Goal: Task Accomplishment & Management: Contribute content

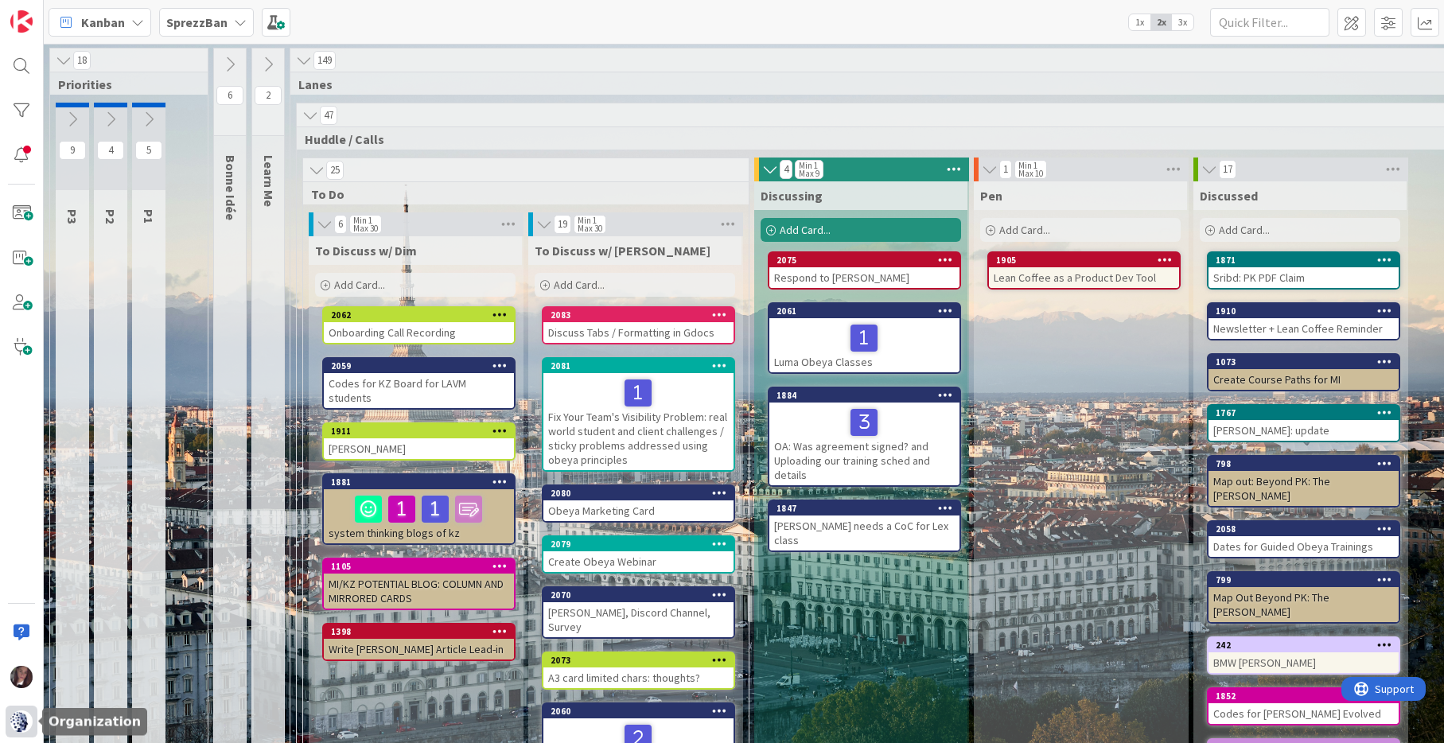
click at [25, 726] on img at bounding box center [21, 721] width 22 height 22
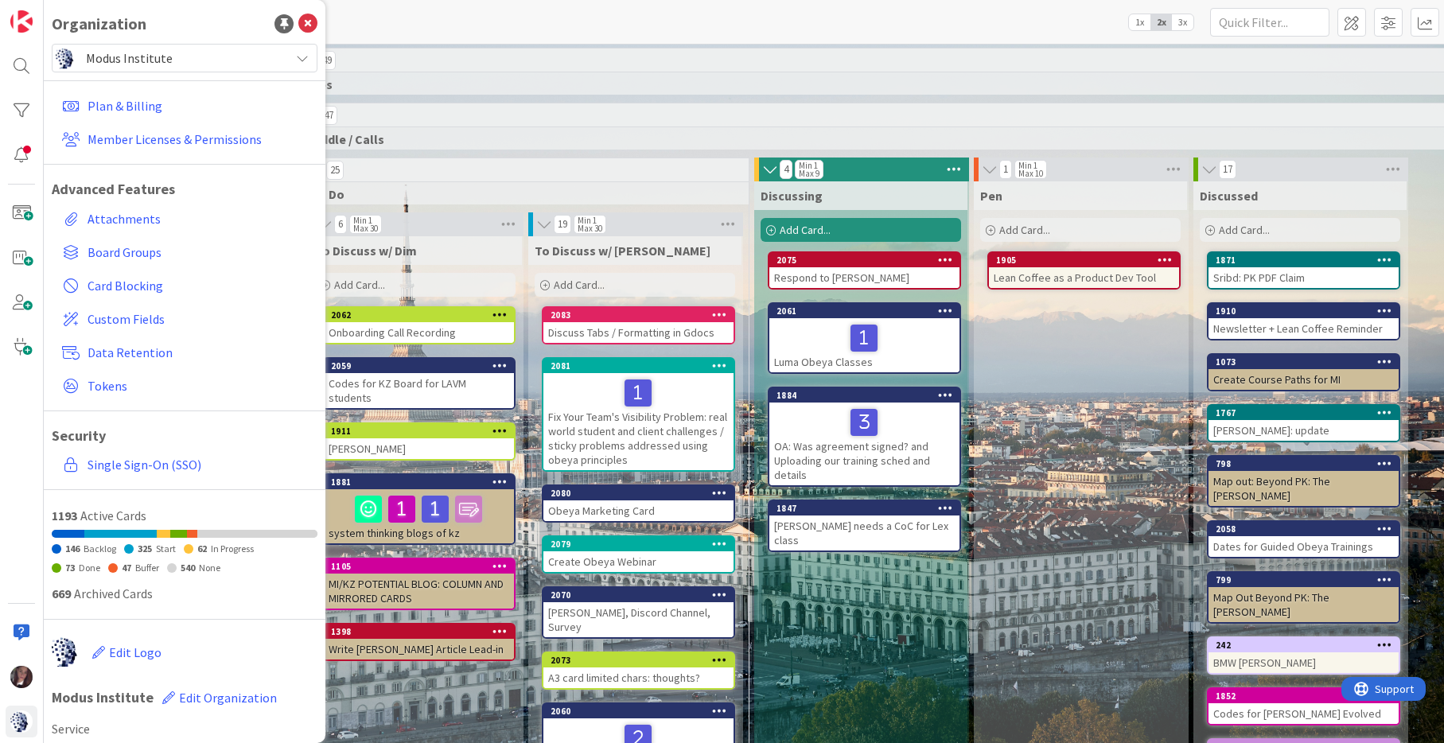
click at [162, 62] on span "Modus Institute" at bounding box center [184, 58] width 196 height 22
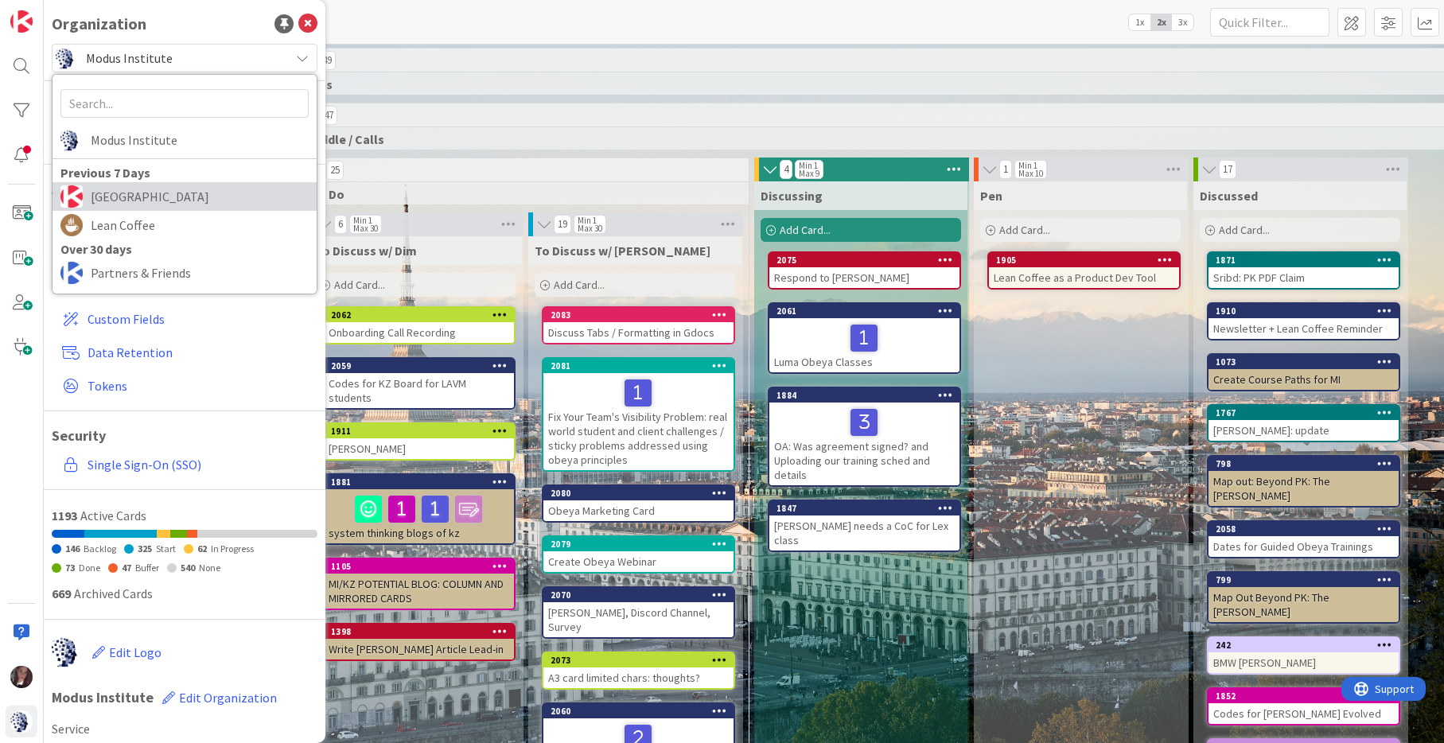
click at [132, 197] on span "[GEOGRAPHIC_DATA]" at bounding box center [200, 197] width 218 height 24
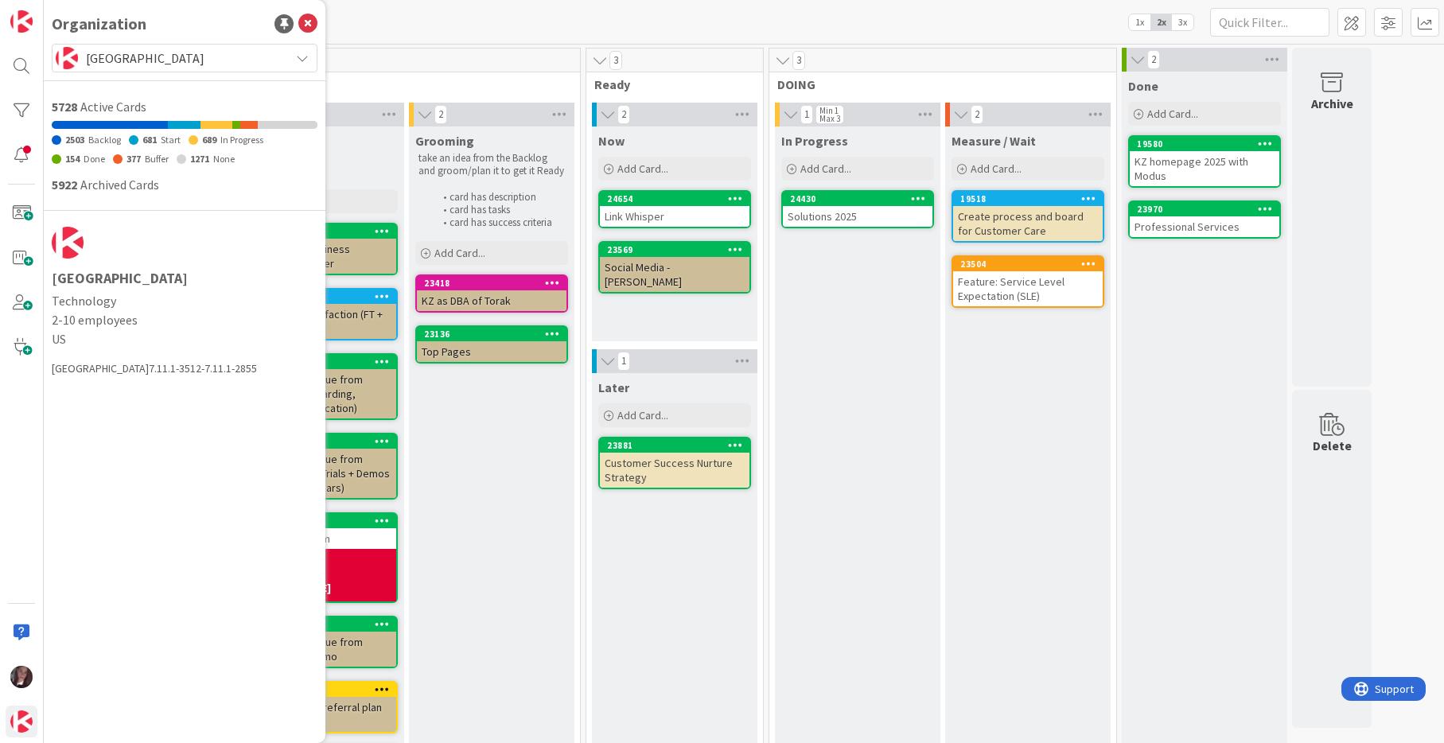
click at [454, 19] on div "Kanban Strategy 1x 2x 3x" at bounding box center [744, 22] width 1400 height 44
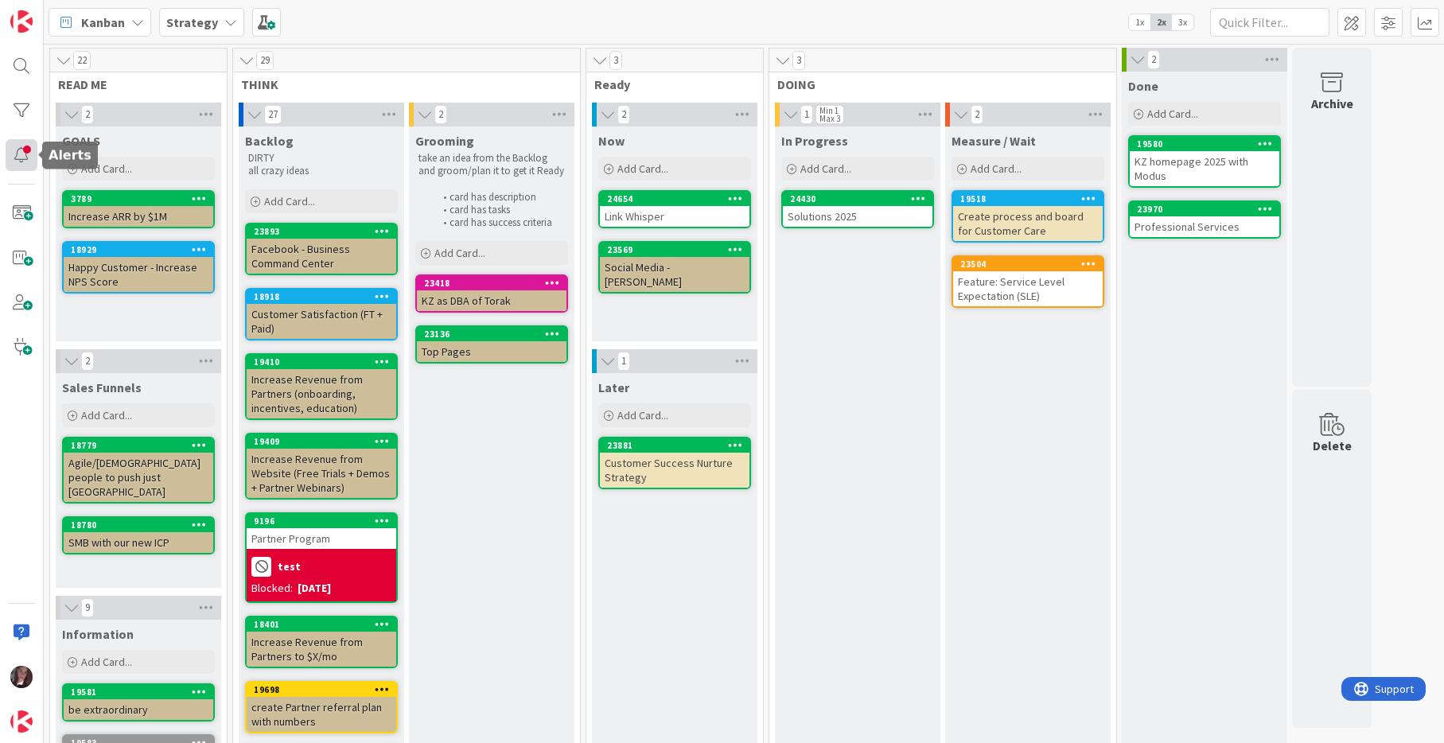
click at [18, 148] on div at bounding box center [22, 155] width 32 height 32
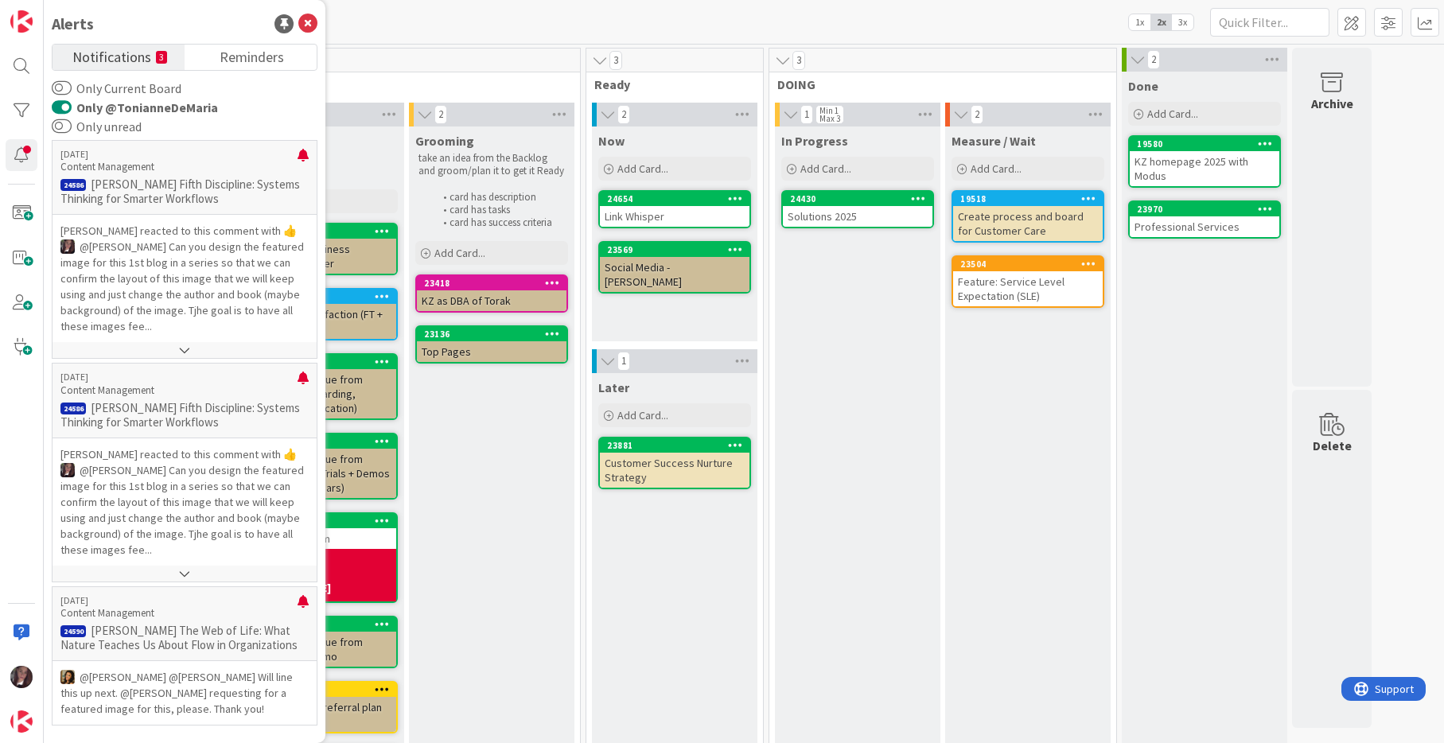
click at [407, 30] on div "Kanban Strategy 1x 2x 3x" at bounding box center [744, 22] width 1400 height 44
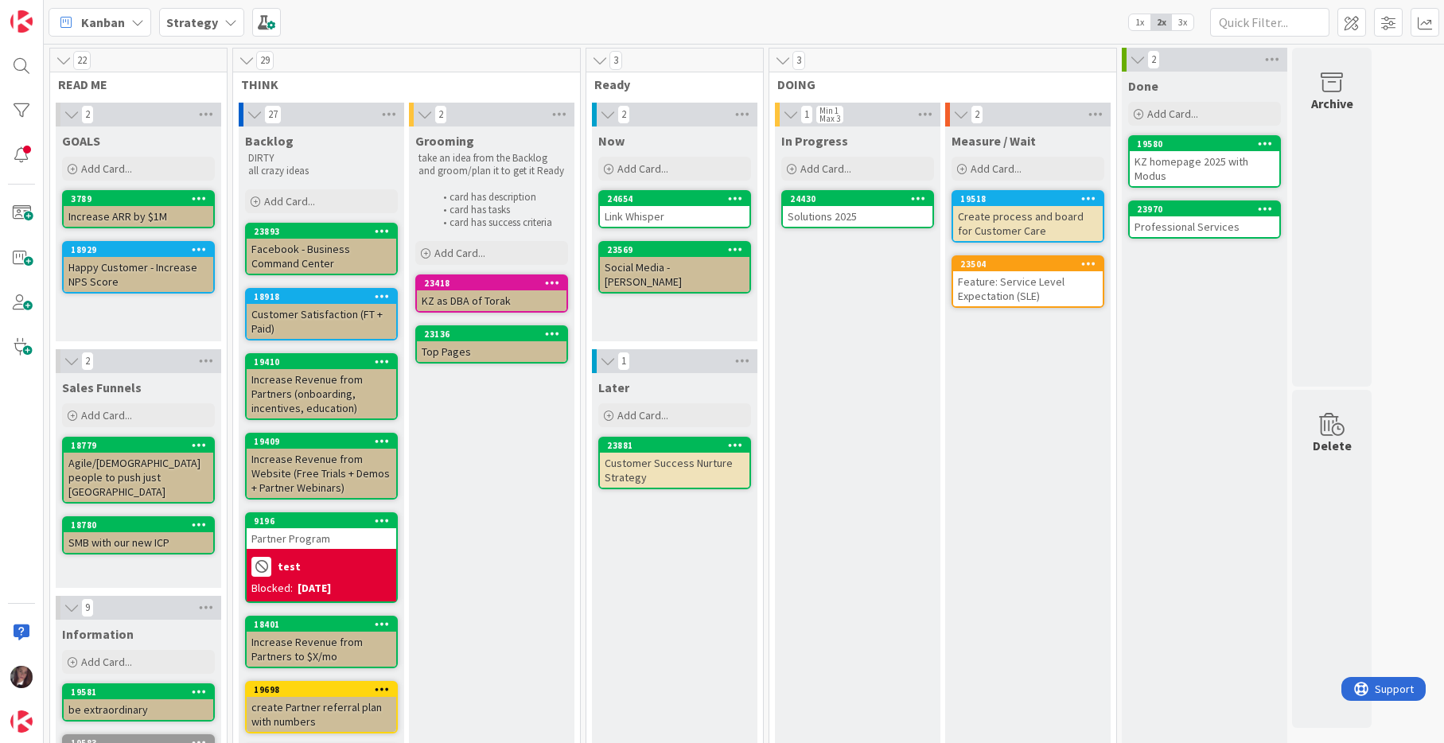
click at [864, 212] on div "Solutions 2025" at bounding box center [858, 216] width 150 height 21
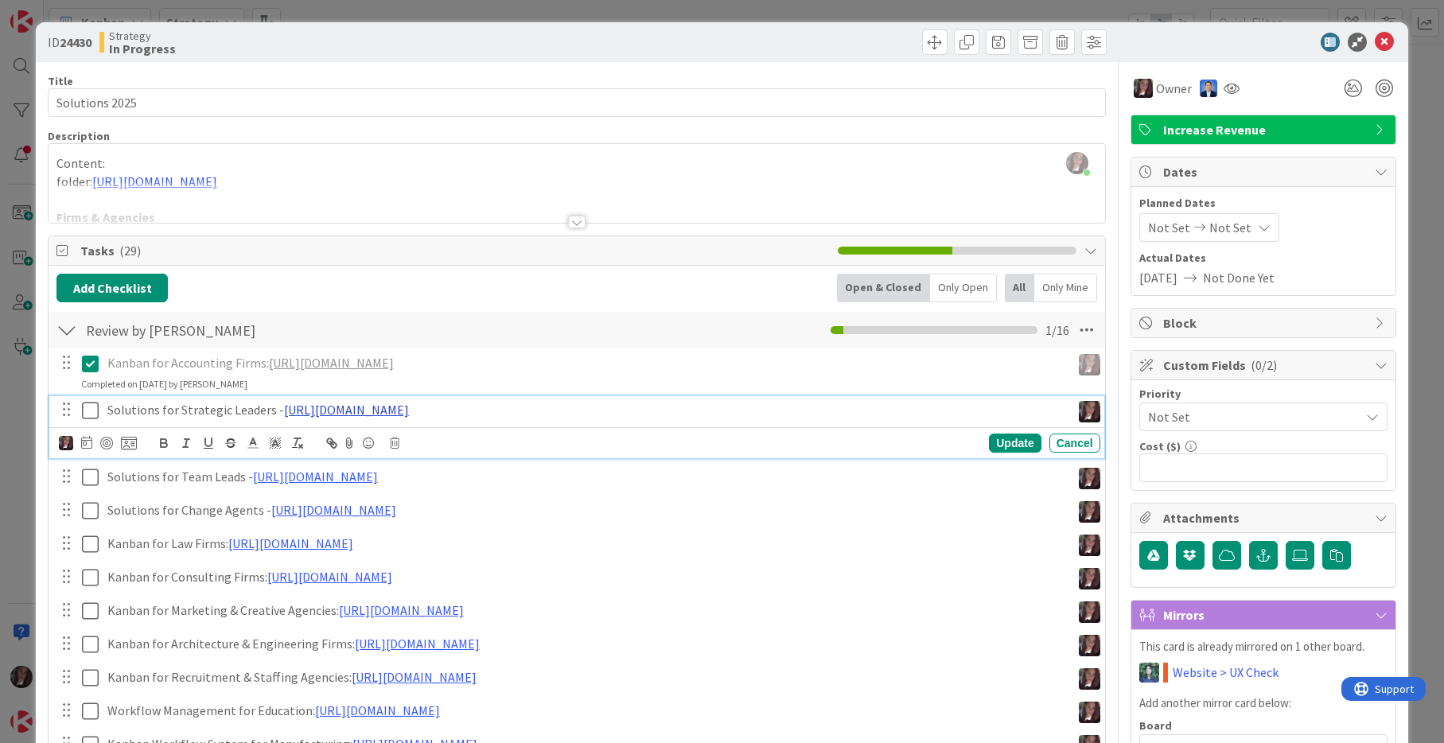
click at [325, 410] on link "https://docs.google.com/document/d/1yplB3v280VGRcJawqFVedkoaDJXHBIXel3rljxbPtZU…" at bounding box center [346, 410] width 125 height 16
click at [563, 446] on link "https://docs.google.com/document/d/1yplB3v280VGRcJawqFVedkoaDJXHBIXel3rljxbPtZU…" at bounding box center [581, 440] width 109 height 21
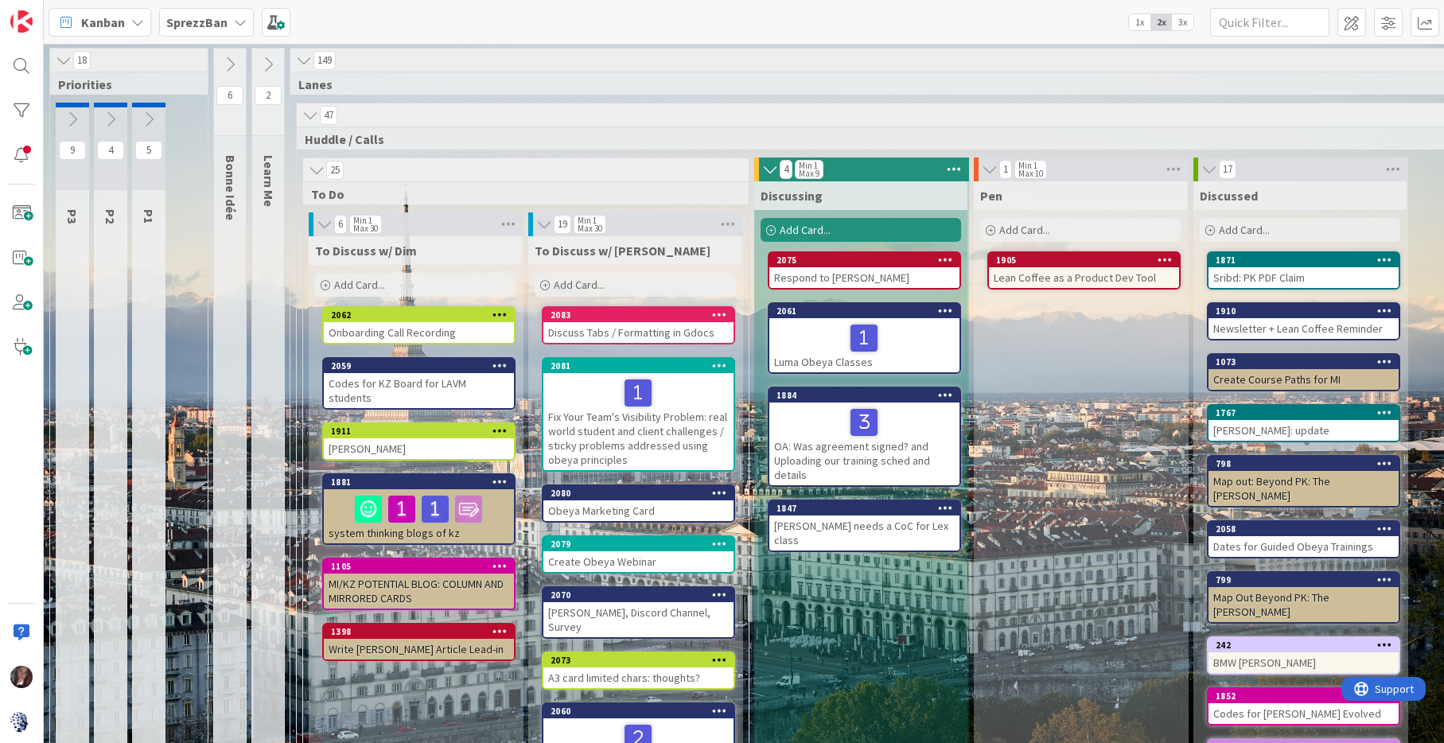
click at [191, 25] on b "SprezzBan" at bounding box center [196, 22] width 61 height 16
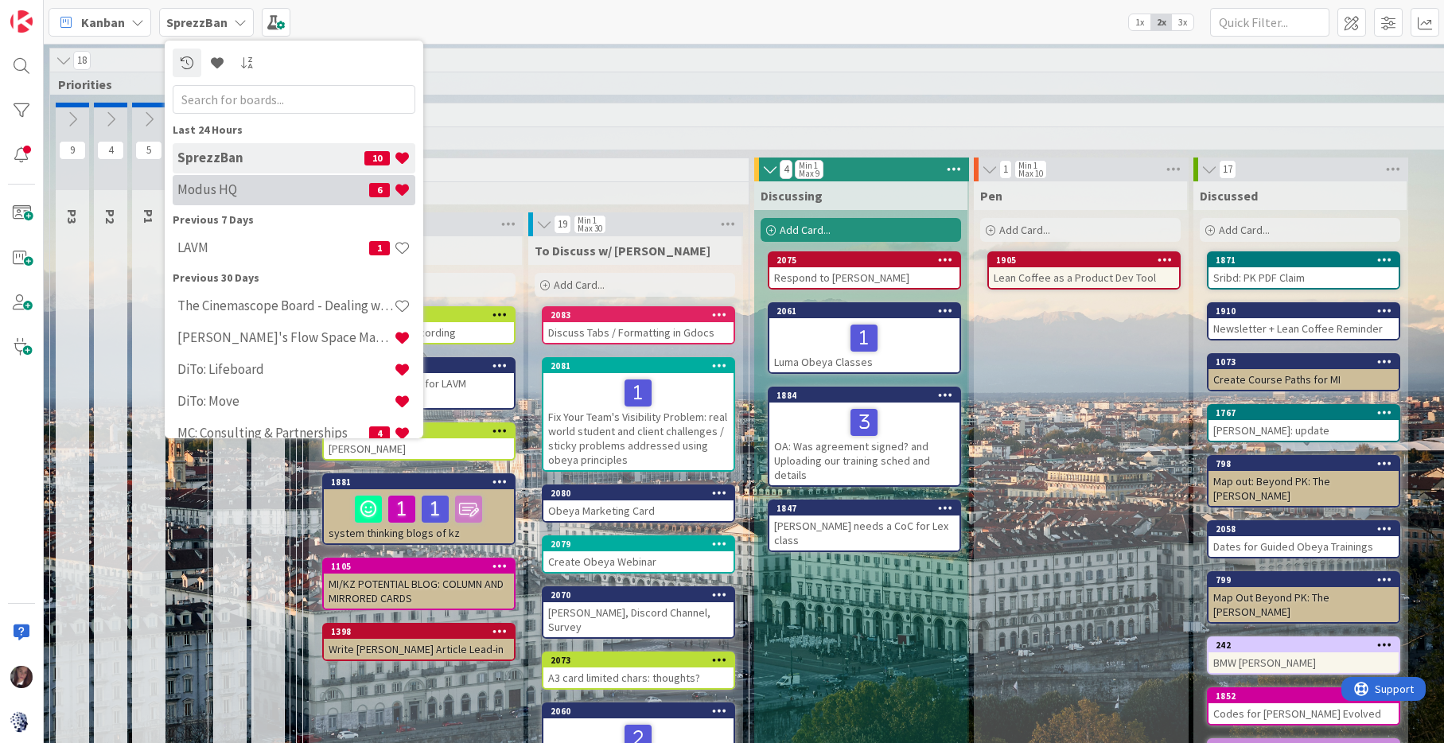
click at [231, 187] on h4 "Modus HQ" at bounding box center [273, 189] width 192 height 16
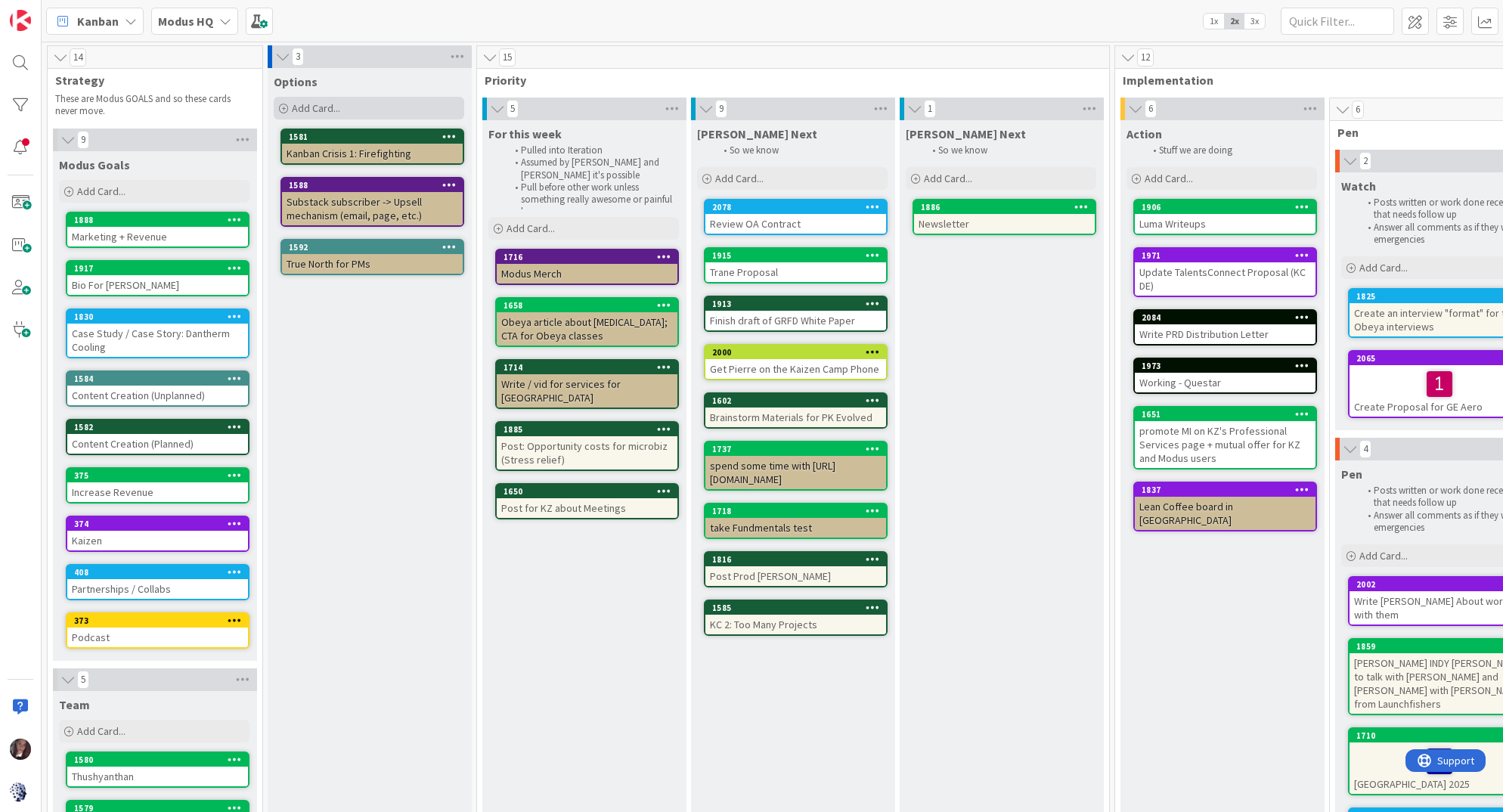
click at [314, 105] on span "Add Card..." at bounding box center [315, 108] width 48 height 13
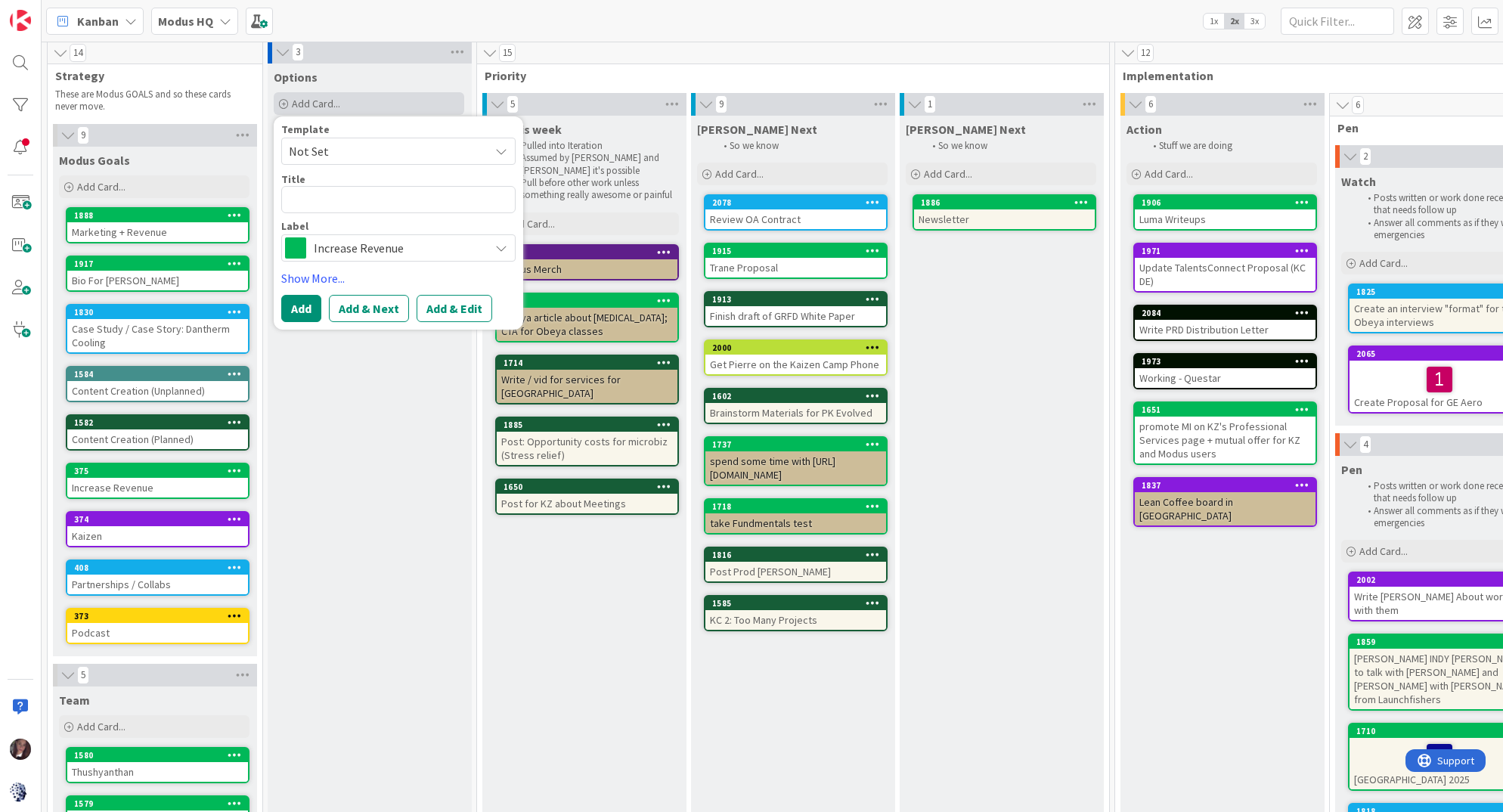
scroll to position [7, 0]
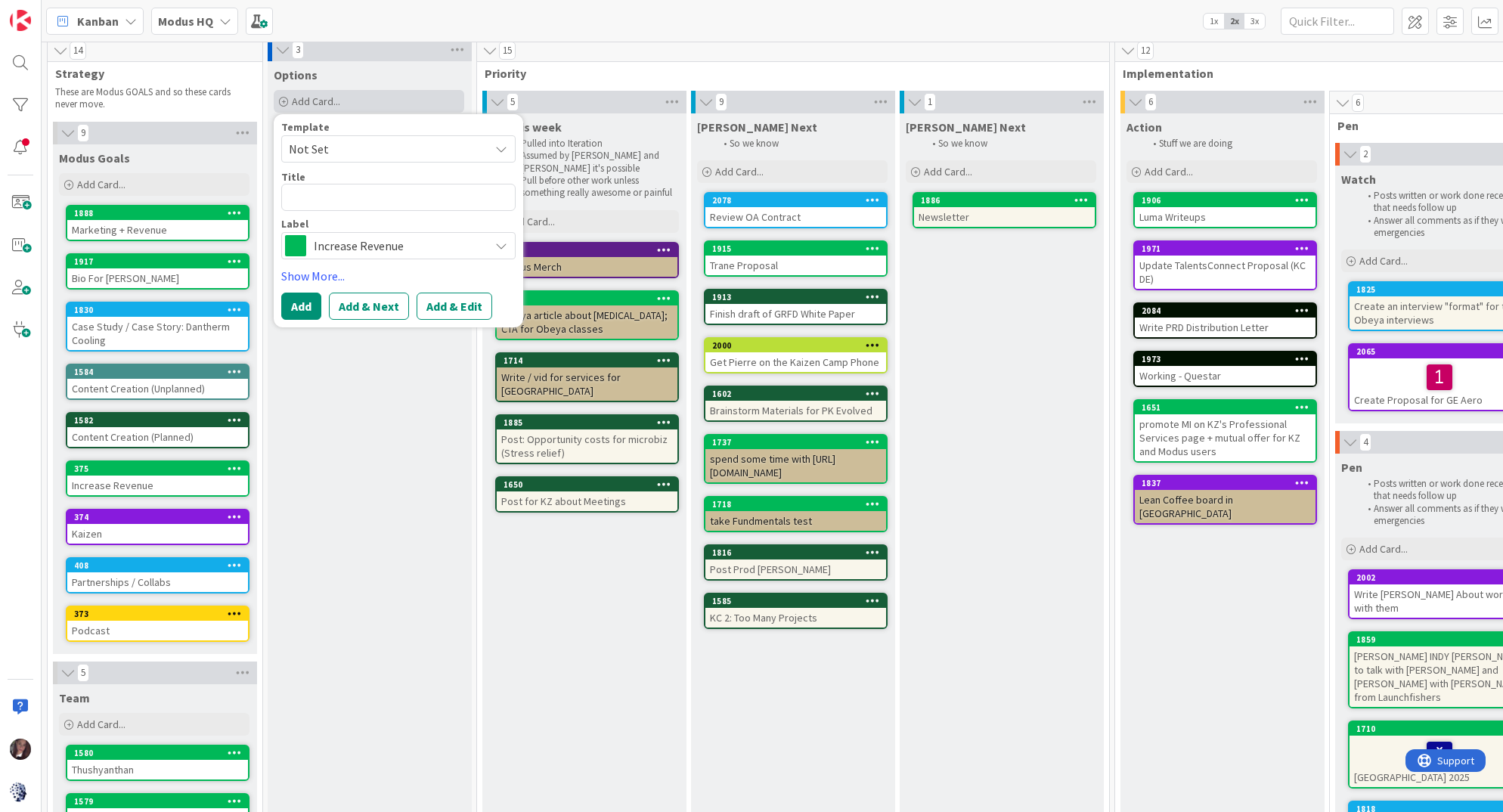
type textarea "x"
type textarea "C"
type textarea "x"
type textarea "Cr"
type textarea "x"
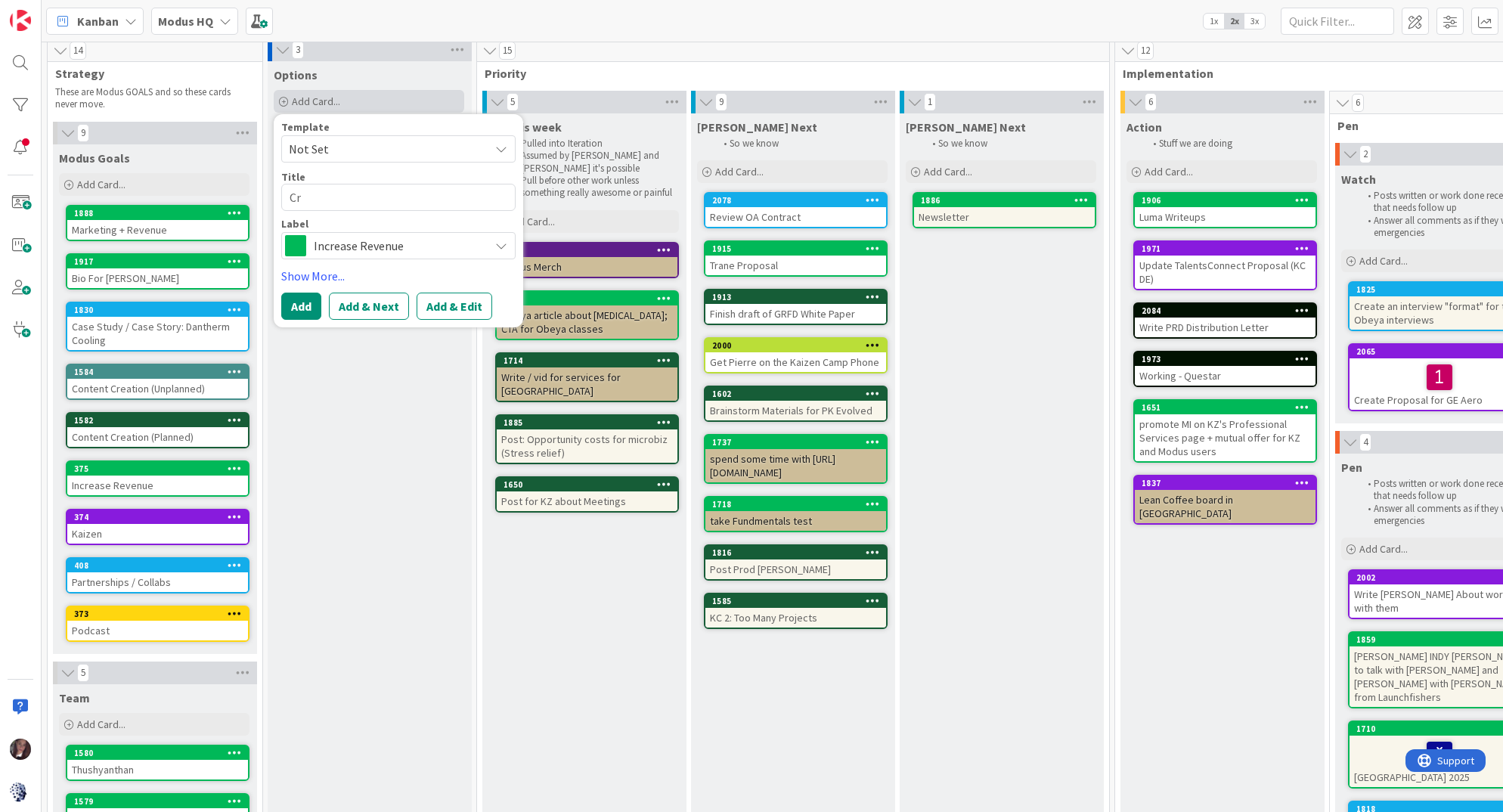
type textarea "Cre"
type textarea "x"
type textarea "Crea"
type textarea "x"
type textarea "Creat"
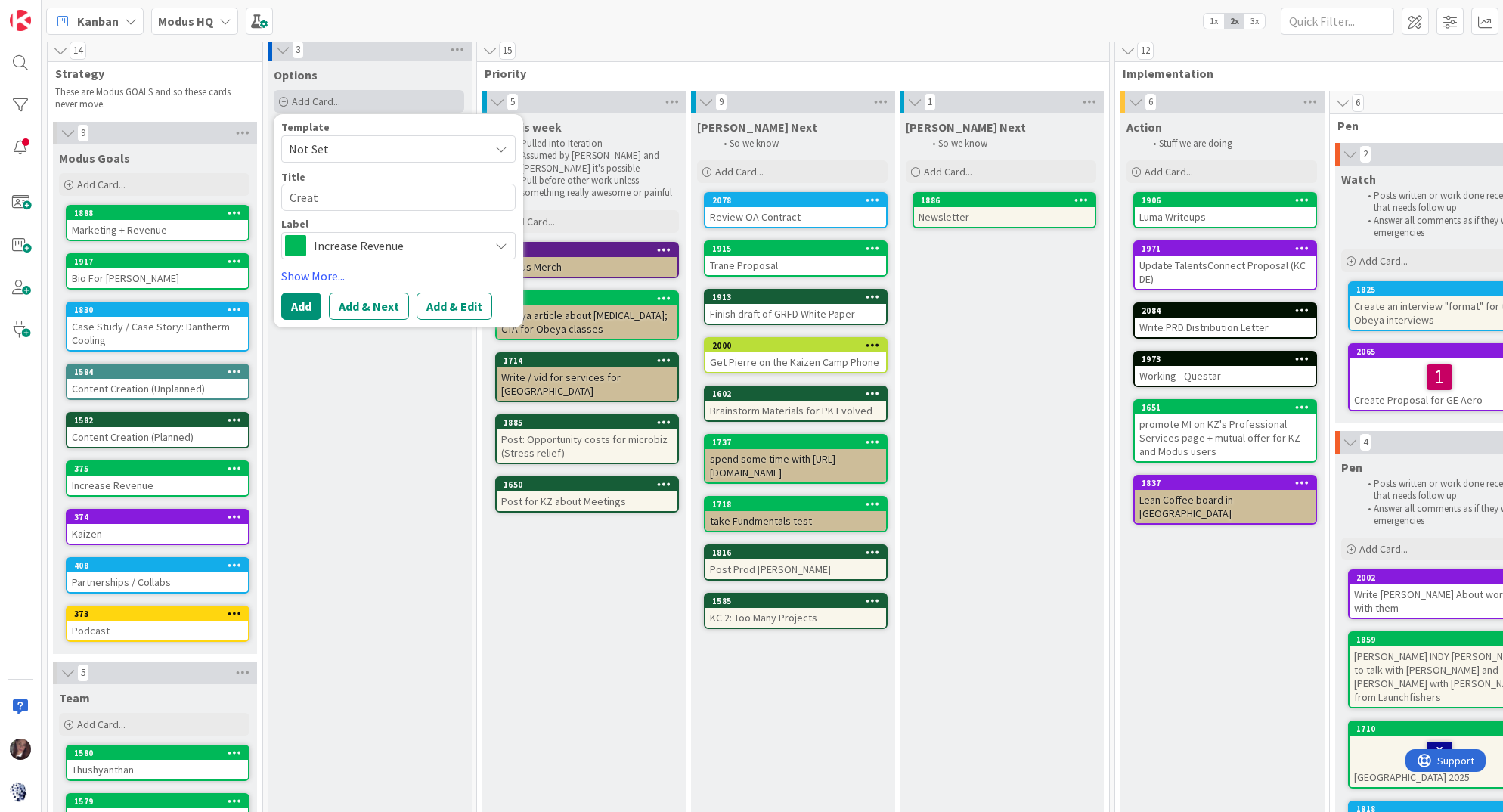
type textarea "x"
type textarea "Create"
type textarea "x"
type textarea "Create"
type textarea "x"
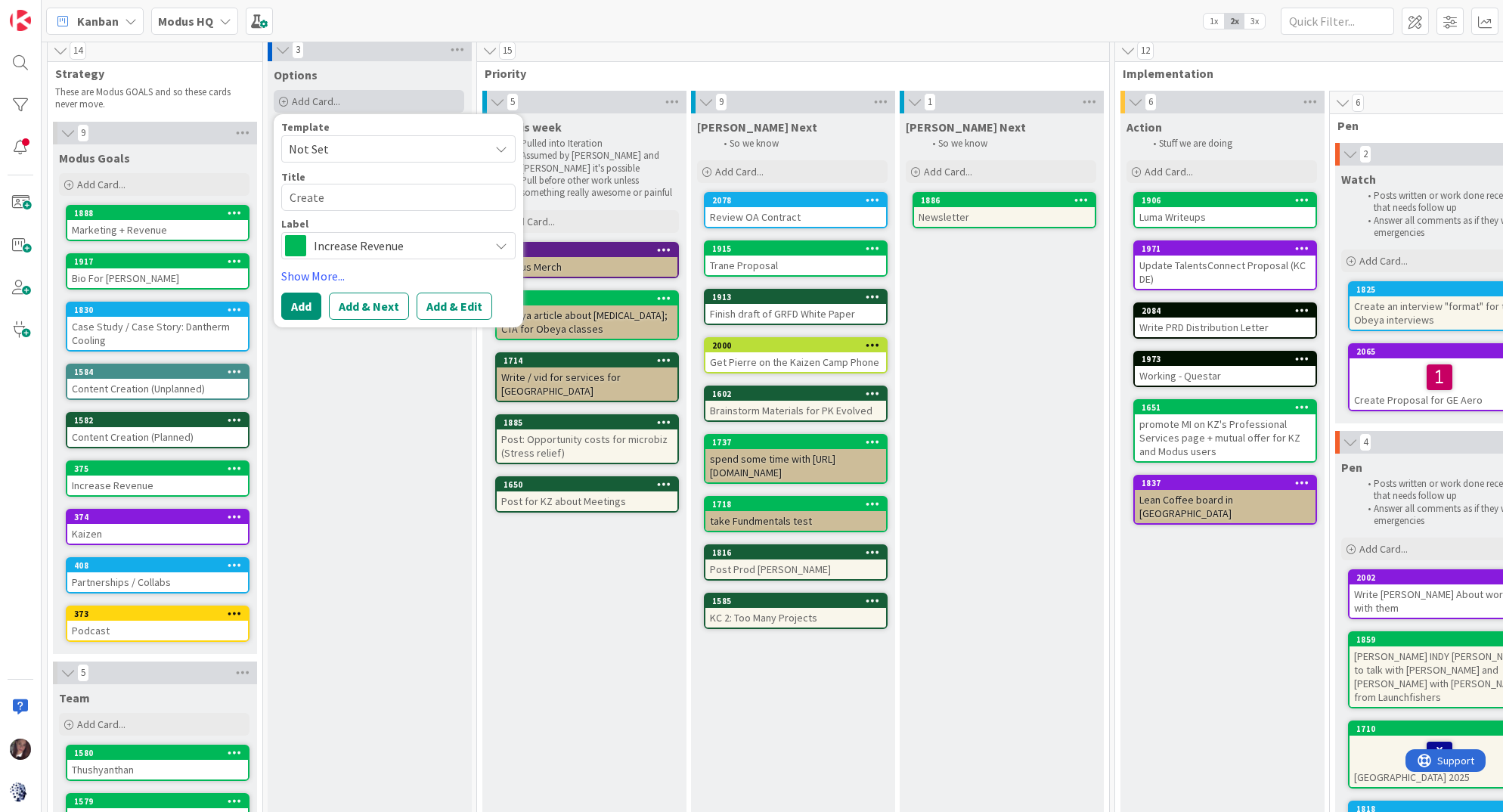
type textarea "Create"
type textarea "x"
type textarea "Creat"
type textarea "x"
type textarea "Crea"
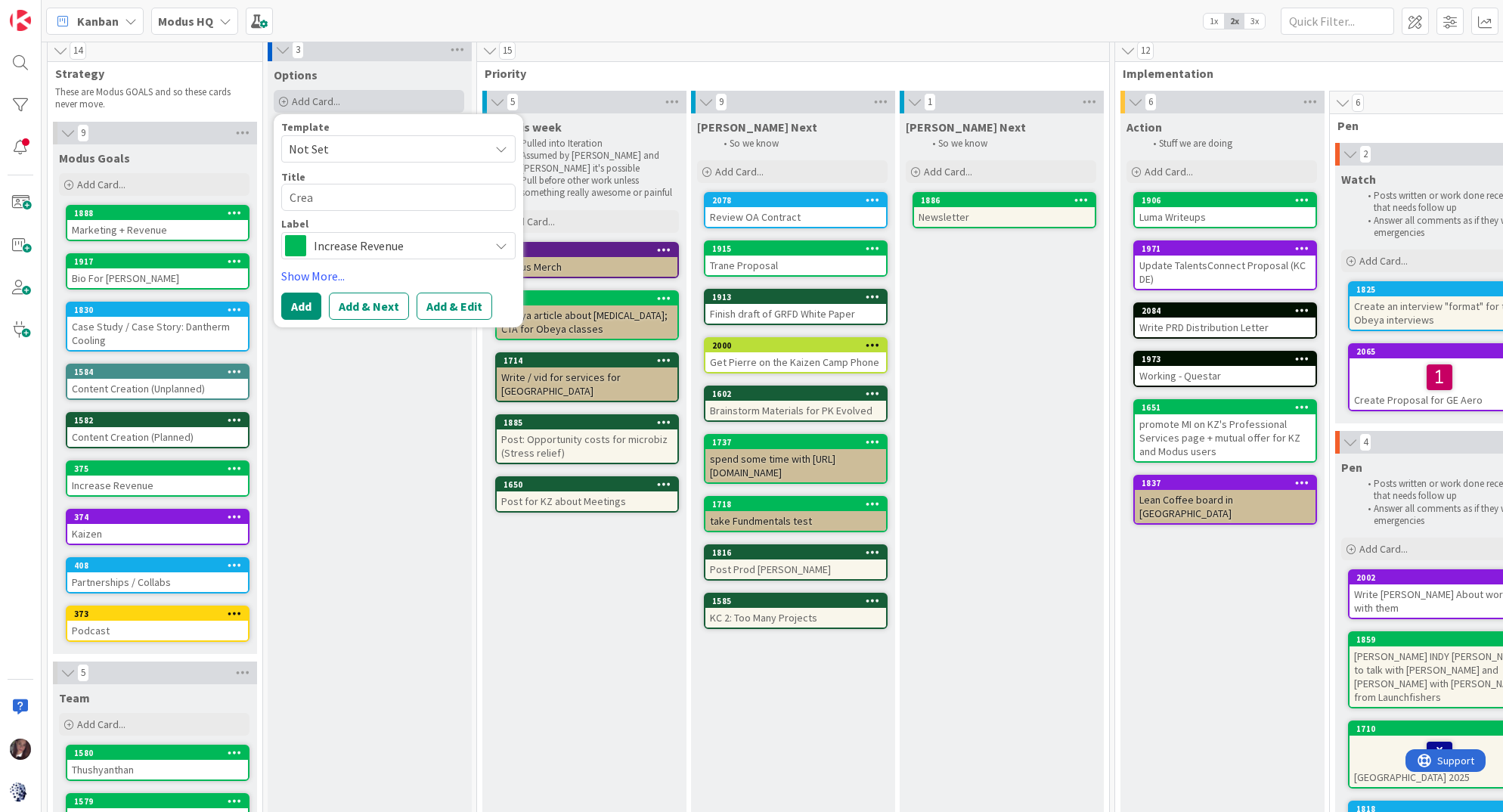
type textarea "x"
type textarea "Cre"
type textarea "x"
type textarea "Cr"
type textarea "x"
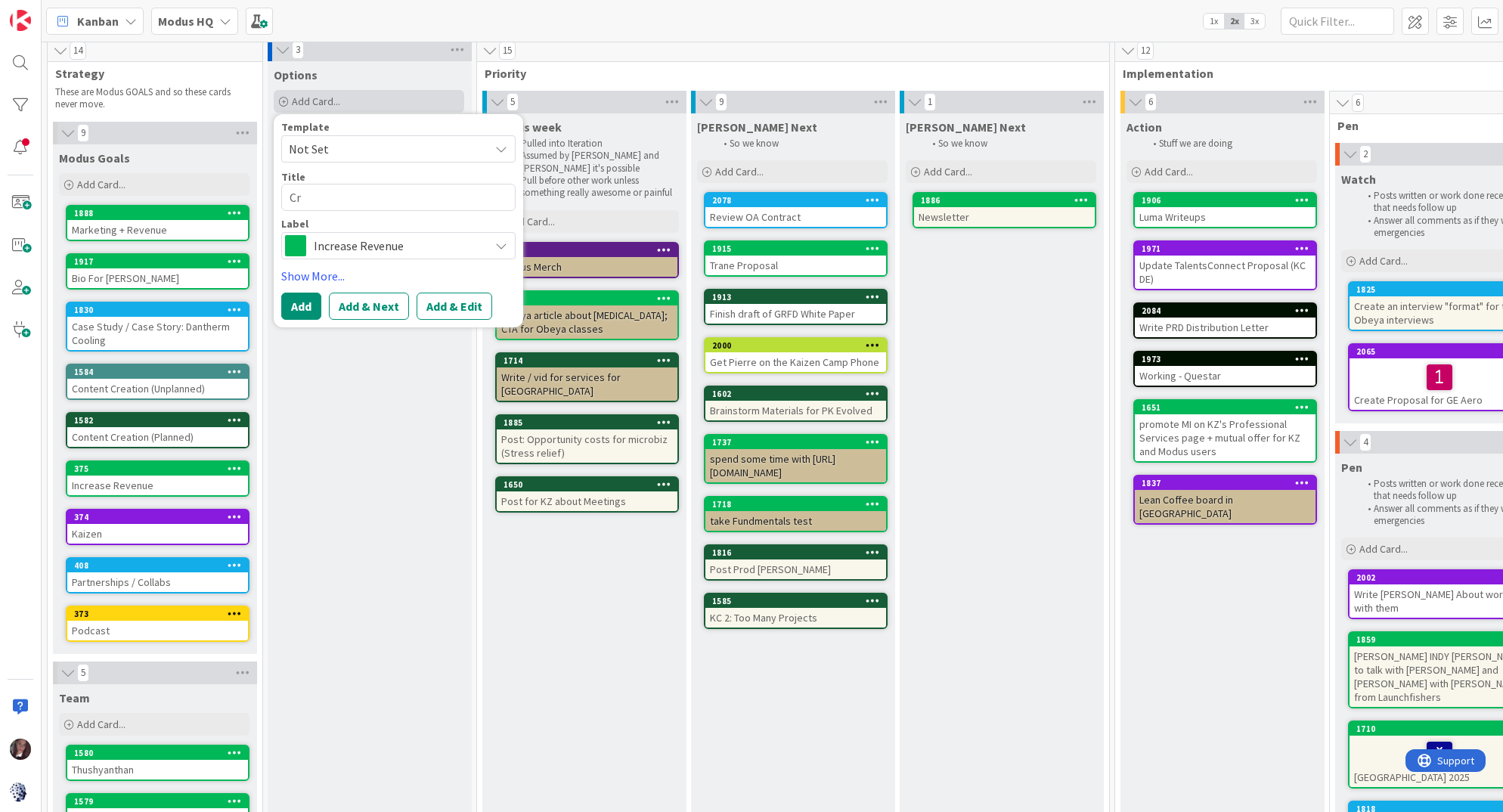
type textarea "C"
type textarea "x"
type textarea "G"
type textarea "x"
type textarea "Ge"
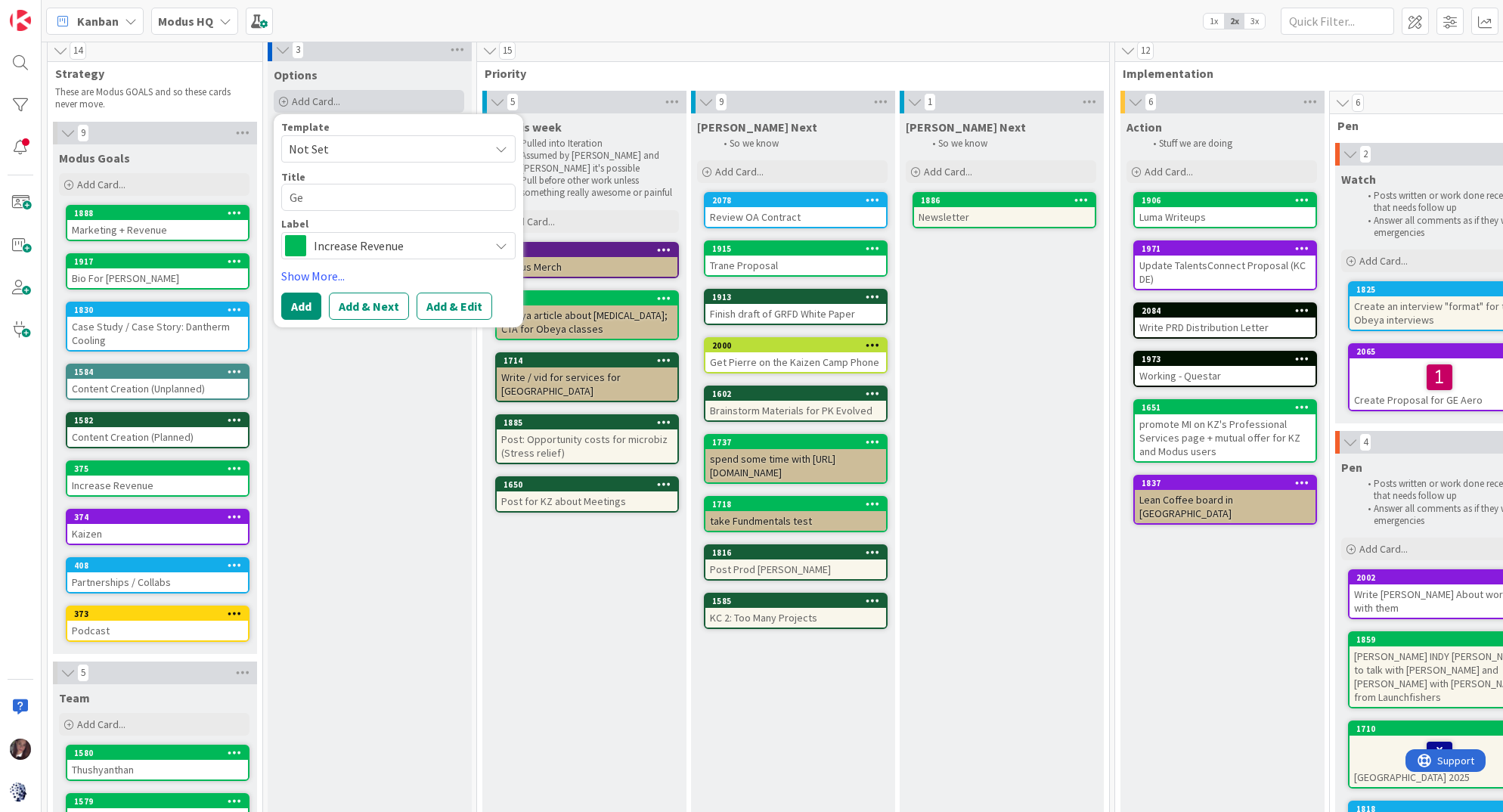
type textarea "x"
type textarea "Gen"
type textarea "x"
type textarea "Gene"
type textarea "x"
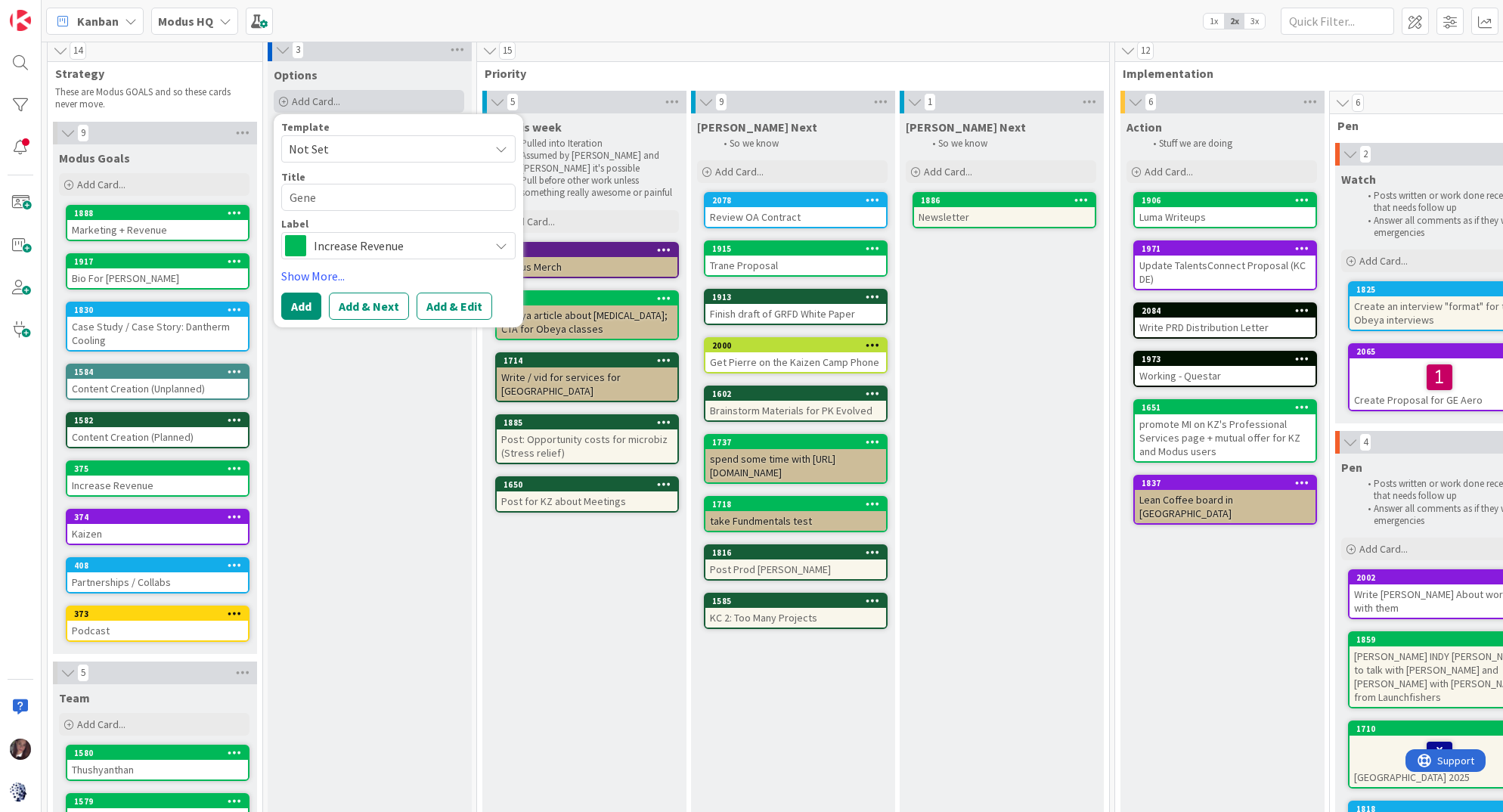
type textarea "Gener"
type textarea "x"
type textarea "Generi"
type textarea "x"
type textarea "Generic"
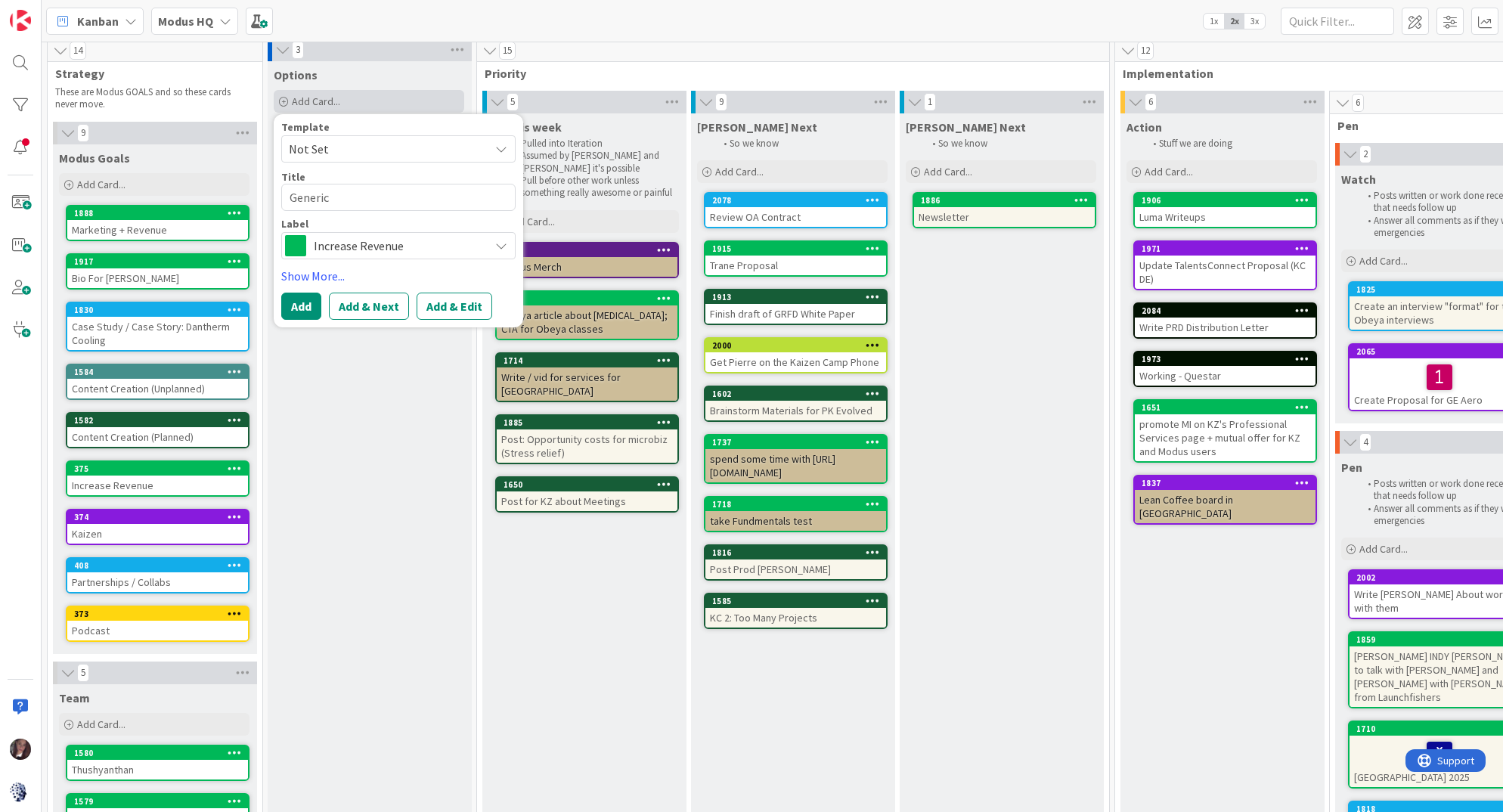
type textarea "x"
type textarea "Generic"
type textarea "x"
type textarea "Generic V"
type textarea "x"
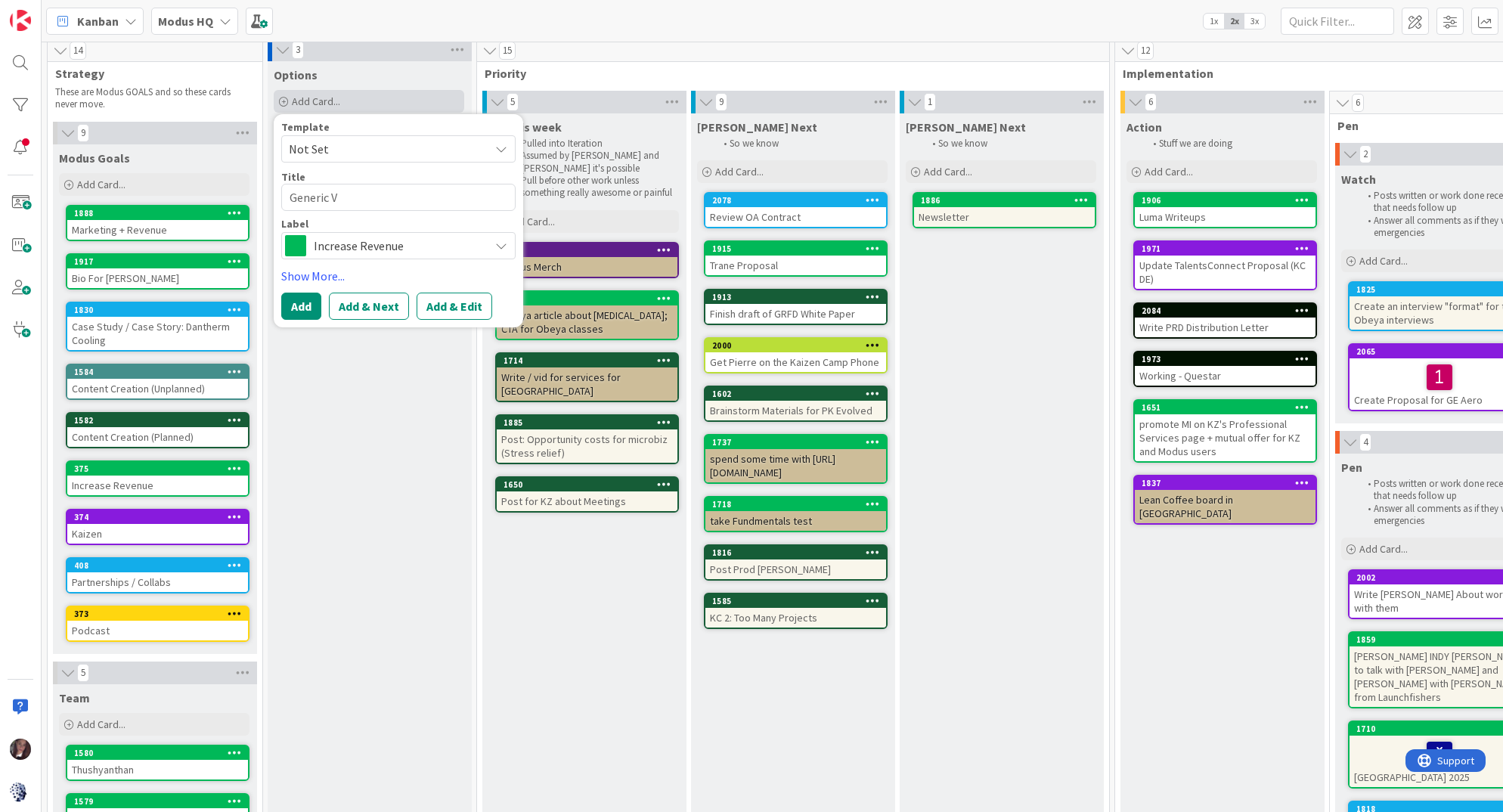
type textarea "Generic Ve"
type textarea "x"
type textarea "Generic Ver"
type textarea "x"
type textarea "Generic Vers"
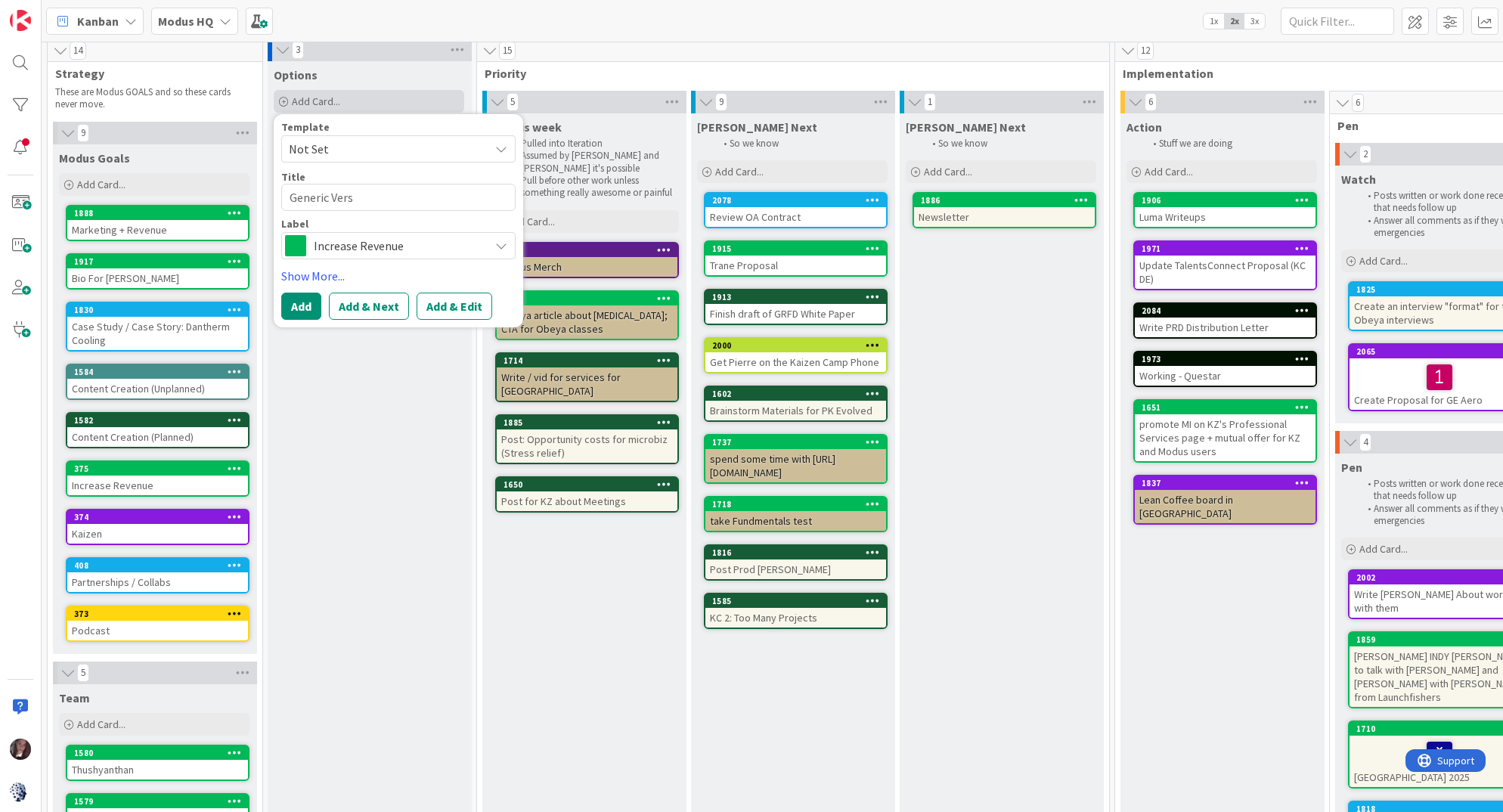
type textarea "x"
type textarea "Generic Versi"
type textarea "x"
type textarea "Generic Versio"
type textarea "x"
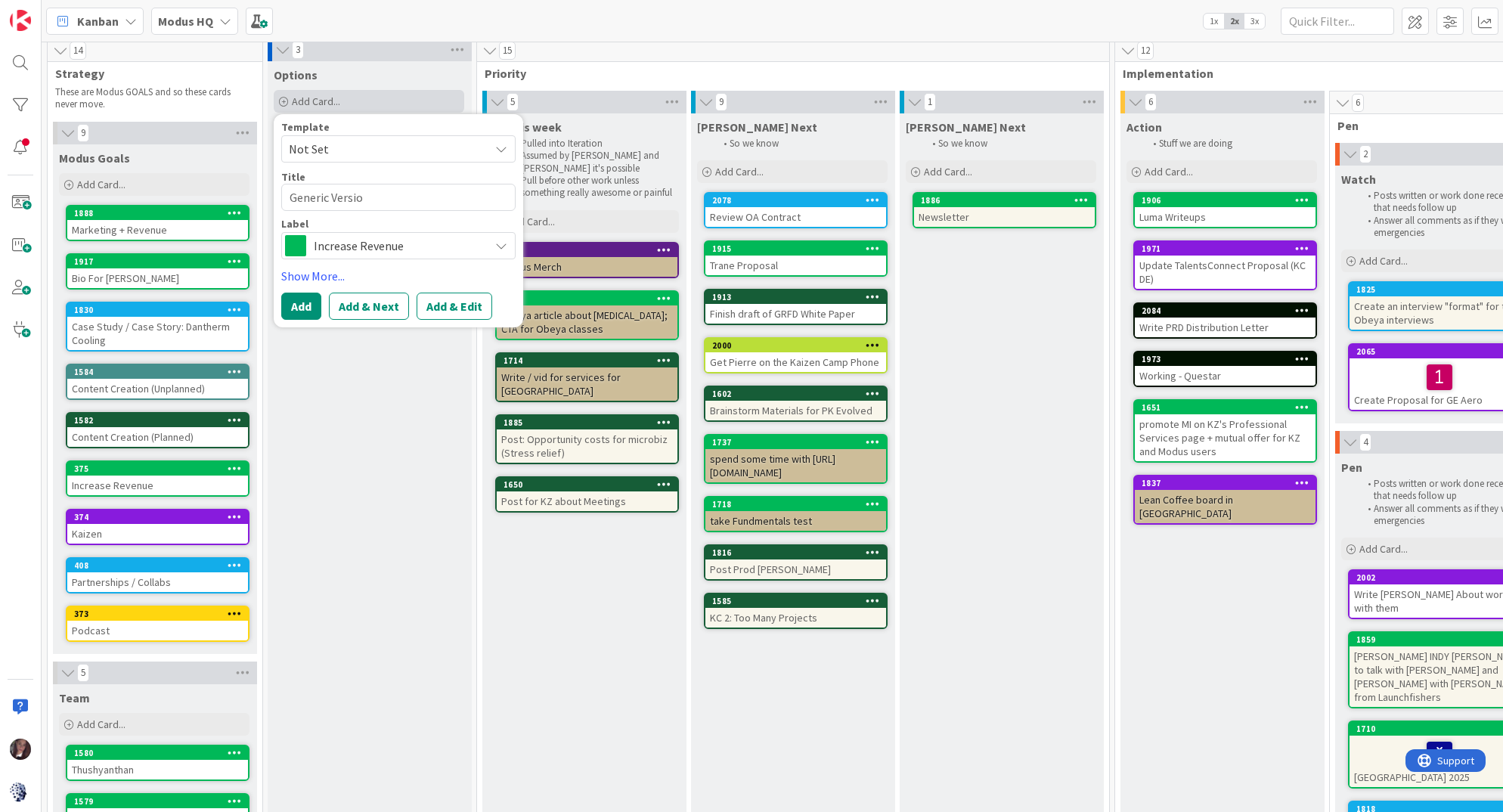
type textarea "Generic Version"
type textarea "x"
type textarea "Generic Versiond"
type textarea "x"
type textarea "Generic Versiond"
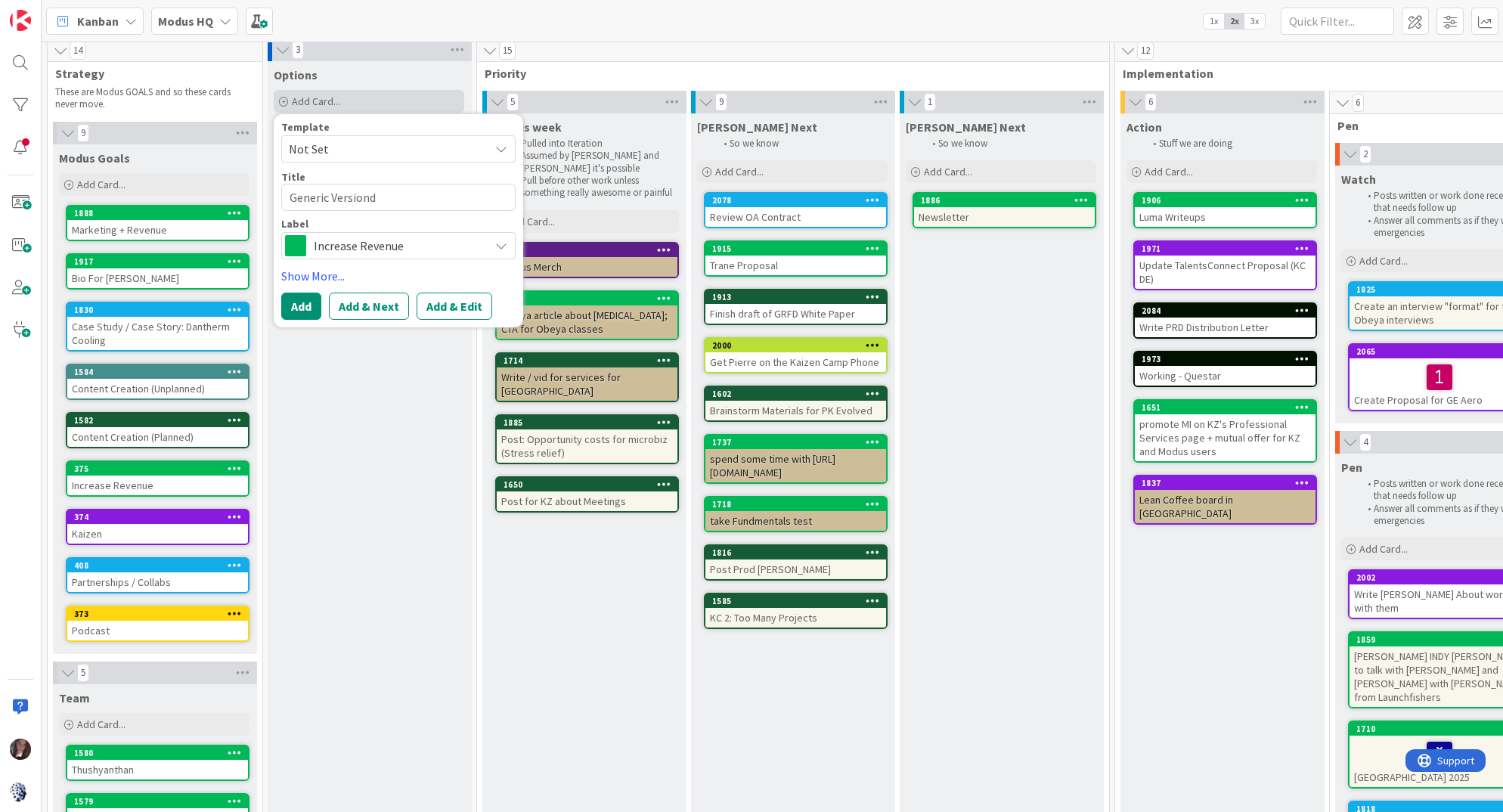
type textarea "x"
type textarea "Generic Versiond o"
type textarea "x"
type textarea "Generic Versiond of"
type textarea "x"
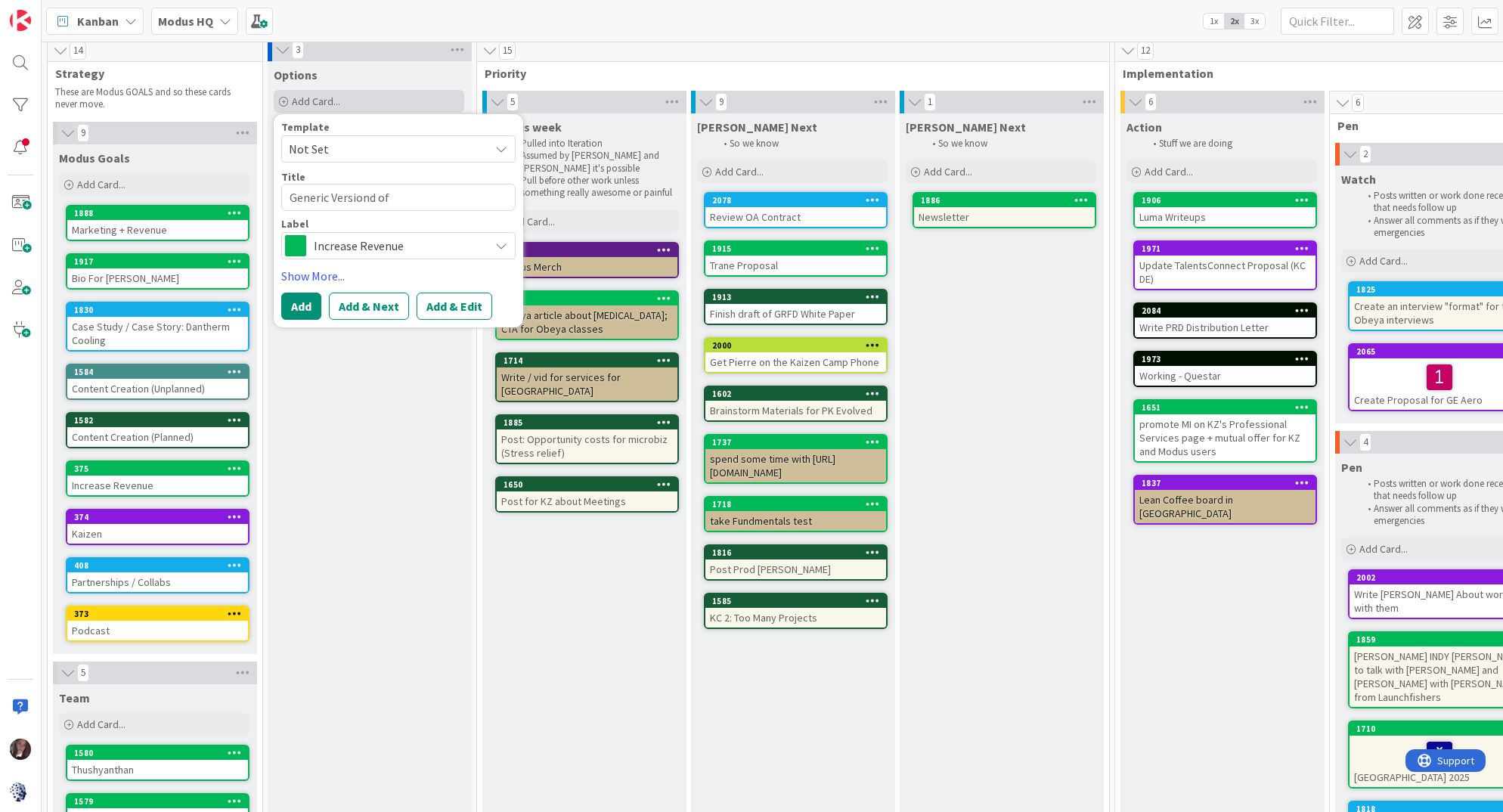
type textarea "Generic Versiond of"
type textarea "x"
type textarea "Generic Versiond of"
type textarea "x"
type textarea "Generic Versiond o"
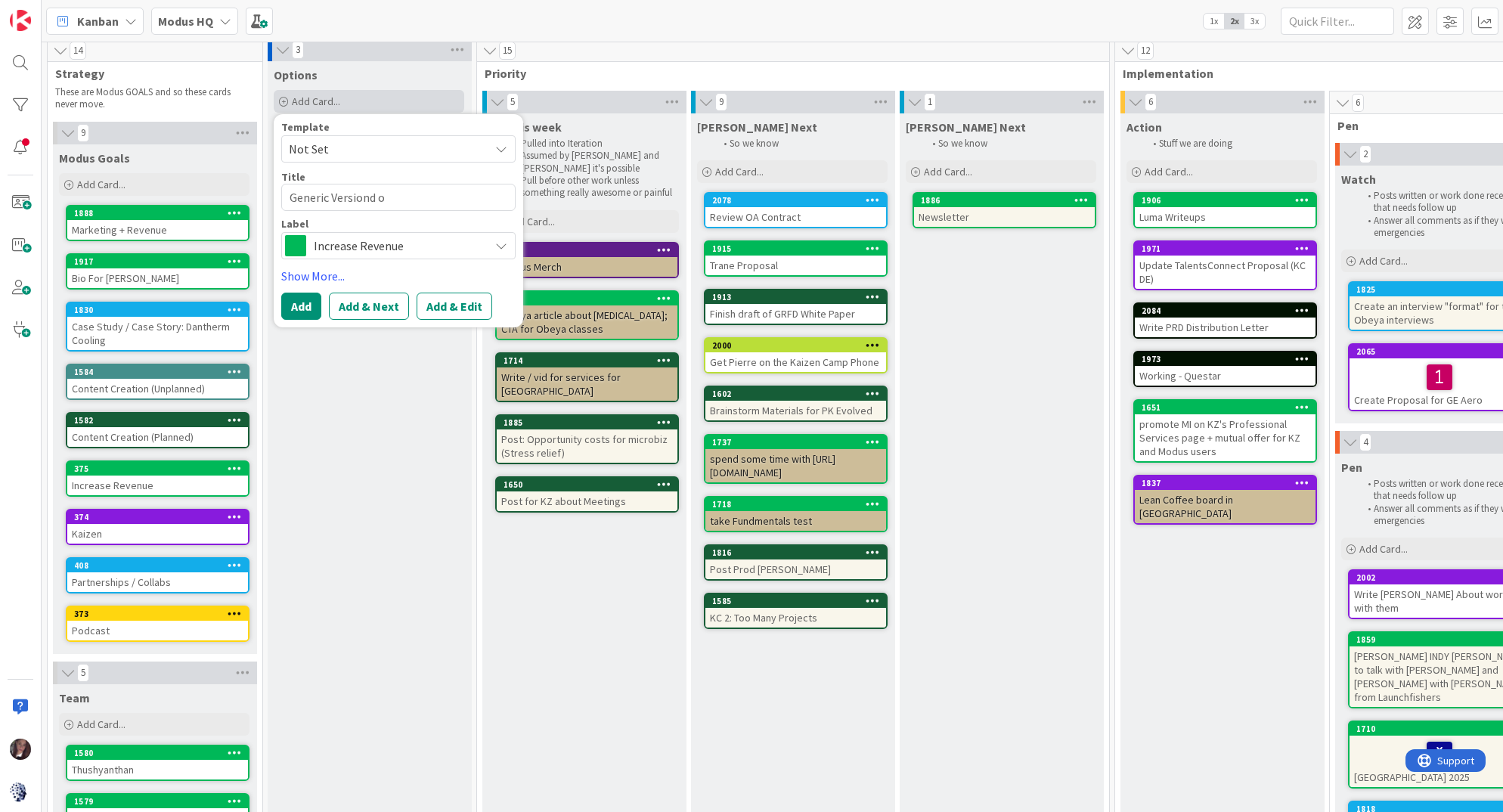
type textarea "x"
type textarea "Generic Versiond"
type textarea "x"
type textarea "Generic Versiond"
type textarea "x"
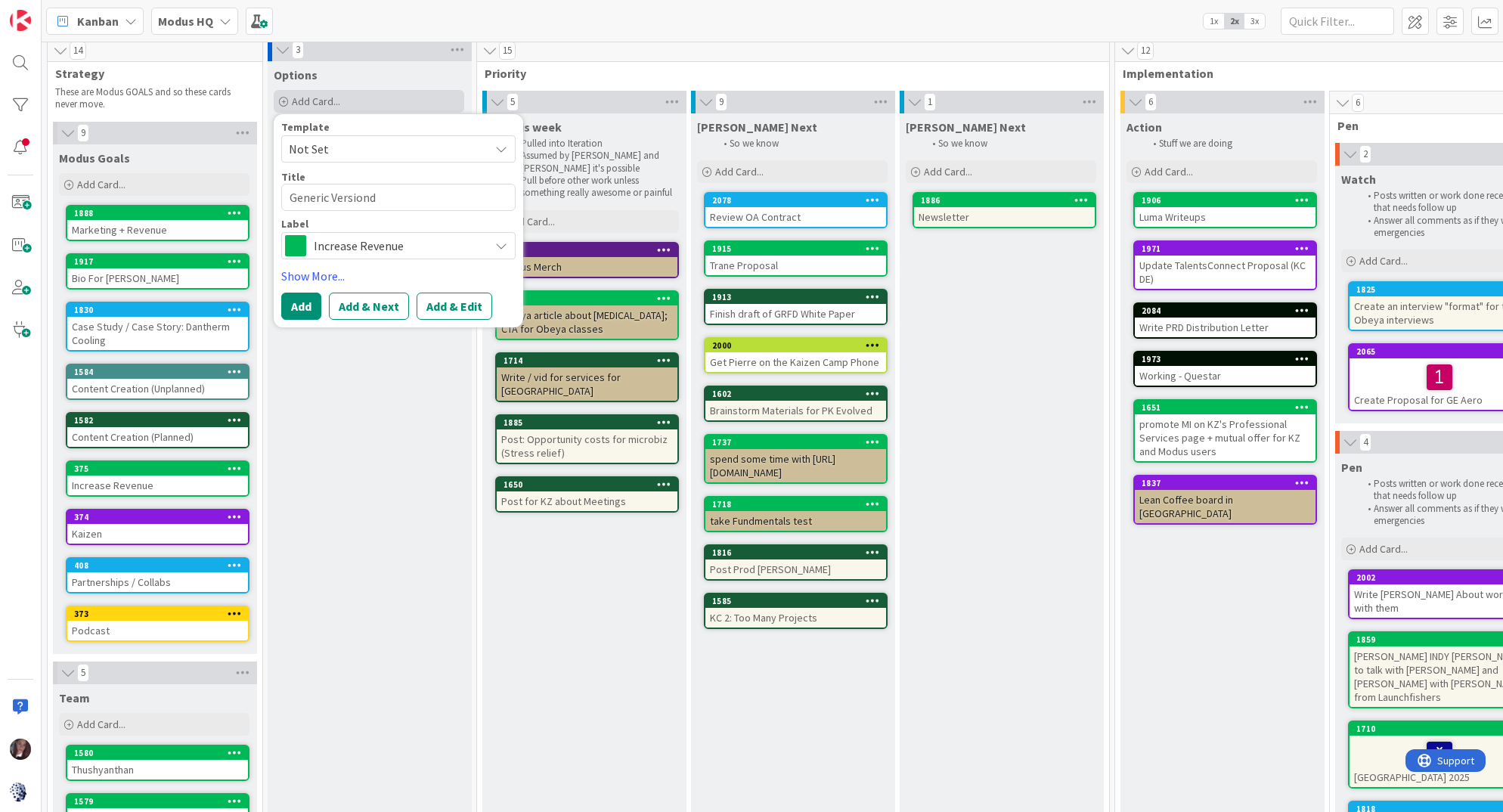
type textarea "Generic Version"
type textarea "x"
type textarea "Generic Version"
type textarea "x"
type textarea "Generic Version o"
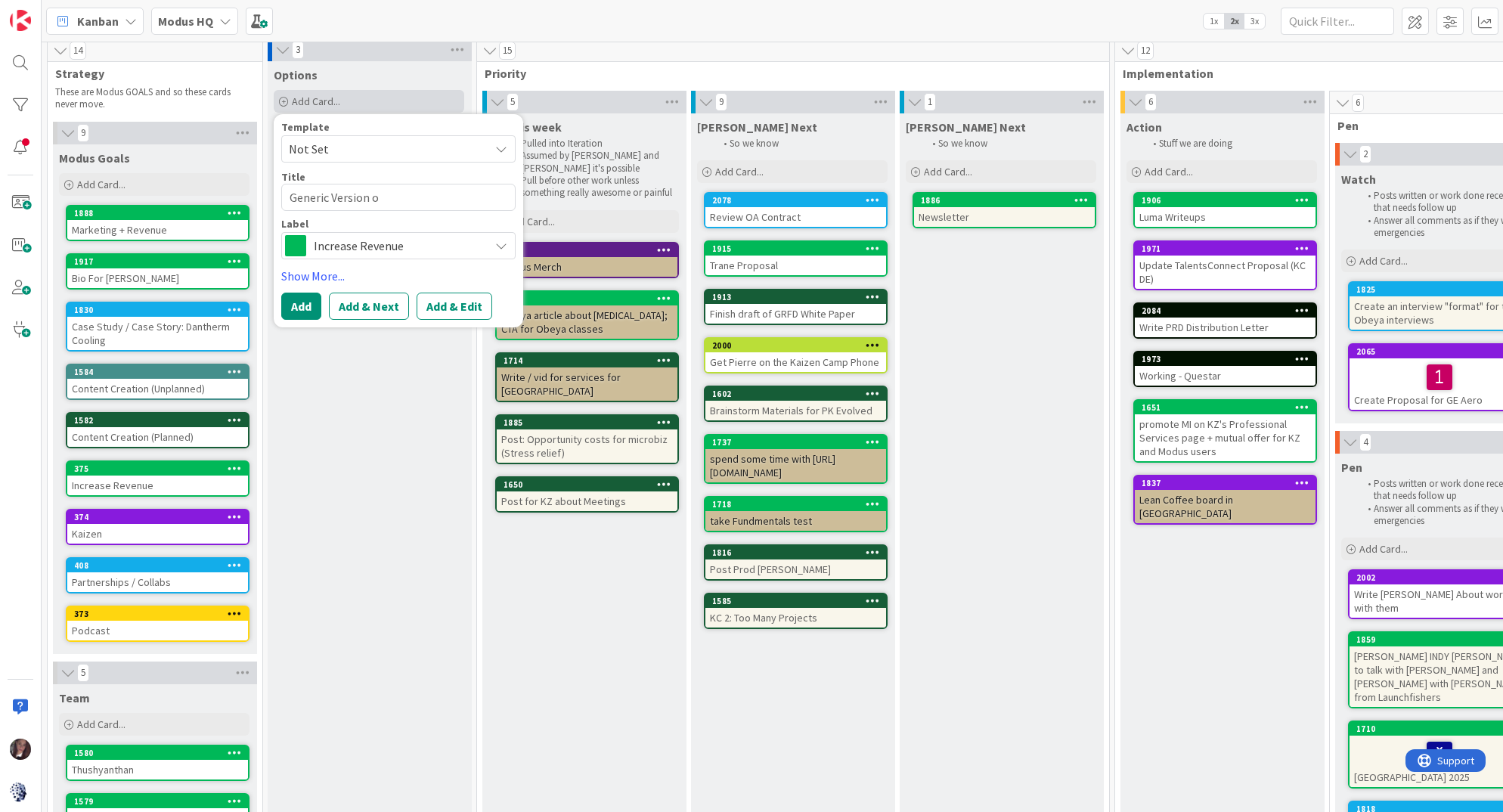
type textarea "x"
type textarea "Generic Version of"
type textarea "x"
type textarea "Generic Version of"
type textarea "x"
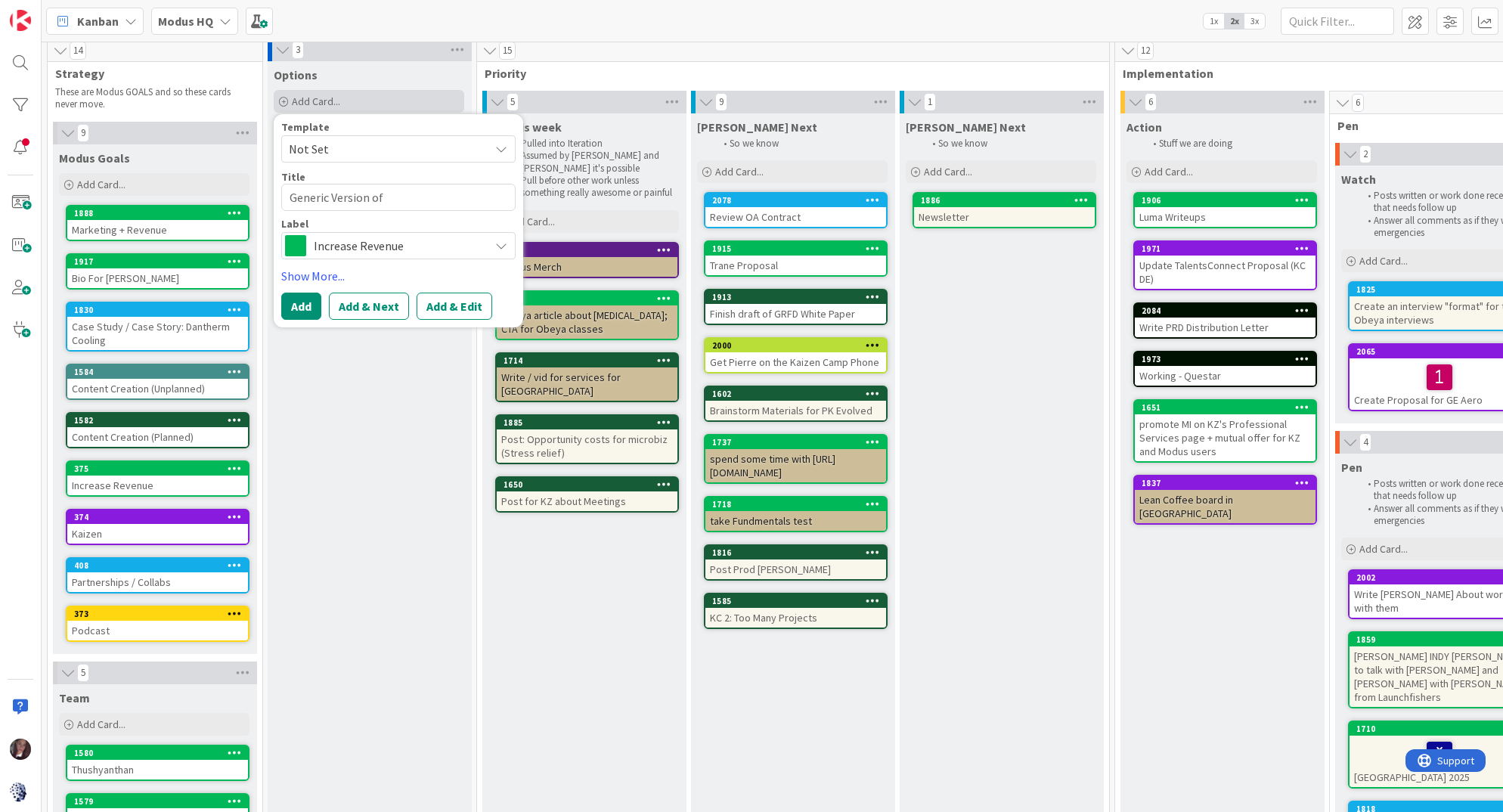
type textarea "Generic Version of K"
type textarea "x"
type textarea "Generic Version of KC"
type textarea "x"
type textarea "Generic Version of KC"
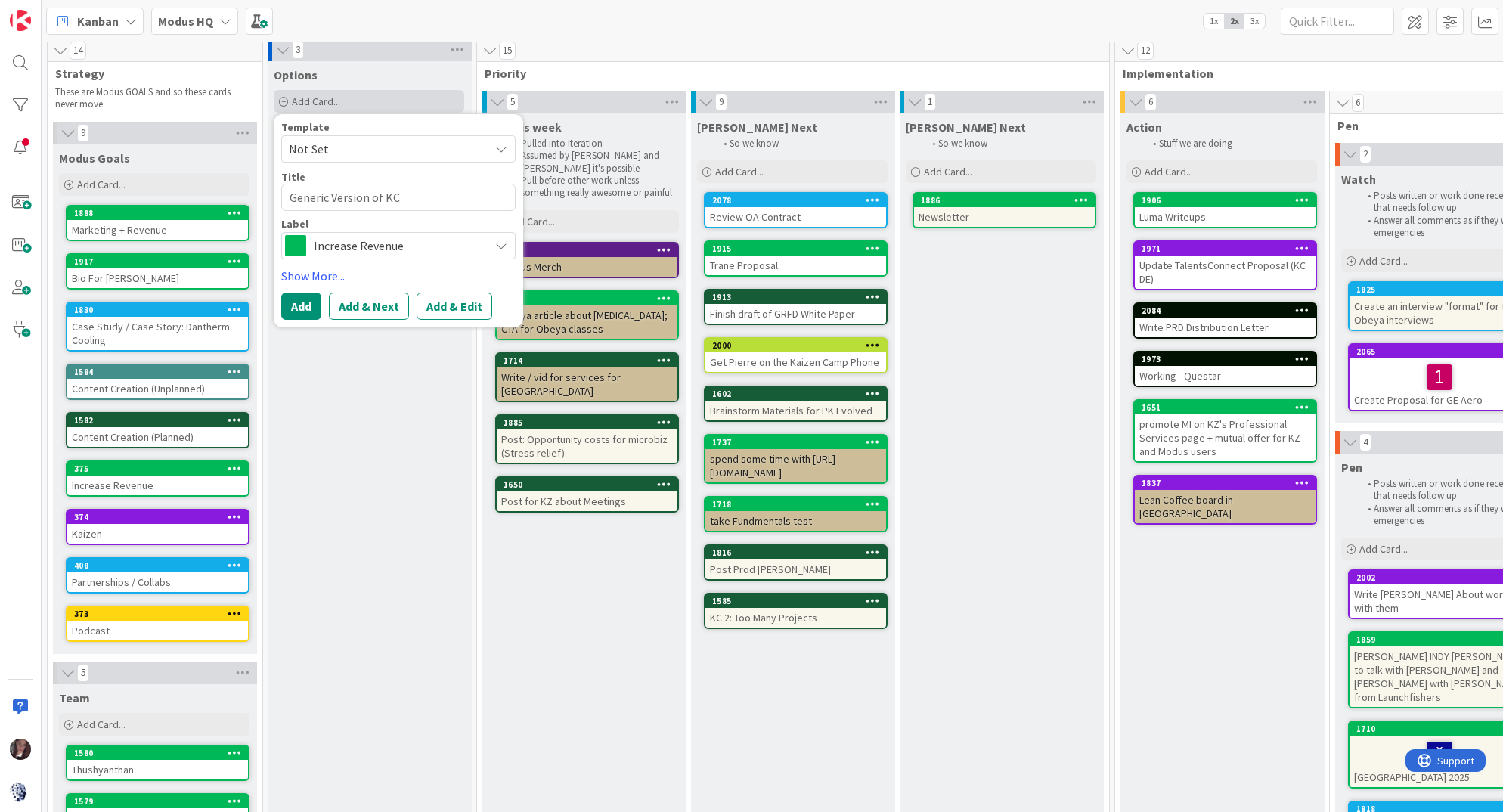
type textarea "x"
type textarea "Generic Version of KC /"
type textarea "x"
type textarea "Generic Version of KC /"
type textarea "x"
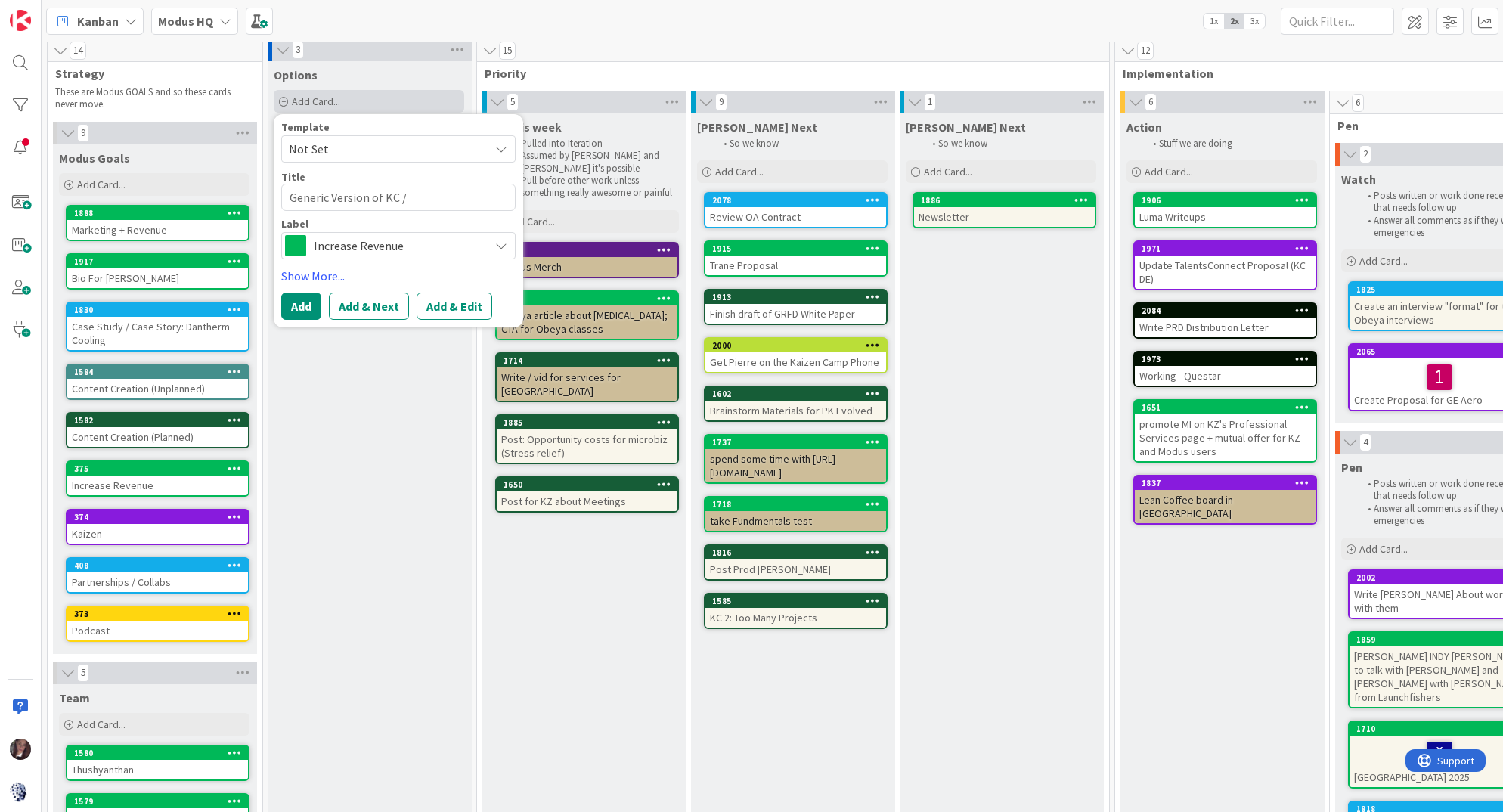
type textarea "Generic Version of KC / C"
type textarea "x"
type textarea "Generic Version of KC / CL"
type textarea "x"
type textarea "Generic Version of KC / CLa"
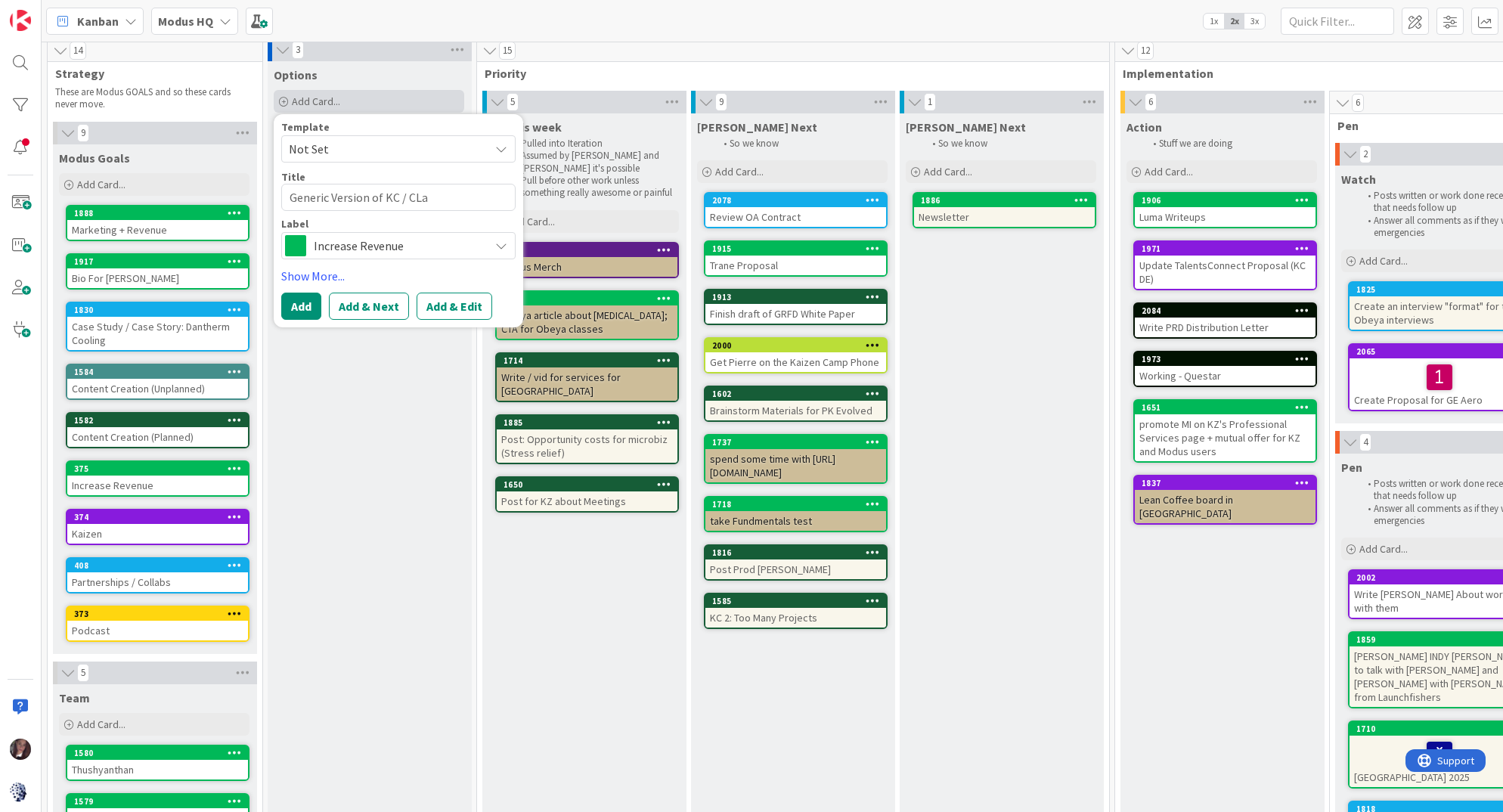
type textarea "x"
type textarea "Generic Version of KC / CLas"
type textarea "x"
type textarea "Generic Version of KC / CLasse"
type textarea "x"
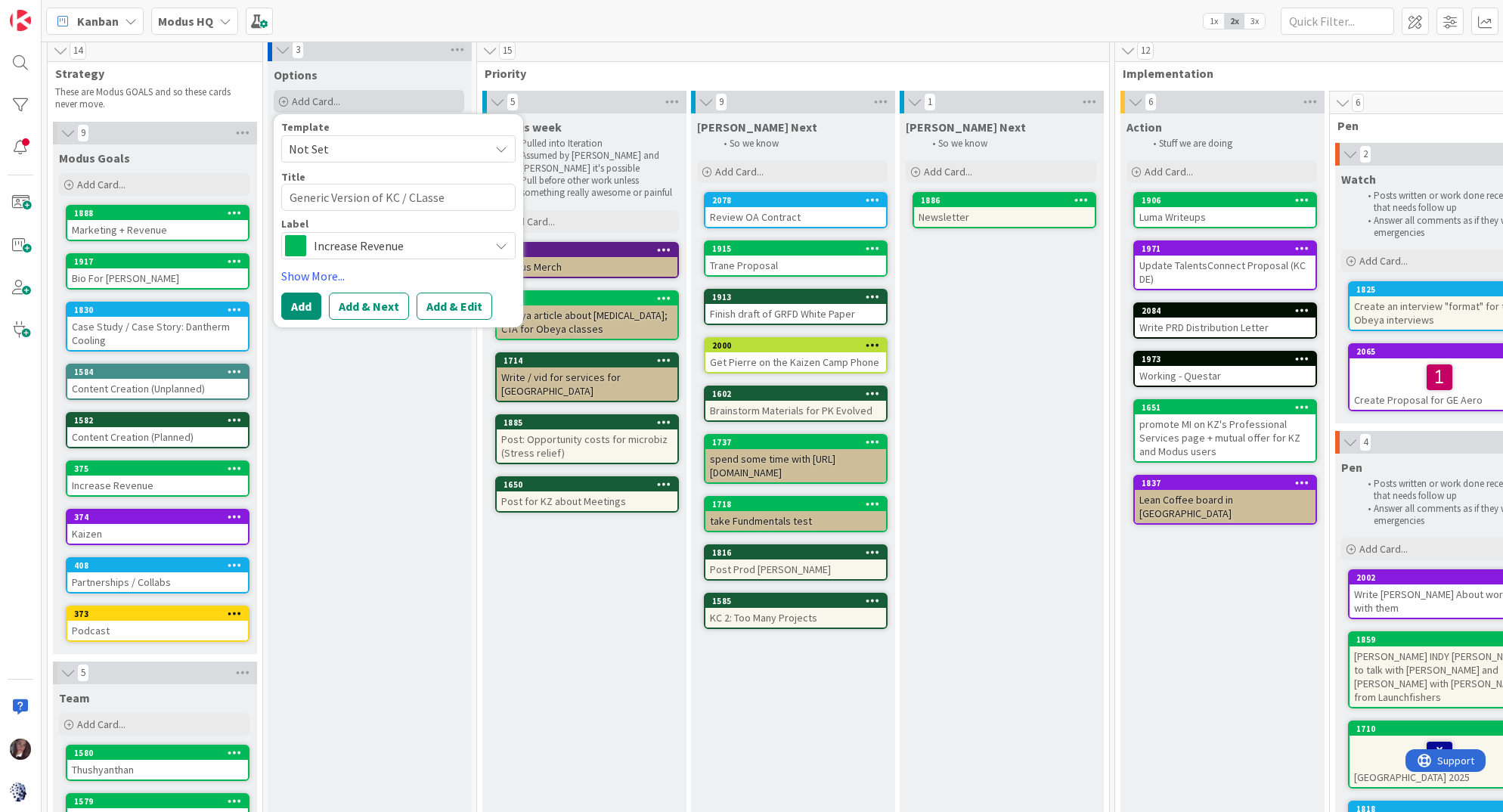
type textarea "Generic Version of KC / CLasses"
type textarea "x"
type textarea "Generic Version of KC / CLasses"
type textarea "x"
type textarea "Generic Version of KC / CLasses"
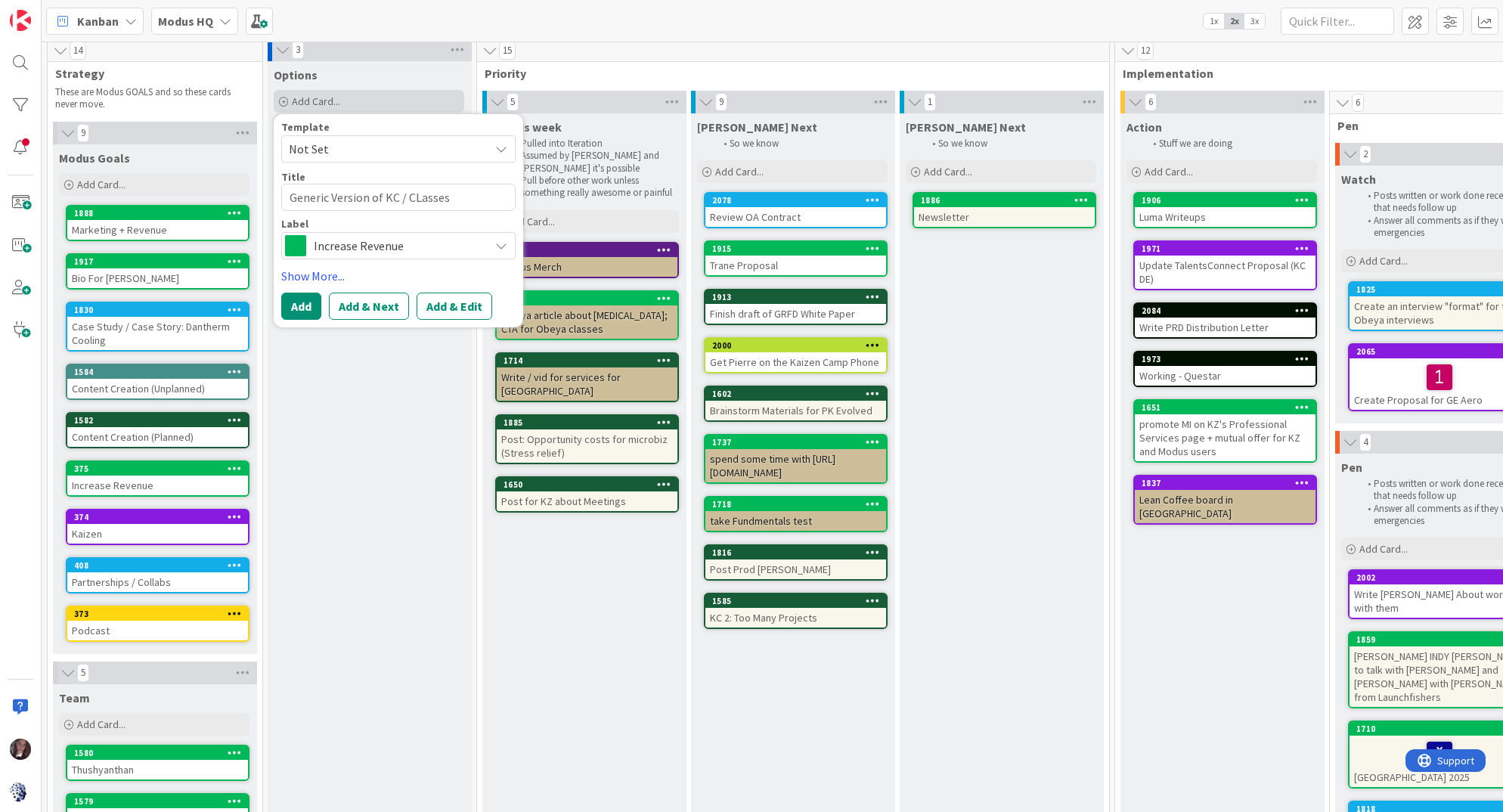
type textarea "x"
type textarea "Generic Version of KC / CLasse"
type textarea "x"
type textarea "Generic Version of KC / CLass"
type textarea "x"
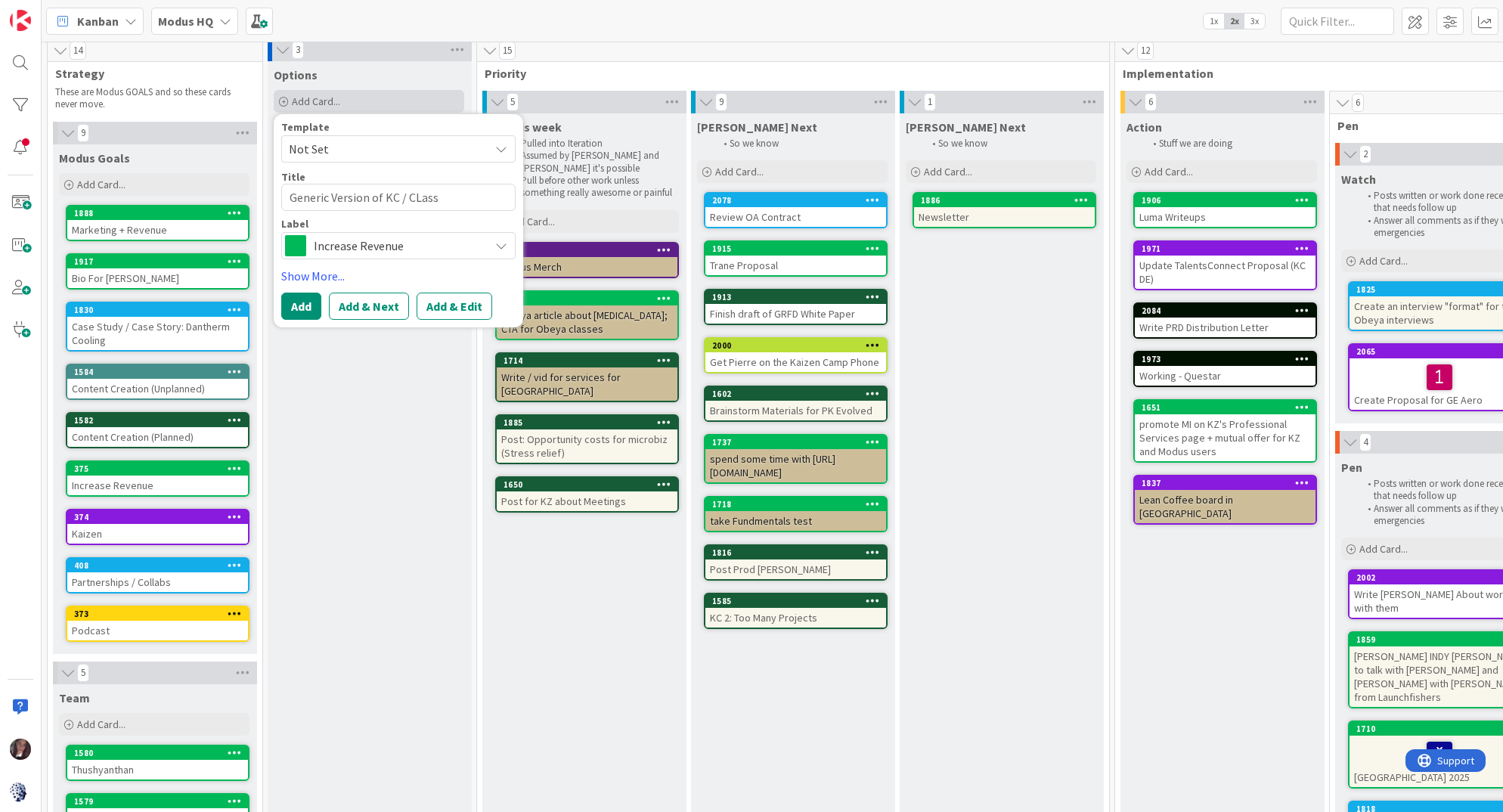
type textarea "Generic Version of KC / CLas"
type textarea "x"
type textarea "Generic Version of KC / CLa"
type textarea "x"
type textarea "Generic Version of KC / CL"
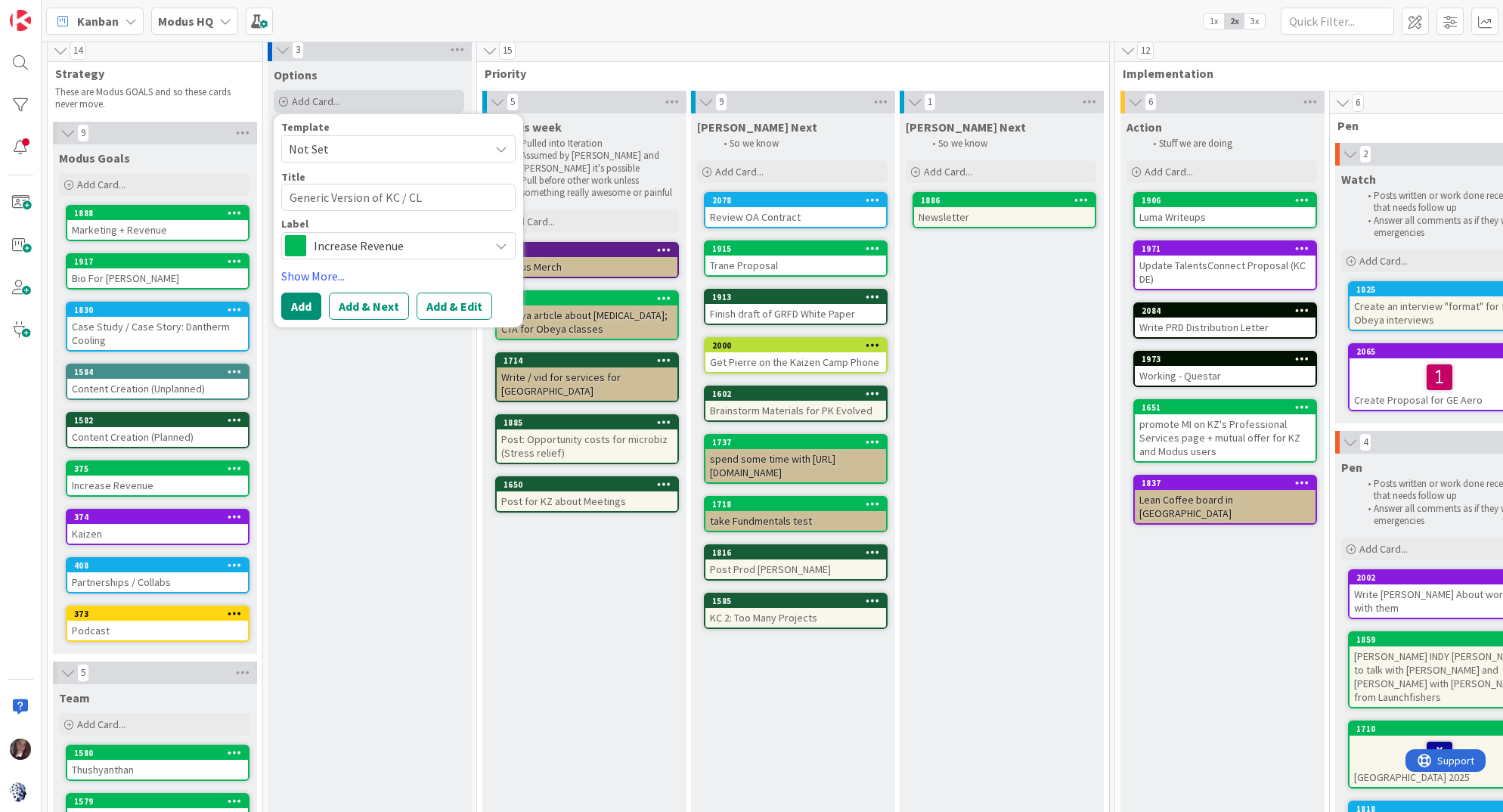
type textarea "x"
type textarea "Generic Version of KC / C"
type textarea "x"
type textarea "Generic Version of KC / Cl"
type textarea "x"
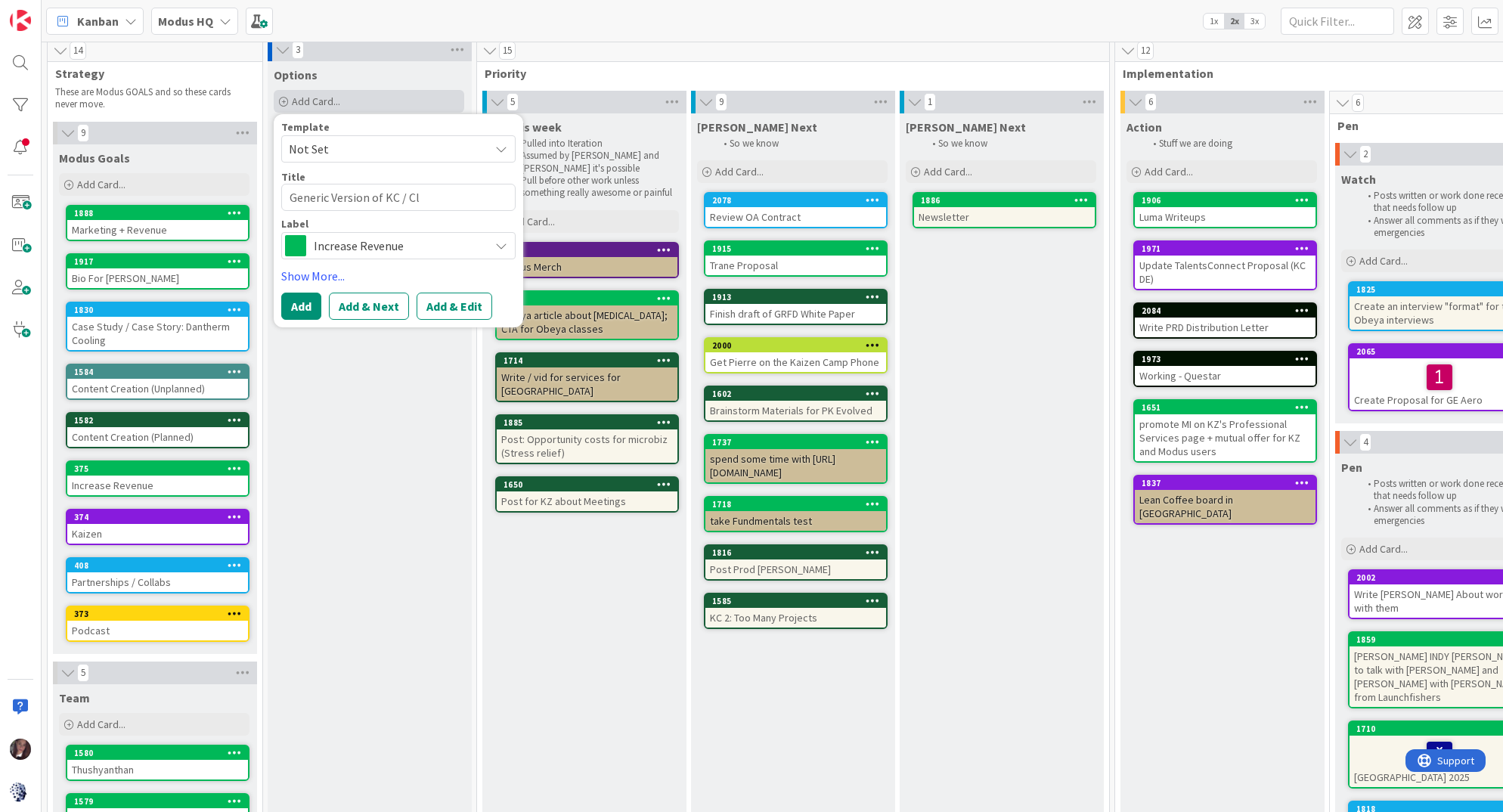
type textarea "Generic Version of KC / Cla"
type textarea "x"
type textarea "Generic Version of KC / Clas"
type textarea "x"
type textarea "Generic Version of KC / Class"
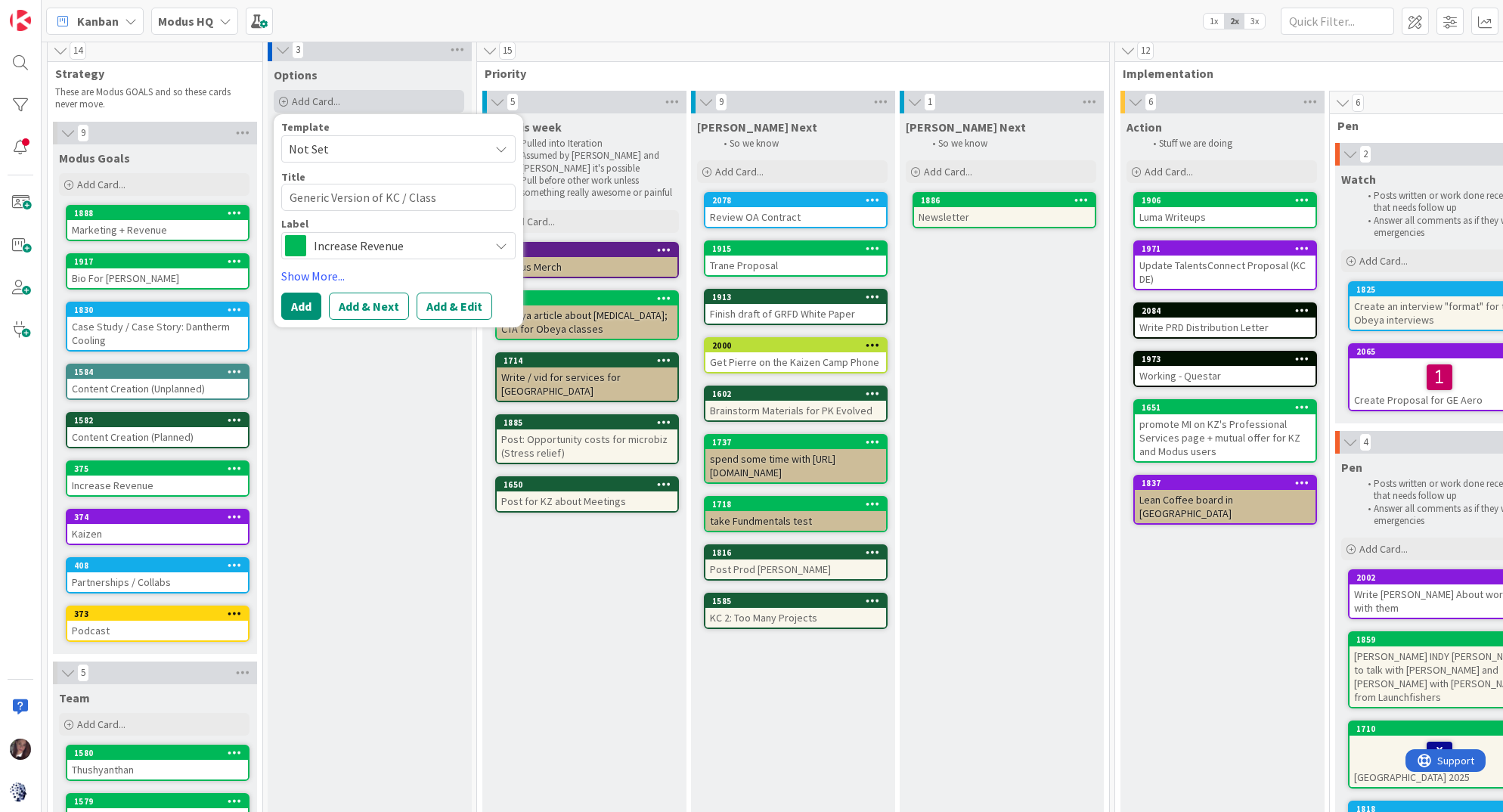
type textarea "x"
type textarea "Generic Version of KC / Classe"
type textarea "x"
type textarea "Generic Version of KC / Classes"
type textarea "x"
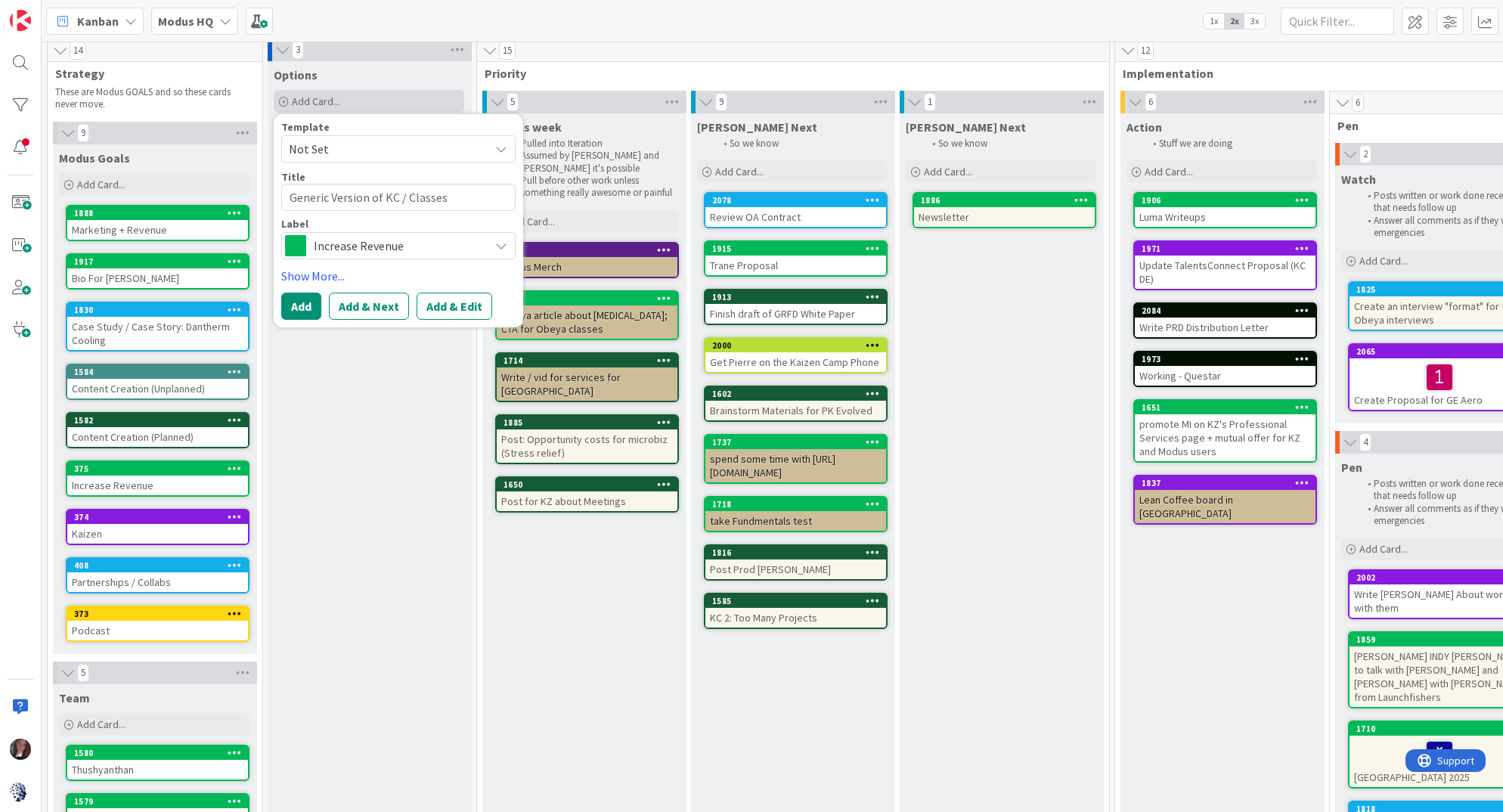
type textarea "Generic Version of KC / Classes"
type textarea "x"
type textarea "Generic Version of KC / Classes t"
type textarea "x"
type textarea "Generic Version of KC / Classes to"
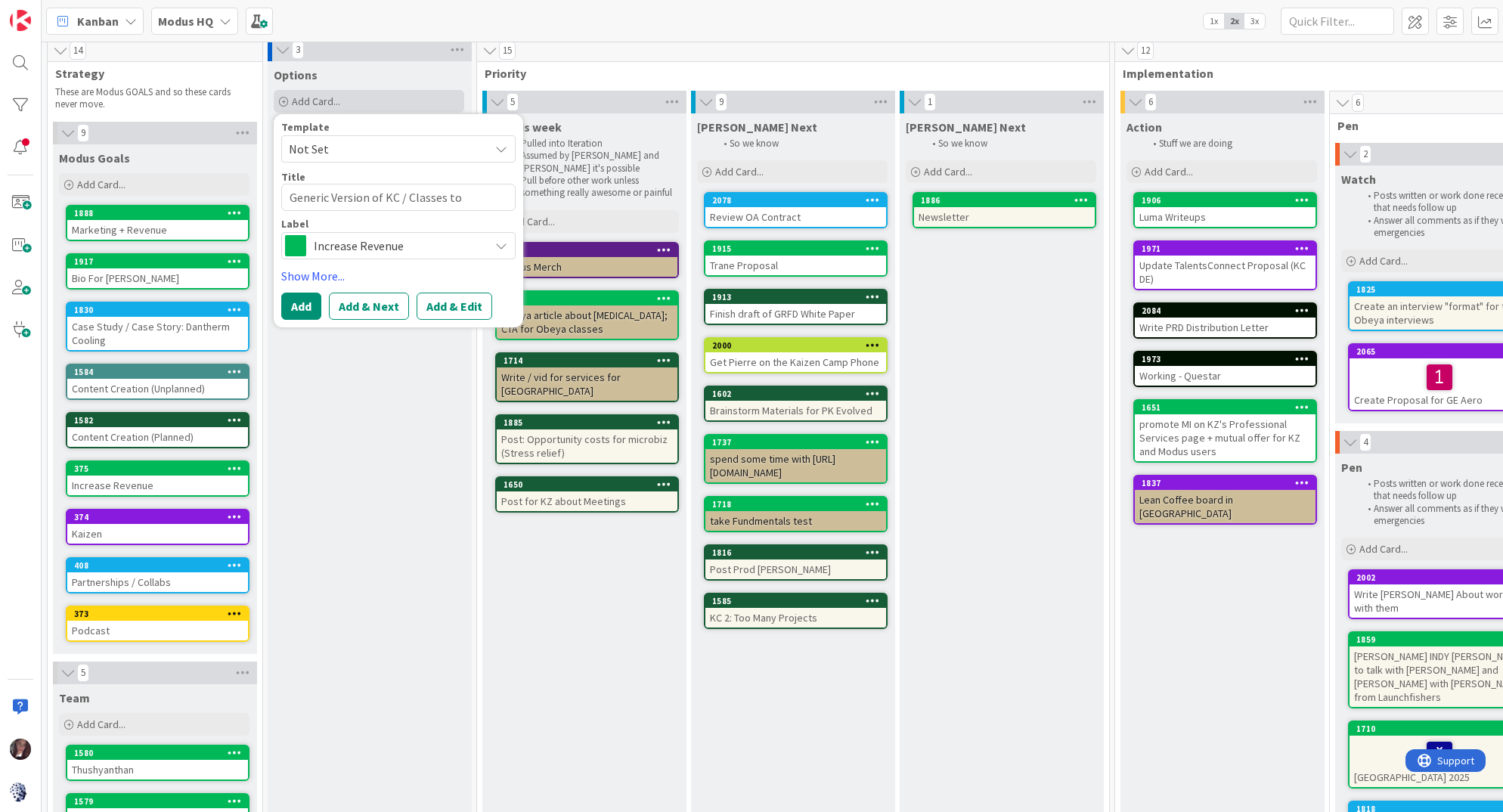
type textarea "x"
type textarea "Generic Version of KC / Classes to"
type textarea "x"
type textarea "Generic Version of KC / Classes to S"
type textarea "x"
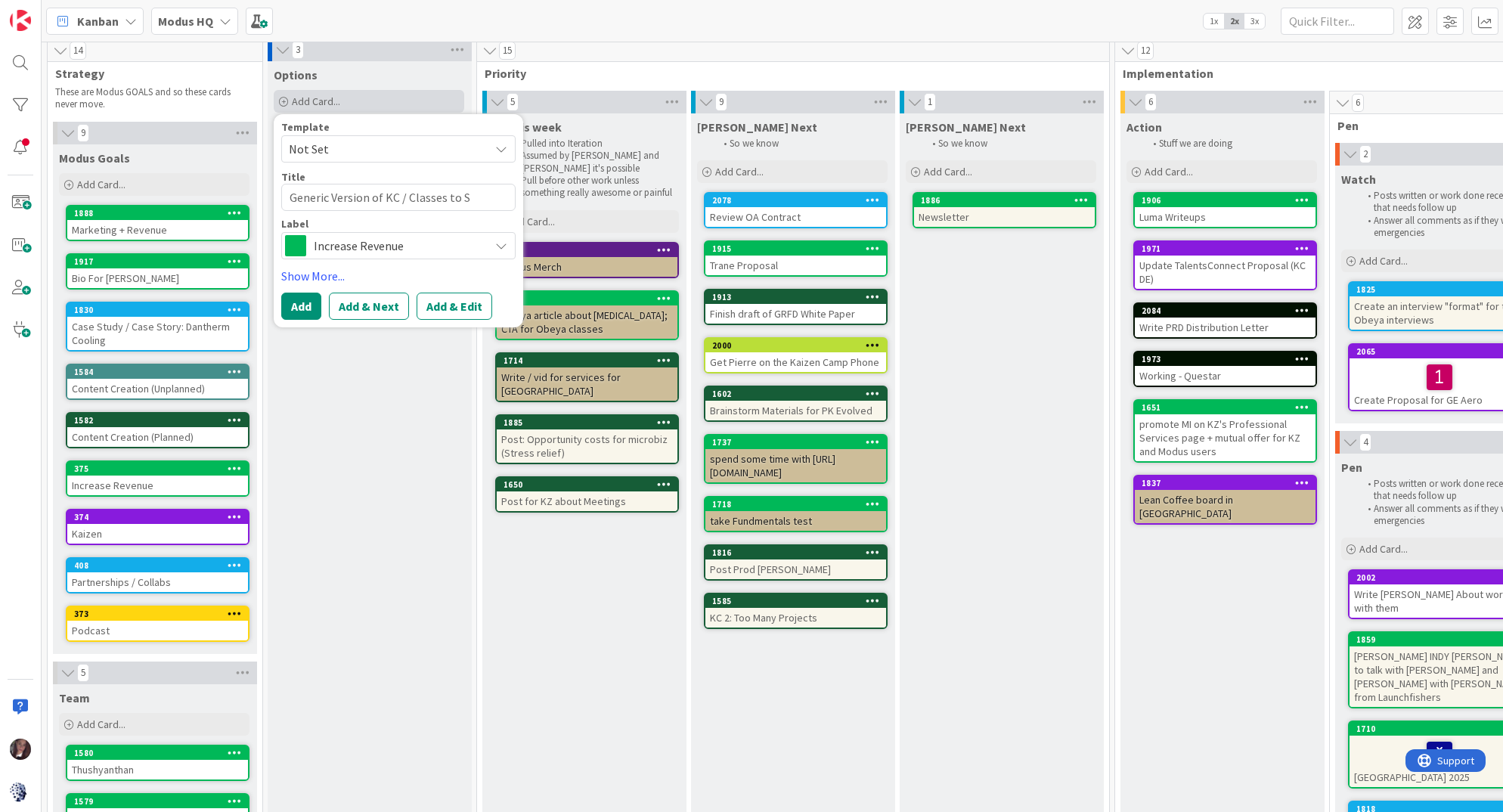
type textarea "Generic Version of KC / Classes to Se"
type textarea "x"
type textarea "Generic Version of KC / Classes to Send"
type textarea "x"
type textarea "Generic Version of KC / Classes to Send"
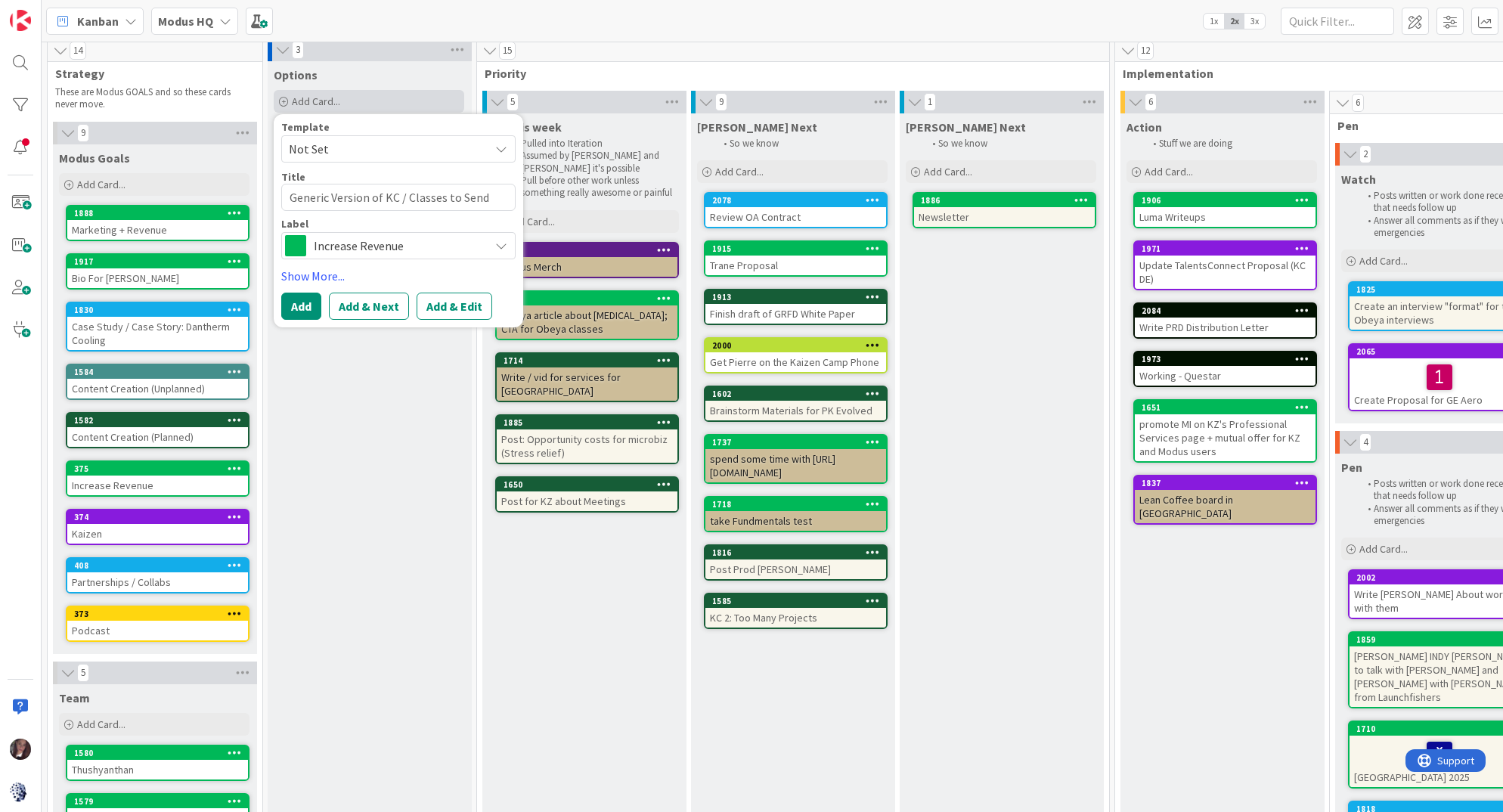
type textarea "x"
type textarea "Generic Version of KC / Classes to Send O"
type textarea "x"
type textarea "Generic Version of KC / Classes to Send OU"
type textarea "x"
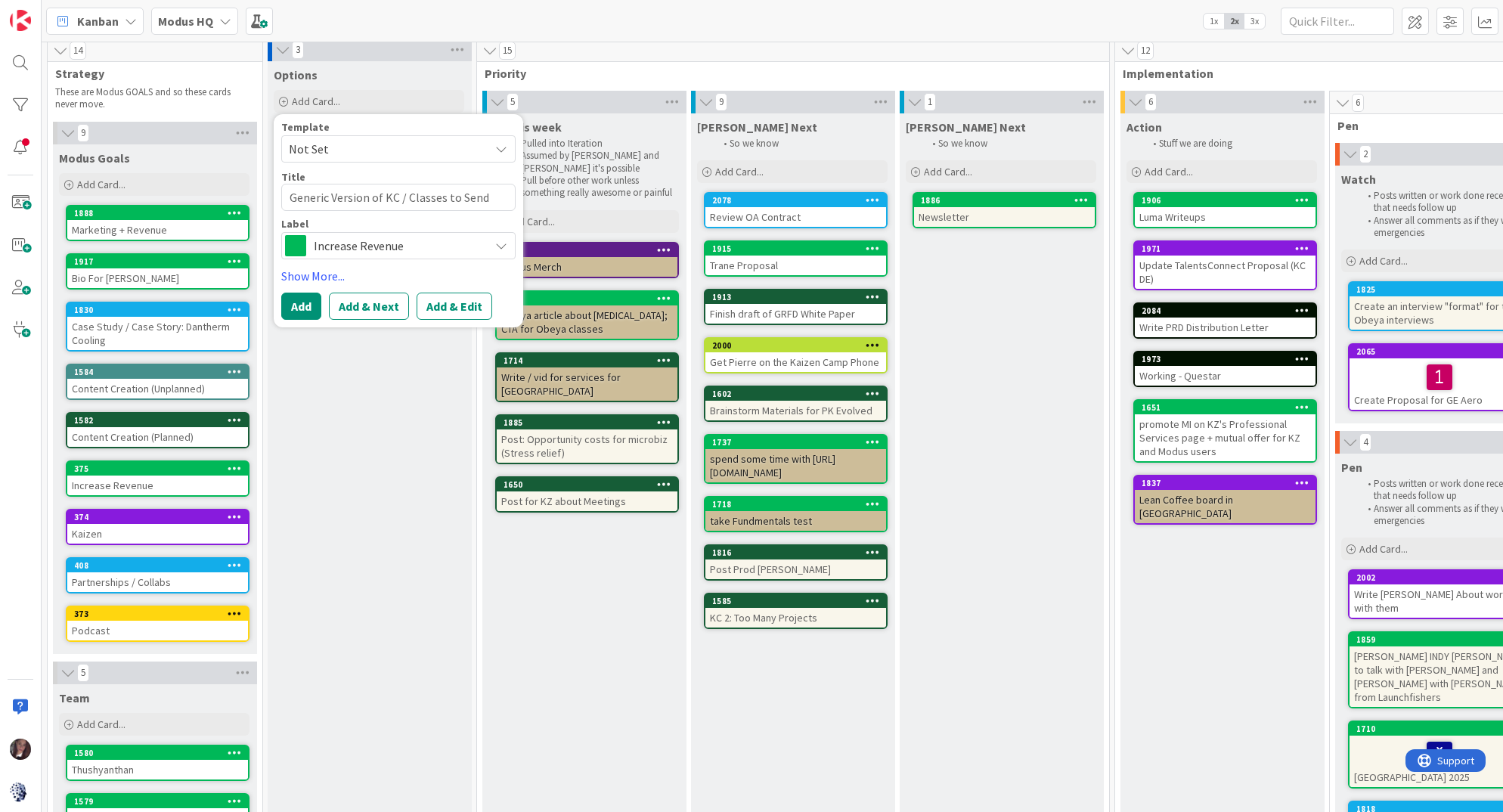
type textarea "Generic Version of KC / Classes to Send OUt"
click at [362, 247] on span "Increase Revenue" at bounding box center [397, 245] width 168 height 21
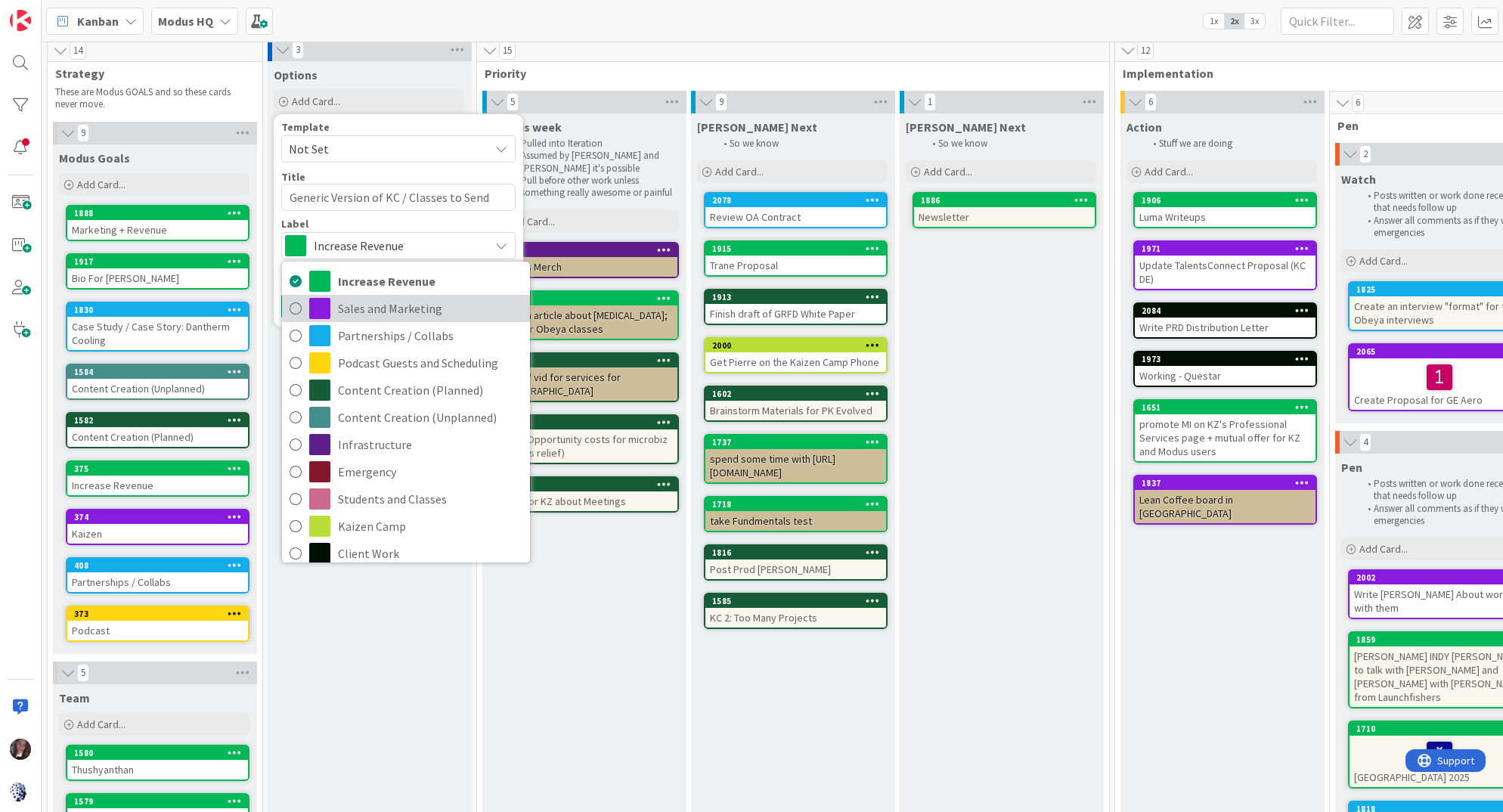
click at [294, 307] on icon at bounding box center [295, 309] width 12 height 23
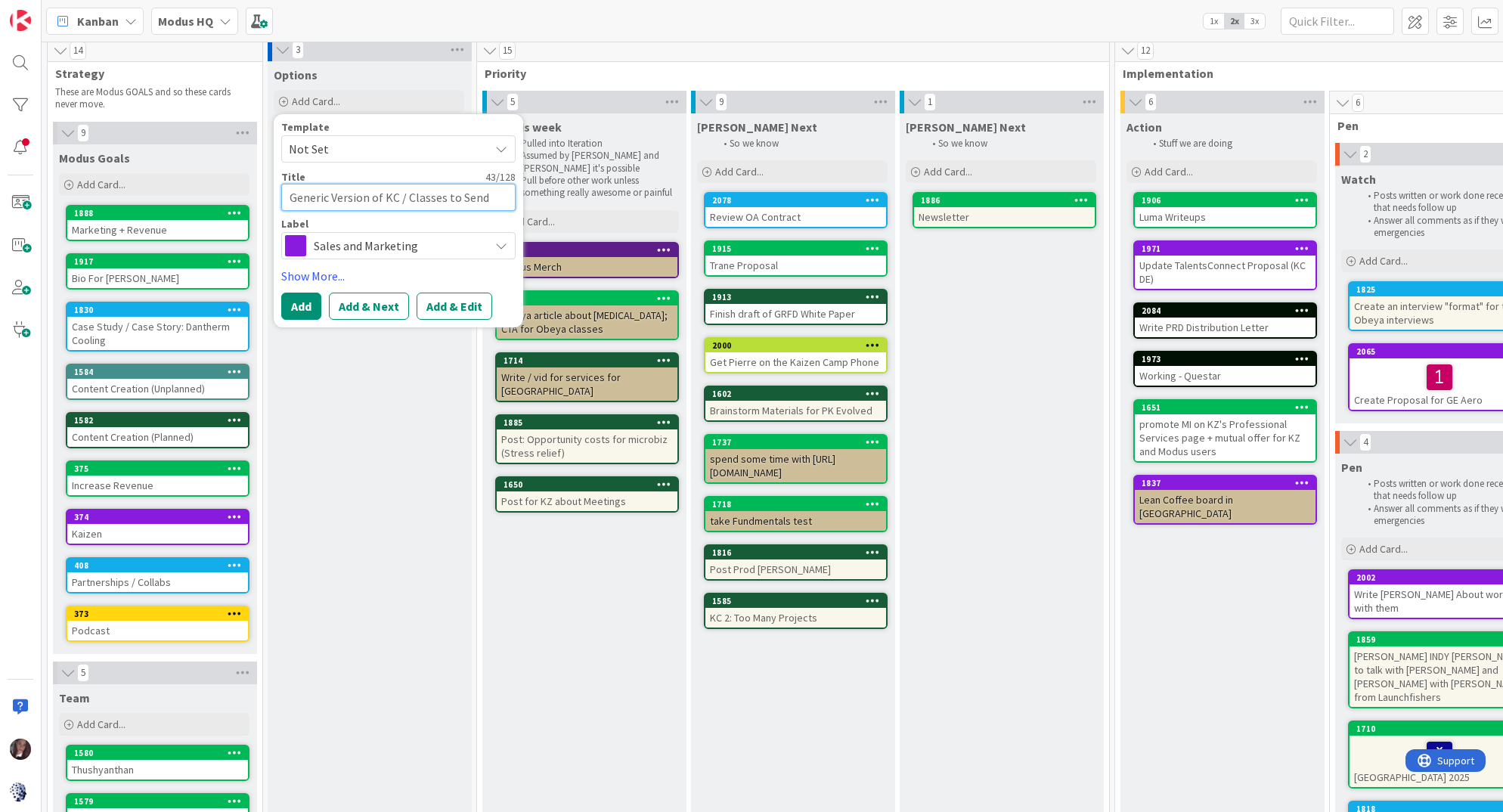
click at [500, 198] on textarea "Generic Version of KC / Classes to Send OUt" at bounding box center [398, 197] width 235 height 28
type textarea "x"
type textarea "Generic Version of KC / Classes to Send Ot"
type textarea "x"
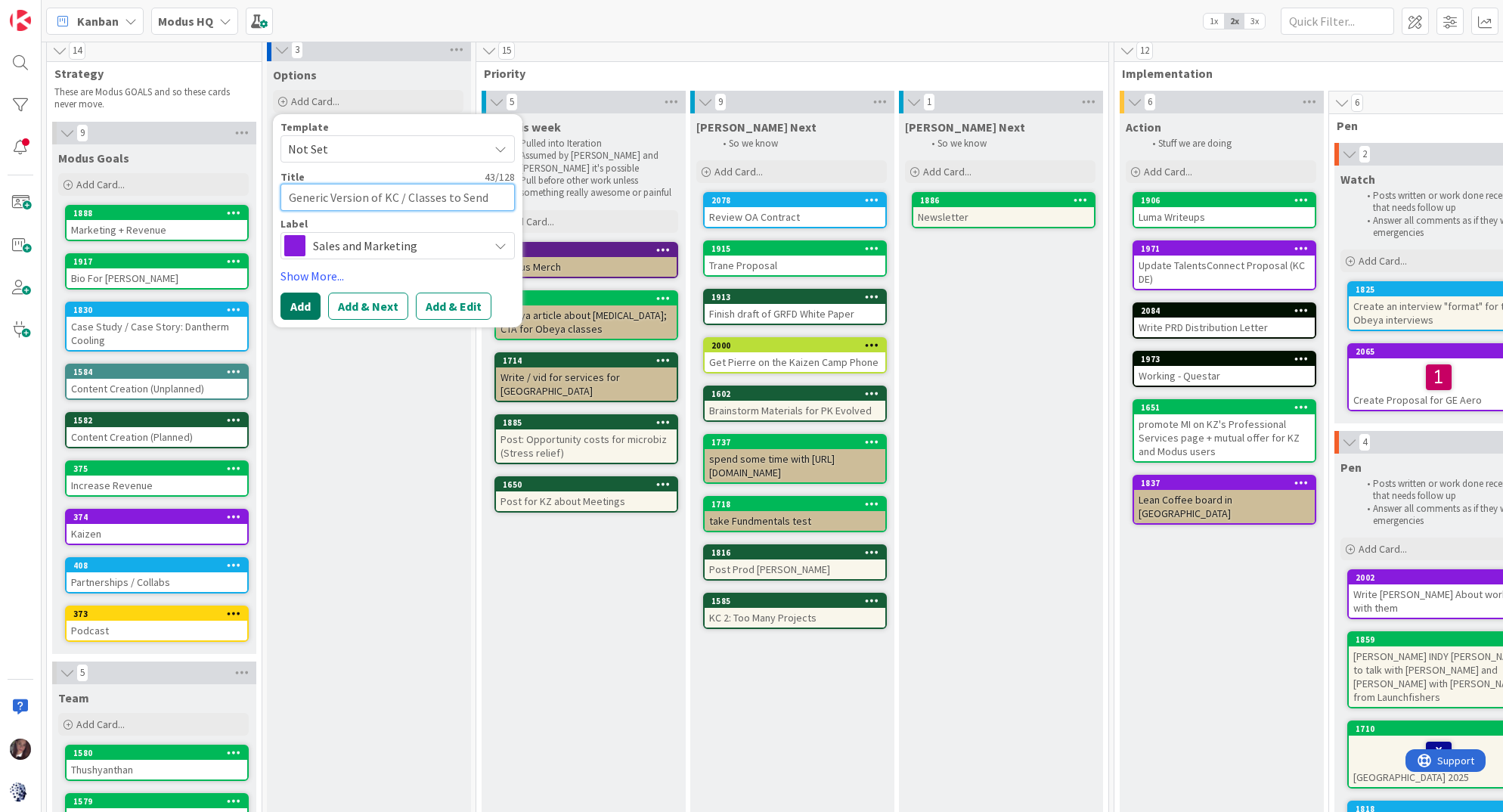
type textarea "Generic Version of KC / Classes to Send Out"
click at [305, 310] on button "Add" at bounding box center [300, 306] width 40 height 28
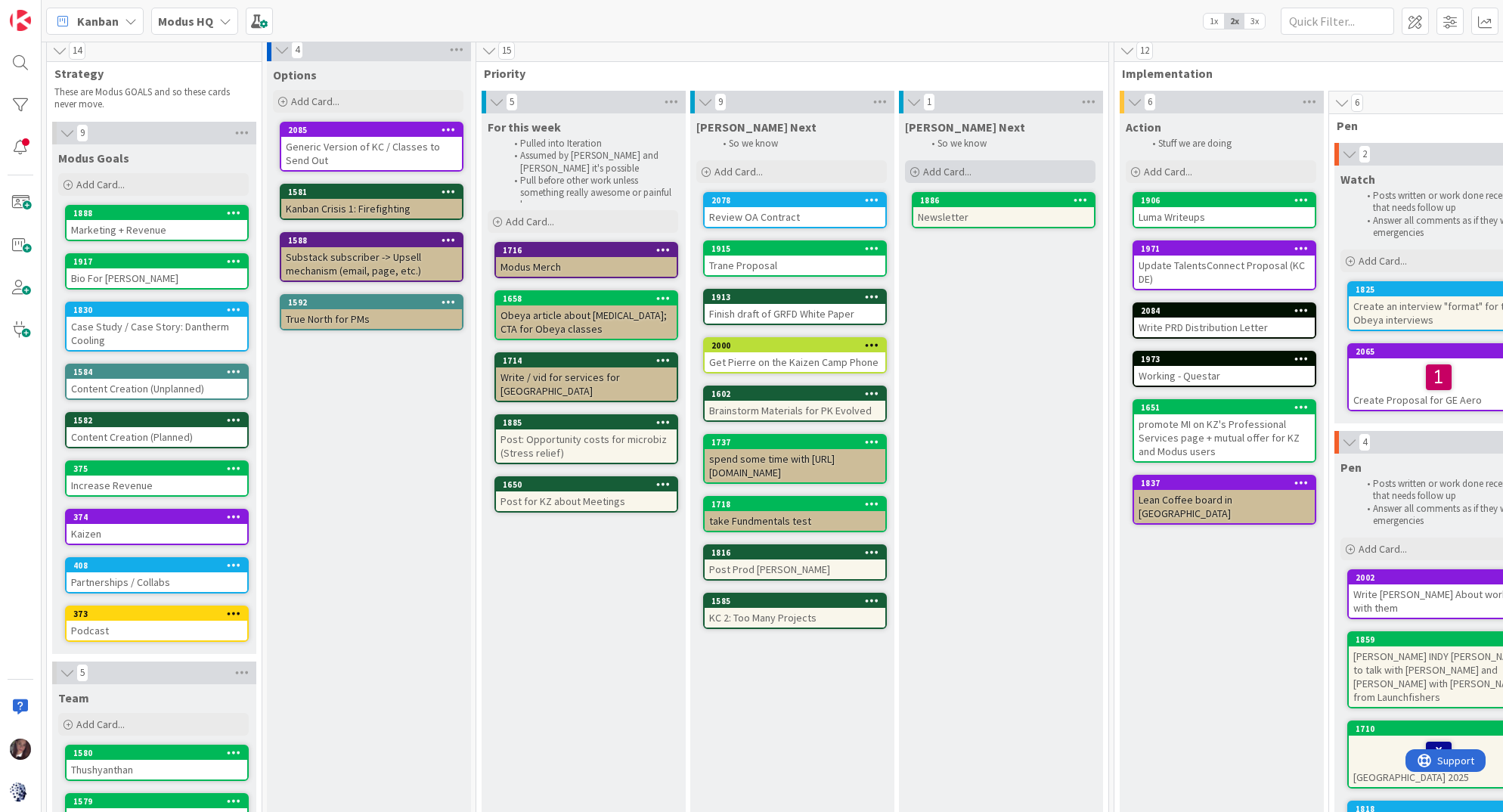
scroll to position [7, 771]
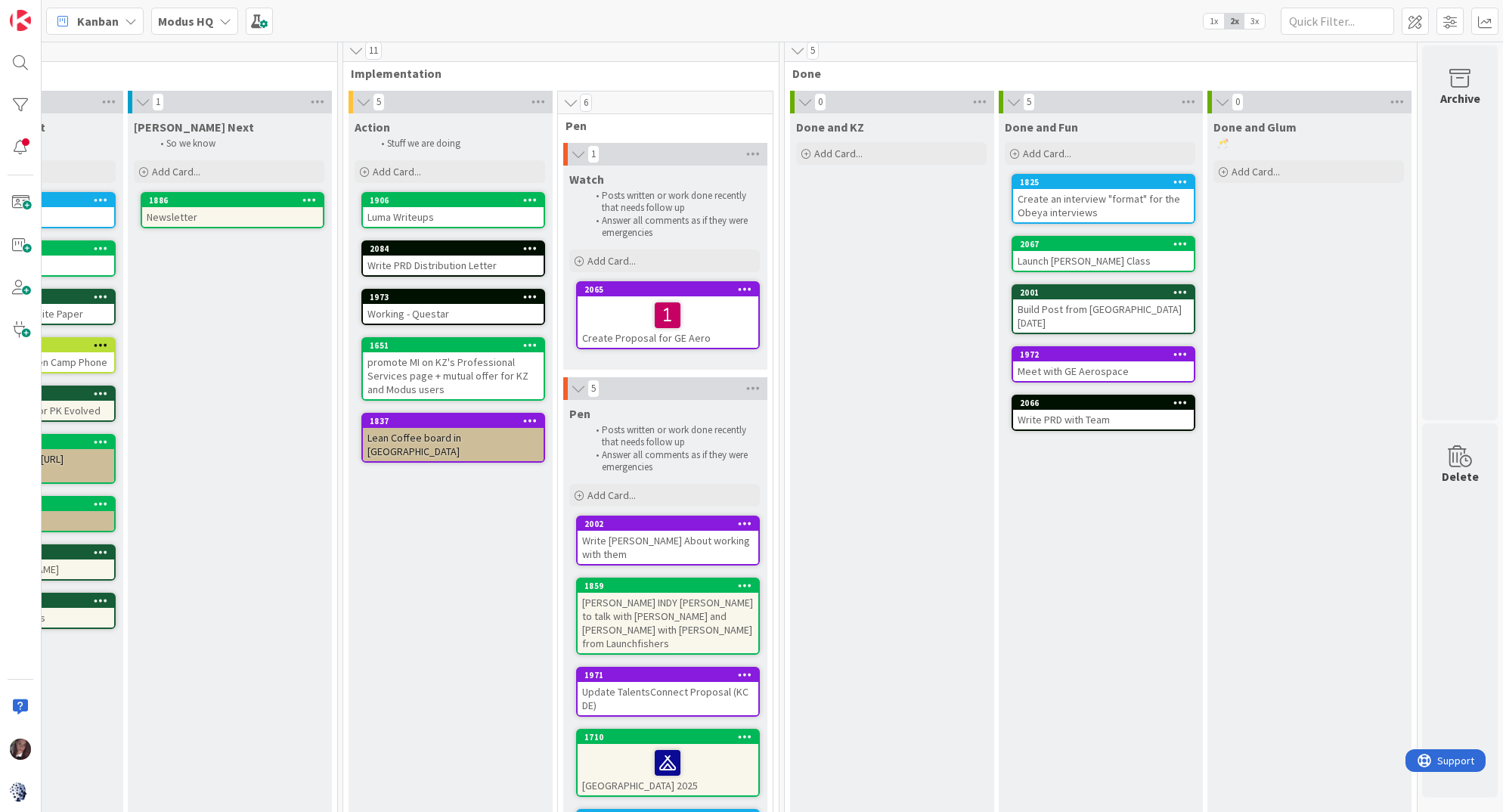
click at [627, 668] on div "1971 Update TalentsConnect Proposal (KC DE)" at bounding box center [668, 690] width 181 height 47
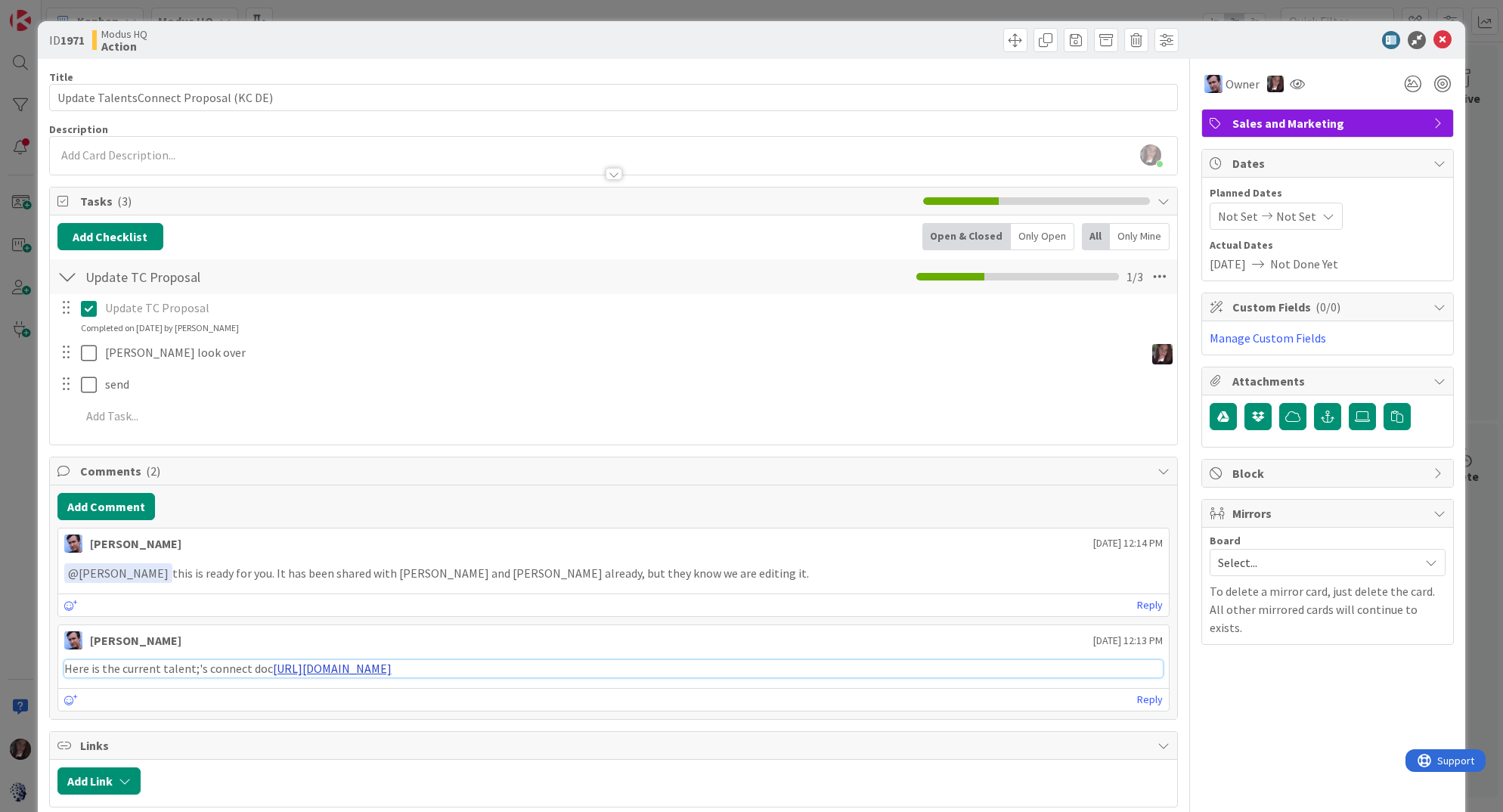
click at [391, 668] on link "https://docs.google.com/document/d/1HB9uq1asSAx4mzIl7wyZPWpZ203RN_CT65kmD3E1f6s…" at bounding box center [332, 668] width 119 height 15
click at [1018, 656] on div "Here is the current talent;'s connect doc https://docs.google.com/document/d/1H…" at bounding box center [614, 668] width 1112 height 29
drag, startPoint x: 1012, startPoint y: 665, endPoint x: 976, endPoint y: 660, distance: 36.3
click at [1000, 655] on div "Here is the current talent;'s connect doc https://docs.google.com/document/d/1H…" at bounding box center [614, 668] width 1112 height 29
copy p "Here is the current talent;'s connect doc https://docs.google.com/document/d/1H…"
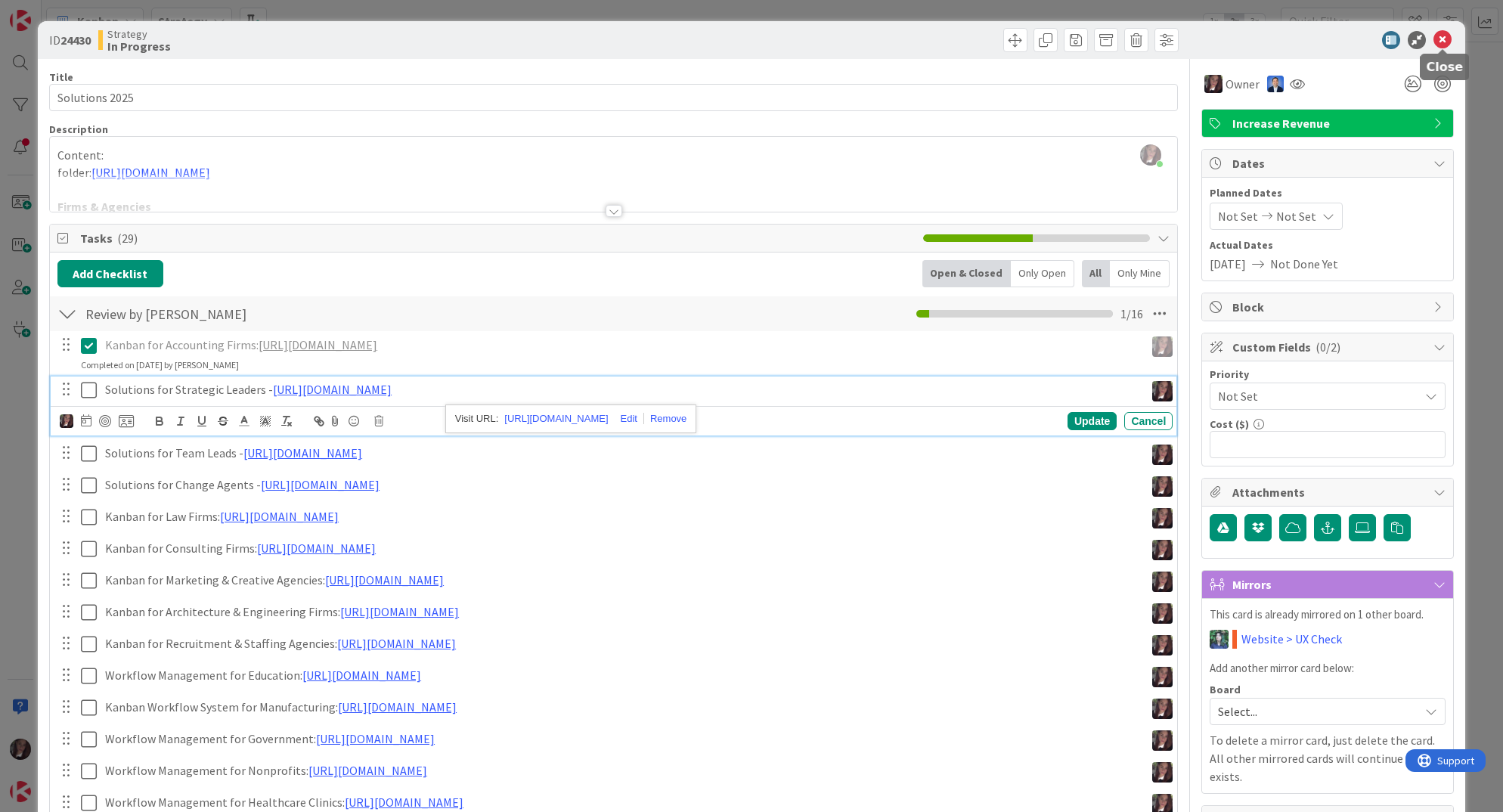
click at [1435, 40] on icon at bounding box center [1442, 40] width 18 height 18
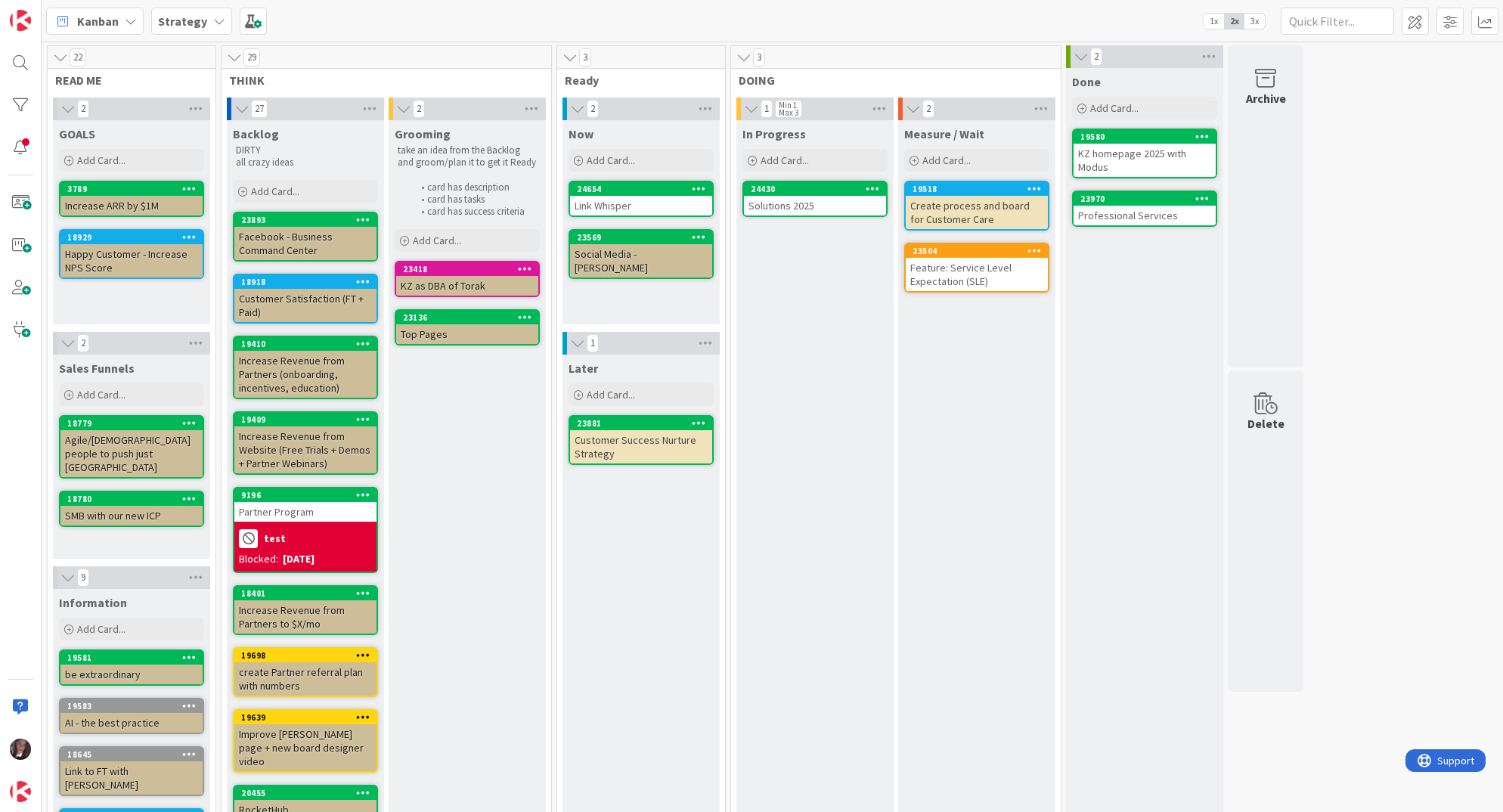
click at [189, 23] on b "Strategy" at bounding box center [182, 21] width 49 height 15
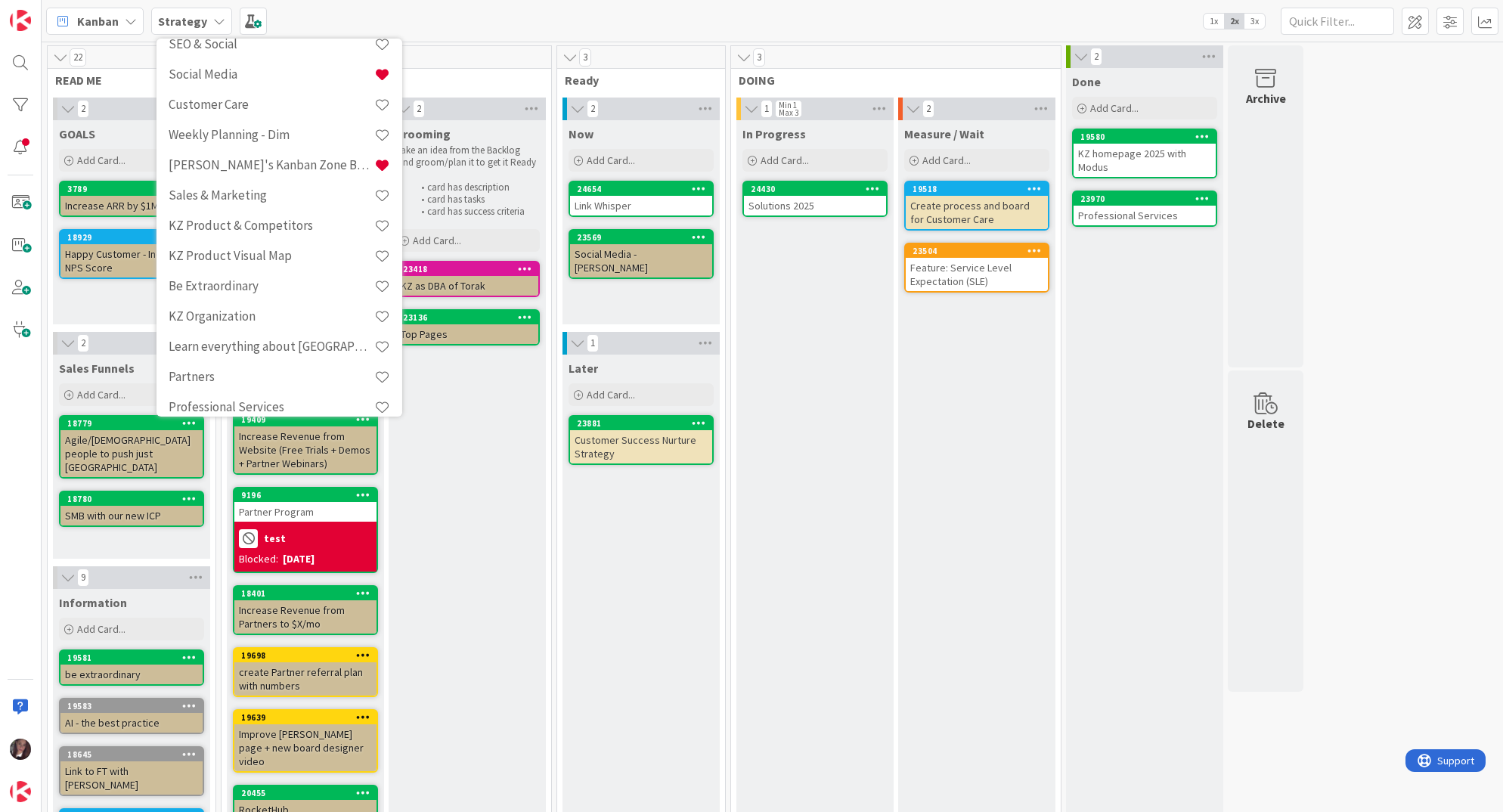
scroll to position [346, 0]
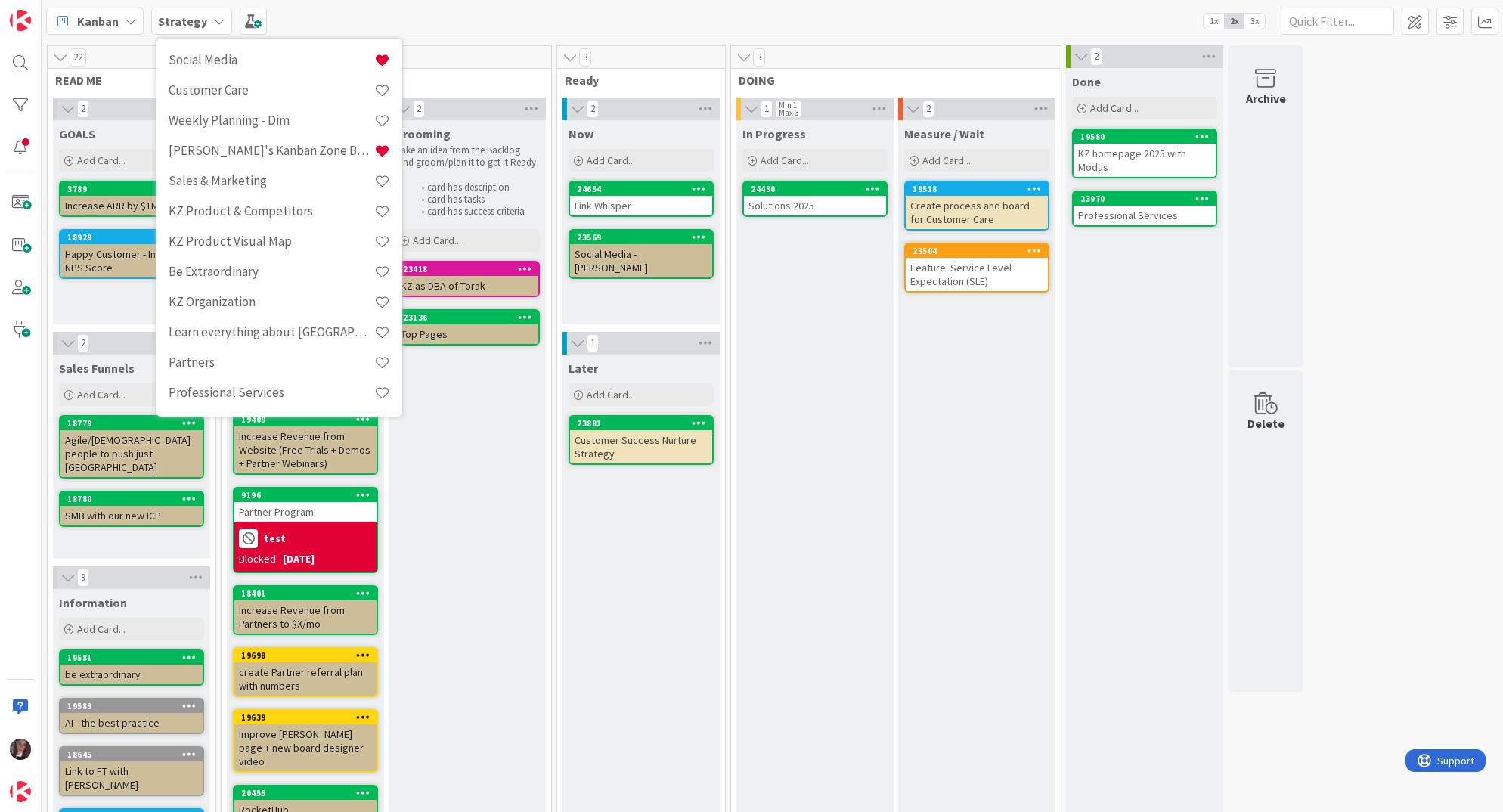
click at [184, 23] on b "Strategy" at bounding box center [182, 21] width 49 height 15
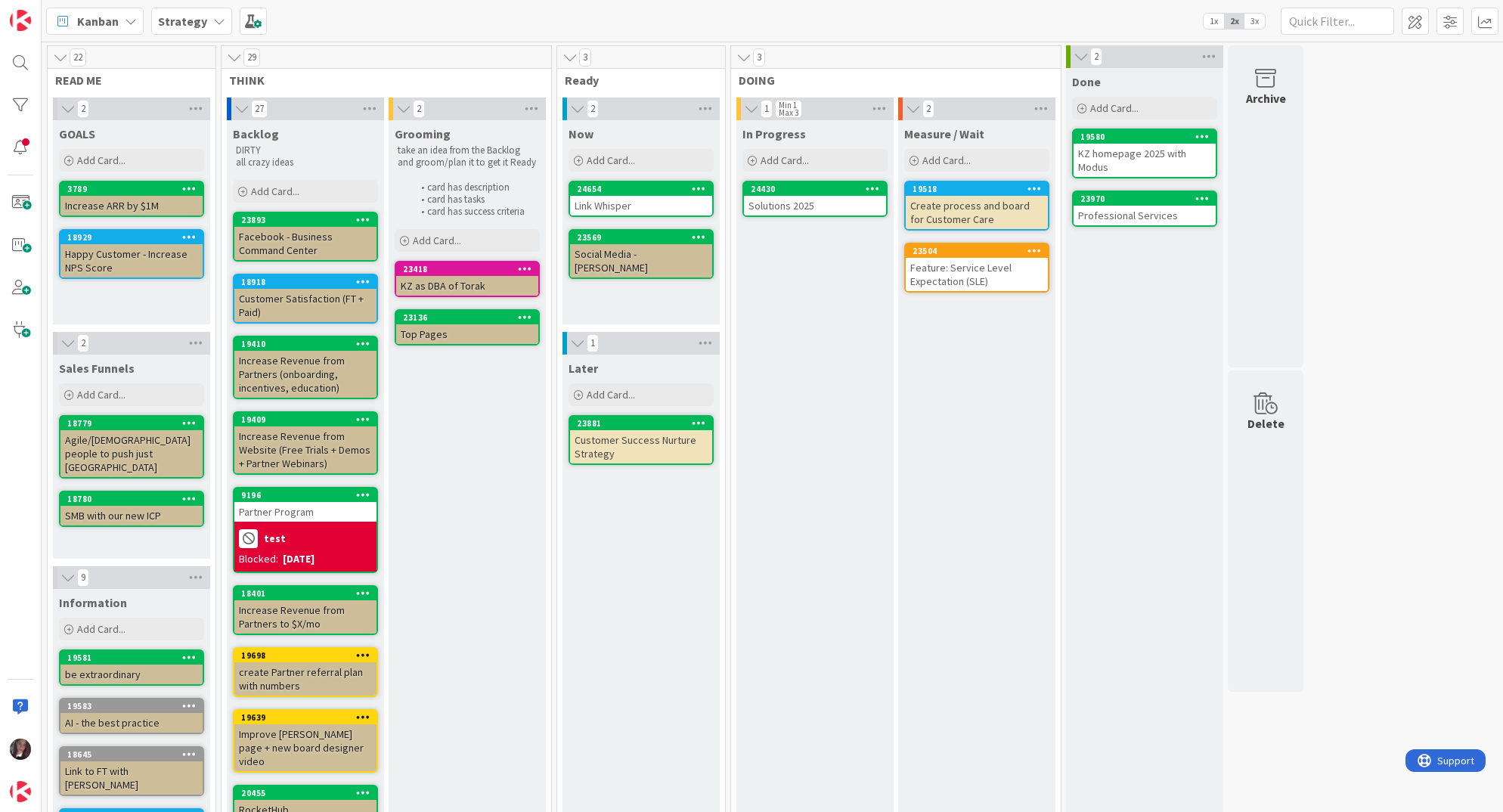
click at [183, 20] on b "Strategy" at bounding box center [182, 21] width 49 height 15
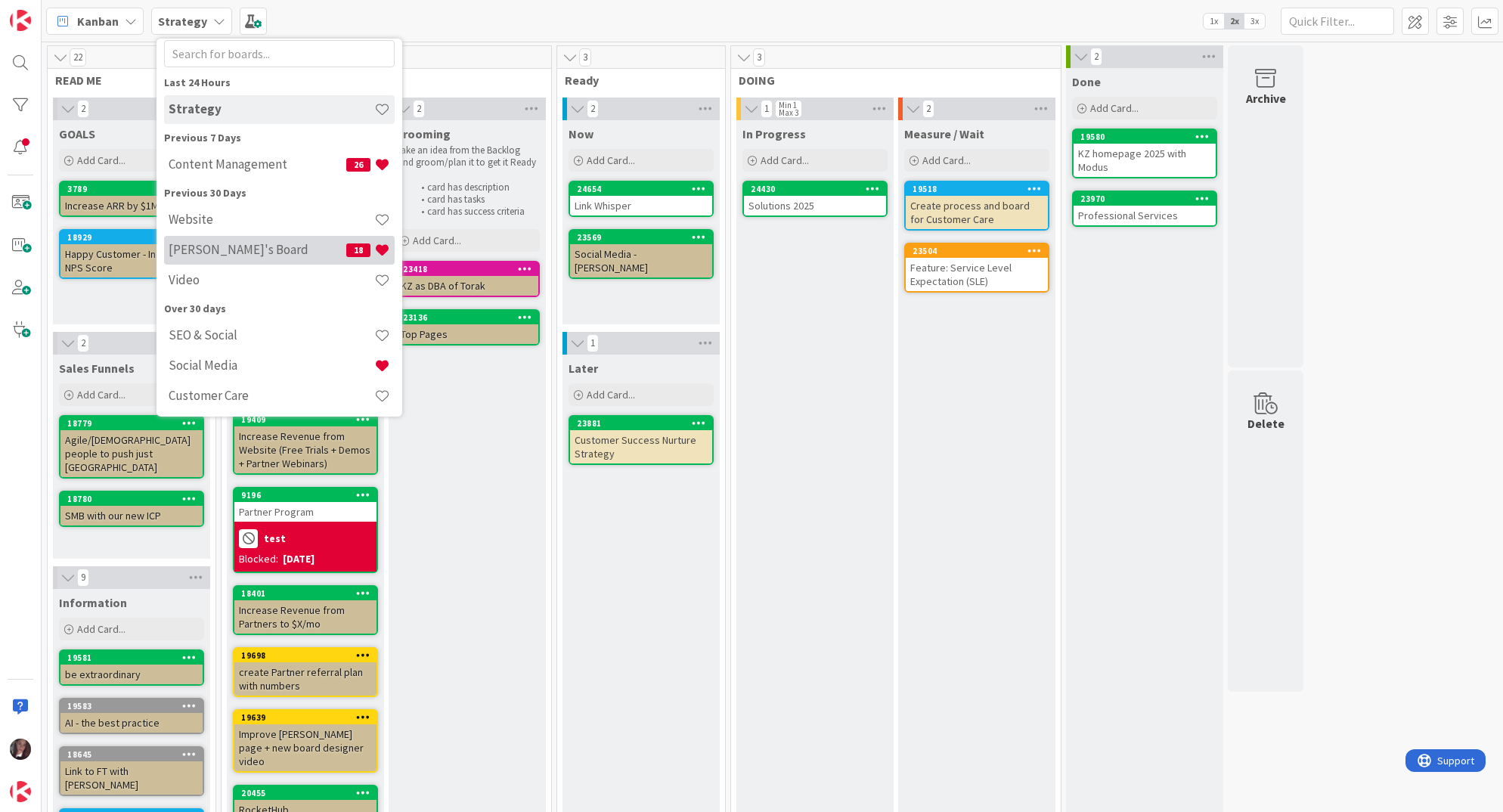
scroll to position [0, 0]
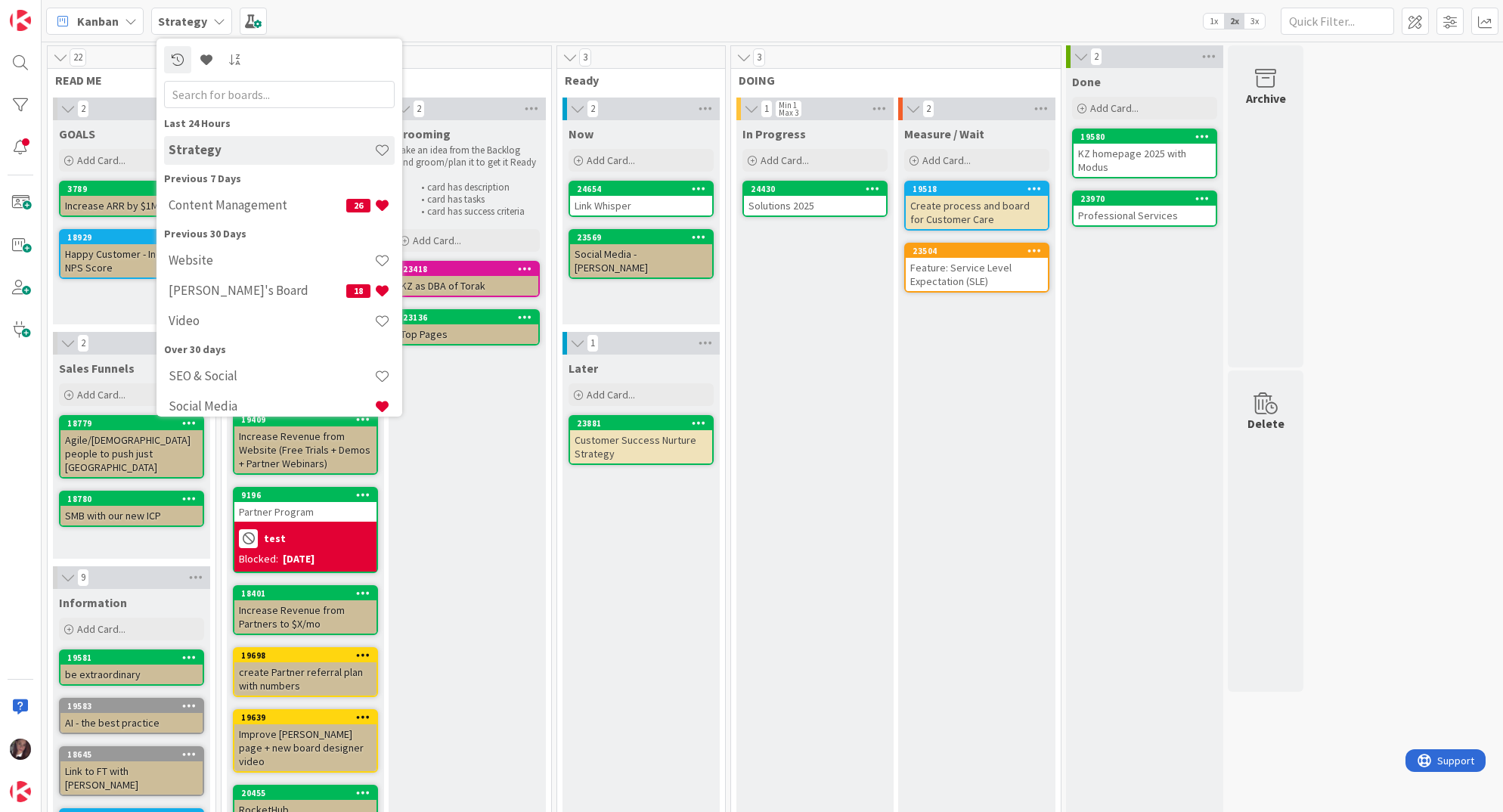
drag, startPoint x: 490, startPoint y: 37, endPoint x: 428, endPoint y: 68, distance: 69.3
click at [489, 37] on div "Kanban Strategy Last 24 Hours Strategy Previous 7 Days Content Management 26 Pr…" at bounding box center [772, 21] width 1461 height 42
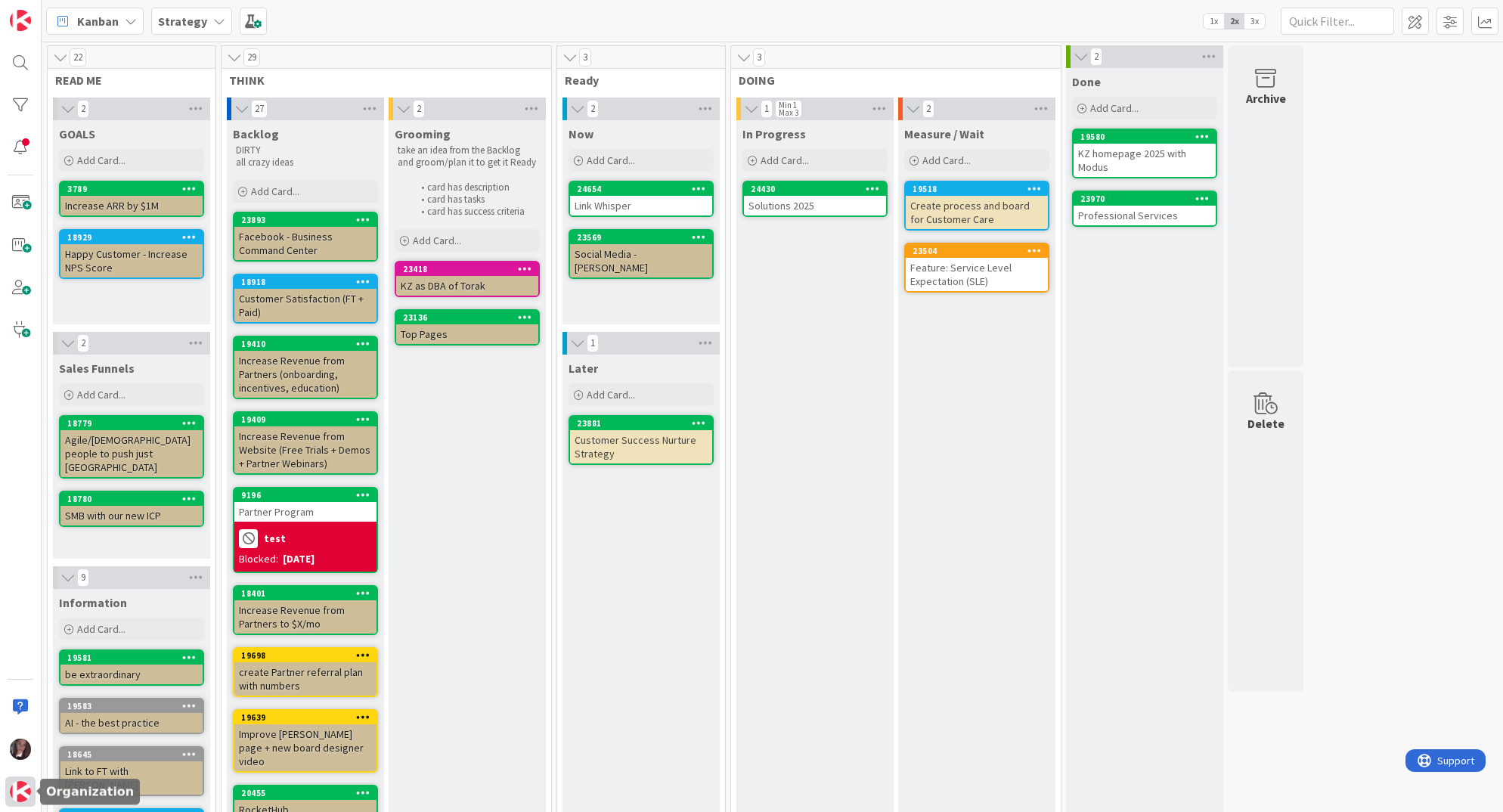
click at [17, 793] on img at bounding box center [20, 791] width 21 height 21
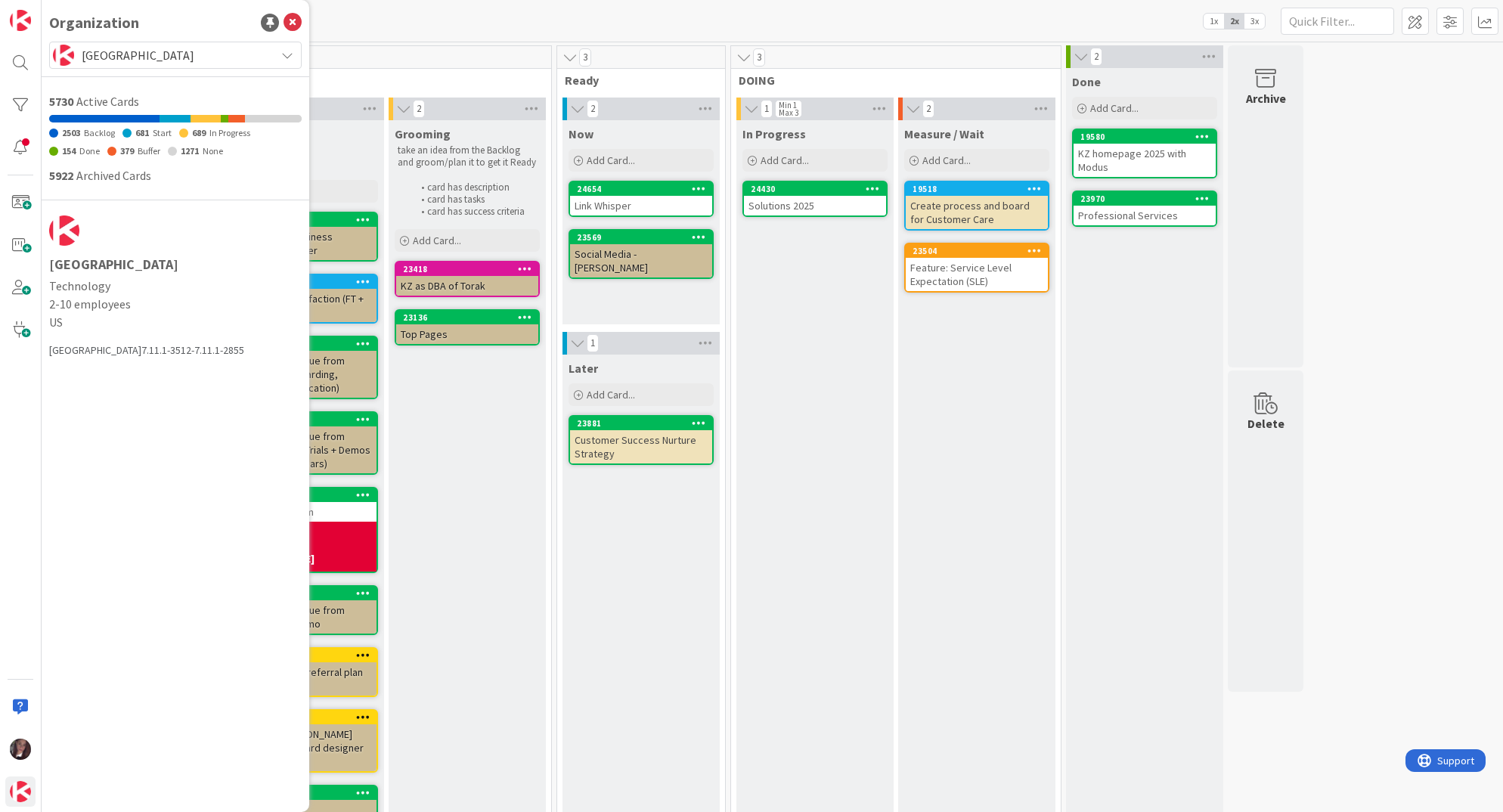
click at [219, 58] on span "[GEOGRAPHIC_DATA]" at bounding box center [175, 55] width 186 height 21
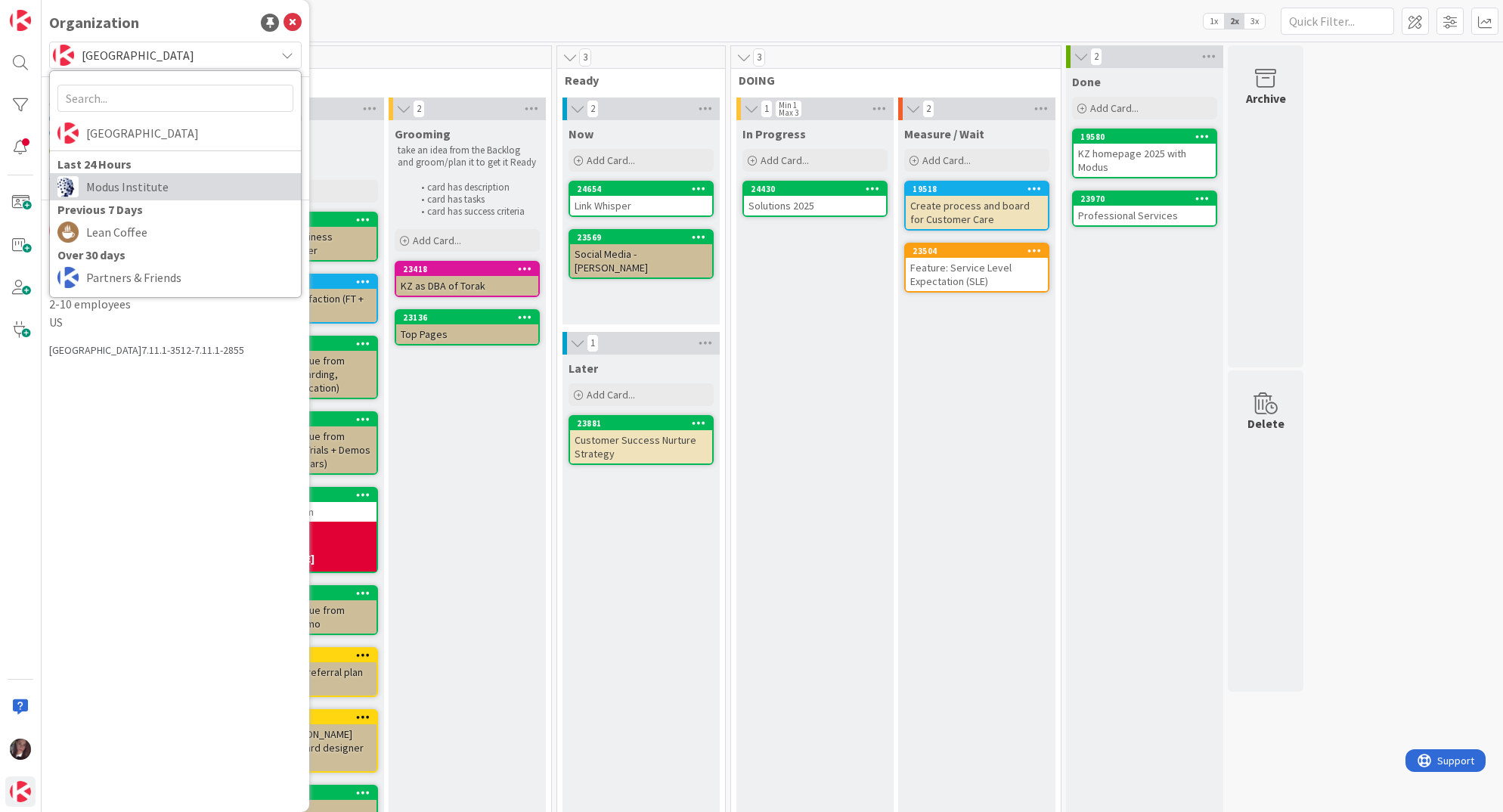
click at [135, 182] on span "Modus Institute" at bounding box center [190, 187] width 207 height 23
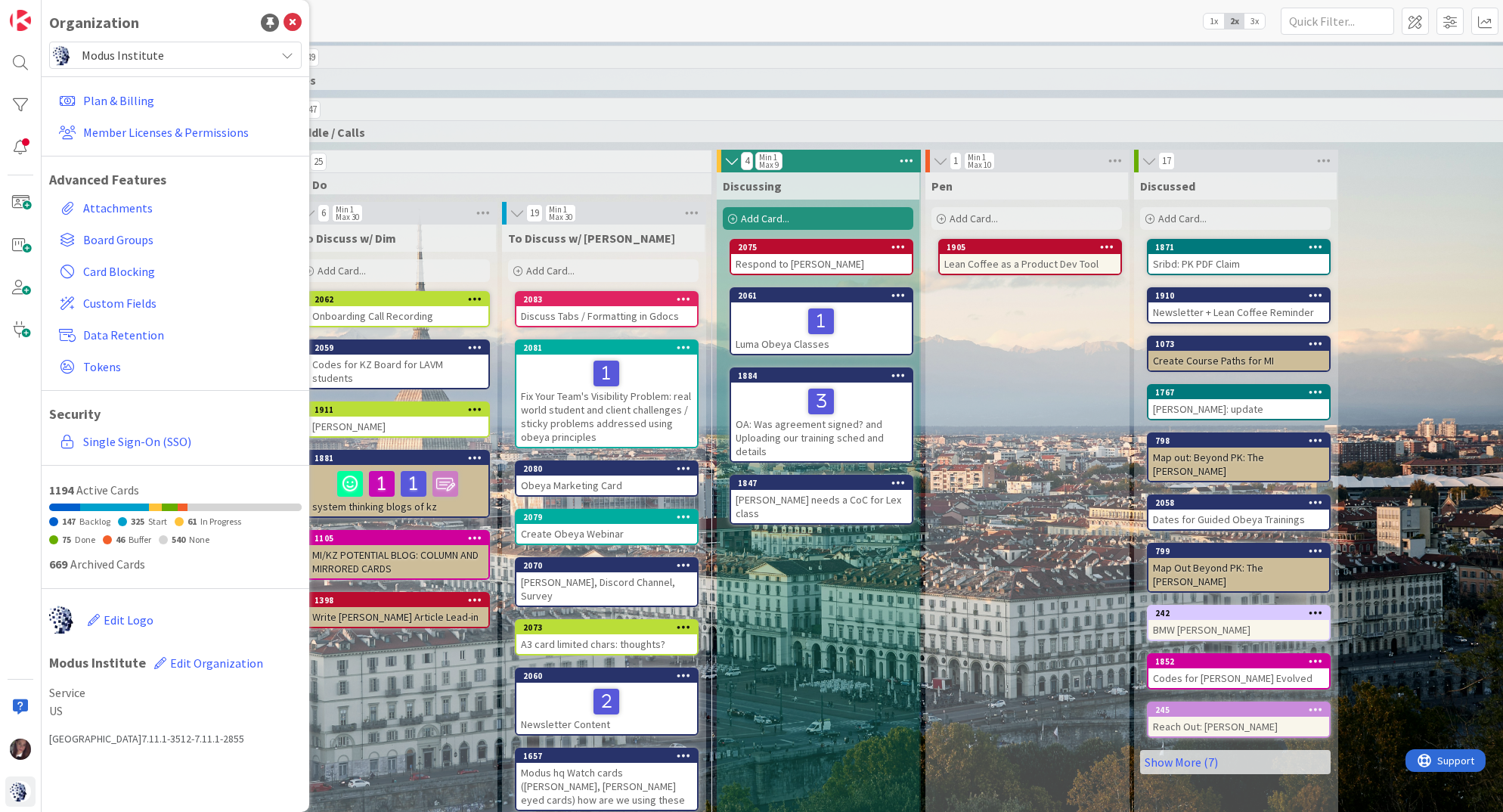
click at [526, 58] on div "149" at bounding box center [1137, 58] width 1723 height 23
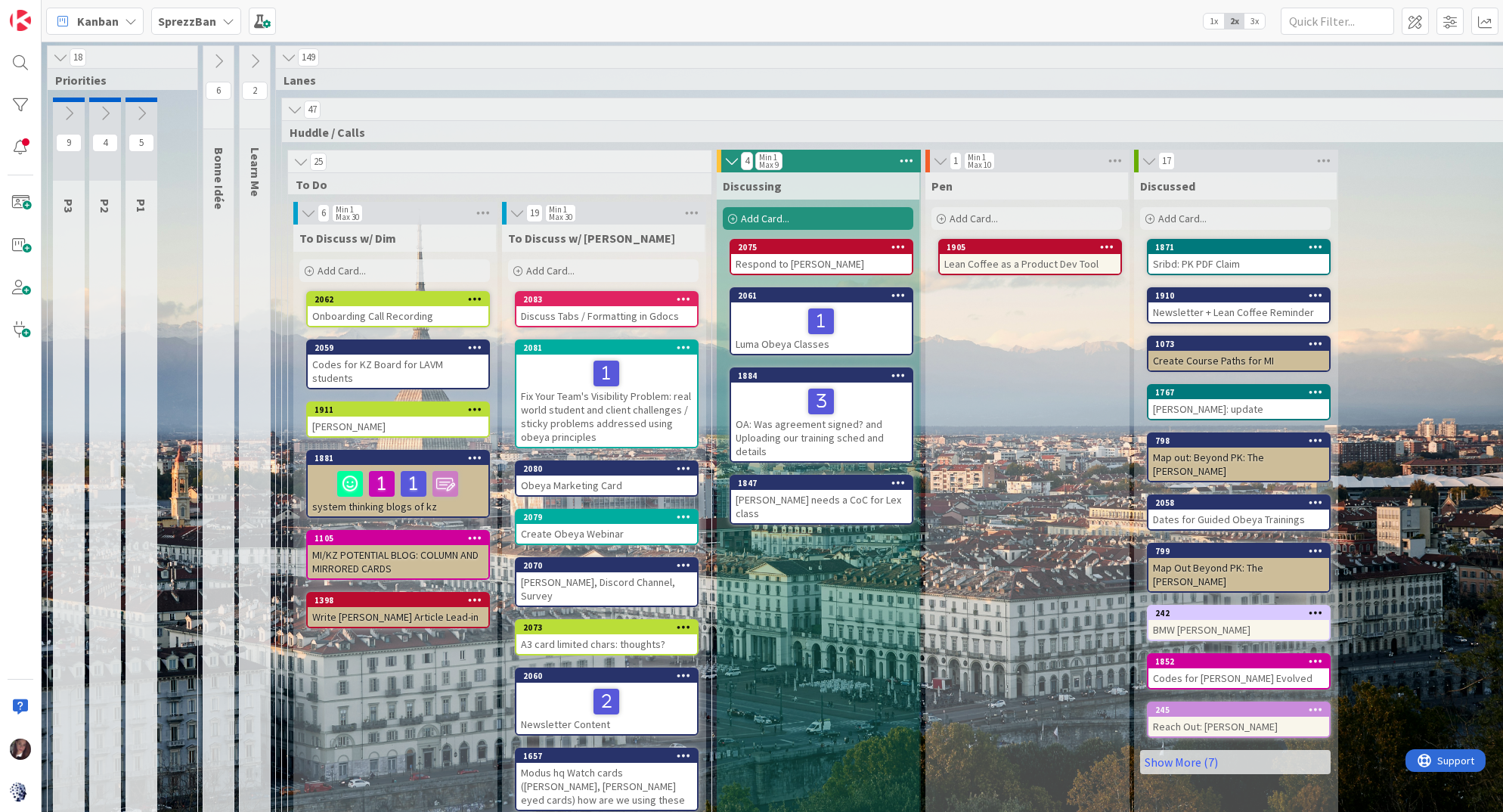
click at [189, 18] on b "SprezzBan" at bounding box center [186, 21] width 58 height 15
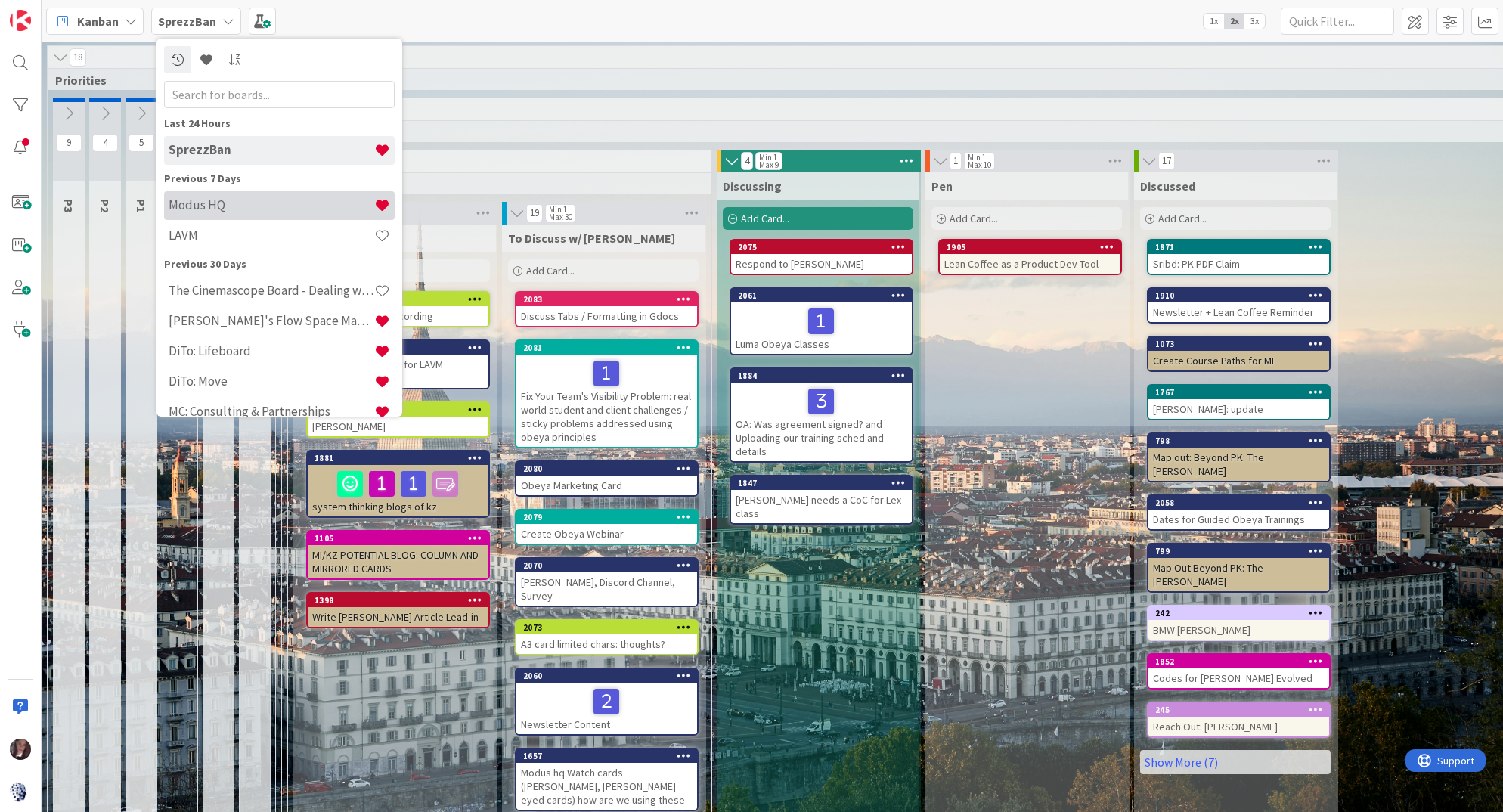
click at [201, 201] on h4 "Modus HQ" at bounding box center [271, 205] width 205 height 15
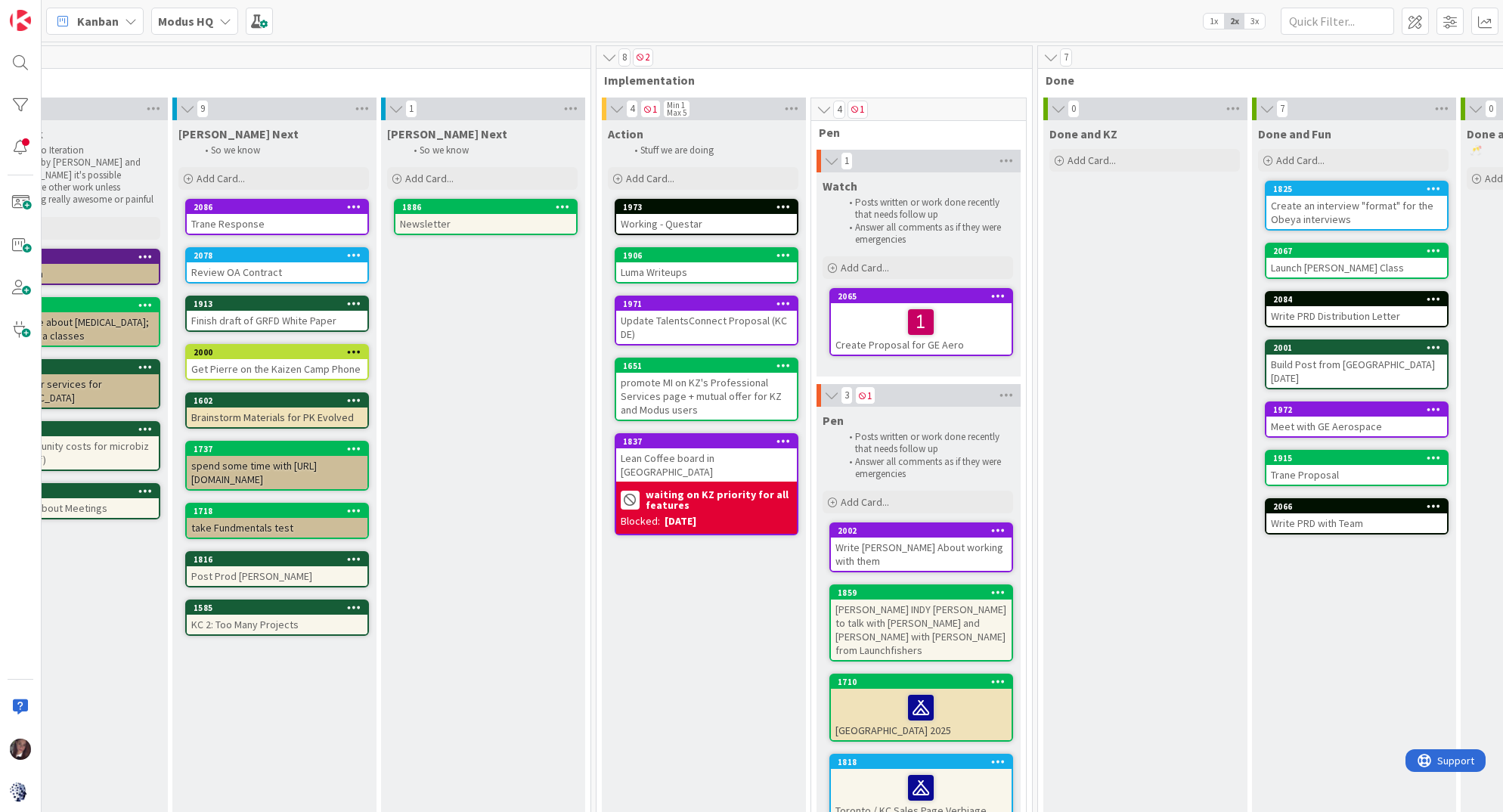
scroll to position [0, 523]
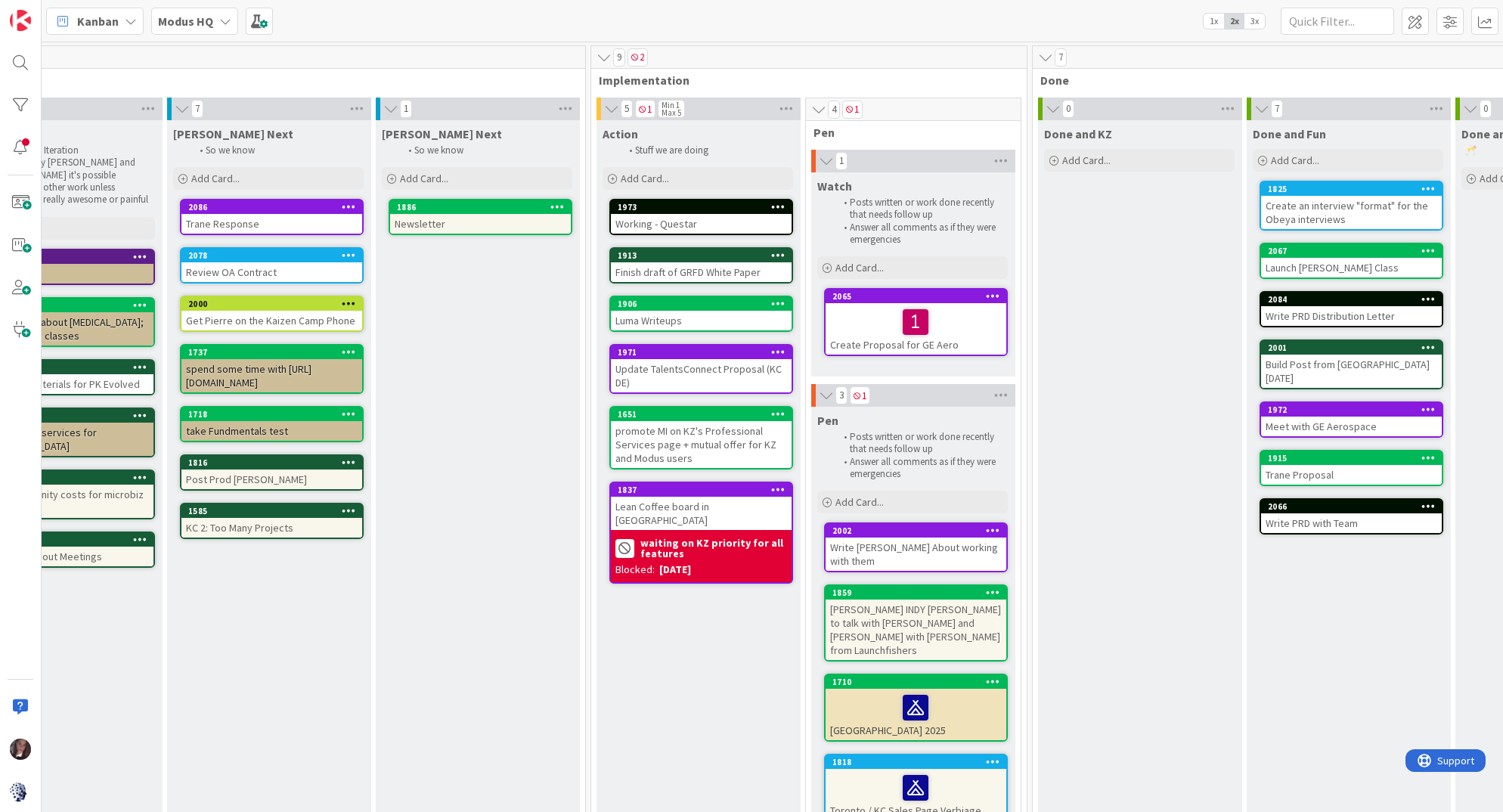
click at [741, 313] on div "Luma Writeups" at bounding box center [701, 320] width 181 height 20
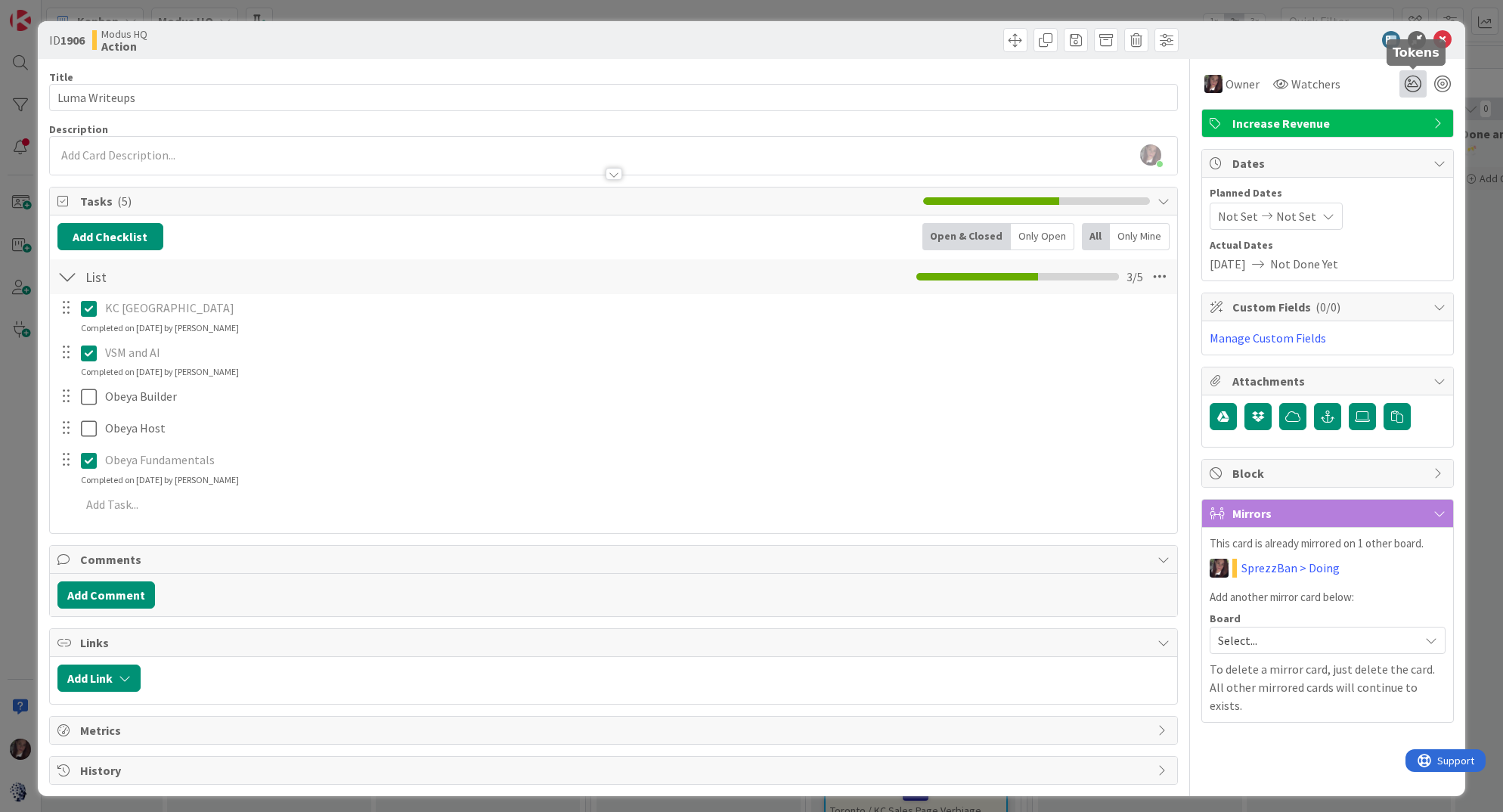
click at [1414, 84] on icon at bounding box center [1413, 84] width 28 height 28
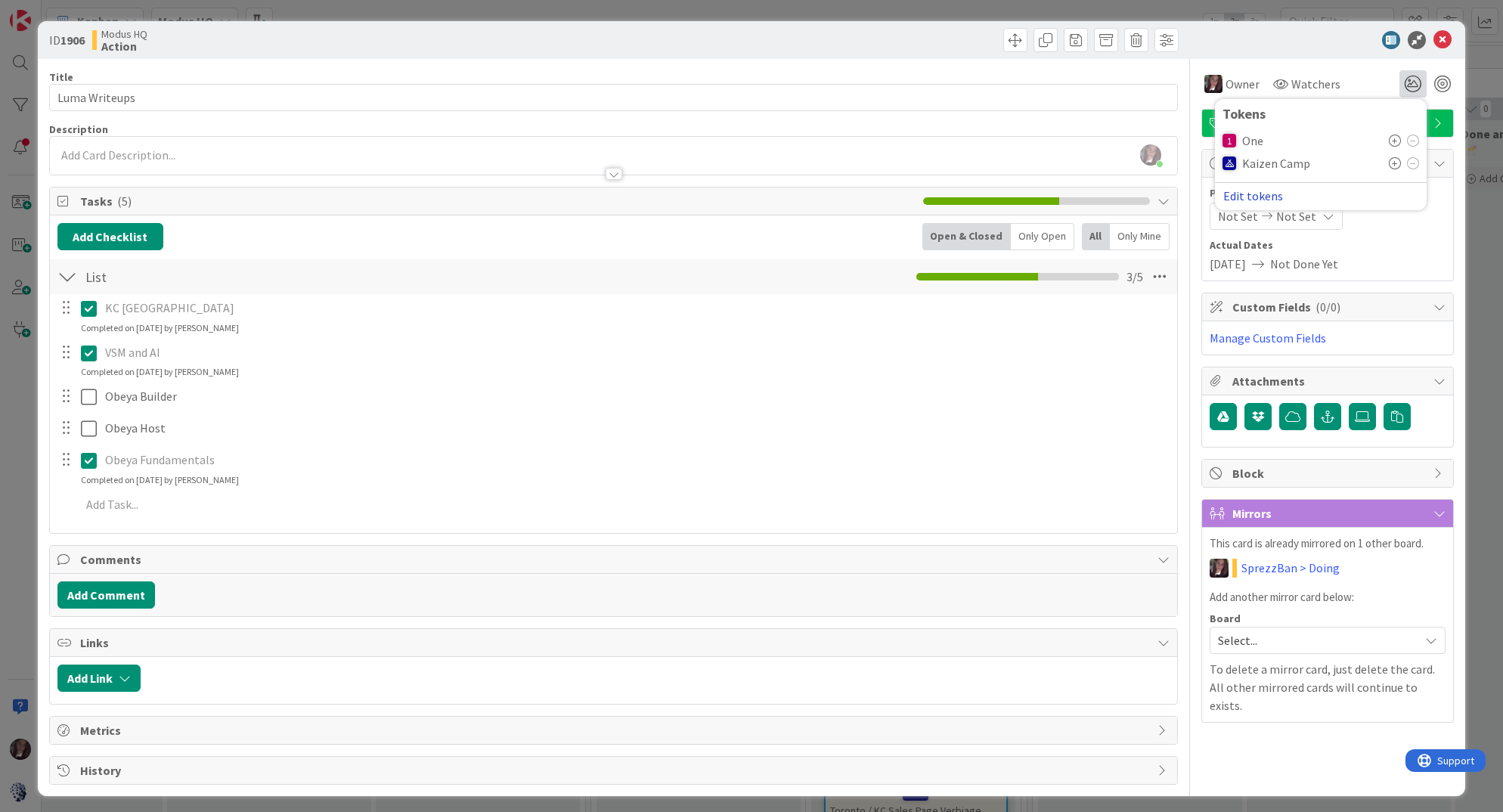
click at [1256, 198] on button "Edit tokens" at bounding box center [1253, 196] width 61 height 13
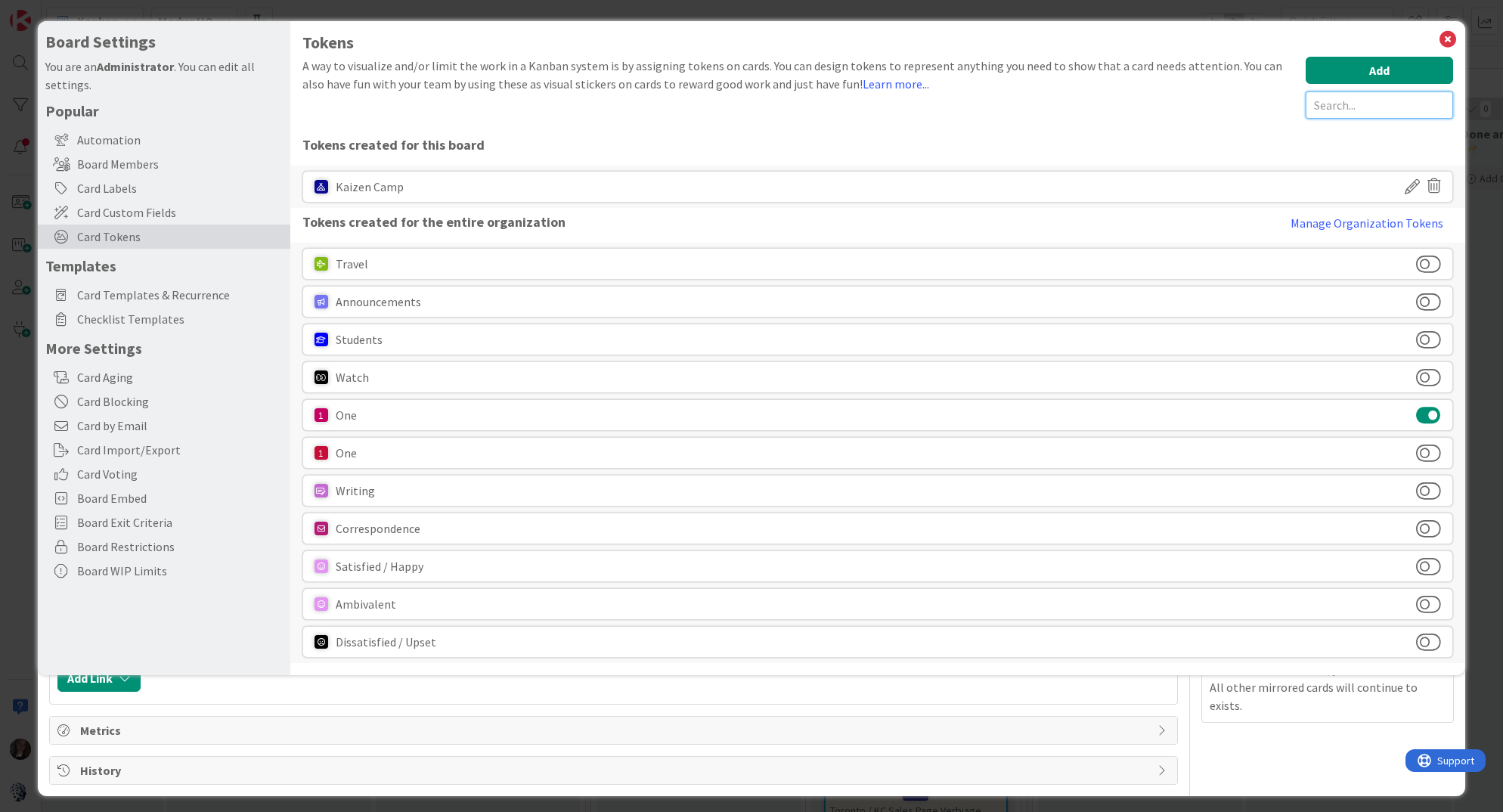
click at [1342, 98] on input "text" at bounding box center [1379, 104] width 147 height 28
click at [1370, 65] on button "Add" at bounding box center [1379, 70] width 147 height 28
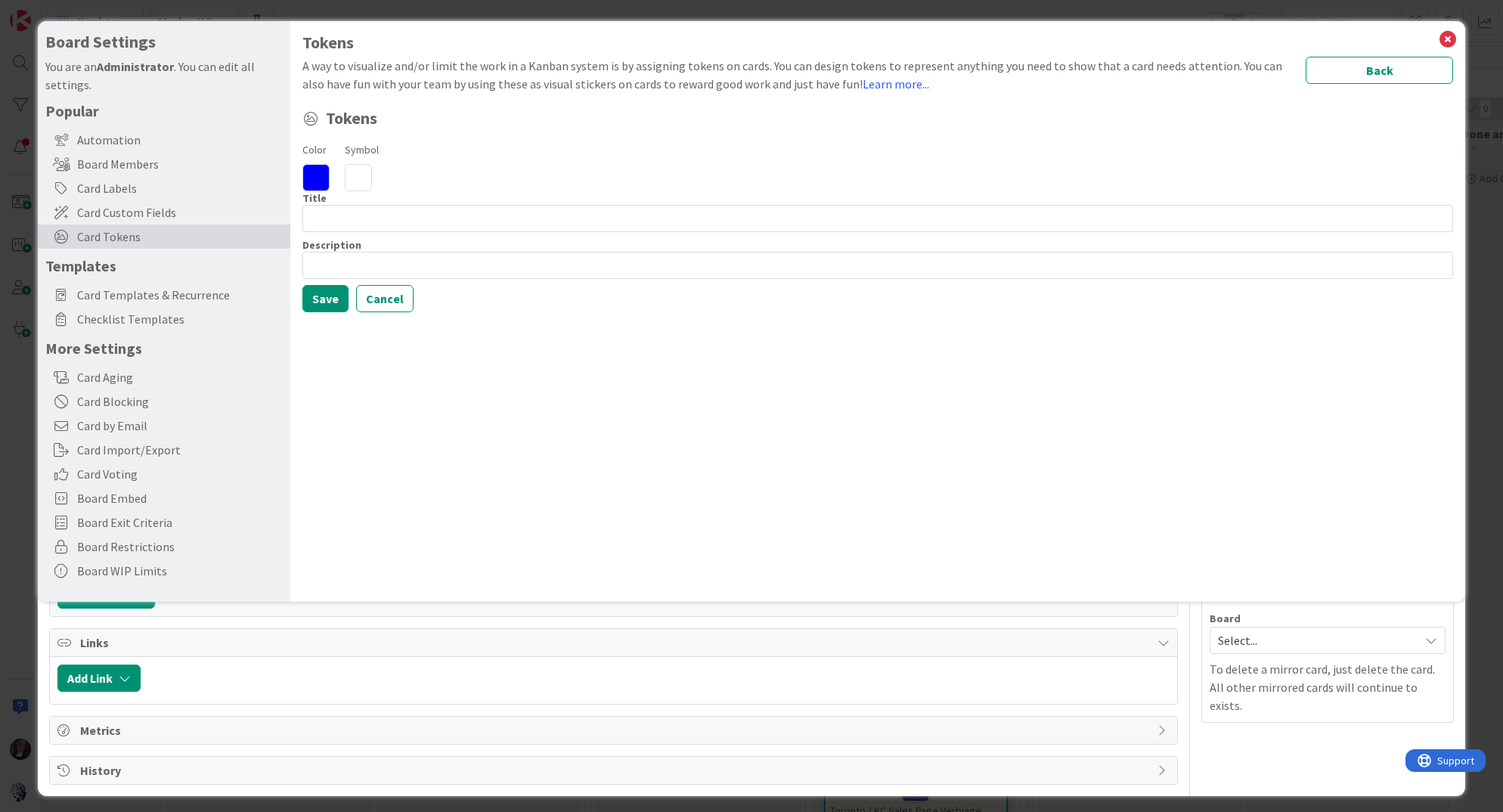
click at [358, 172] on icon at bounding box center [358, 178] width 28 height 28
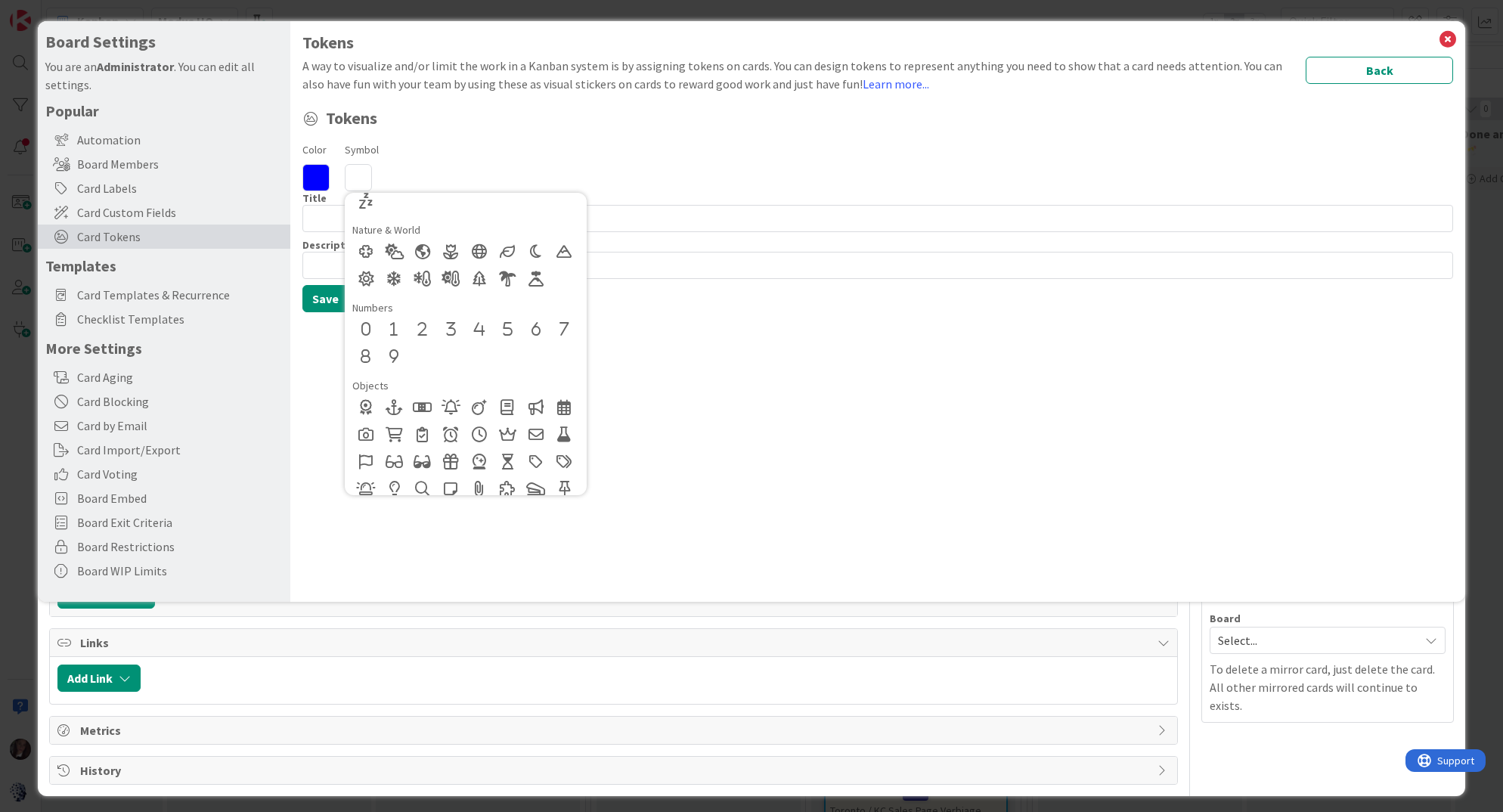
scroll to position [557, 0]
click at [420, 322] on div at bounding box center [422, 323] width 28 height 28
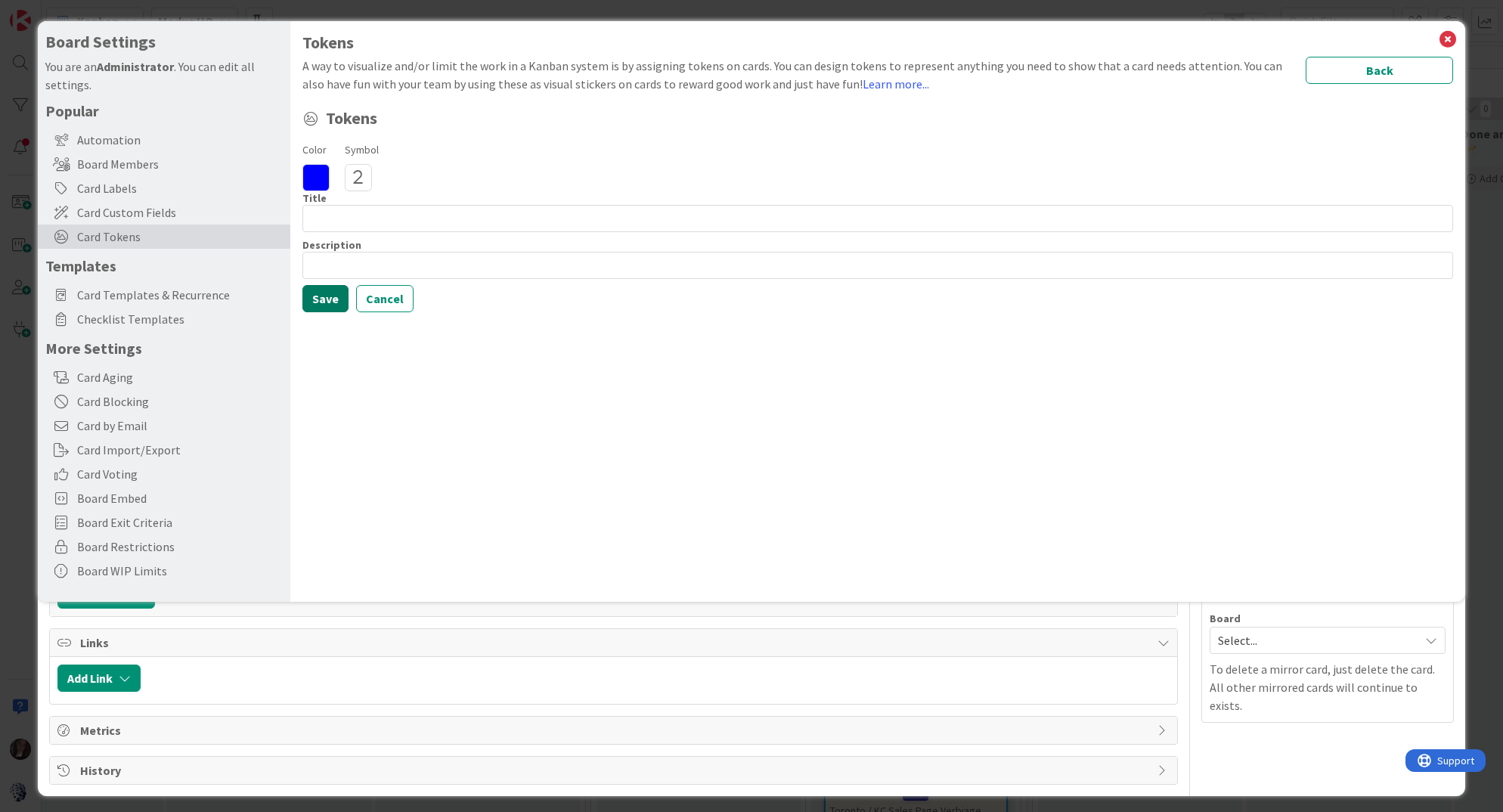
click at [327, 289] on button "Save" at bounding box center [325, 298] width 47 height 28
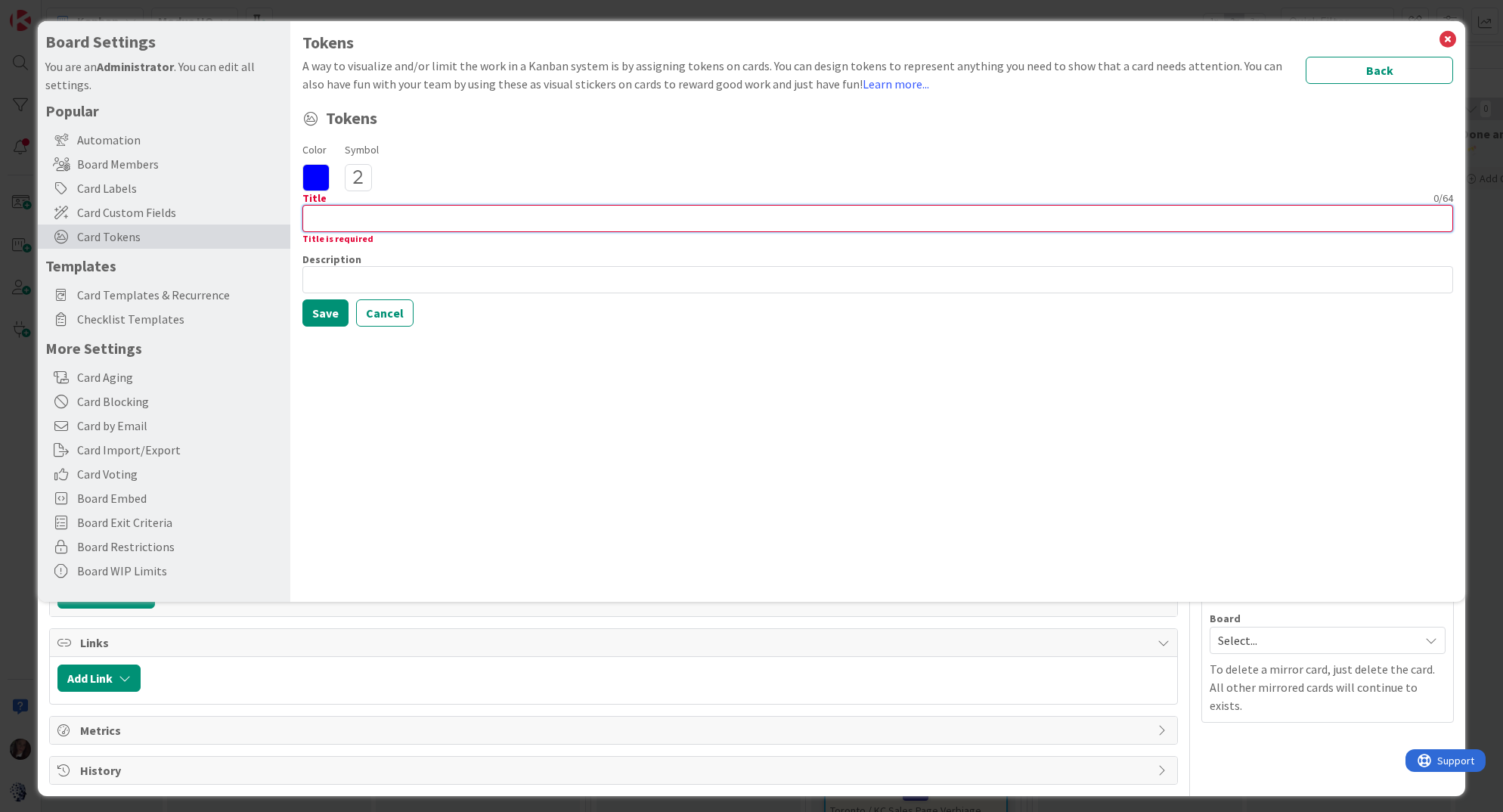
click at [361, 217] on input at bounding box center [878, 218] width 1151 height 28
type input "2"
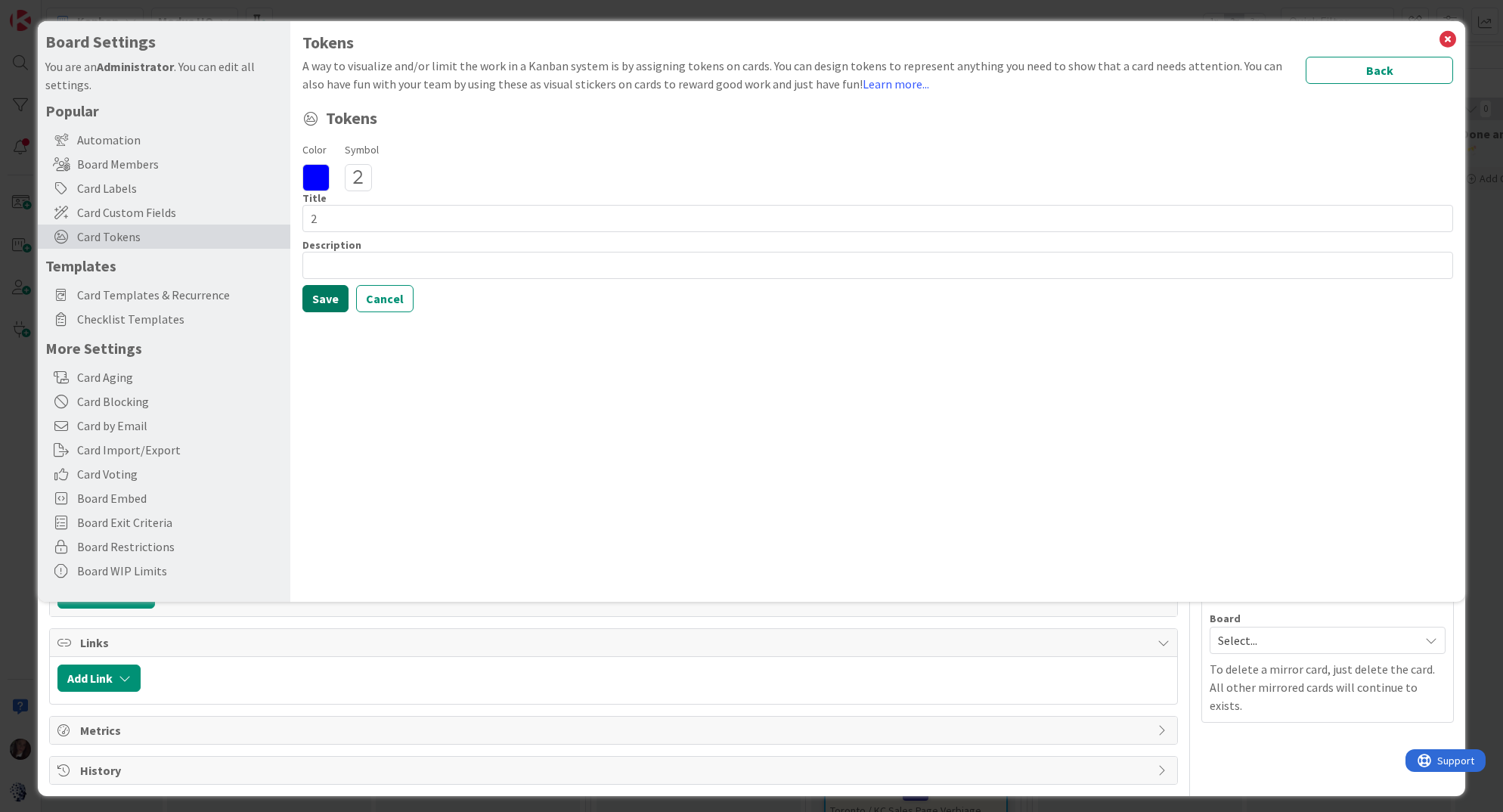
click at [314, 293] on button "Save" at bounding box center [325, 298] width 47 height 28
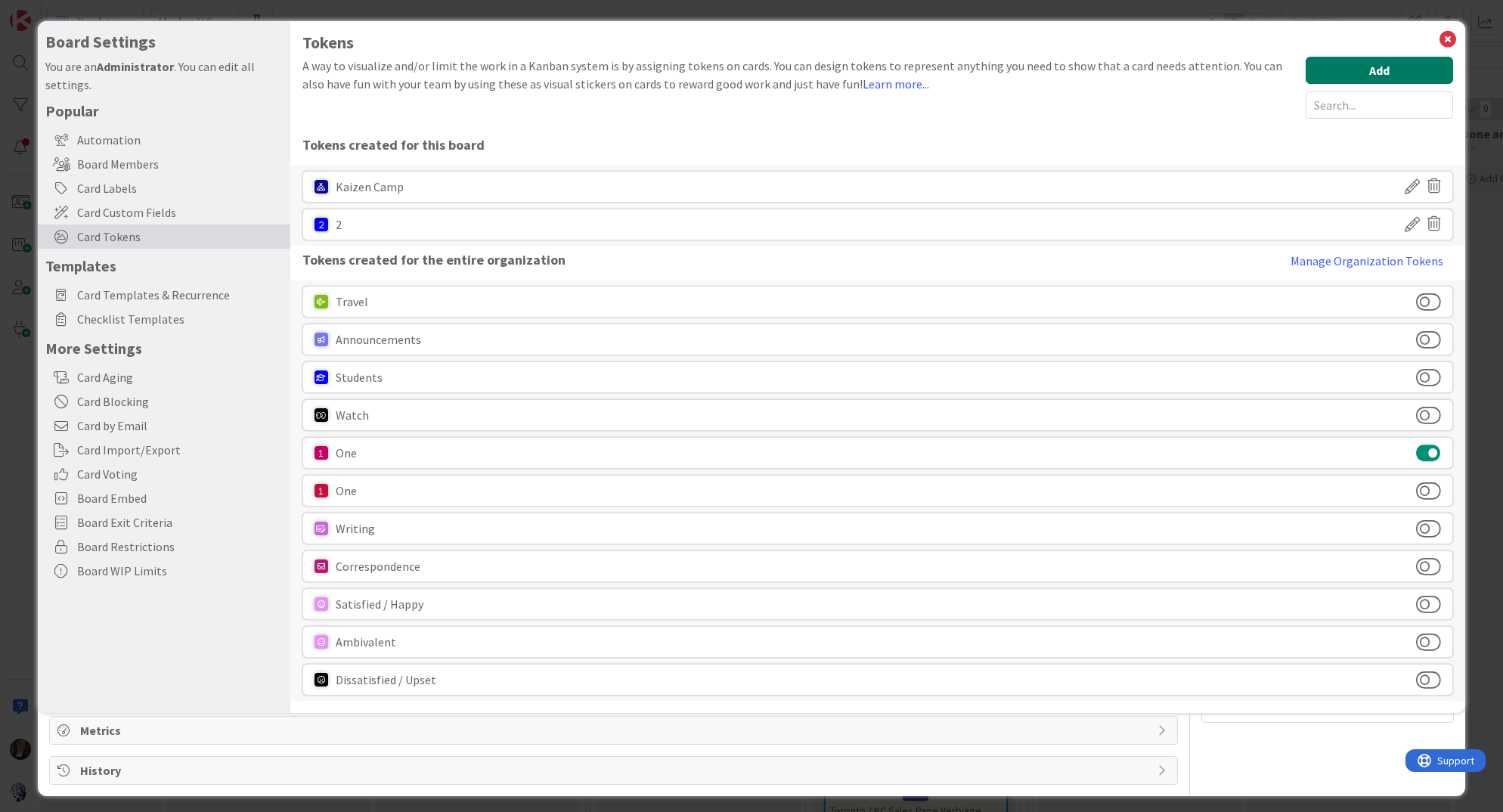
click at [1386, 69] on button "Add" at bounding box center [1379, 70] width 147 height 28
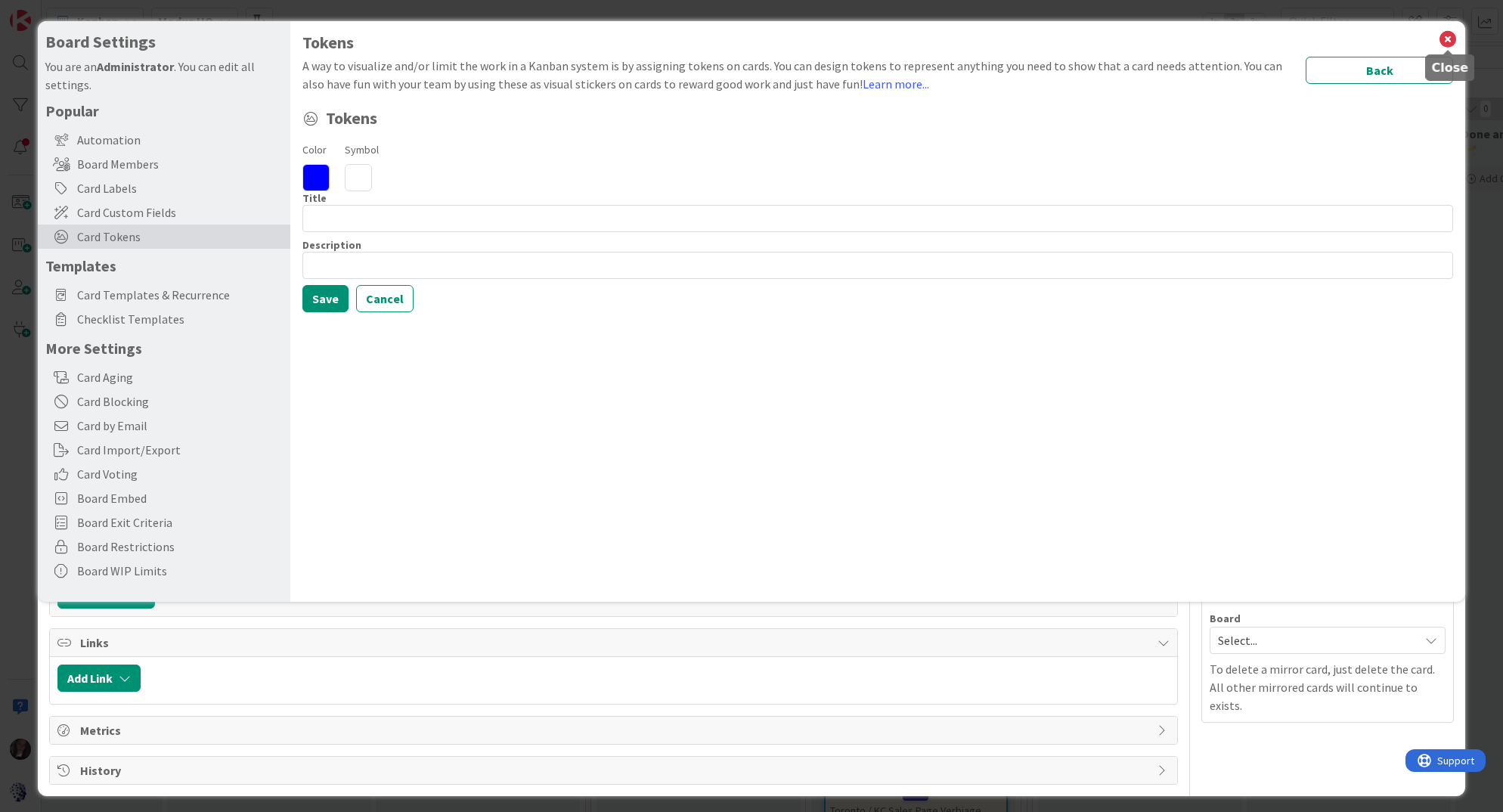
click at [1454, 35] on icon at bounding box center [1447, 39] width 20 height 21
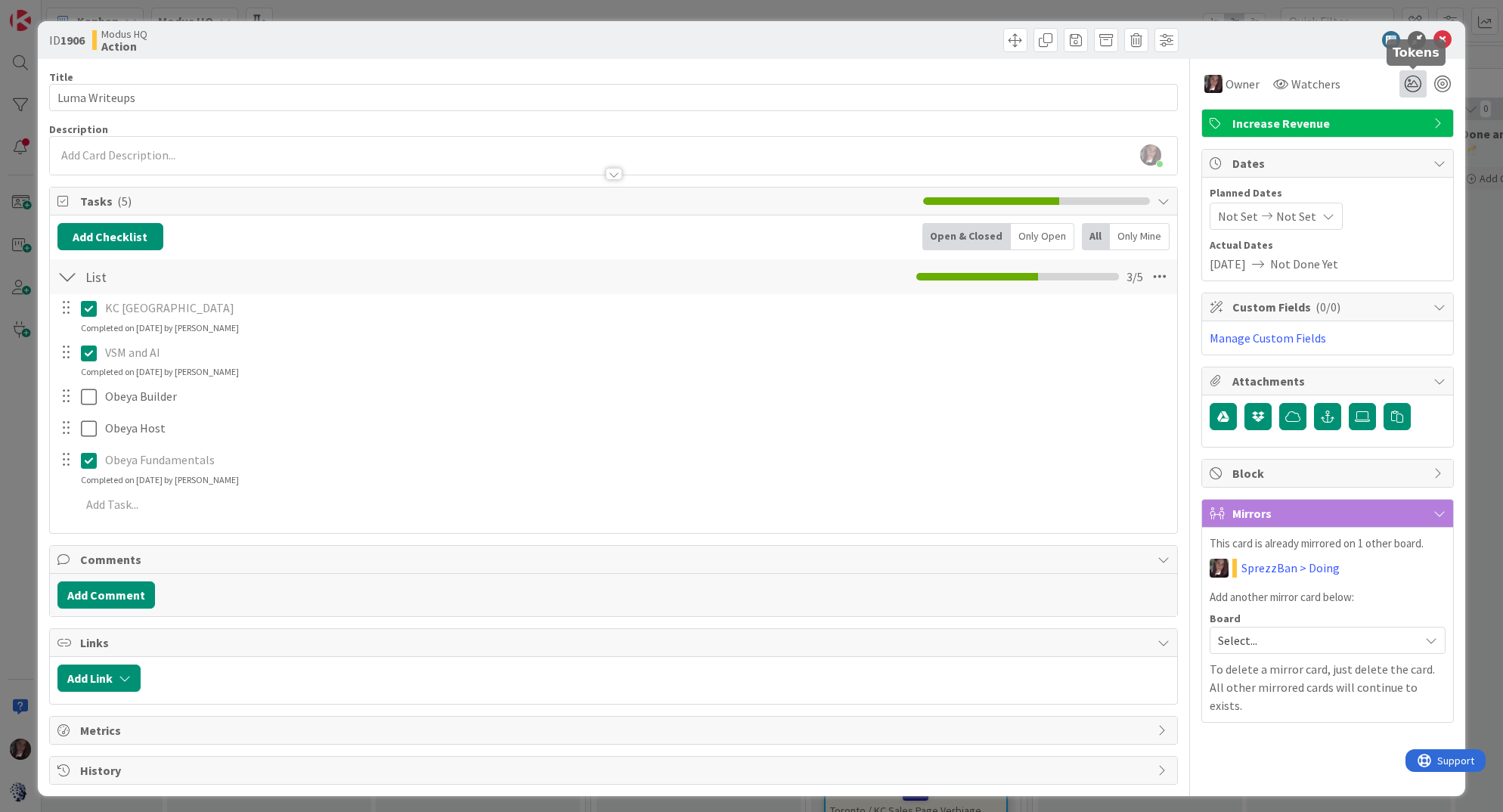
click at [1412, 83] on icon at bounding box center [1413, 84] width 28 height 28
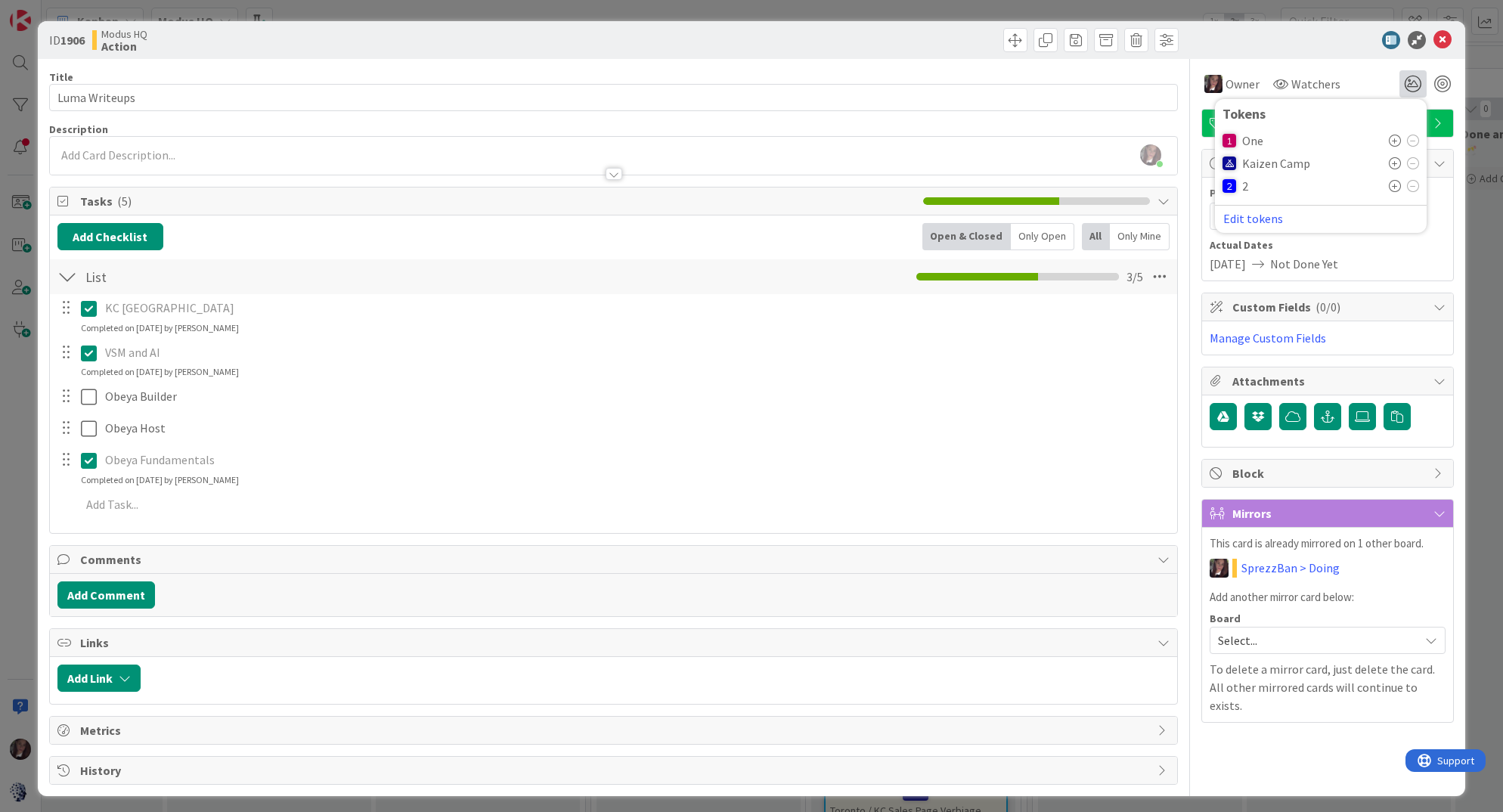
click at [1394, 186] on icon at bounding box center [1395, 185] width 12 height 12
click at [1445, 39] on icon at bounding box center [1442, 40] width 18 height 18
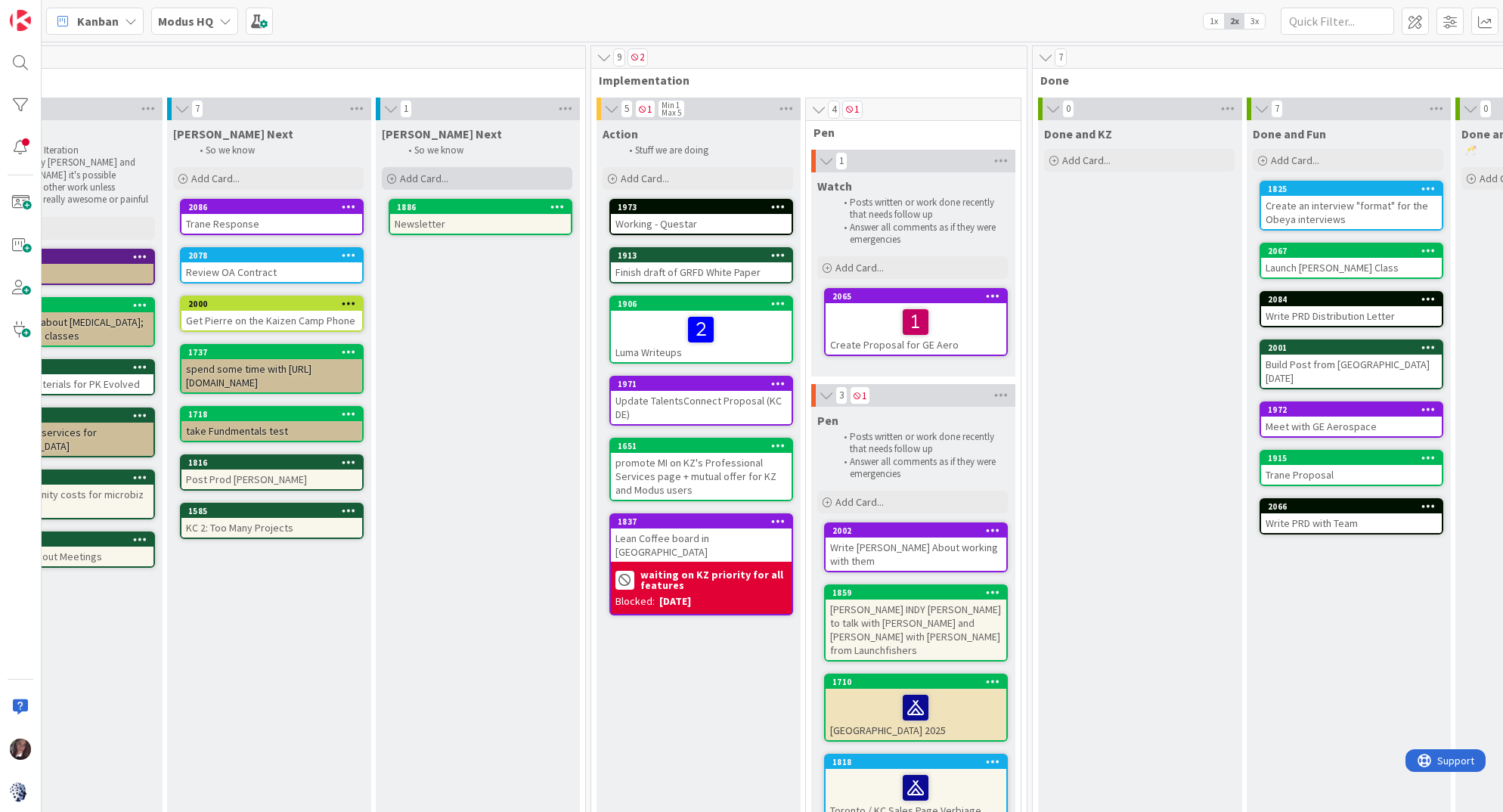
click at [442, 179] on span "Add Card..." at bounding box center [424, 179] width 48 height 13
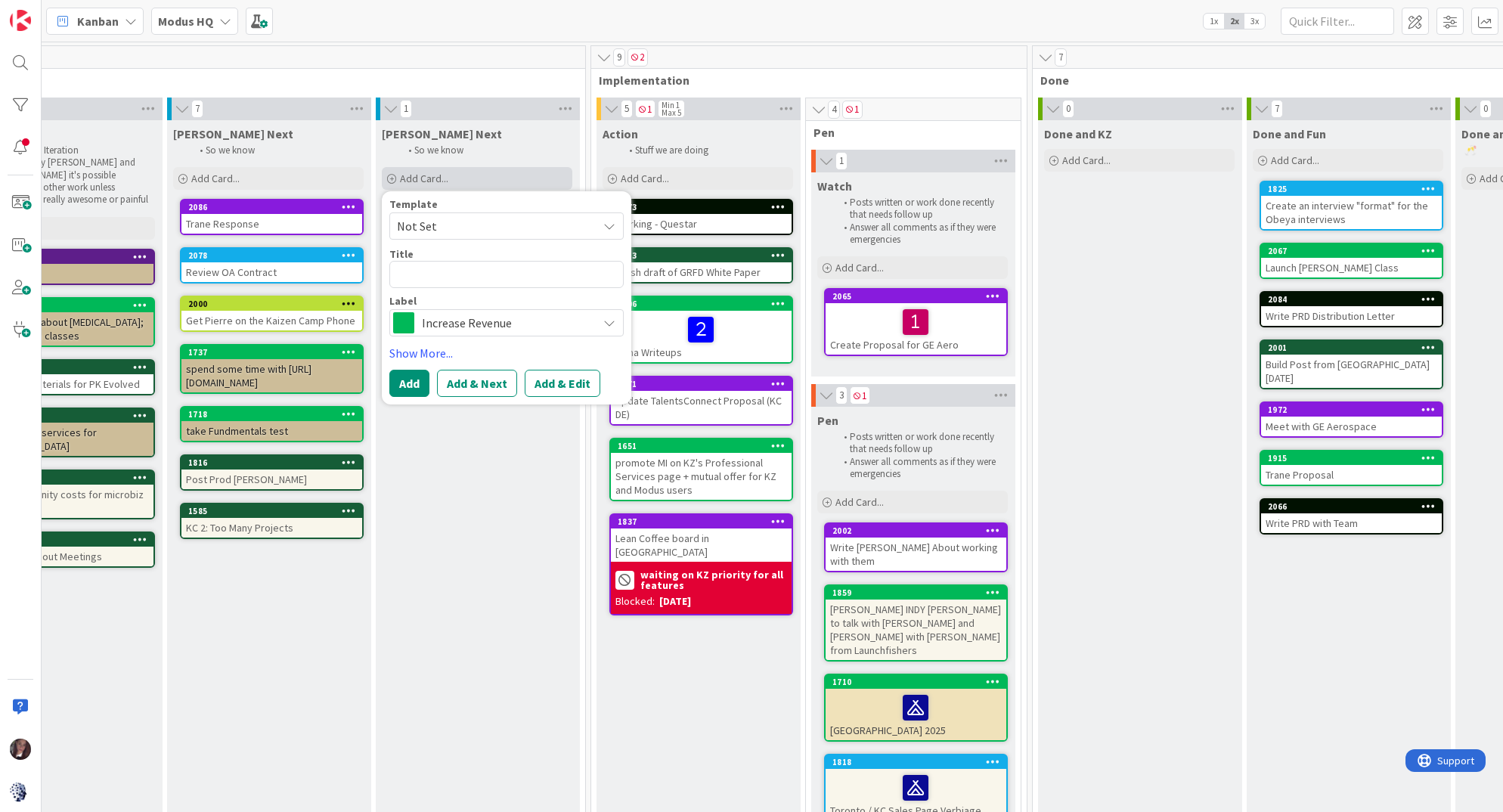
type textarea "x"
type textarea "H"
type textarea "x"
type textarea "Ho"
type textarea "x"
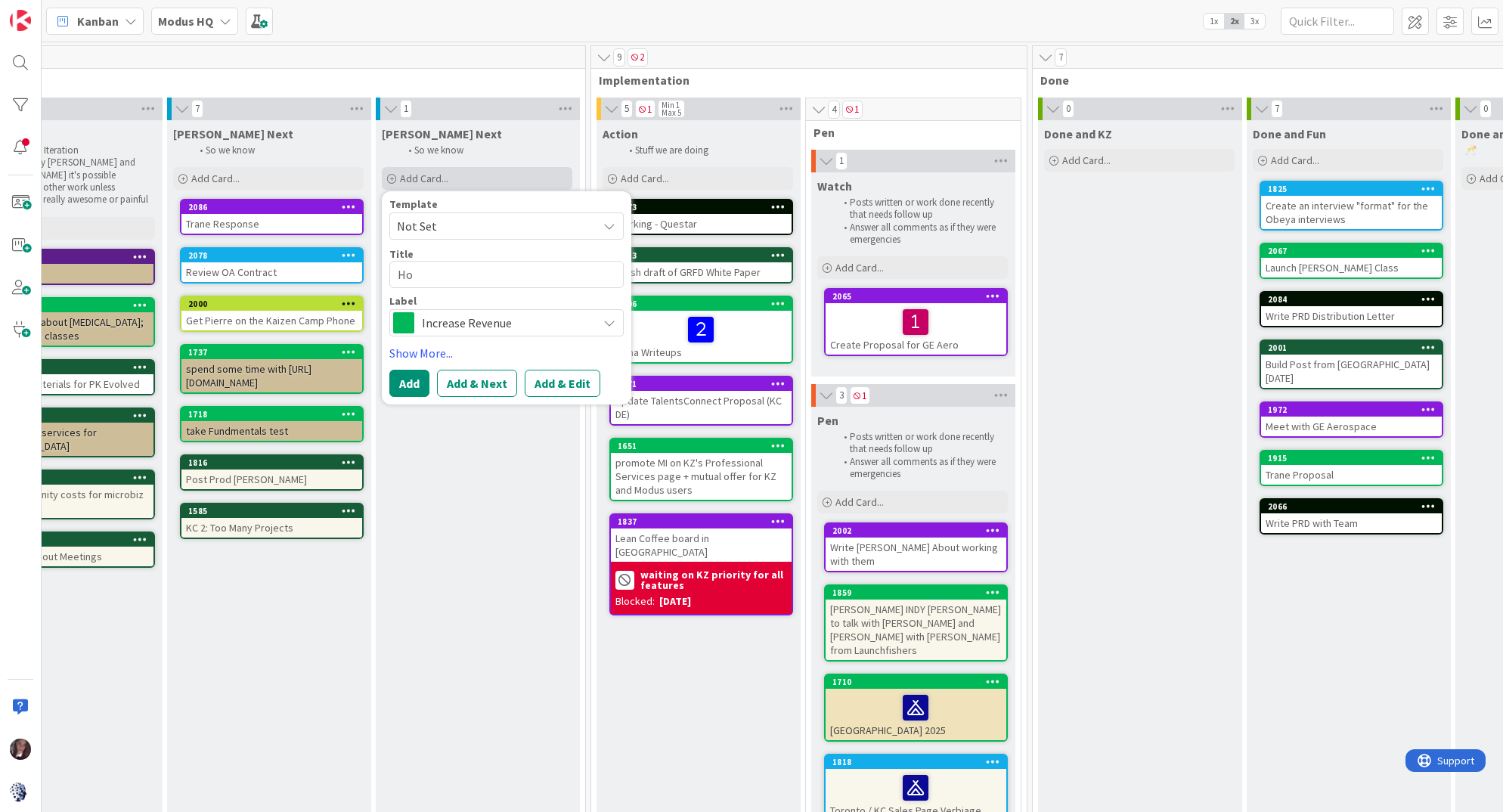
type textarea "H"
type textarea "x"
type textarea "W"
type textarea "x"
type textarea "We"
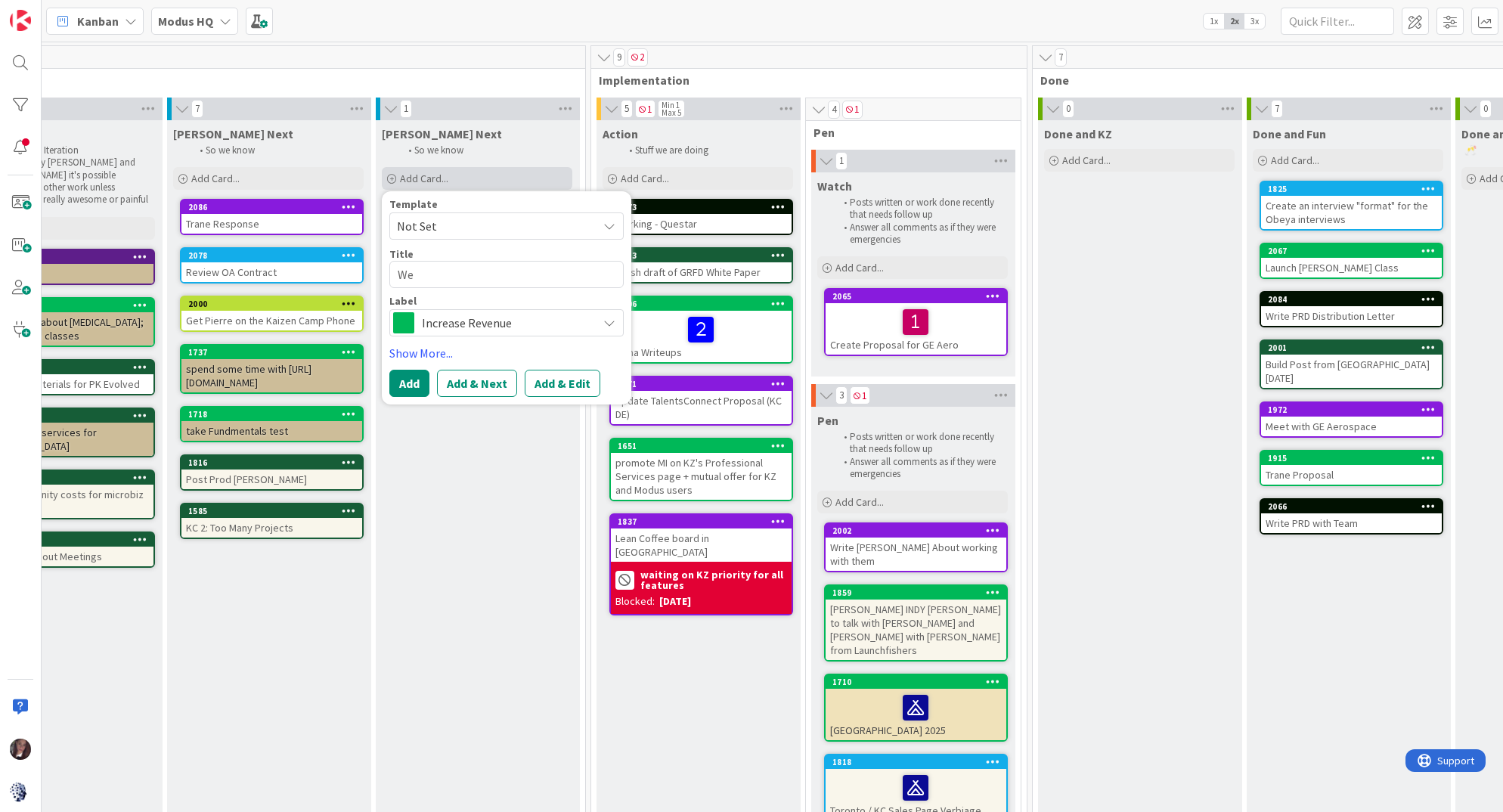
type textarea "x"
type textarea "We"
type textarea "x"
type textarea "We n"
type textarea "x"
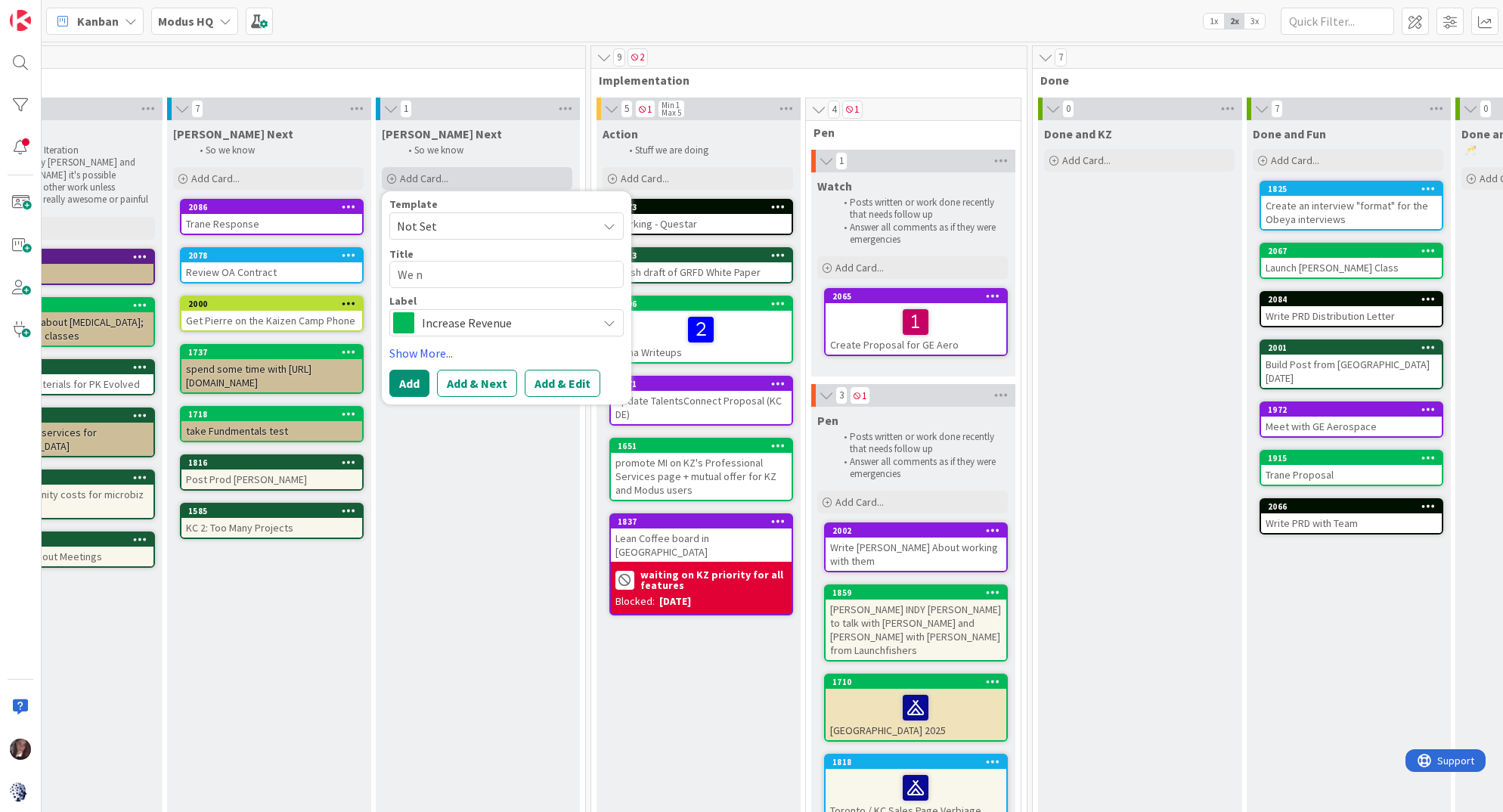
type textarea "We ne"
type textarea "x"
type textarea "We nee"
type textarea "x"
type textarea "We need"
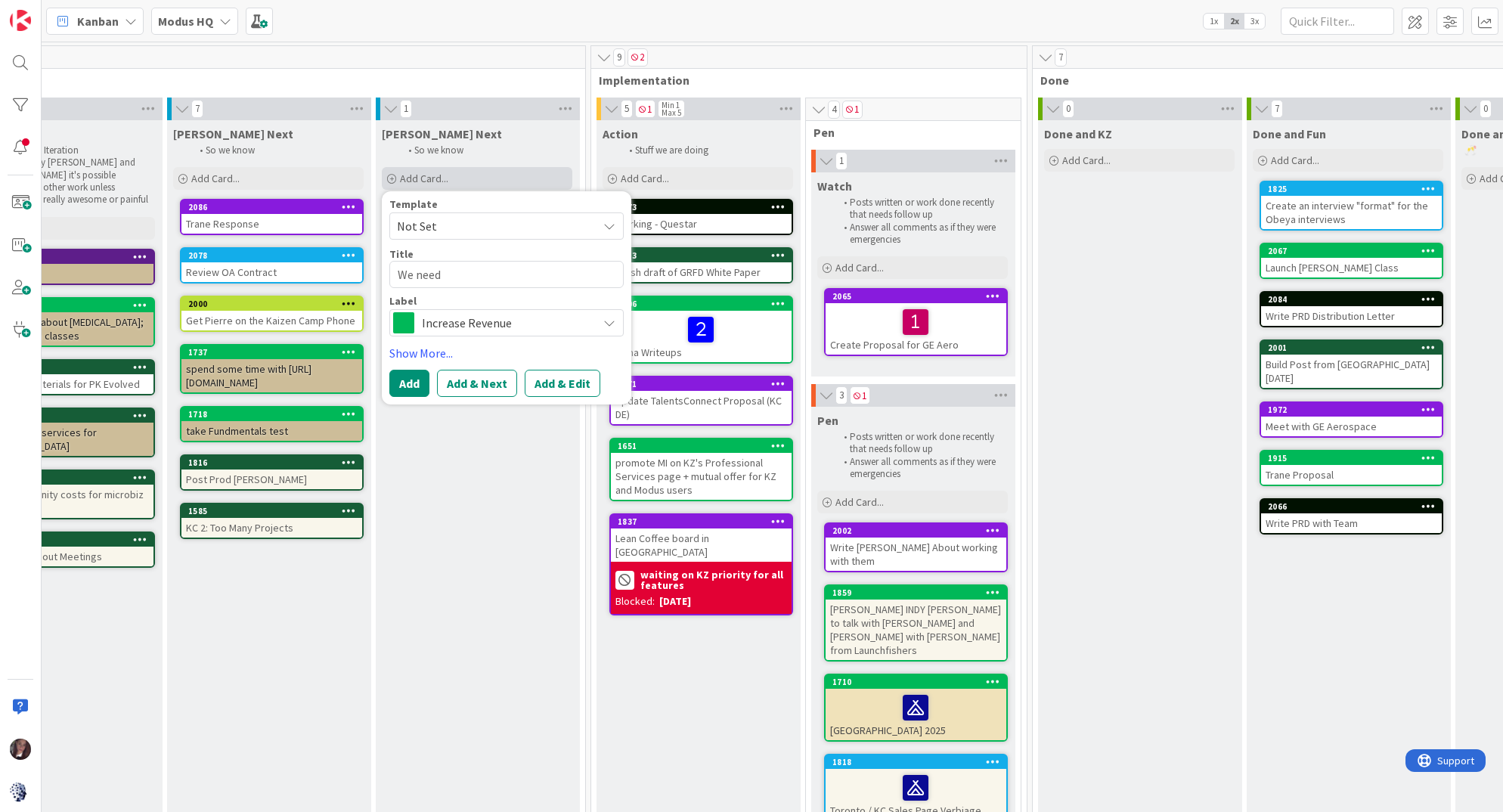
type textarea "x"
type textarea "We need"
type textarea "x"
type textarea "We need a"
type textarea "x"
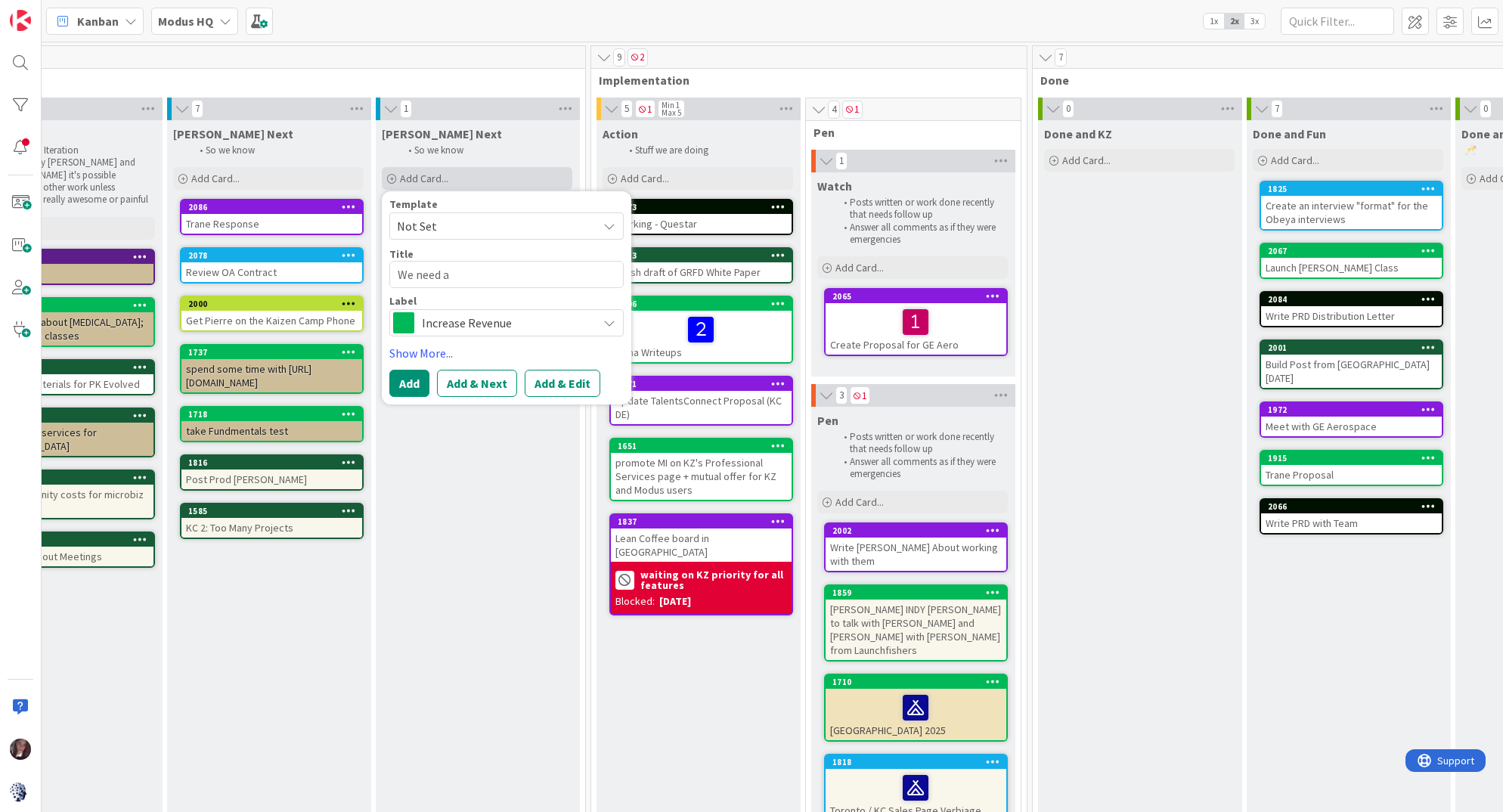
type textarea "We need a"
type textarea "x"
type textarea "We need a t"
type textarea "x"
type textarea "We need a tr"
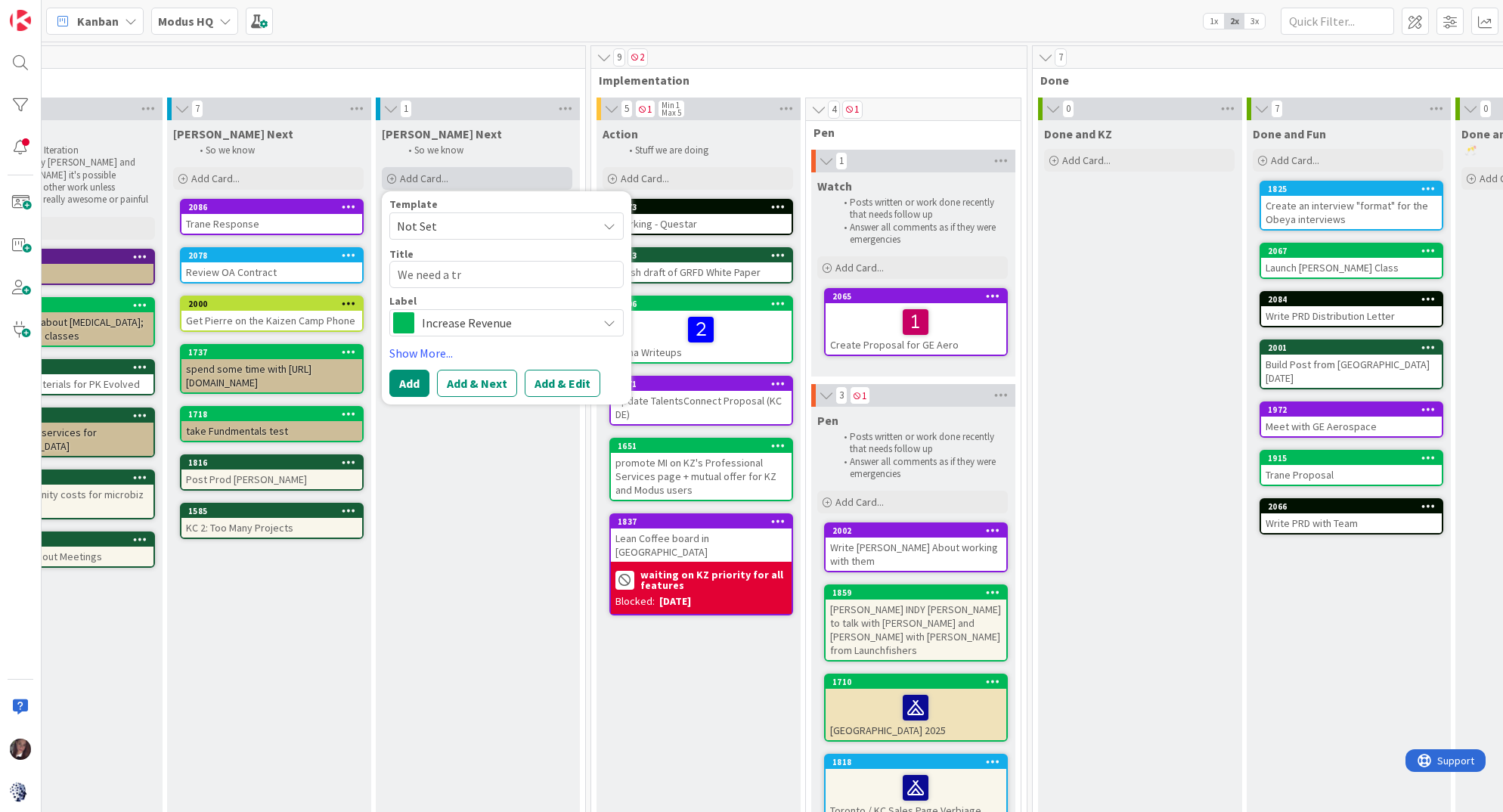
type textarea "x"
type textarea "We need a tri"
type textarea "x"
type textarea "We need a trig"
type textarea "x"
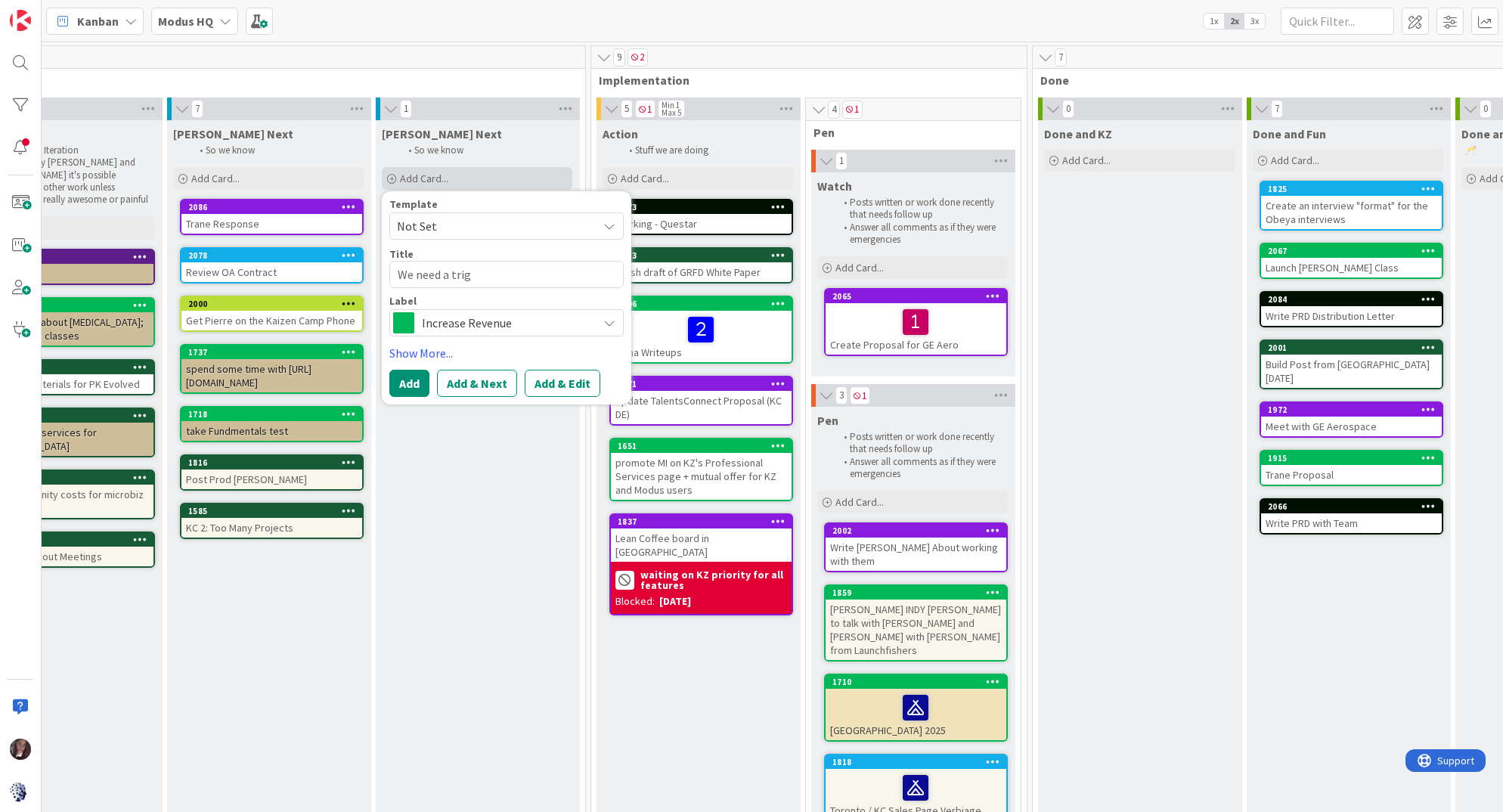
type textarea "We need a trigg"
type textarea "x"
type textarea "We need a trigge"
type textarea "x"
type textarea "We need a trigger"
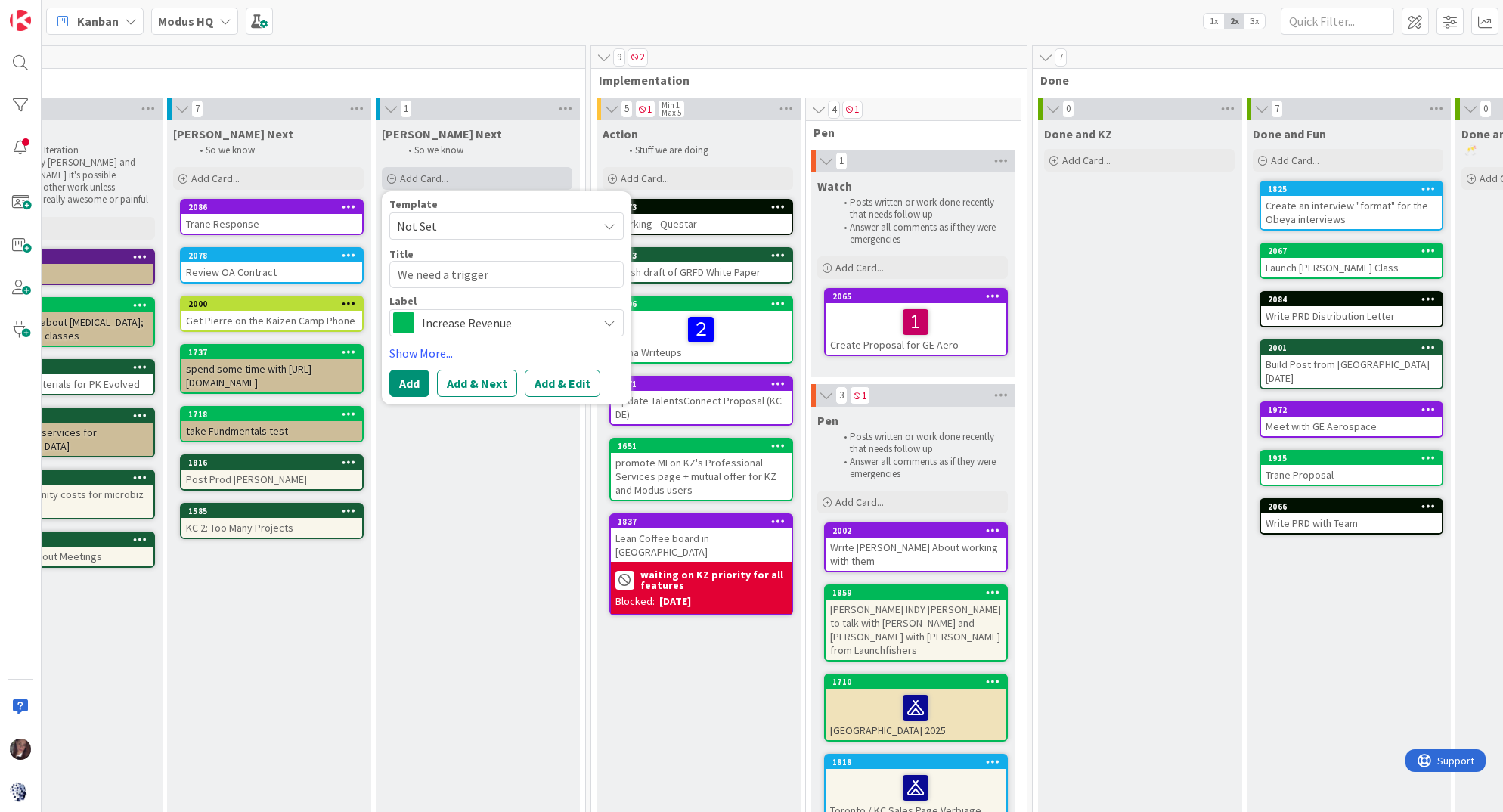
type textarea "x"
type textarea "We need a trigger"
type textarea "x"
type textarea "We need a trigger f"
type textarea "x"
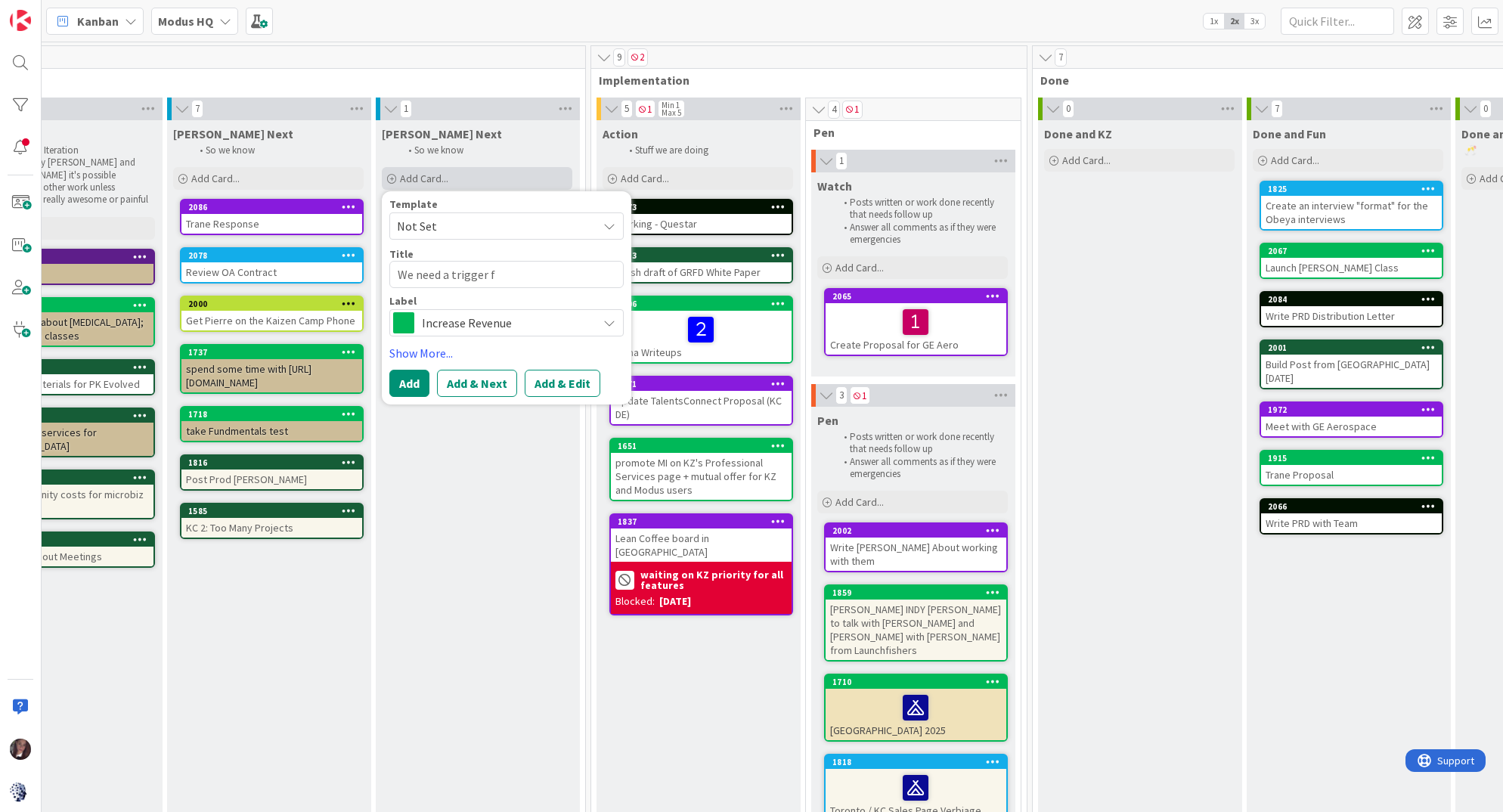
type textarea "We need a trigger fo"
type textarea "x"
type textarea "We need a trigger for"
type textarea "x"
type textarea "We need a trigger for"
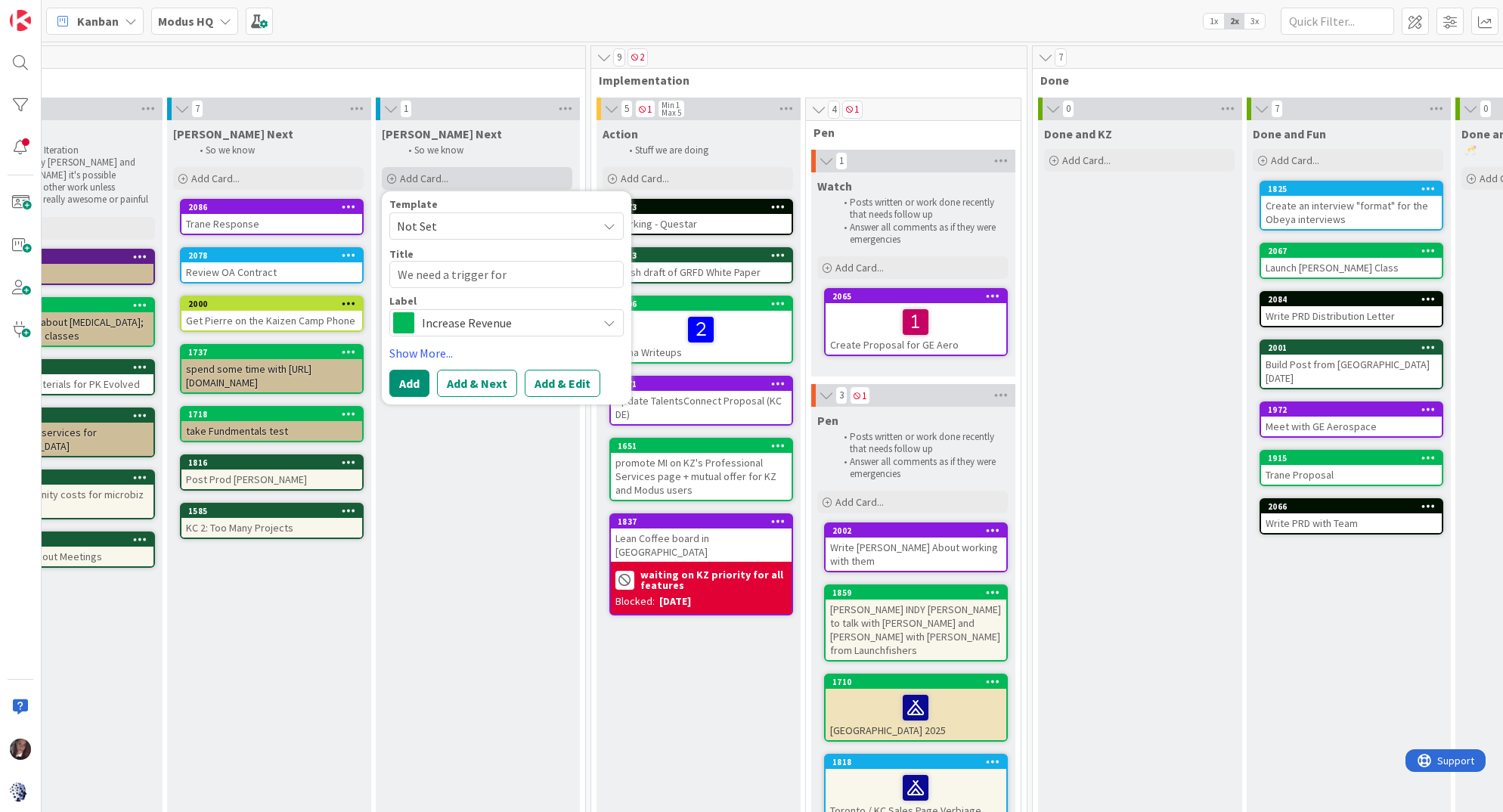
type textarea "x"
type textarea "We need a trigger for w"
type textarea "x"
type textarea "We need a trigger for wh"
type textarea "x"
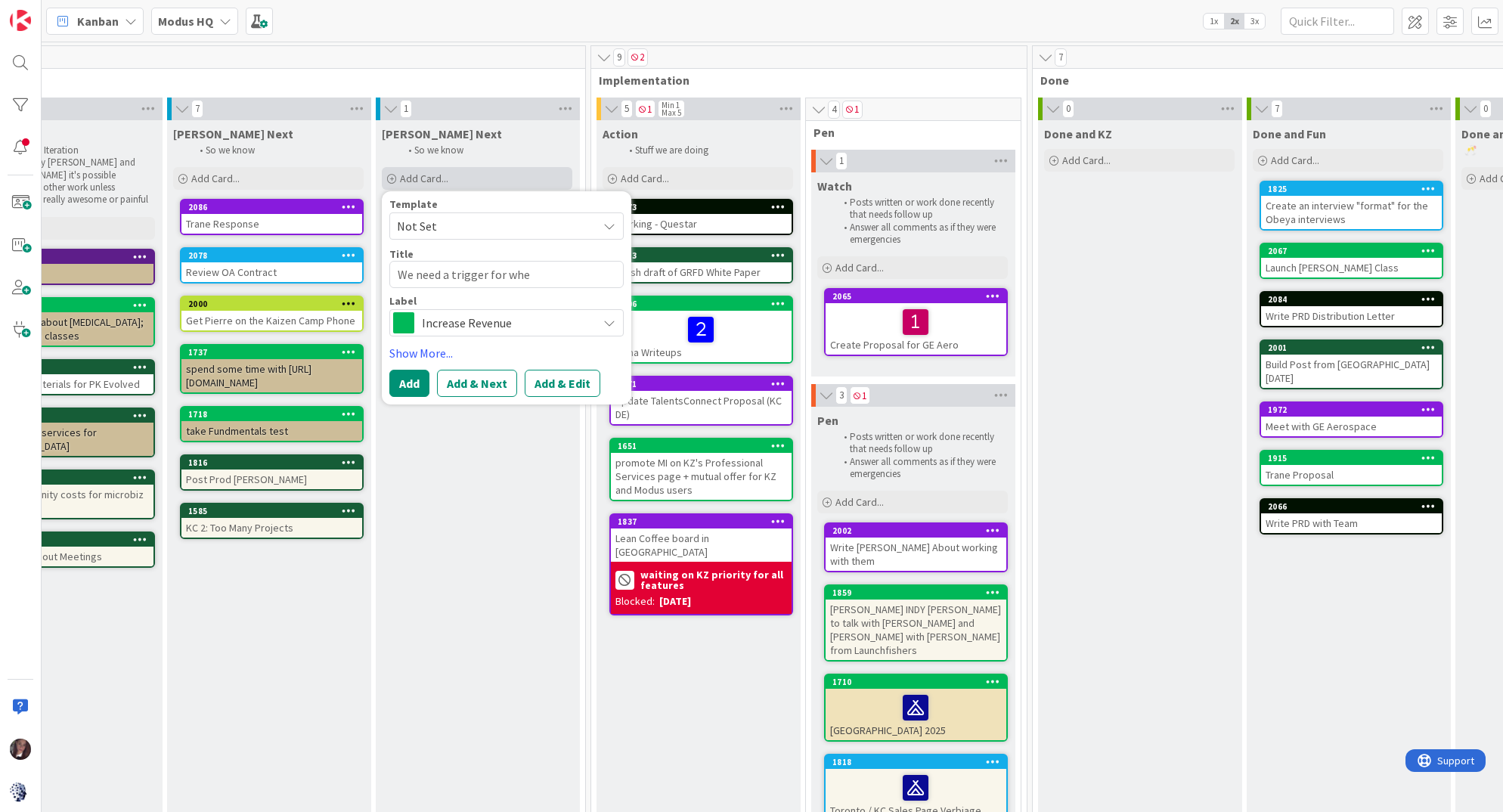
type textarea "We need a trigger for when"
type textarea "x"
type textarea "We need a trigger for when"
type textarea "x"
type textarea "We need a trigger for when J"
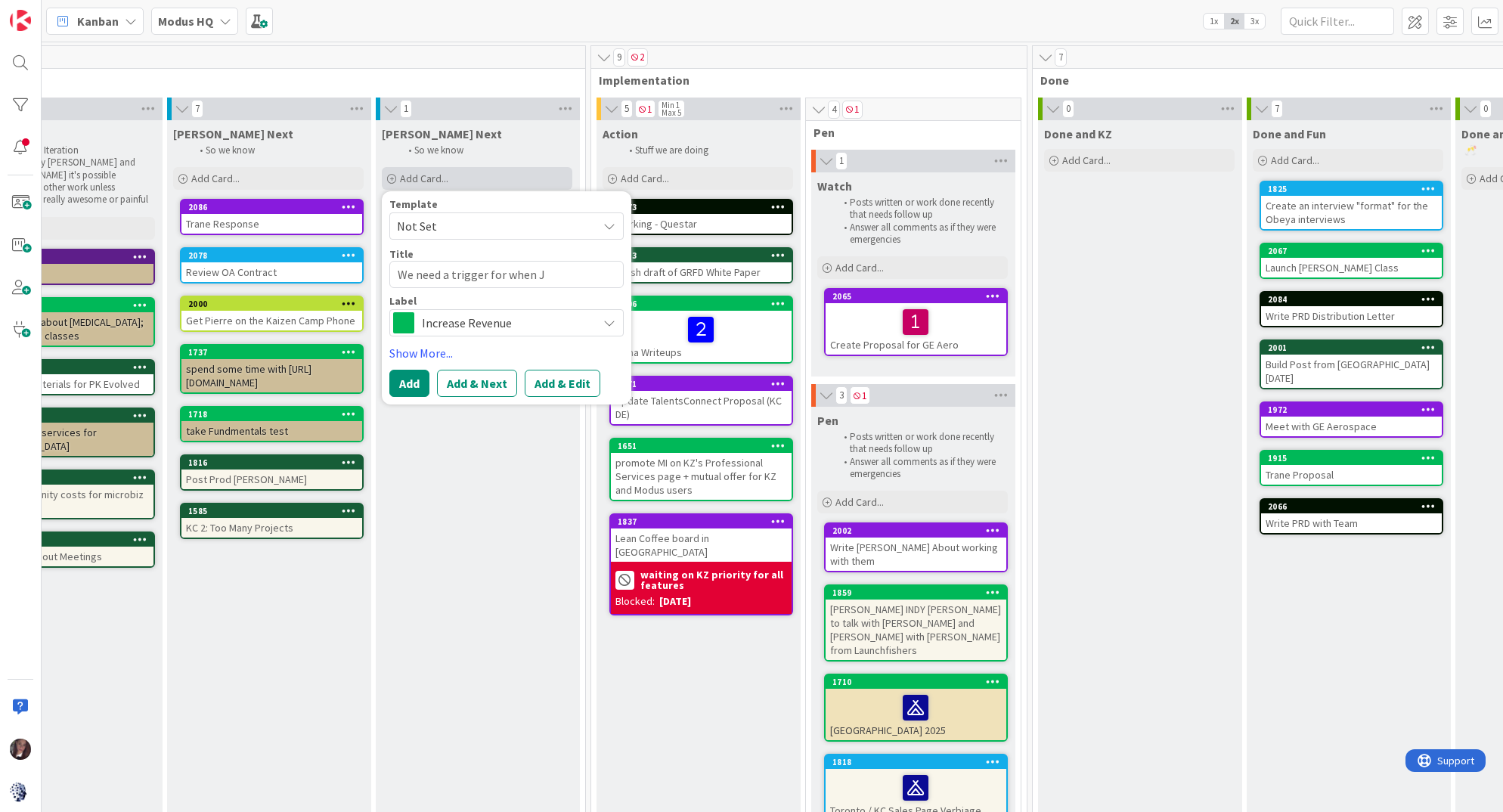
type textarea "x"
type textarea "We need a trigger for when Ji"
type textarea "x"
type textarea "We need a trigger for when Jim"
type textarea "x"
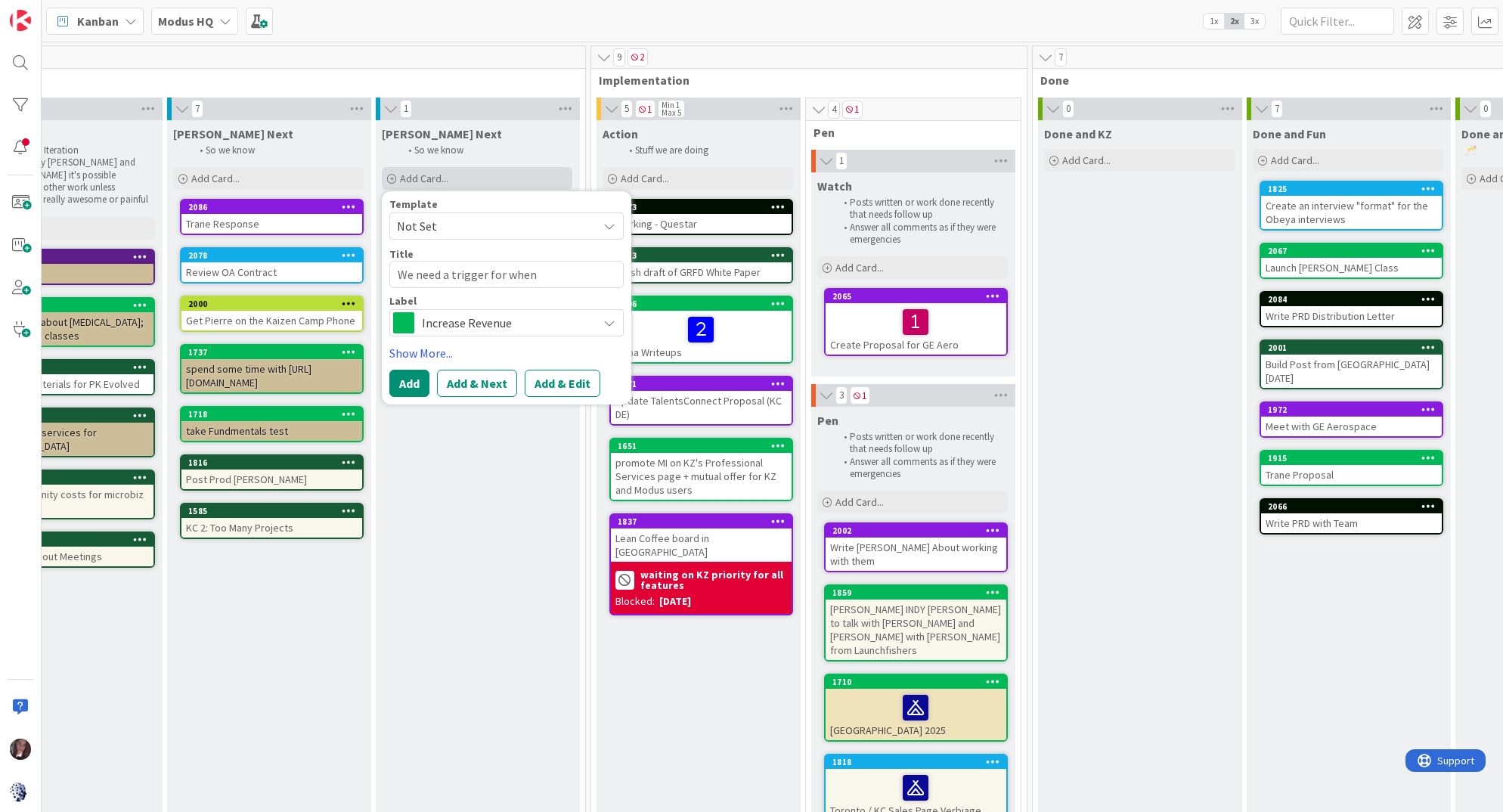
type textarea "We need a trigger for when Jim"
type textarea "x"
type textarea "We need a trigger for when Jim p"
type textarea "x"
type textarea "We need a trigger for when Jim po"
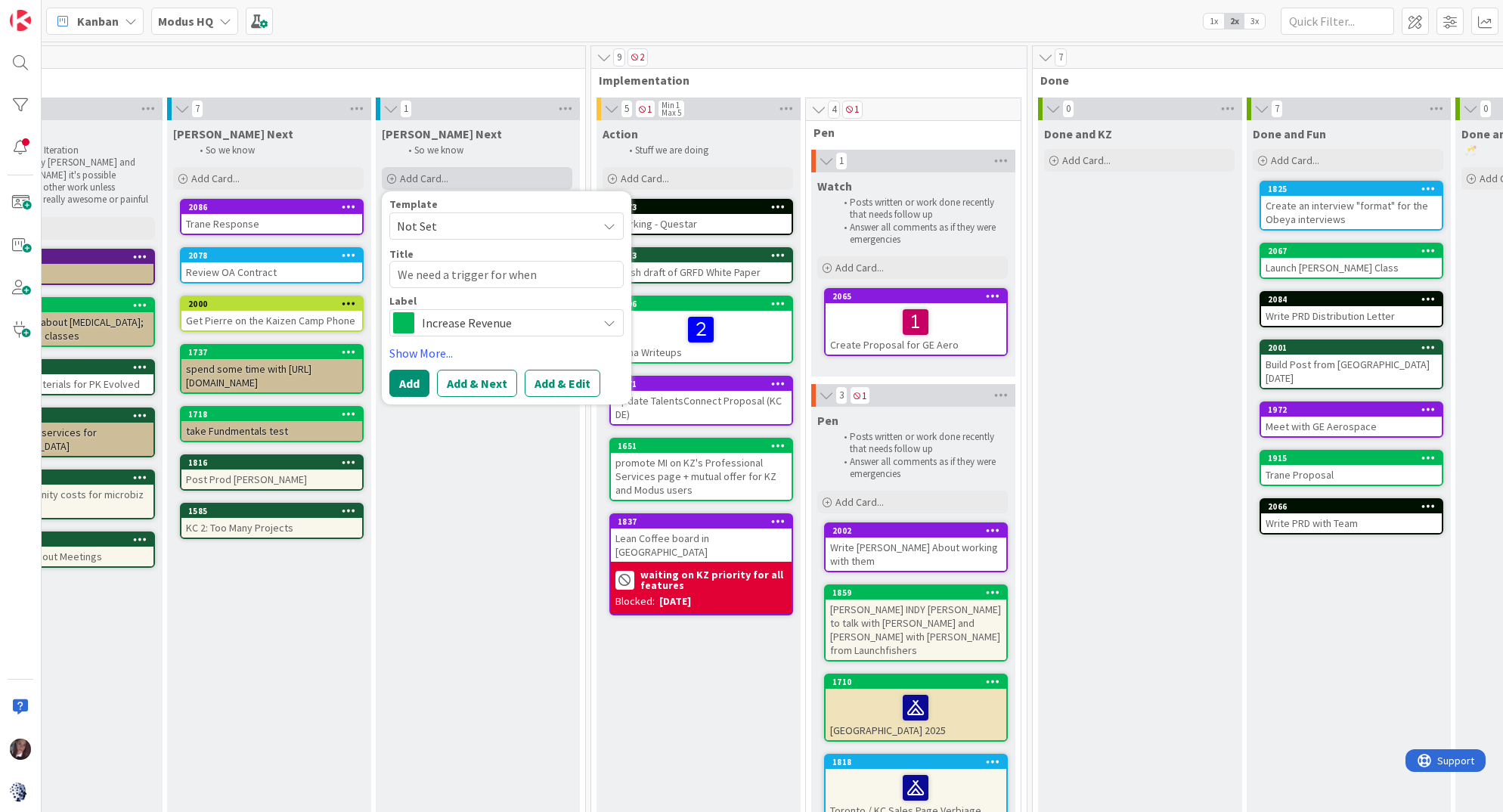
type textarea "x"
type textarea "We need a trigger for when Jim pos"
type textarea "x"
type textarea "We need a trigger for when Jim post"
type textarea "x"
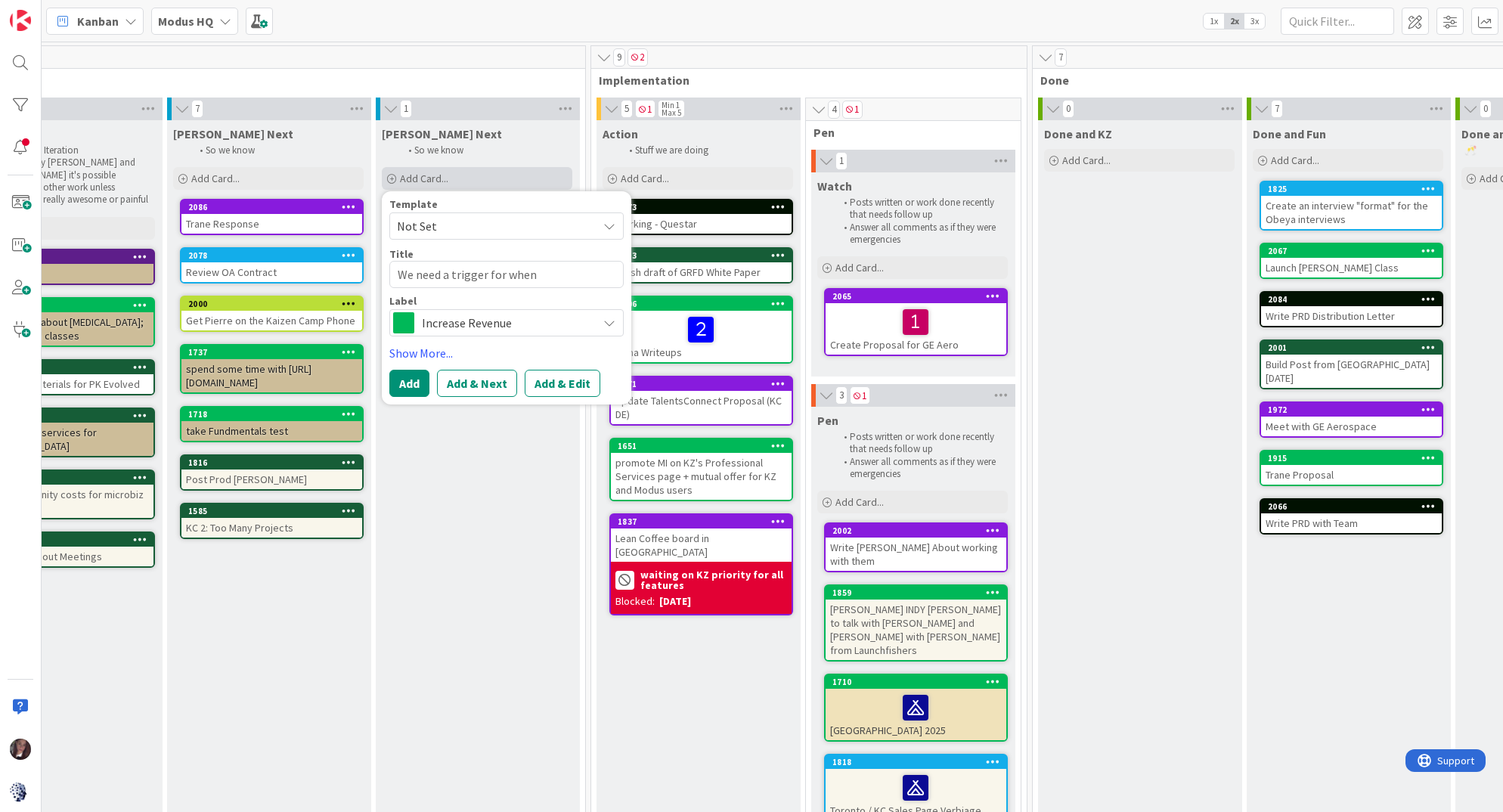
type textarea "We need a trigger for when Jim posts"
type textarea "x"
type textarea "We need a trigger for when Jim posts"
type textarea "x"
type textarea "We need a trigger for when Jim posts u"
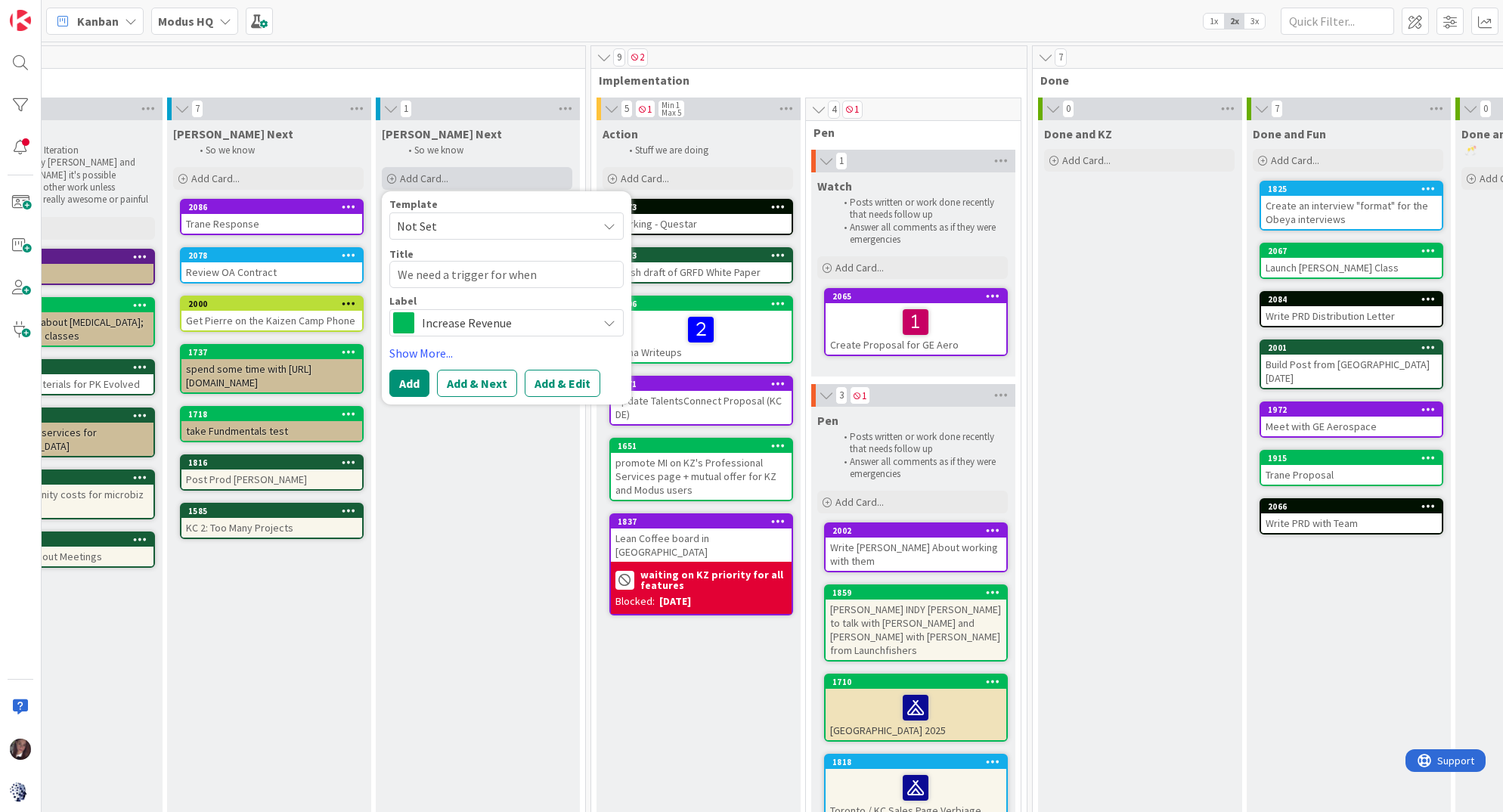
type textarea "x"
type textarea "We need a trigger for when Jim posts us"
type textarea "x"
type textarea "We need a trigger for when Jim posts usi"
type textarea "x"
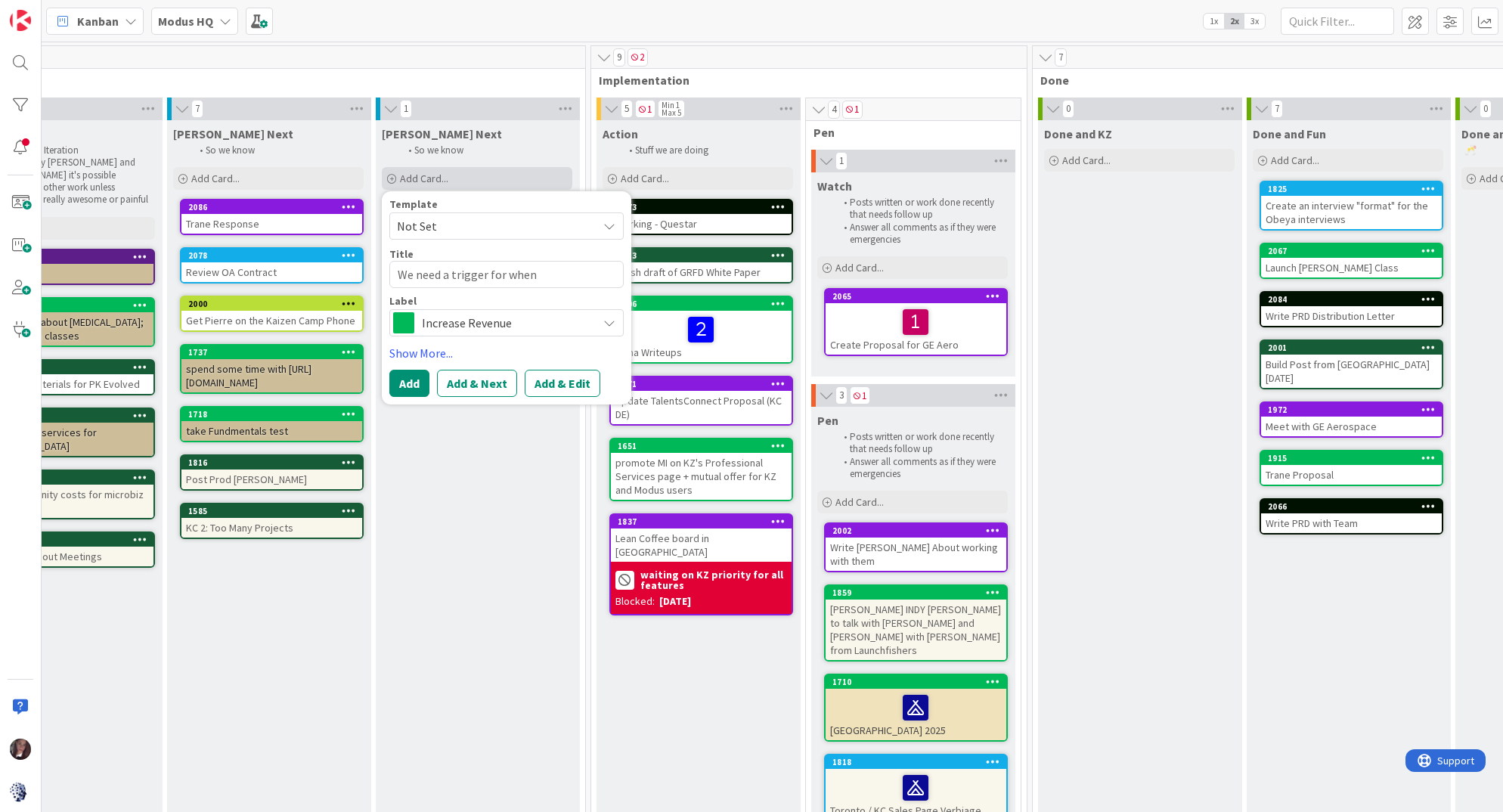
type textarea "We need a trigger for when Jim posts usin"
type textarea "x"
type textarea "We need a trigger for when Jim posts using"
type textarea "x"
type textarea "We need a trigger for when Jim posts using"
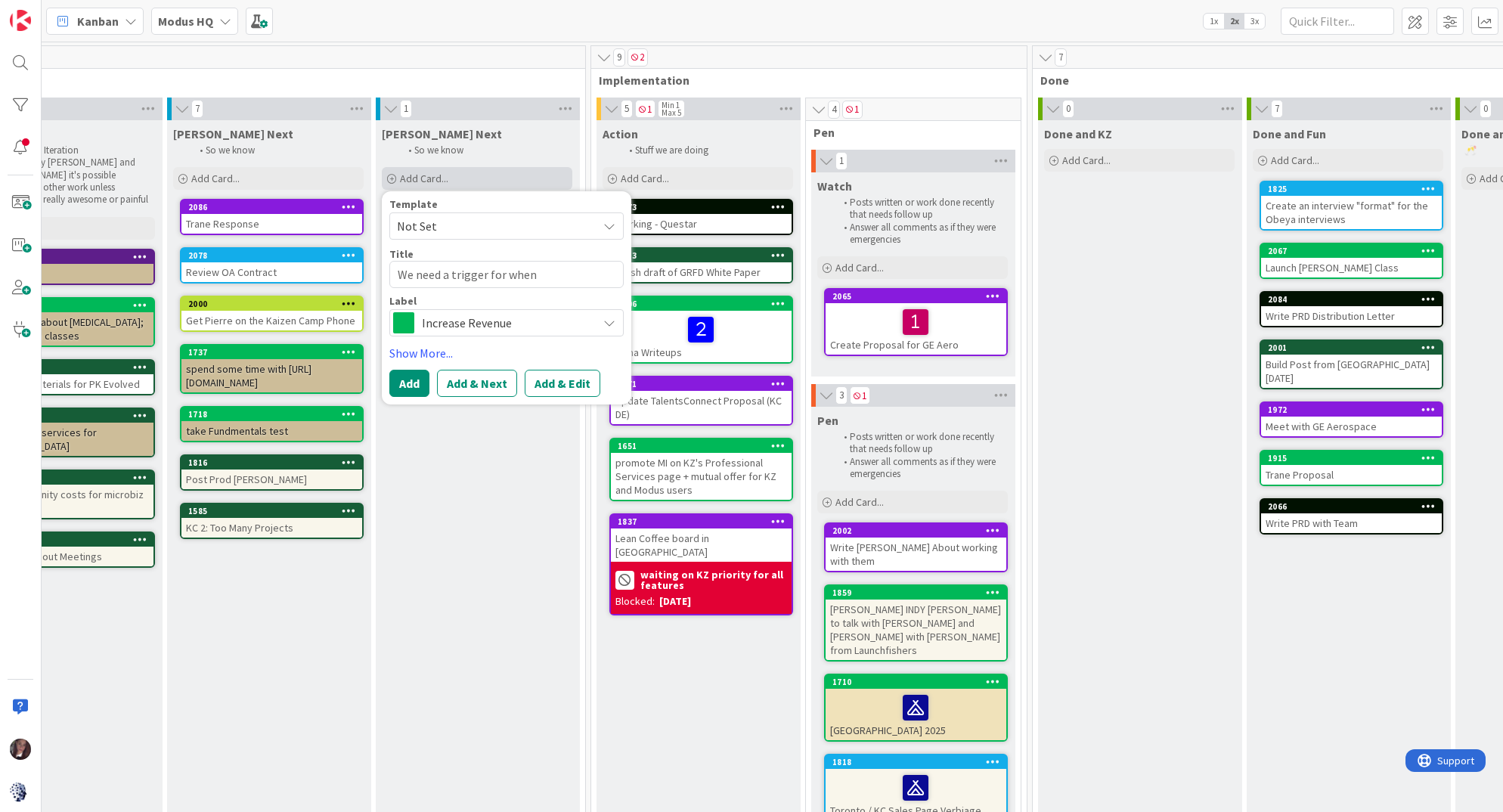
type textarea "x"
type textarea "We need a trigger for when Jim posts using K"
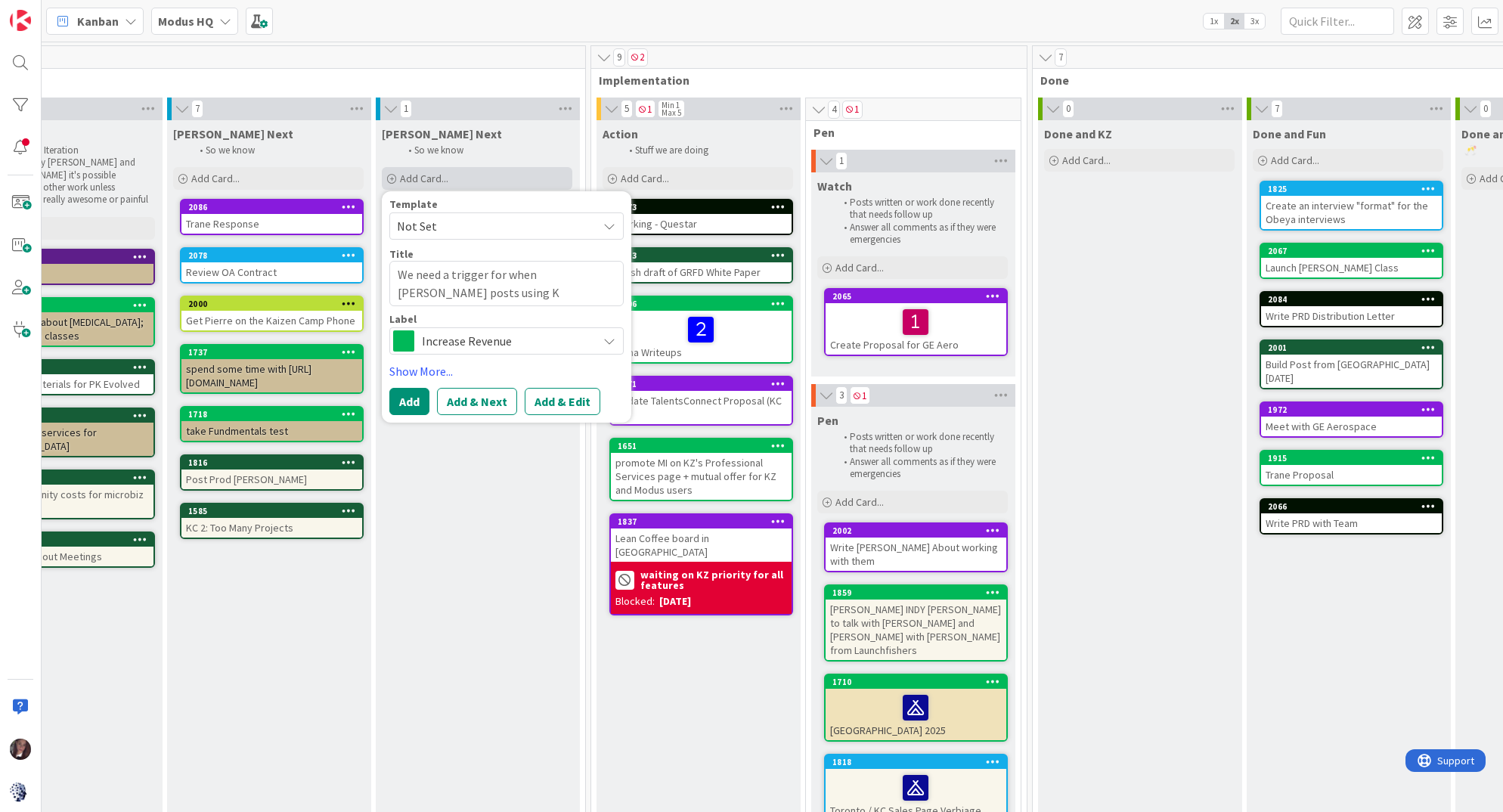
type textarea "x"
type textarea "We need a trigger for when Jim posts using KZ"
type textarea "x"
type textarea "We need a trigger for when Jim posts using KZ,"
type textarea "x"
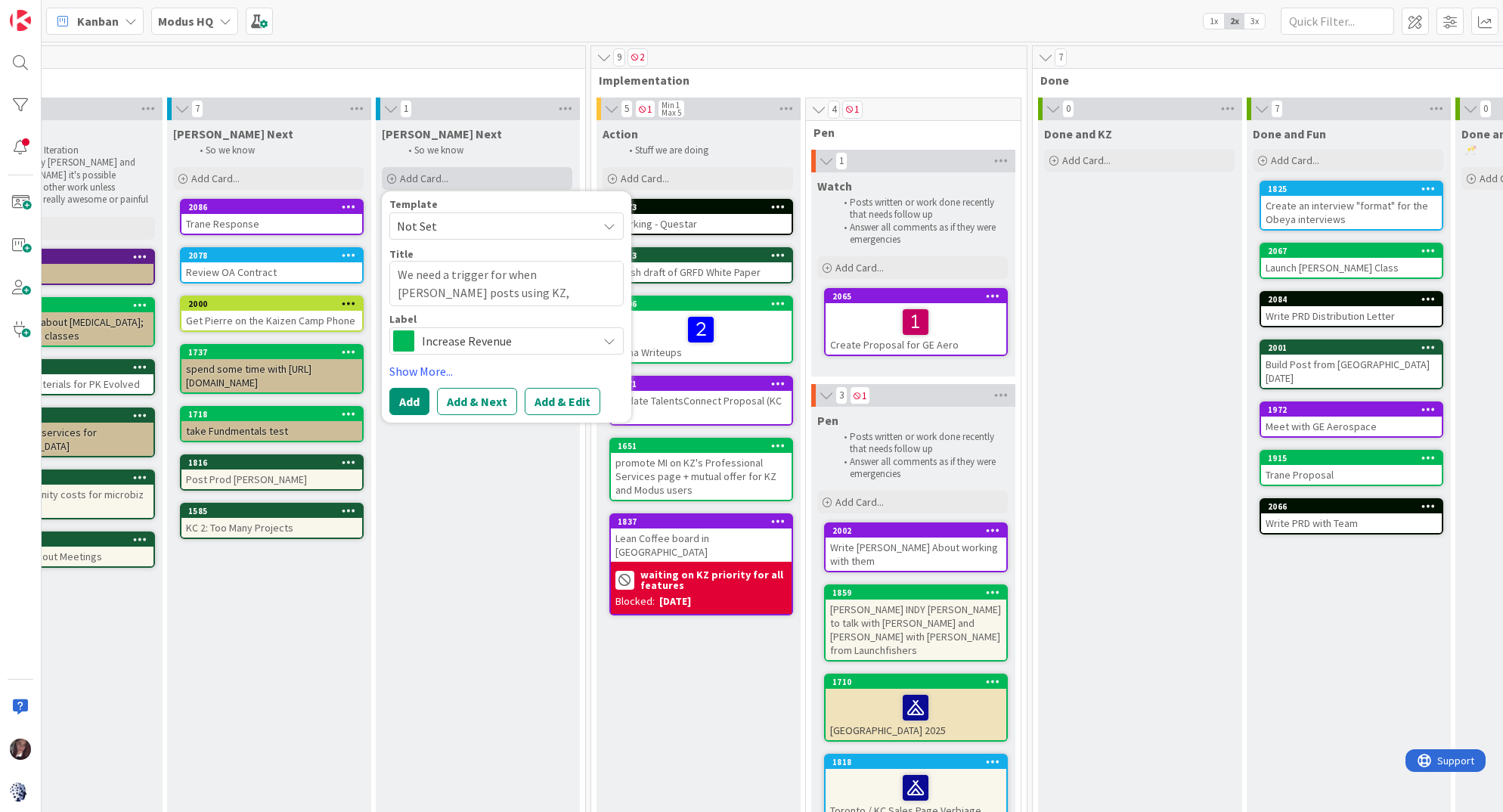
type textarea "We need a trigger for when Jim posts using KZ,"
type textarea "x"
type textarea "We need a trigger for when Jim posts using KZ, K"
type textarea "x"
type textarea "We need a trigger for when Jim posts using KZ, KZ"
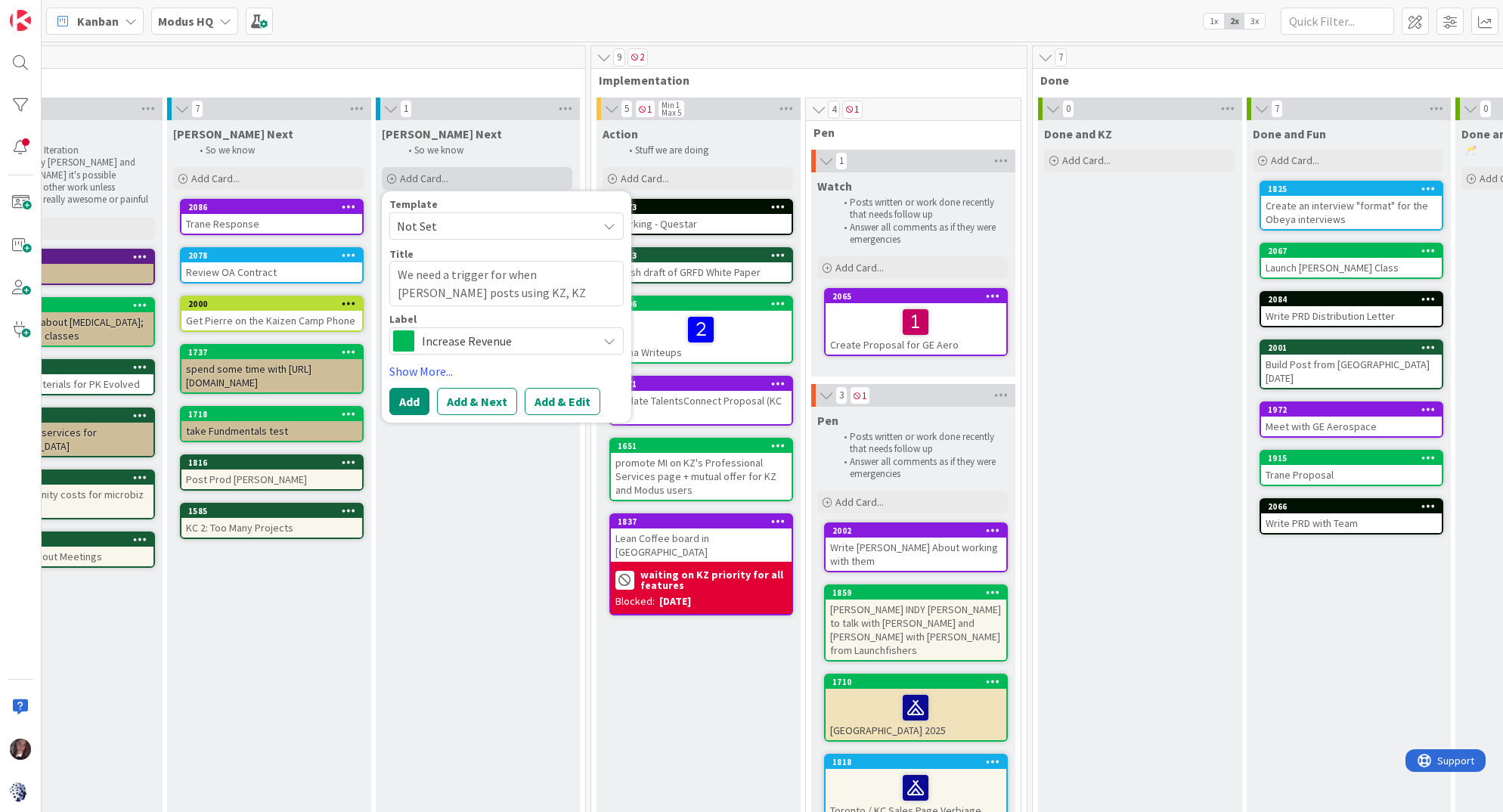
type textarea "x"
type textarea "We need a trigger for when Jim posts using KZ, KZ"
type textarea "x"
type textarea "We need a trigger for when Jim posts using KZ, KZ t"
type textarea "x"
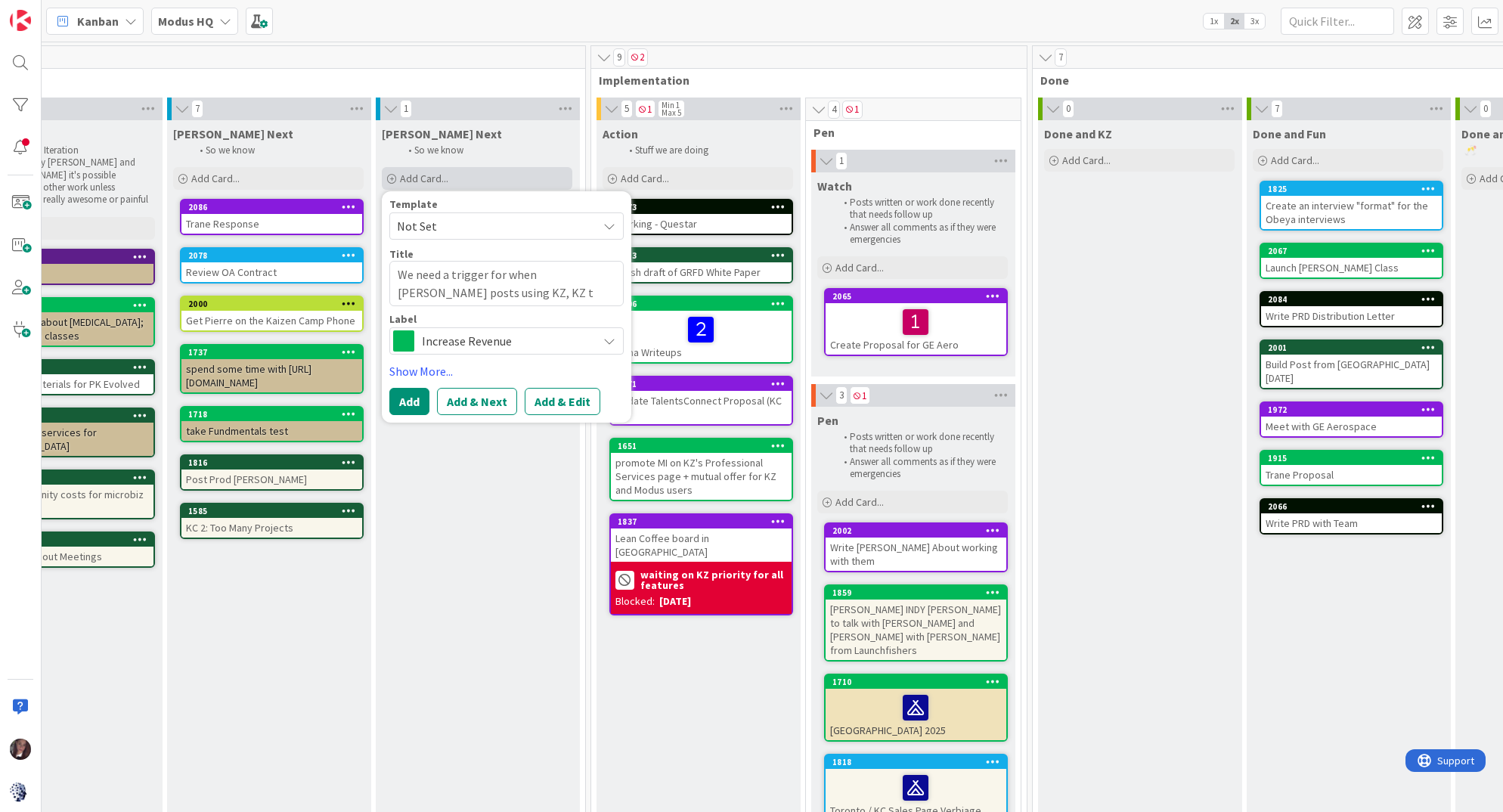
type textarea "We need a trigger for when Jim posts using KZ, KZ th"
type textarea "x"
type textarea "We need a trigger for when Jim posts using KZ, KZ the"
type textarea "x"
type textarea "We need a trigger for when Jim posts using KZ, KZ then"
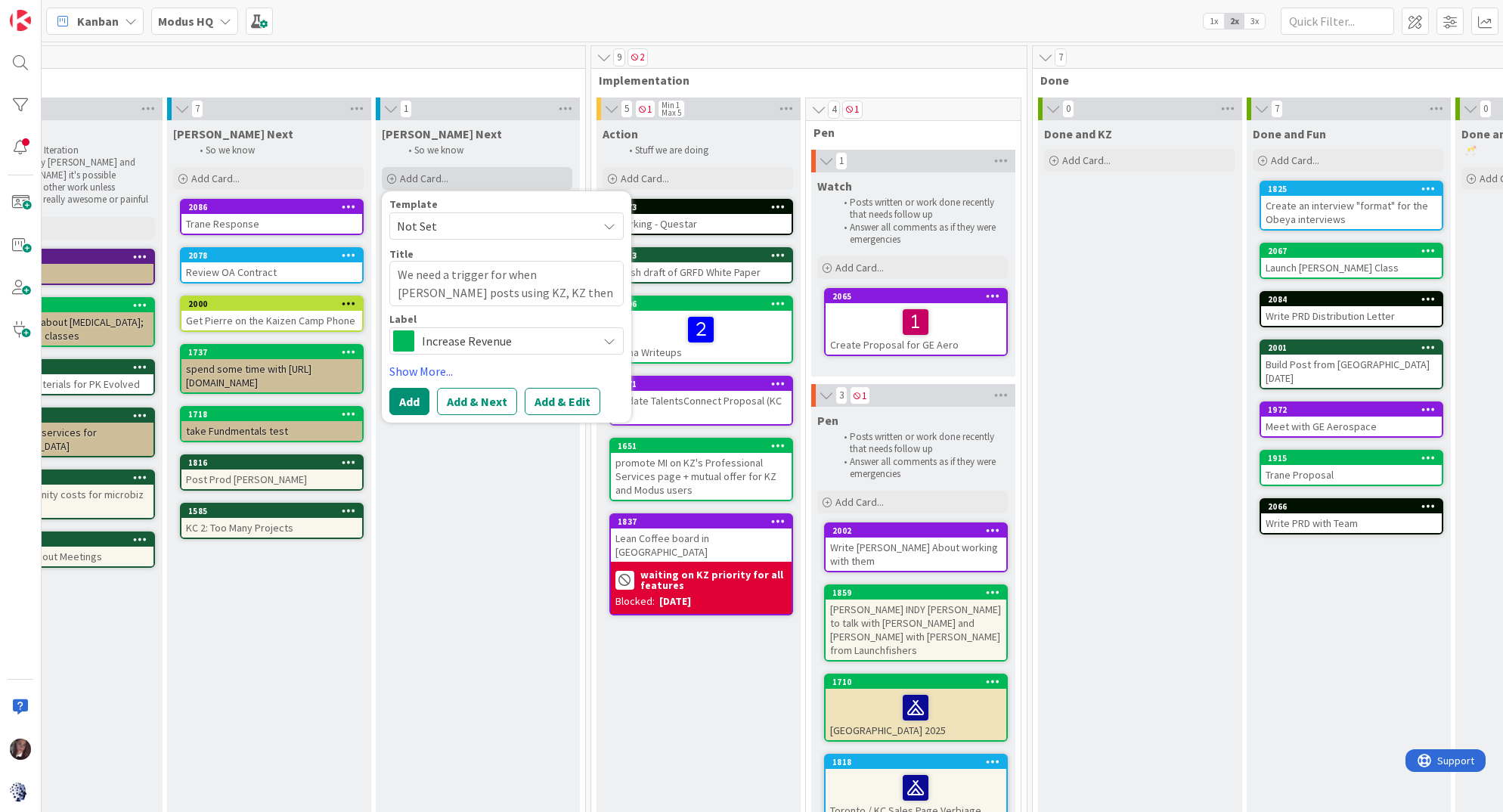
type textarea "x"
type textarea "We need a trigger for when Jim posts using KZ, KZ then"
type textarea "x"
type textarea "We need a trigger for when Jim posts using KZ, KZ then b"
type textarea "x"
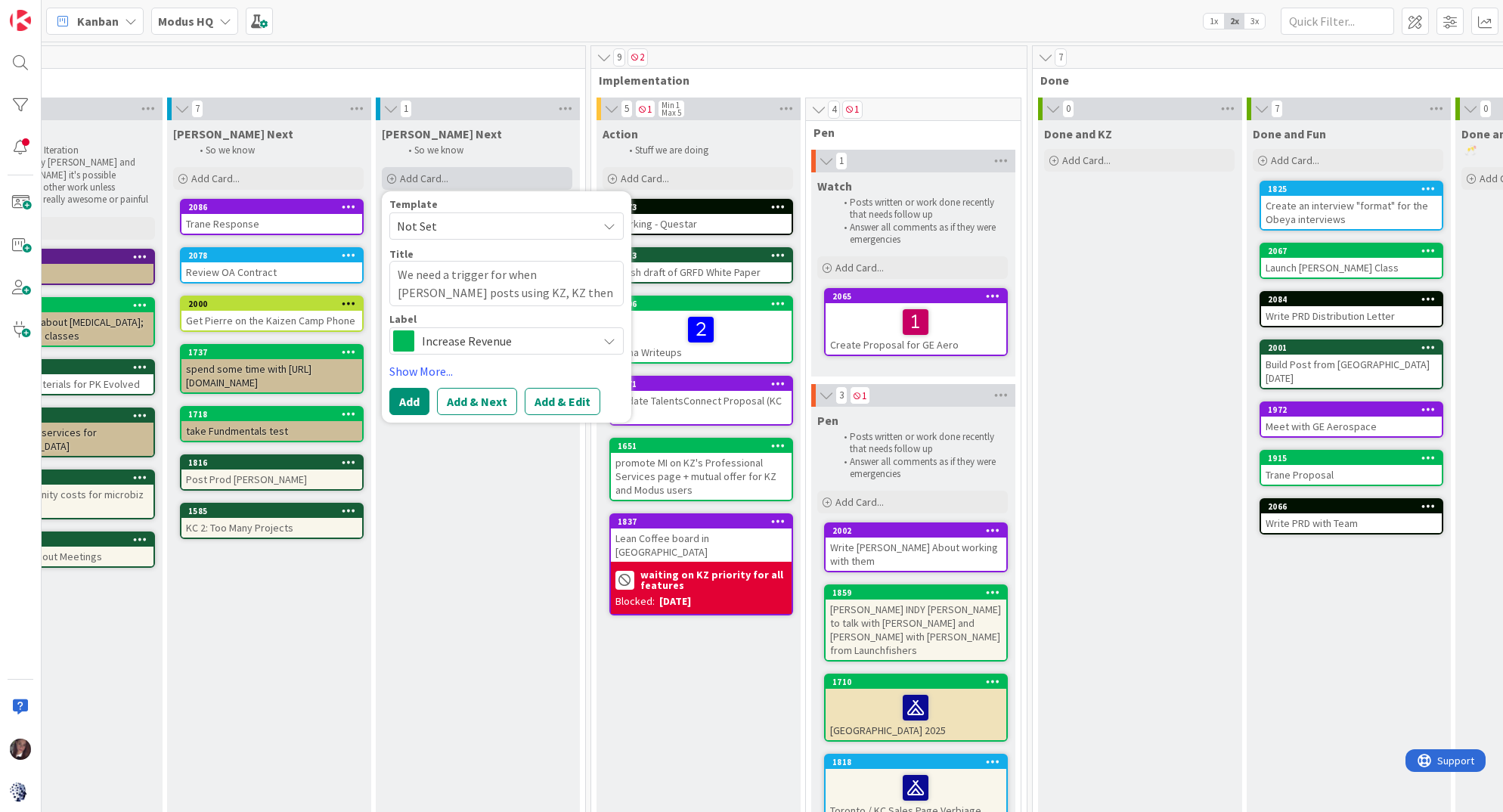
type textarea "We need a trigger for when Jim posts using KZ, KZ then ba"
type textarea "x"
type textarea "We need a trigger for when Jim posts using KZ, KZ then b"
type textarea "x"
type textarea "We need a trigger for when Jim posts using KZ, KZ then"
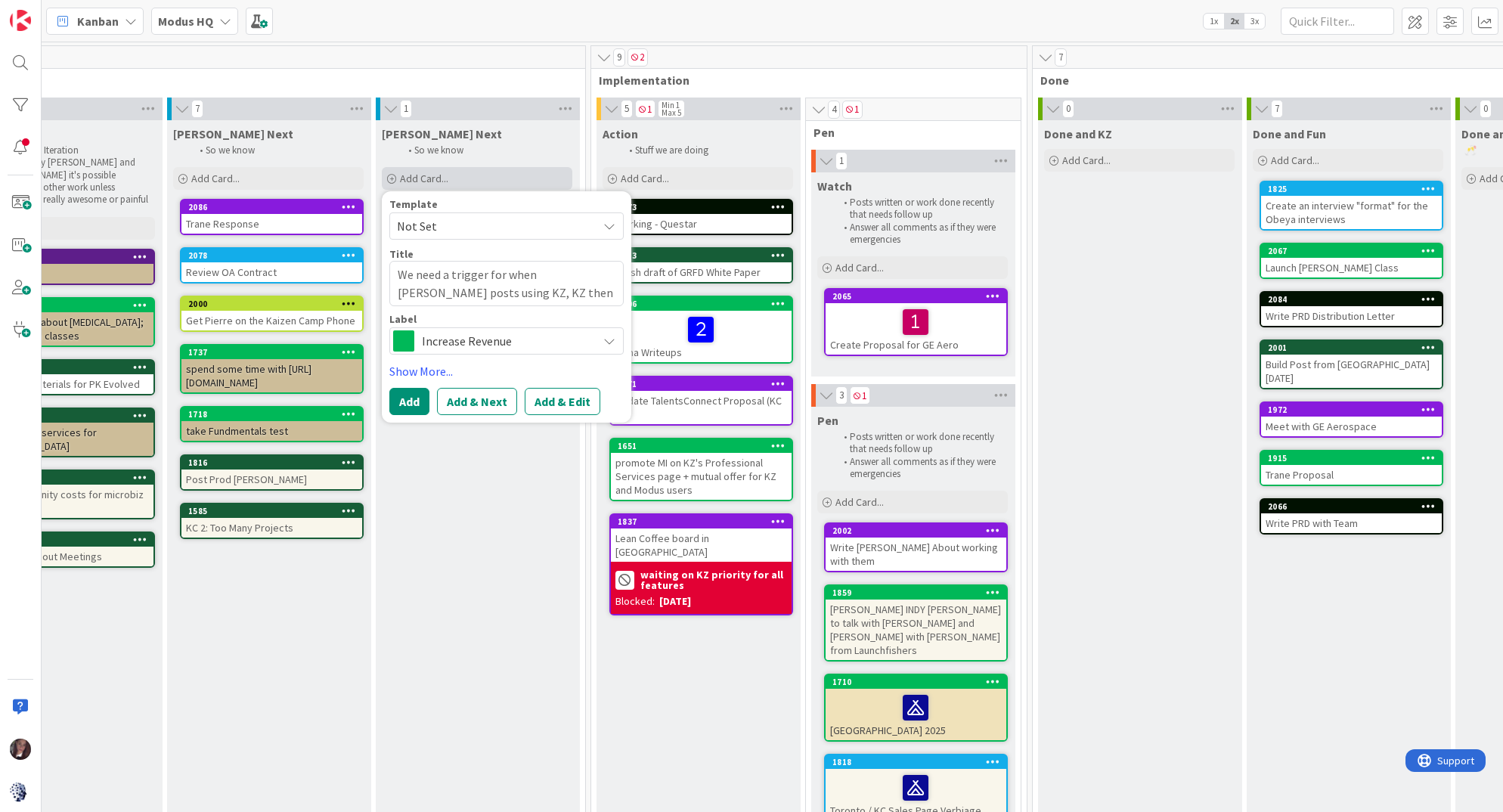
type textarea "x"
type textarea "We need a trigger for when Jim posts using KZ, KZ then"
type textarea "x"
type textarea "We need a trigger for when Jim posts using KZ, KZ then"
type textarea "x"
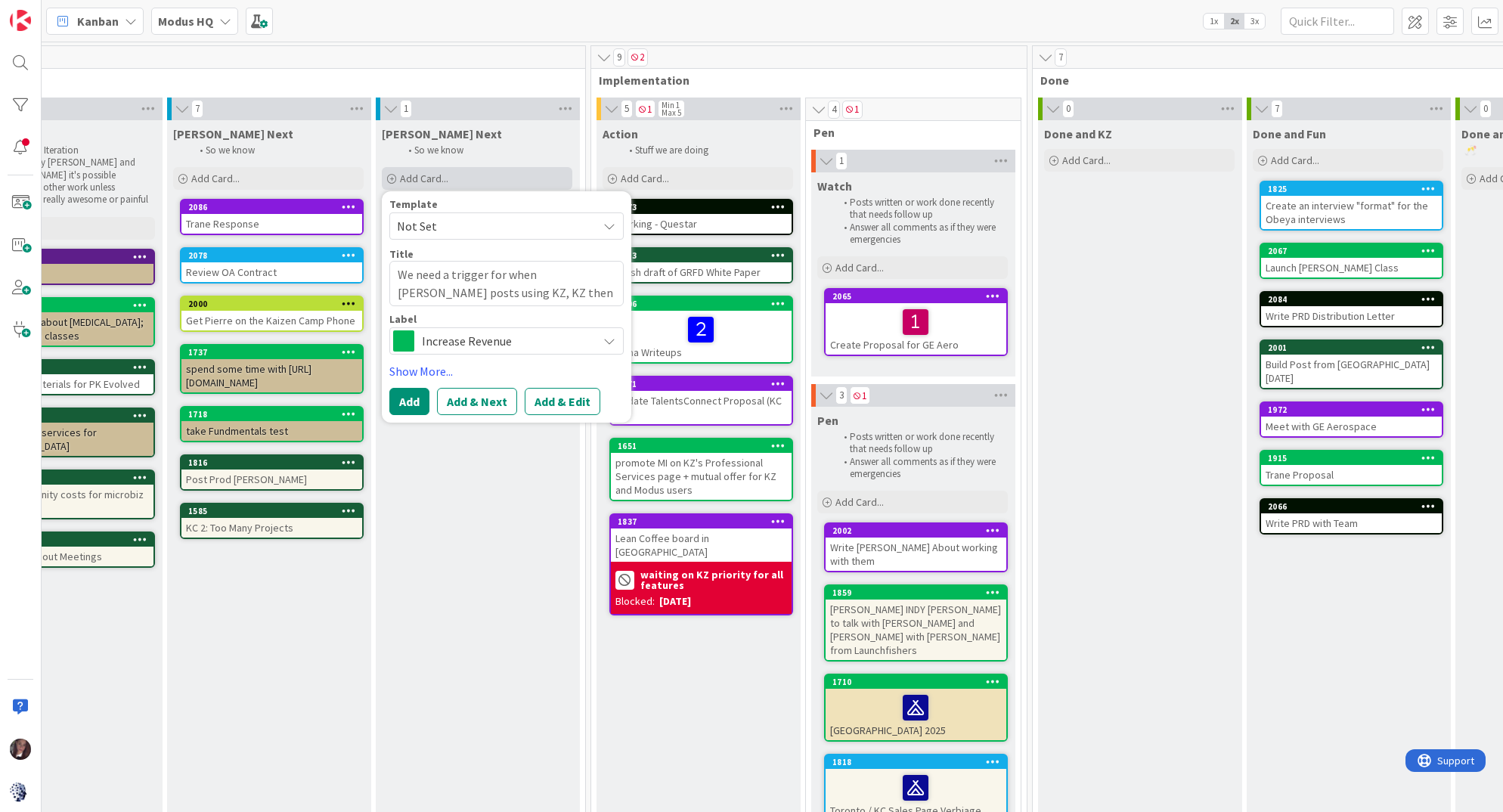
type textarea "We need a trigger for when Jim posts using KZ, KZ then r"
type textarea "x"
type textarea "We need a trigger for when Jim posts using KZ, KZ then re"
type textarea "x"
type textarea "We need a trigger for when Jim posts using KZ, KZ then rep"
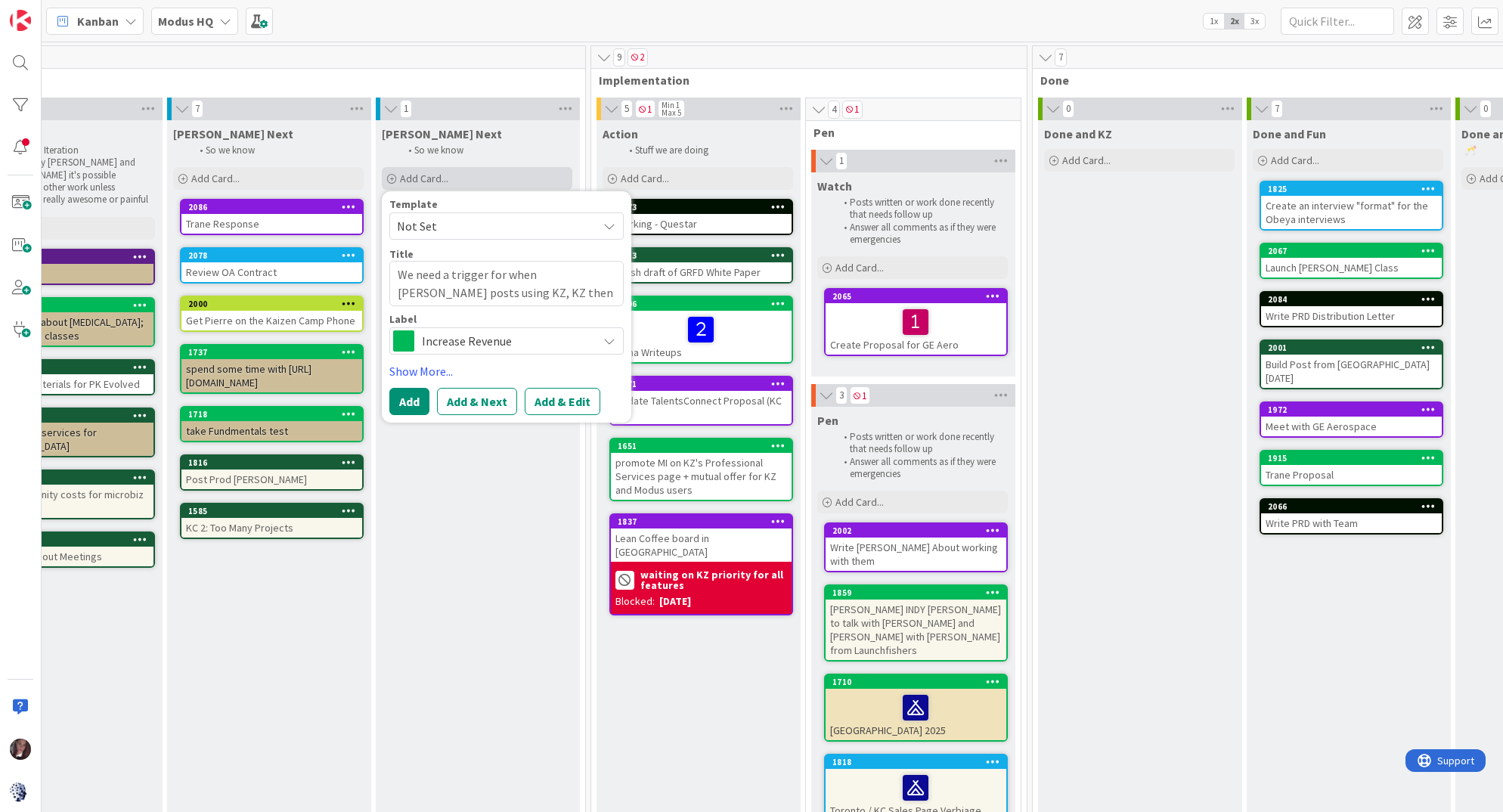
type textarea "x"
type textarea "We need a trigger for when Jim posts using KZ, KZ then repo"
type textarea "x"
type textarea "We need a trigger for when Jim posts using KZ, KZ then repos"
type textarea "x"
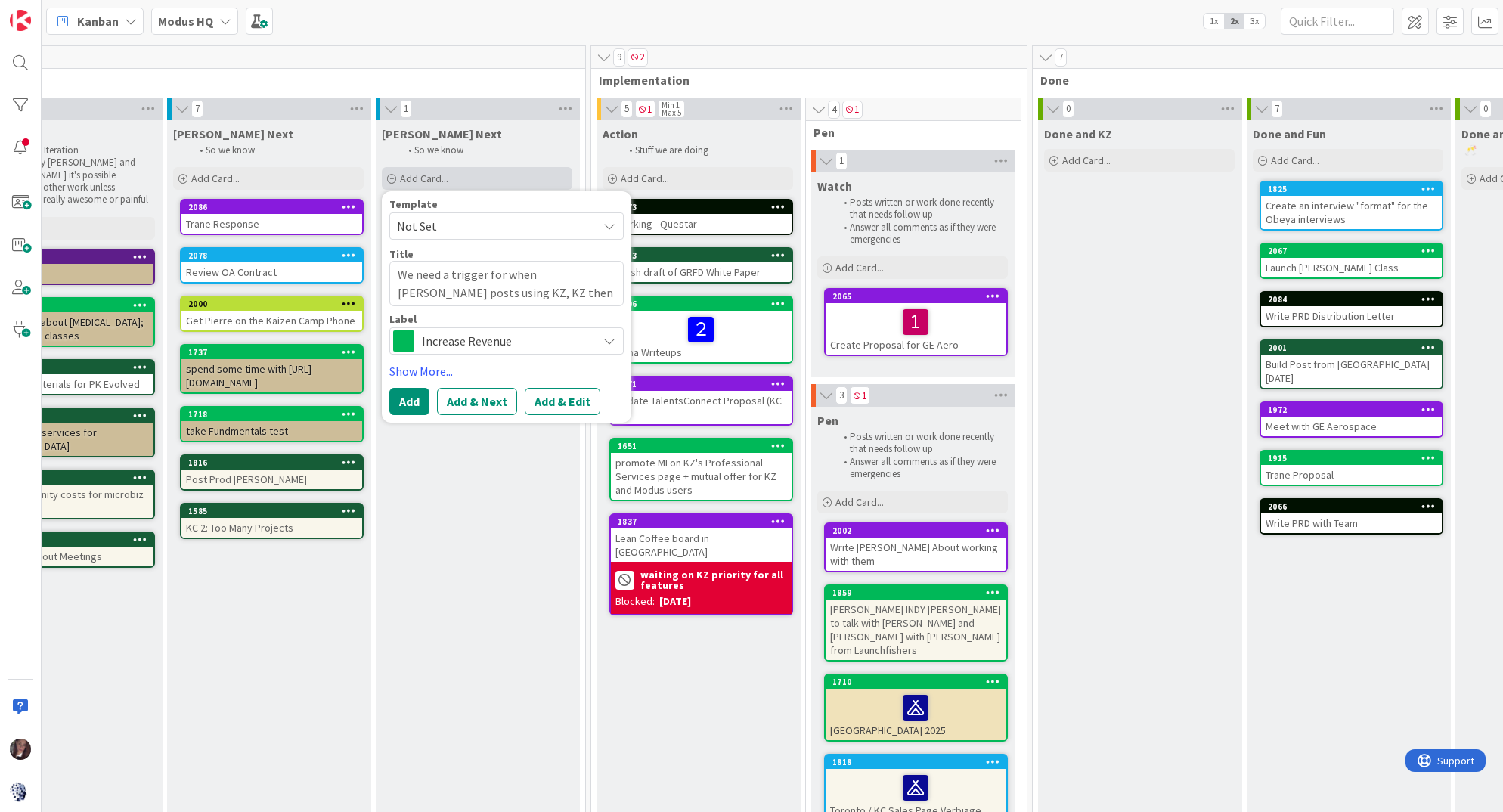
type textarea "We need a trigger for when Jim posts using KZ, KZ then repost"
type textarea "x"
type textarea "We need a trigger for when Jim posts using KZ, KZ then reposts"
type textarea "x"
type textarea "We need a trigger for when Jim posts using KZ, KZ then reposts"
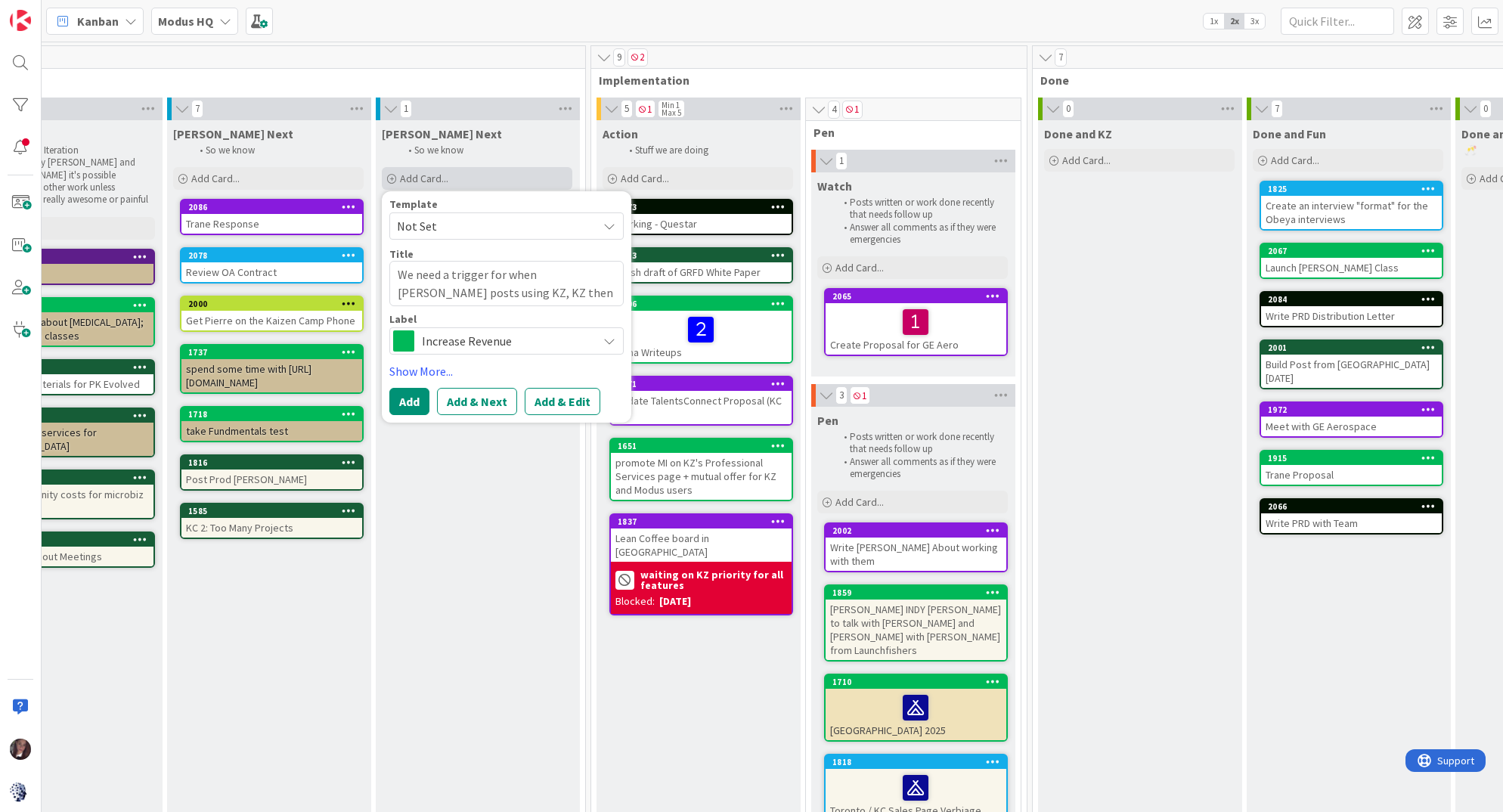
type textarea "x"
type textarea "We need a trigger for when Jim posts using KZ, KZ then reposts o"
type textarea "x"
type textarea "We need a trigger for when Jim posts using KZ, KZ then reposts or"
type textarea "x"
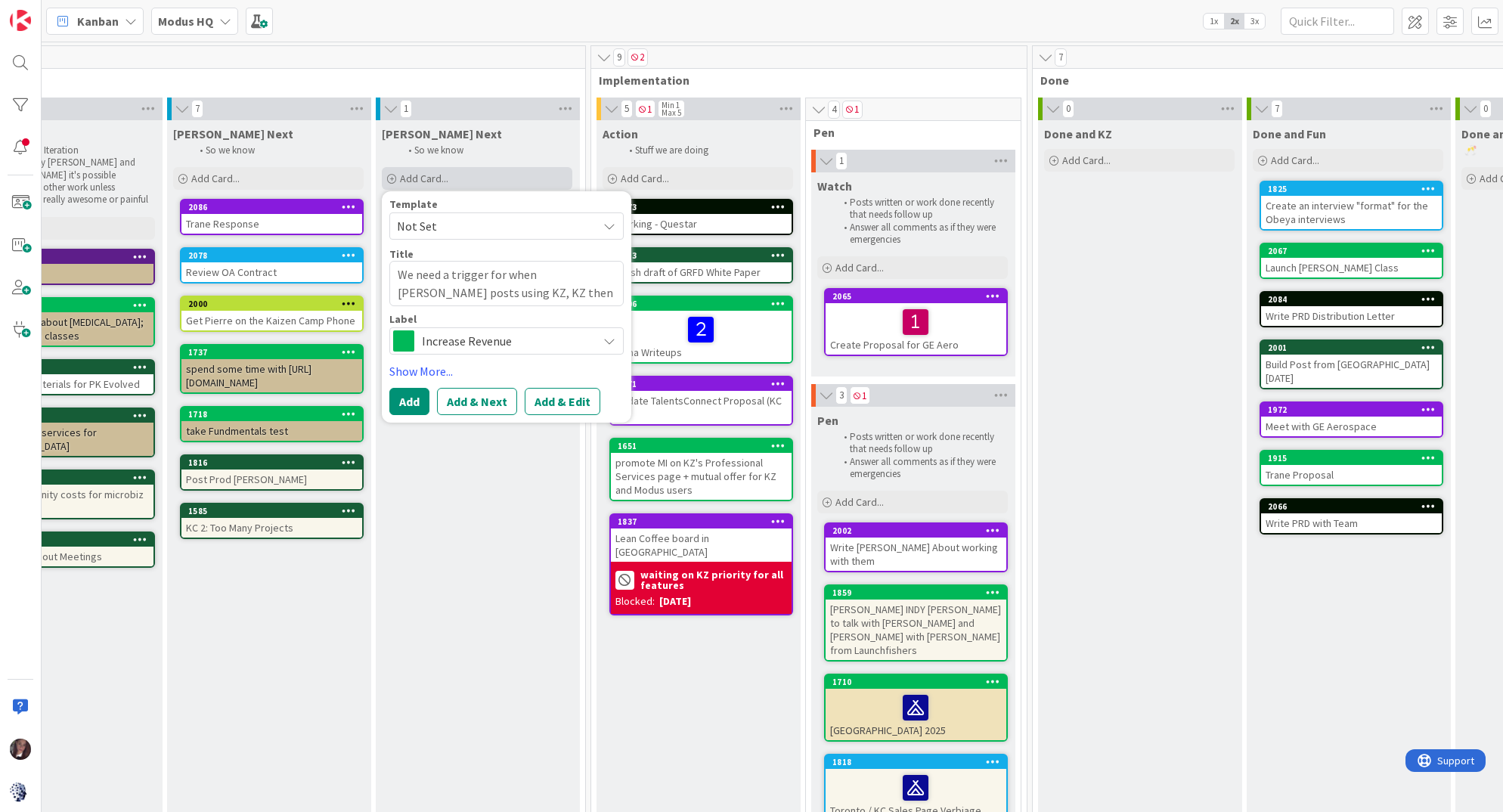
type textarea "We need a trigger for when Jim posts using KZ, KZ then reposts or"
type textarea "x"
type textarea "We need a trigger for when Jim posts using KZ, KZ then reposts or s"
type textarea "x"
type textarea "We need a trigger for when Jim posts using KZ, KZ then reposts or si"
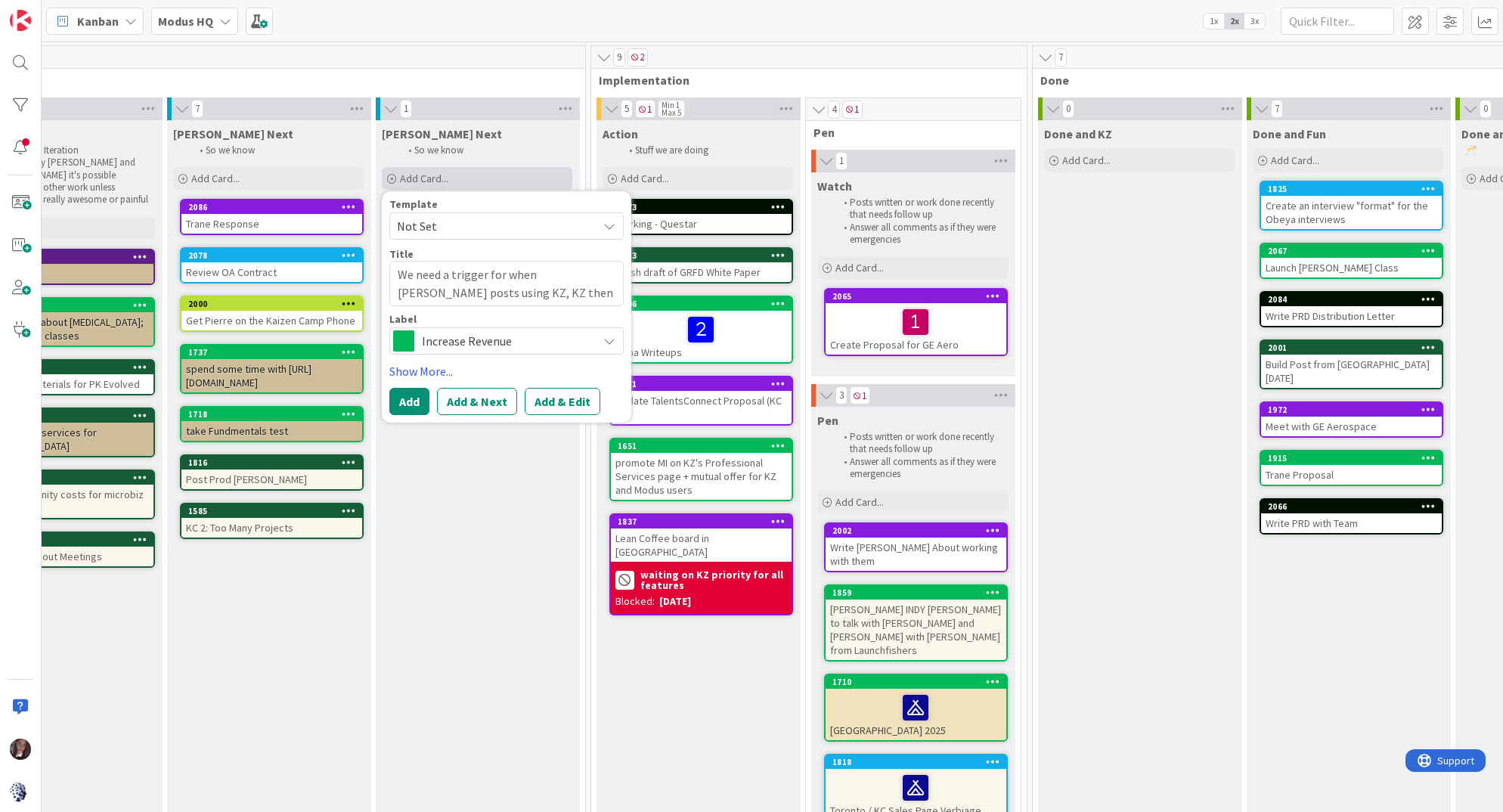
type textarea "x"
type textarea "We need a trigger for when Jim posts using KZ, KZ then reposts or sim"
type textarea "x"
type textarea "We need a trigger for when Jim posts using KZ, KZ then reposts or simi"
type textarea "x"
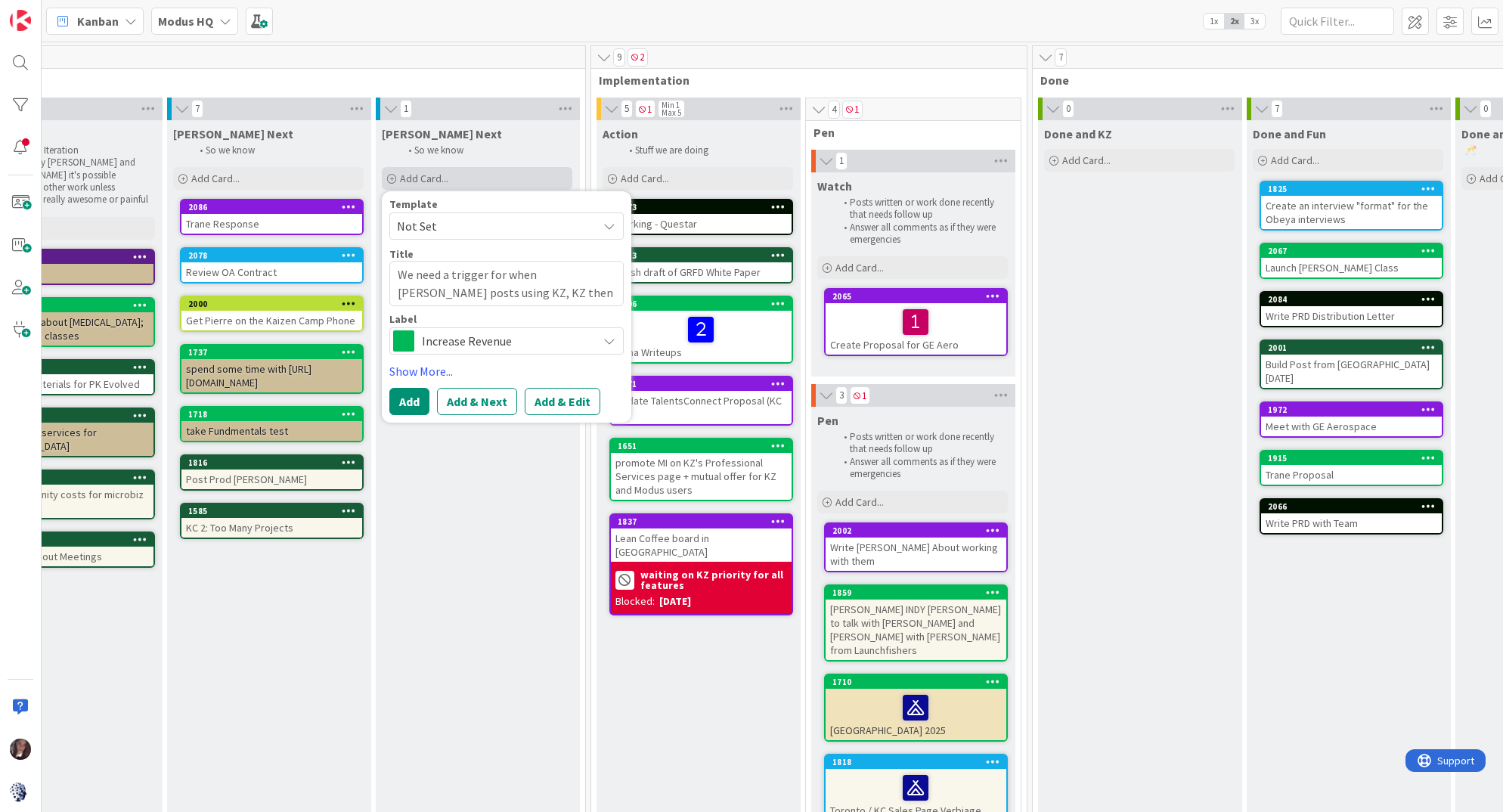
type textarea "We need a trigger for when Jim posts using KZ, KZ then reposts or simil"
type textarea "x"
type textarea "We need a trigger for when Jim posts using KZ, KZ then reposts or simila"
type textarea "x"
type textarea "We need a trigger for when [PERSON_NAME] posts using KZ, KZ then reposts or sim…"
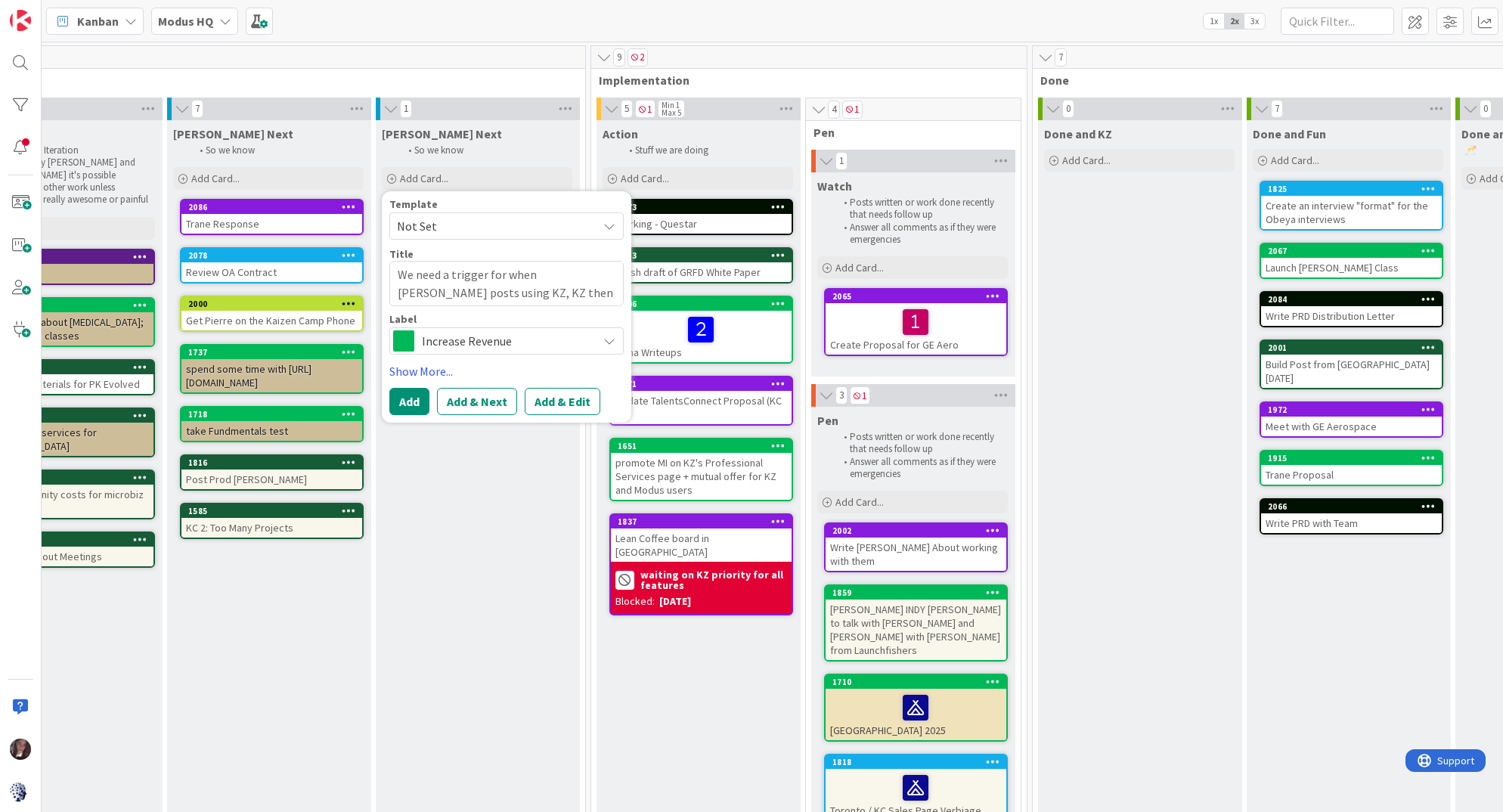
click at [478, 342] on span "Increase Revenue" at bounding box center [505, 341] width 168 height 21
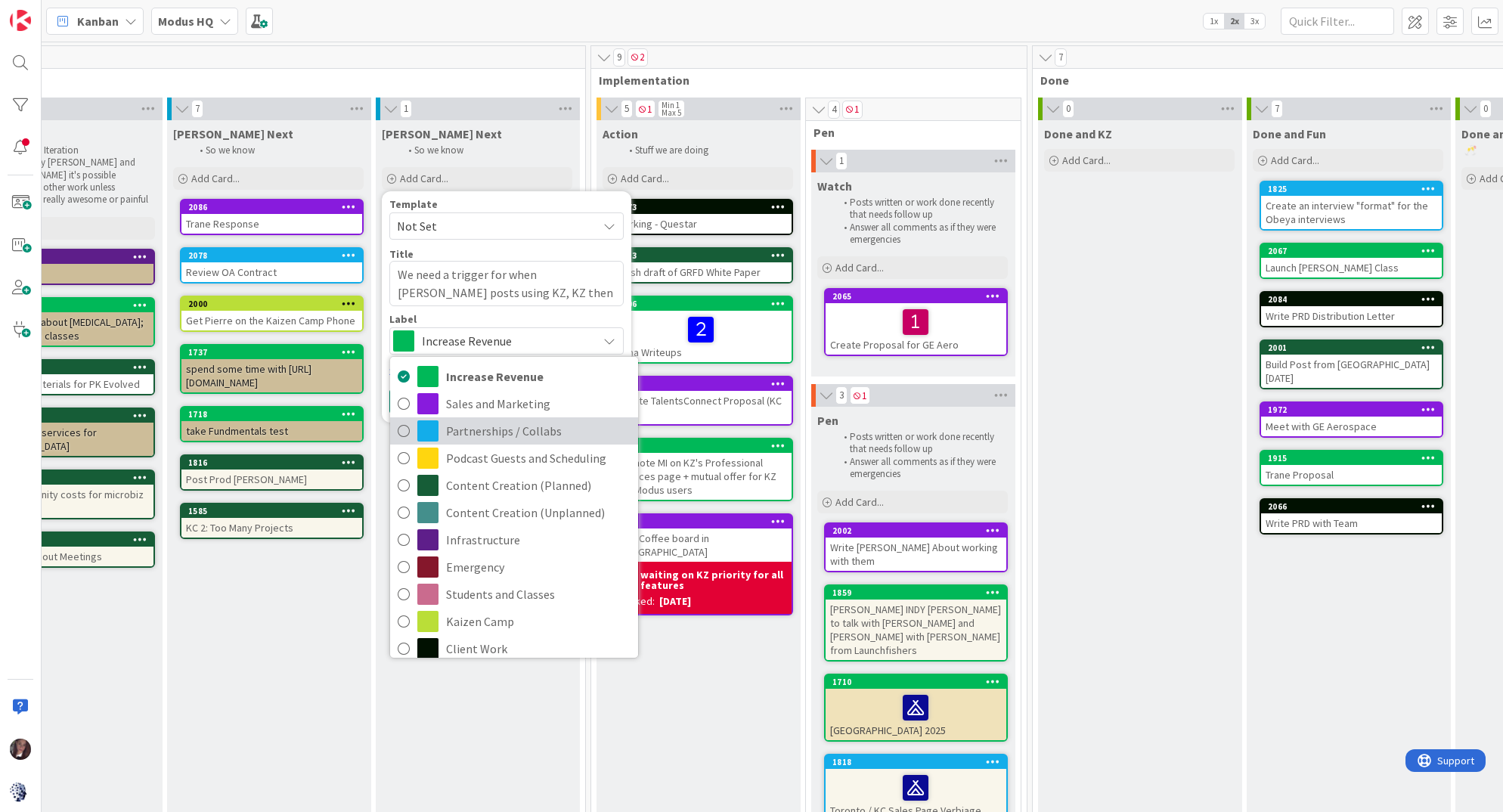
click at [405, 429] on icon at bounding box center [403, 431] width 12 height 23
type textarea "x"
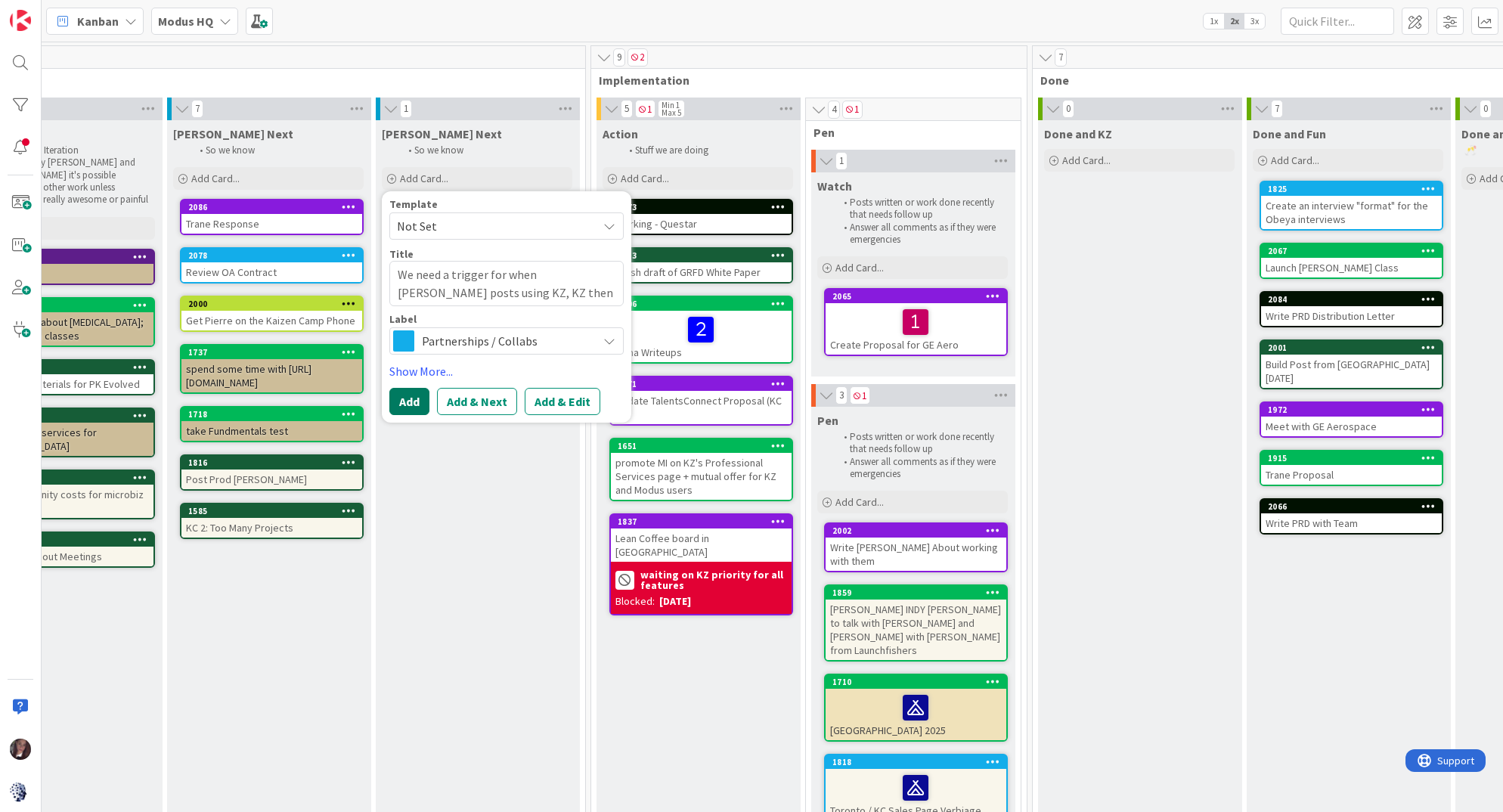
click at [409, 400] on button "Add" at bounding box center [409, 401] width 40 height 28
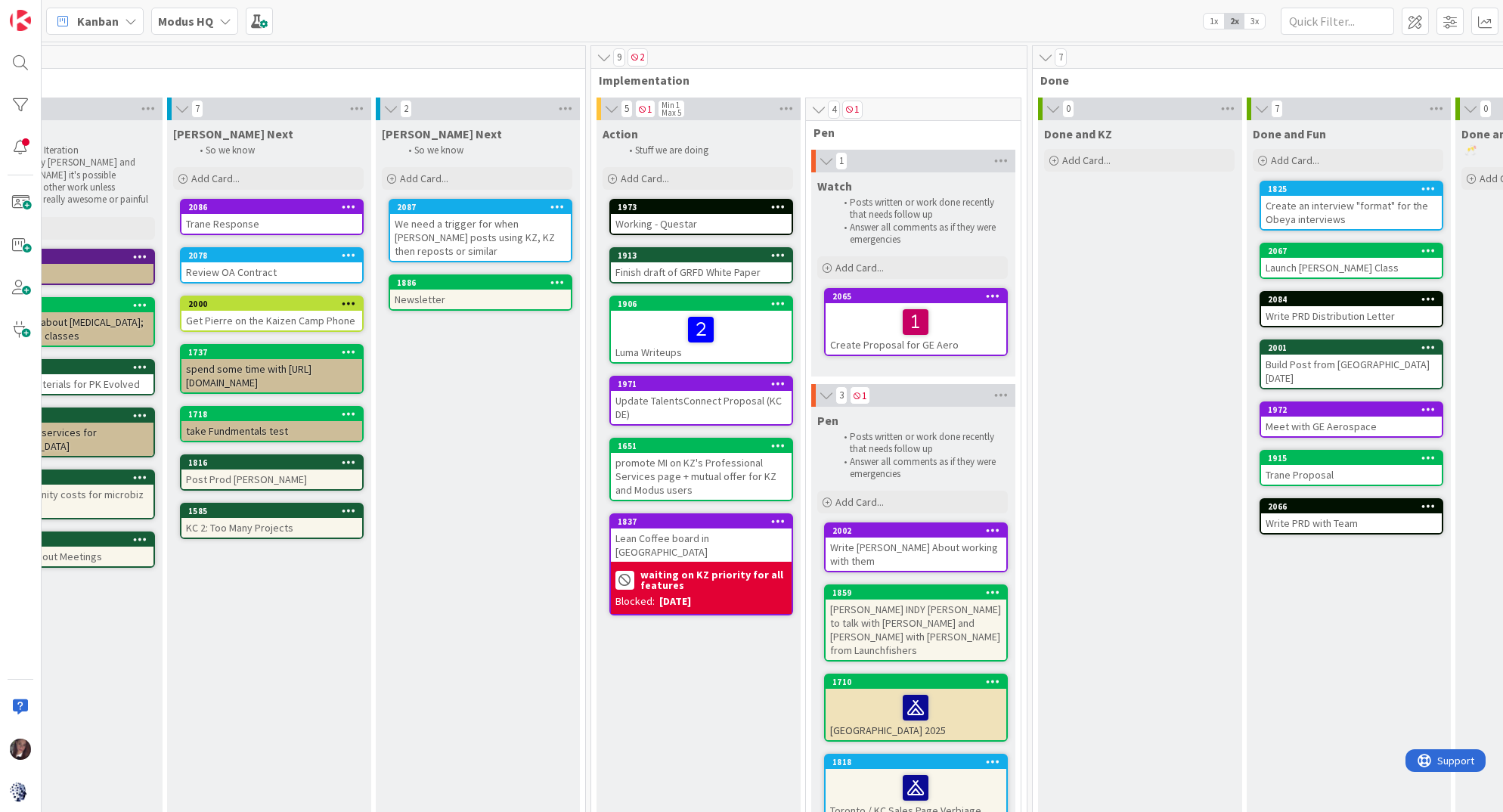
click at [450, 217] on div "We need a trigger for when [PERSON_NAME] posts using KZ, KZ then reposts or sim…" at bounding box center [481, 236] width 181 height 47
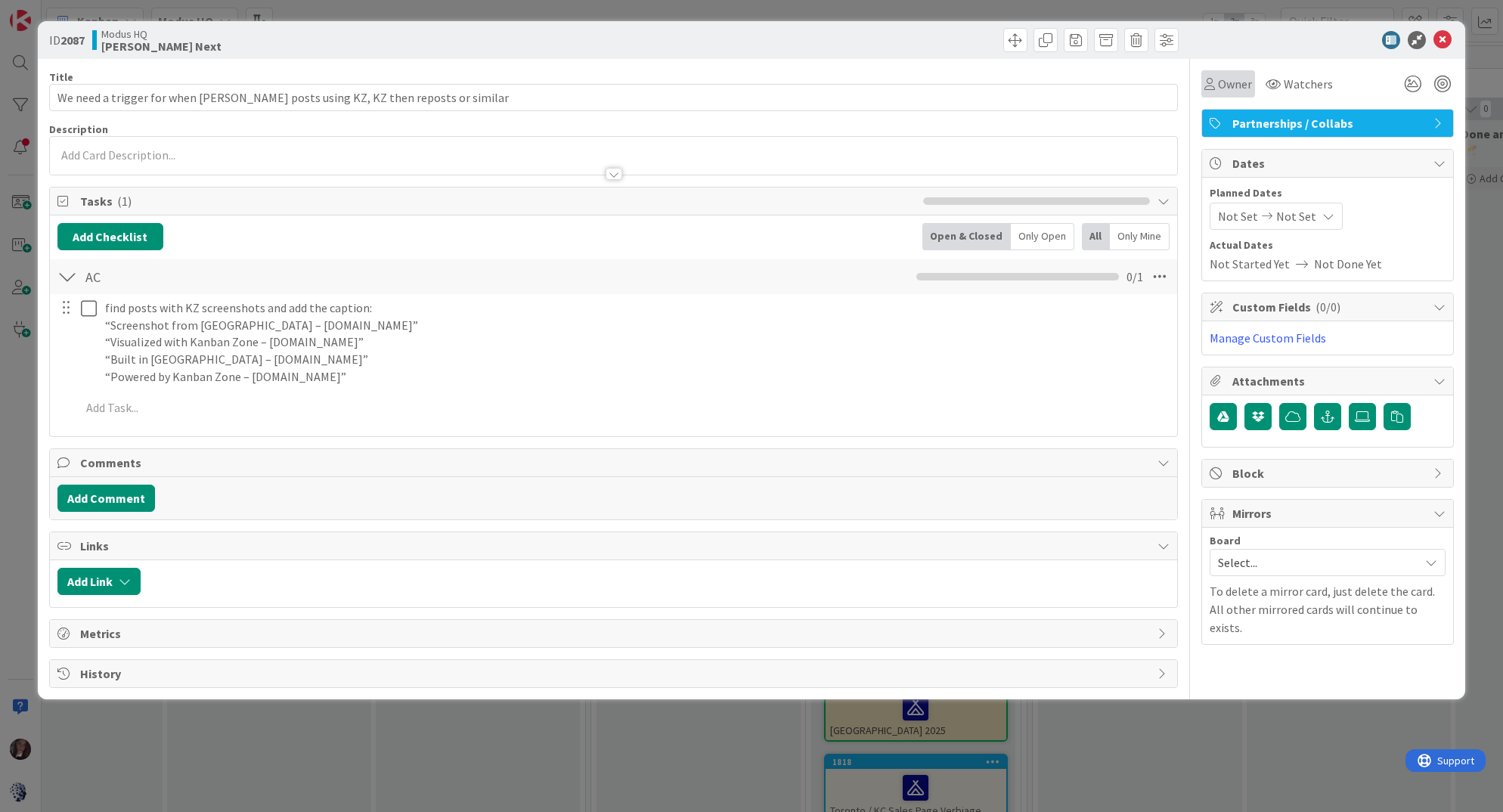
click at [1221, 82] on span "Owner" at bounding box center [1235, 84] width 34 height 18
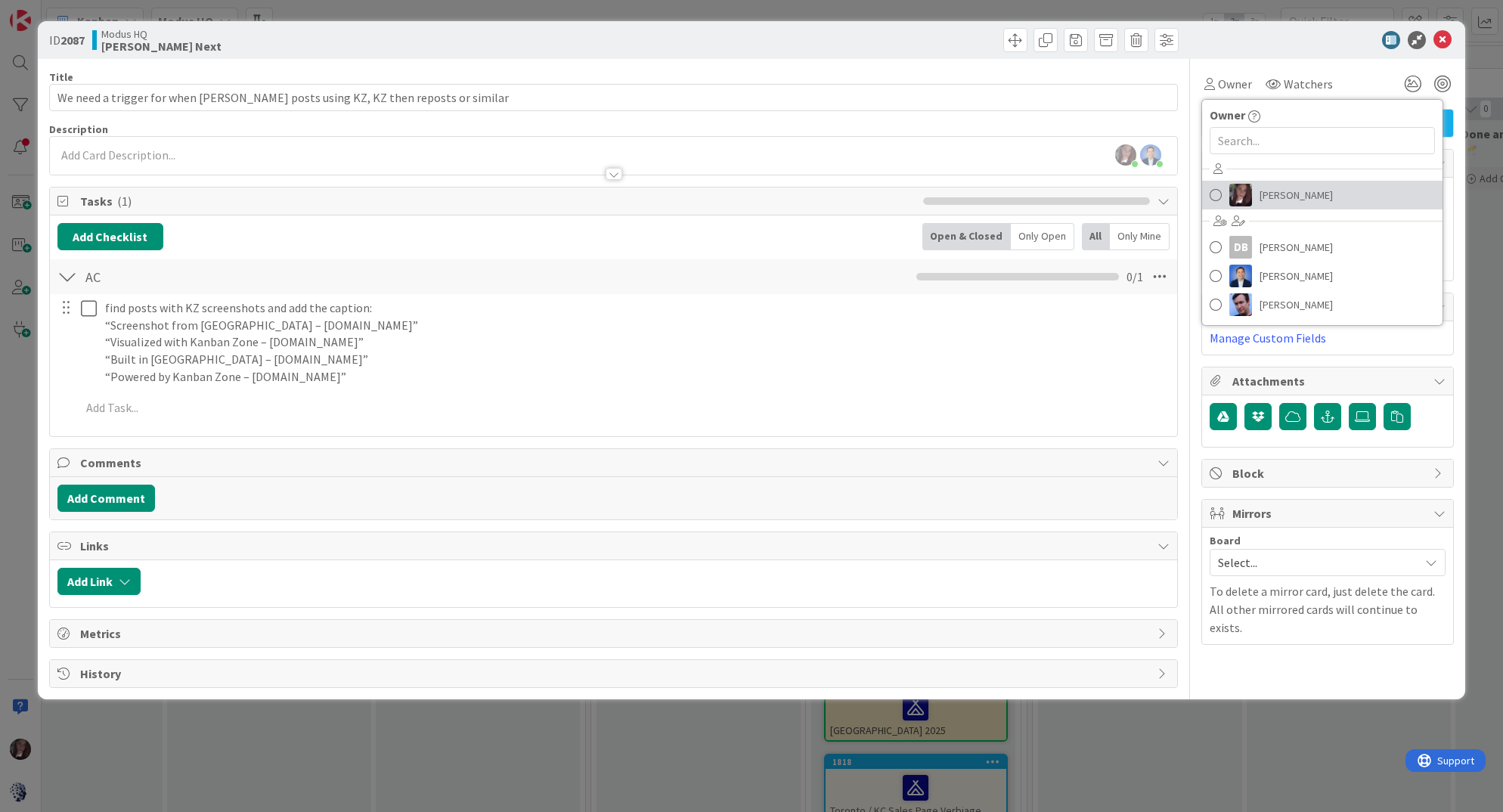
click at [1218, 196] on span at bounding box center [1215, 195] width 12 height 23
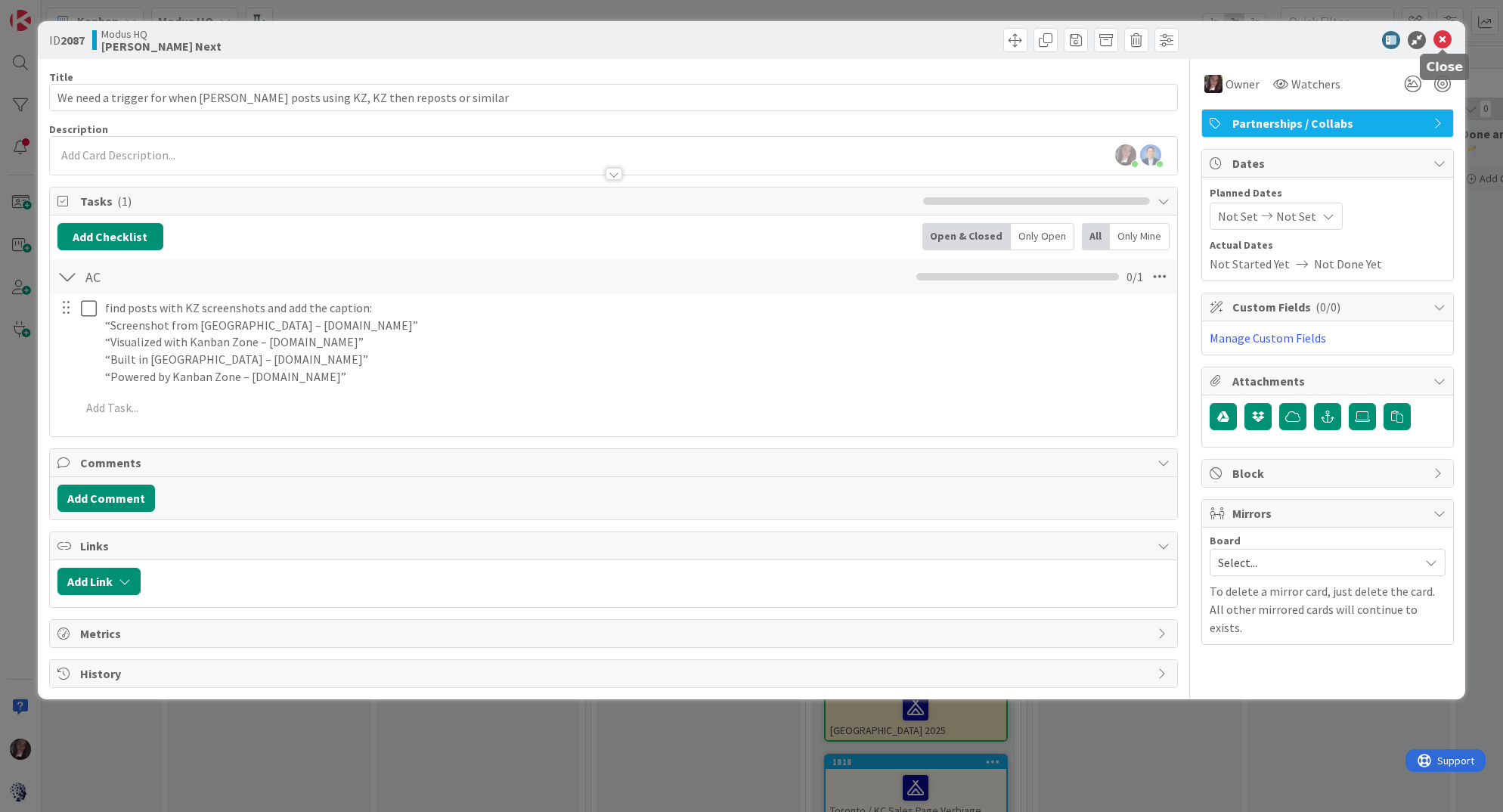
click at [1442, 47] on icon at bounding box center [1442, 40] width 18 height 18
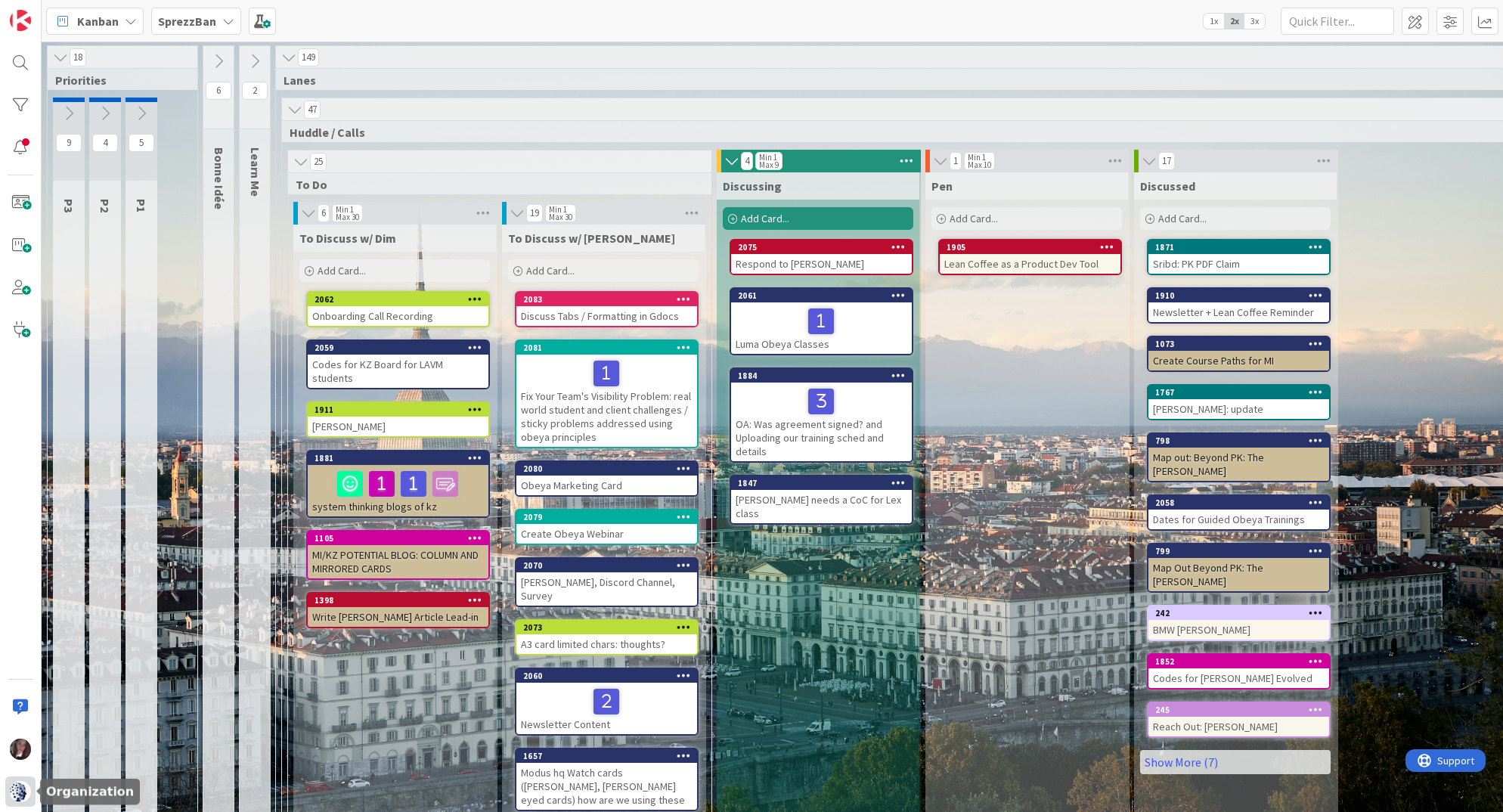
click at [21, 794] on img at bounding box center [20, 791] width 21 height 21
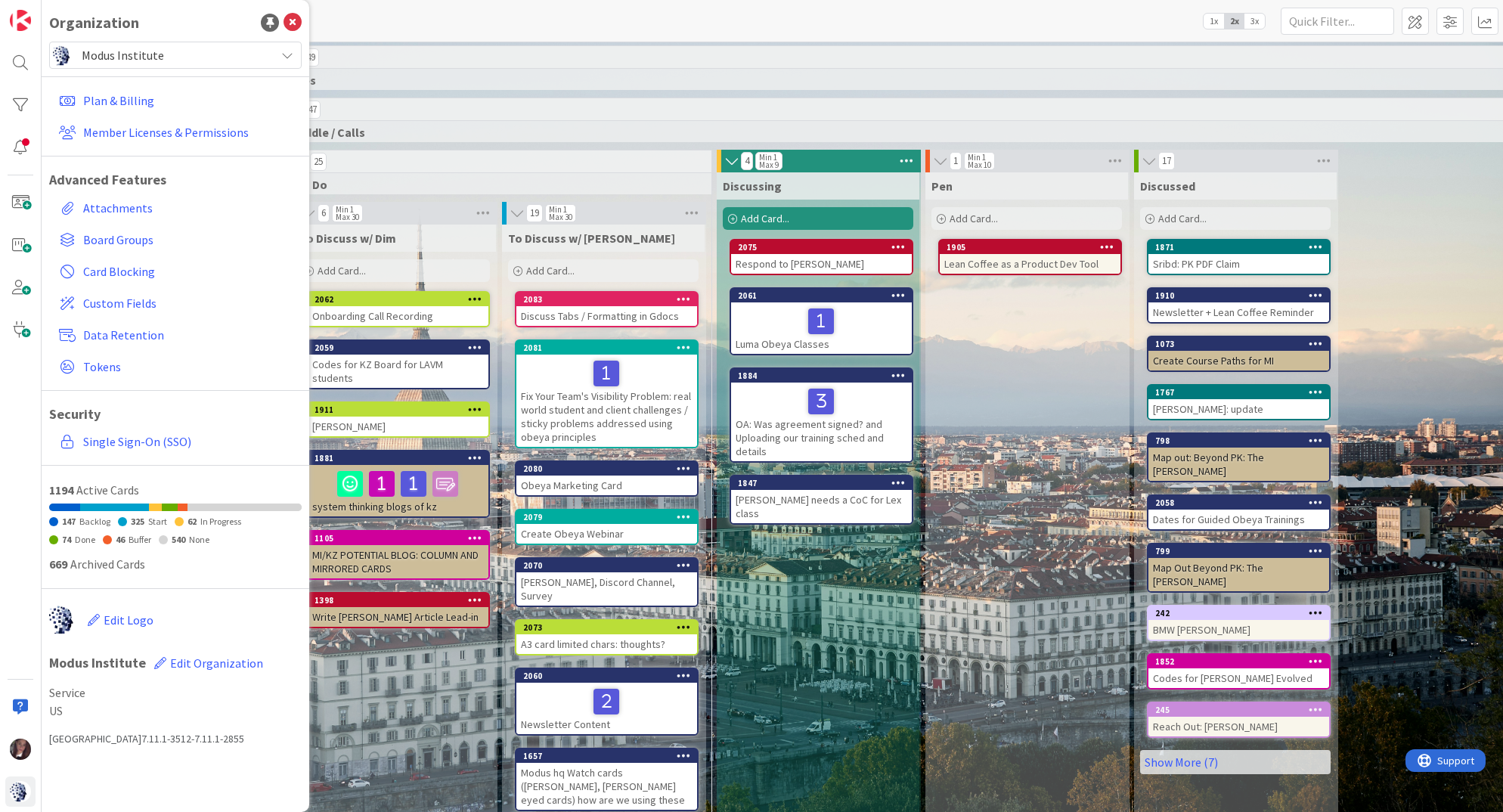
click at [168, 57] on span "Modus Institute" at bounding box center [175, 55] width 186 height 21
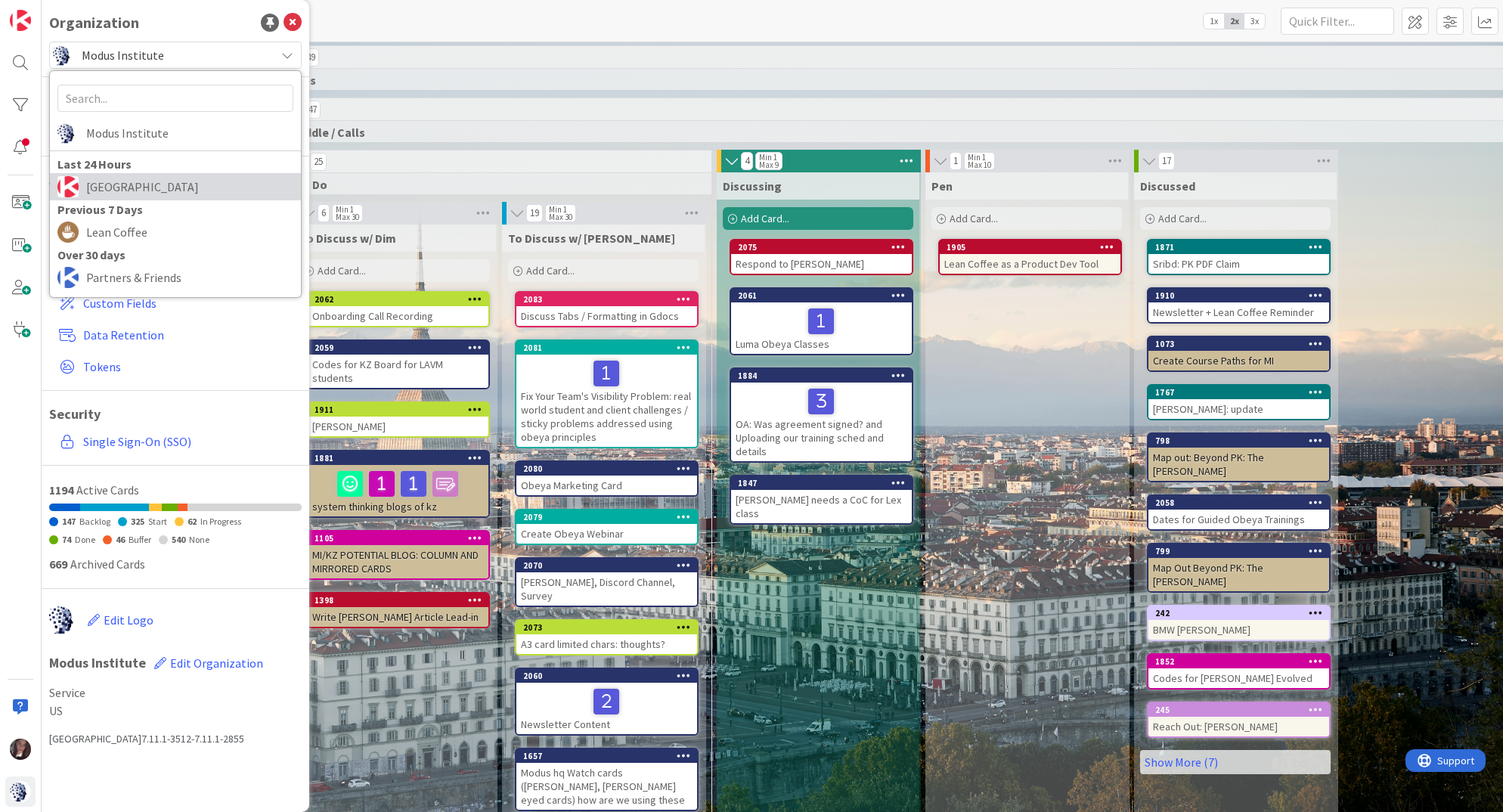
click at [101, 189] on span "[GEOGRAPHIC_DATA]" at bounding box center [190, 187] width 207 height 23
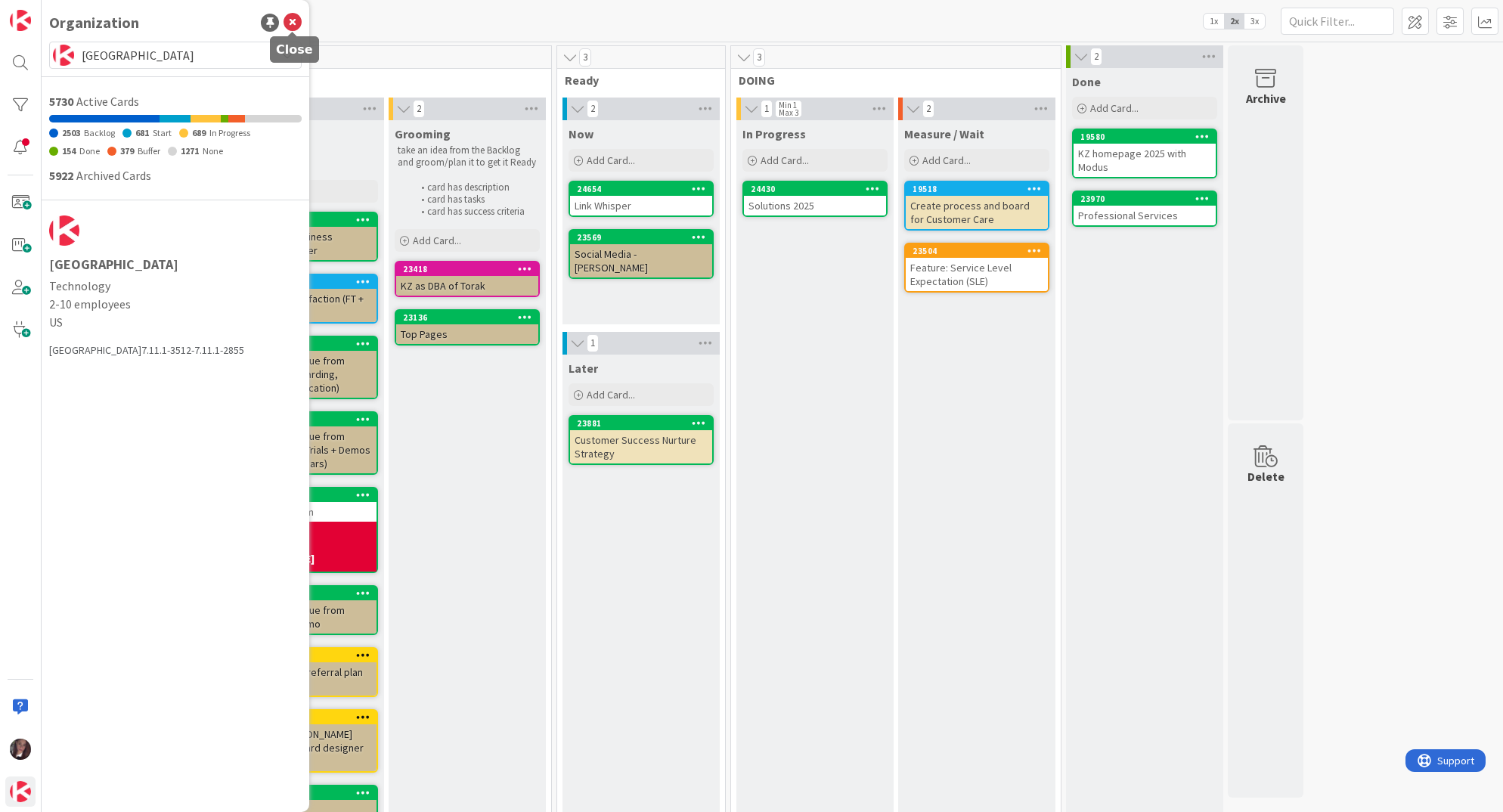
click at [297, 21] on icon at bounding box center [292, 22] width 18 height 18
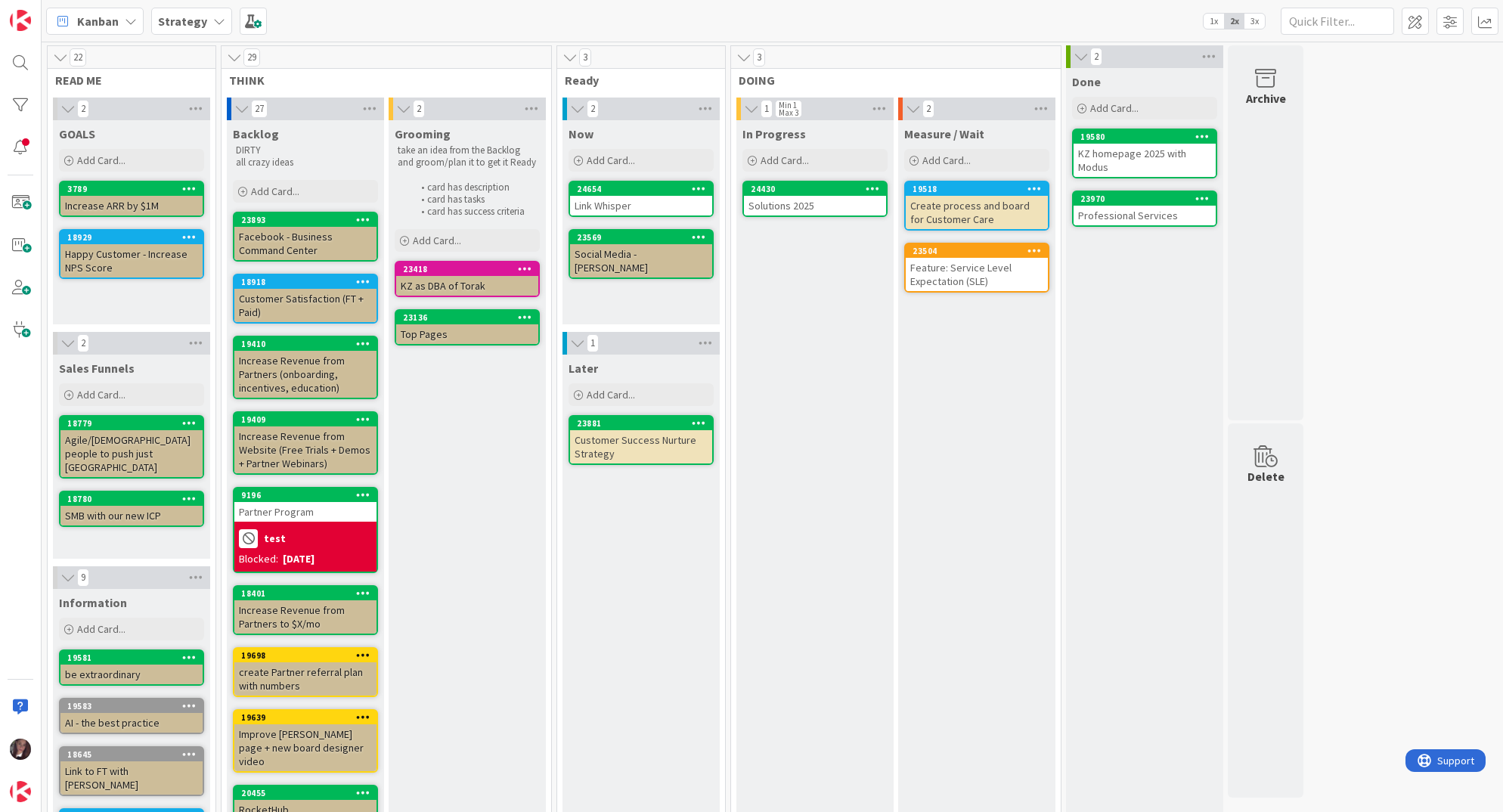
click at [194, 25] on b "Strategy" at bounding box center [182, 21] width 49 height 15
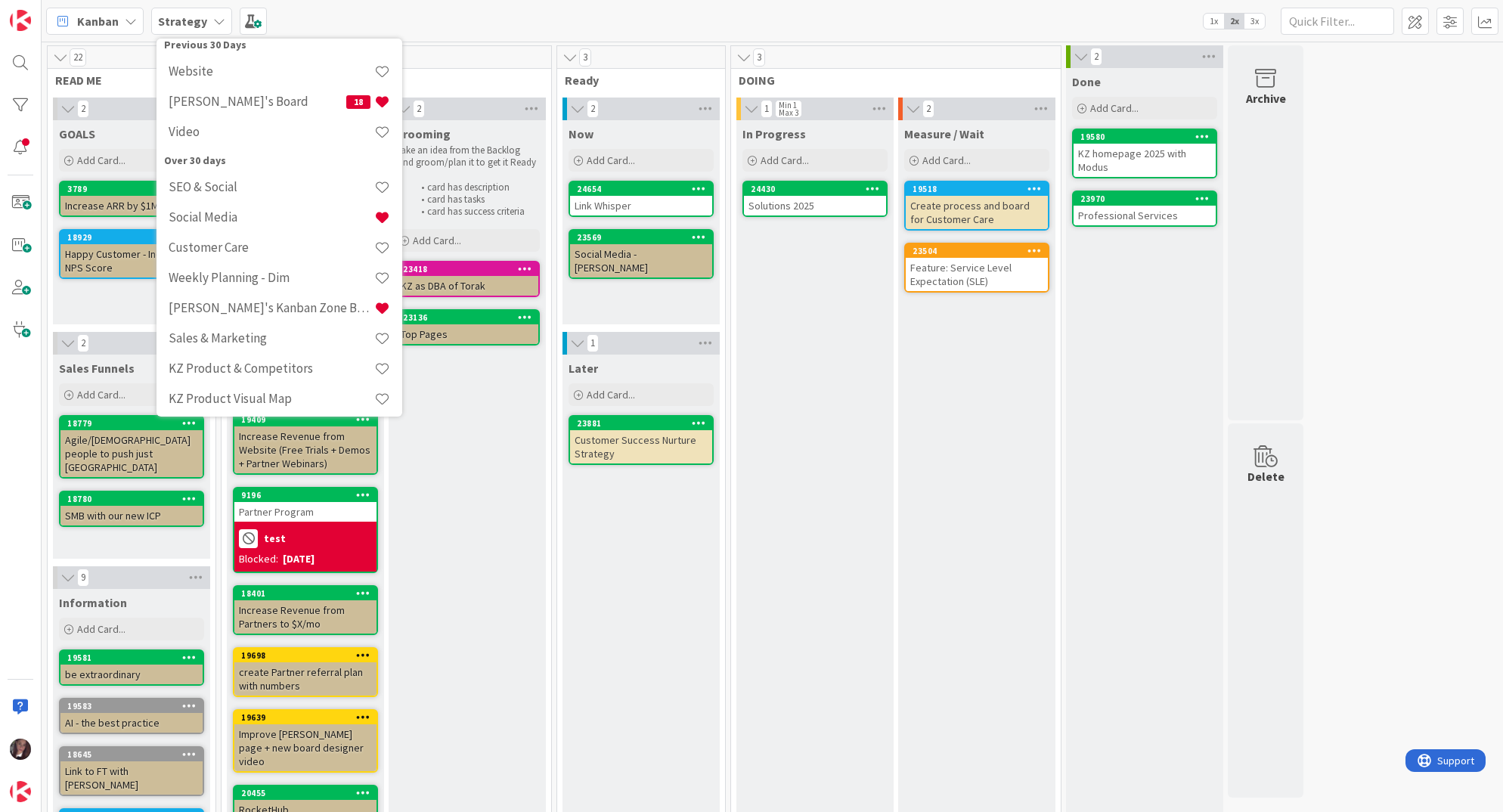
scroll to position [186, 0]
click at [108, 28] on span "Kanban" at bounding box center [98, 21] width 42 height 18
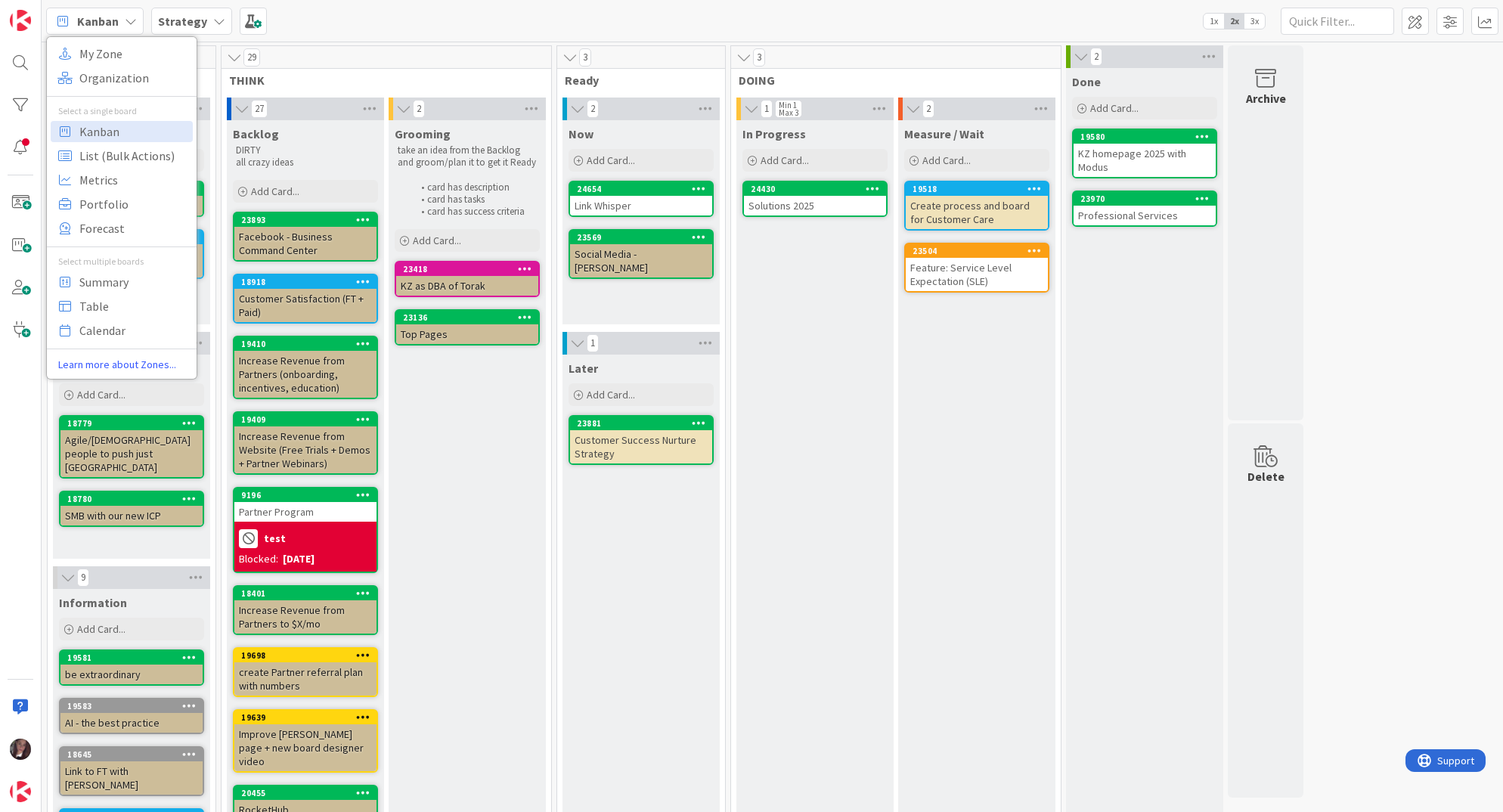
click at [352, 26] on div "Kanban My Zone Organization Select a single board Kanban List (Bulk Actions) Me…" at bounding box center [772, 21] width 1461 height 42
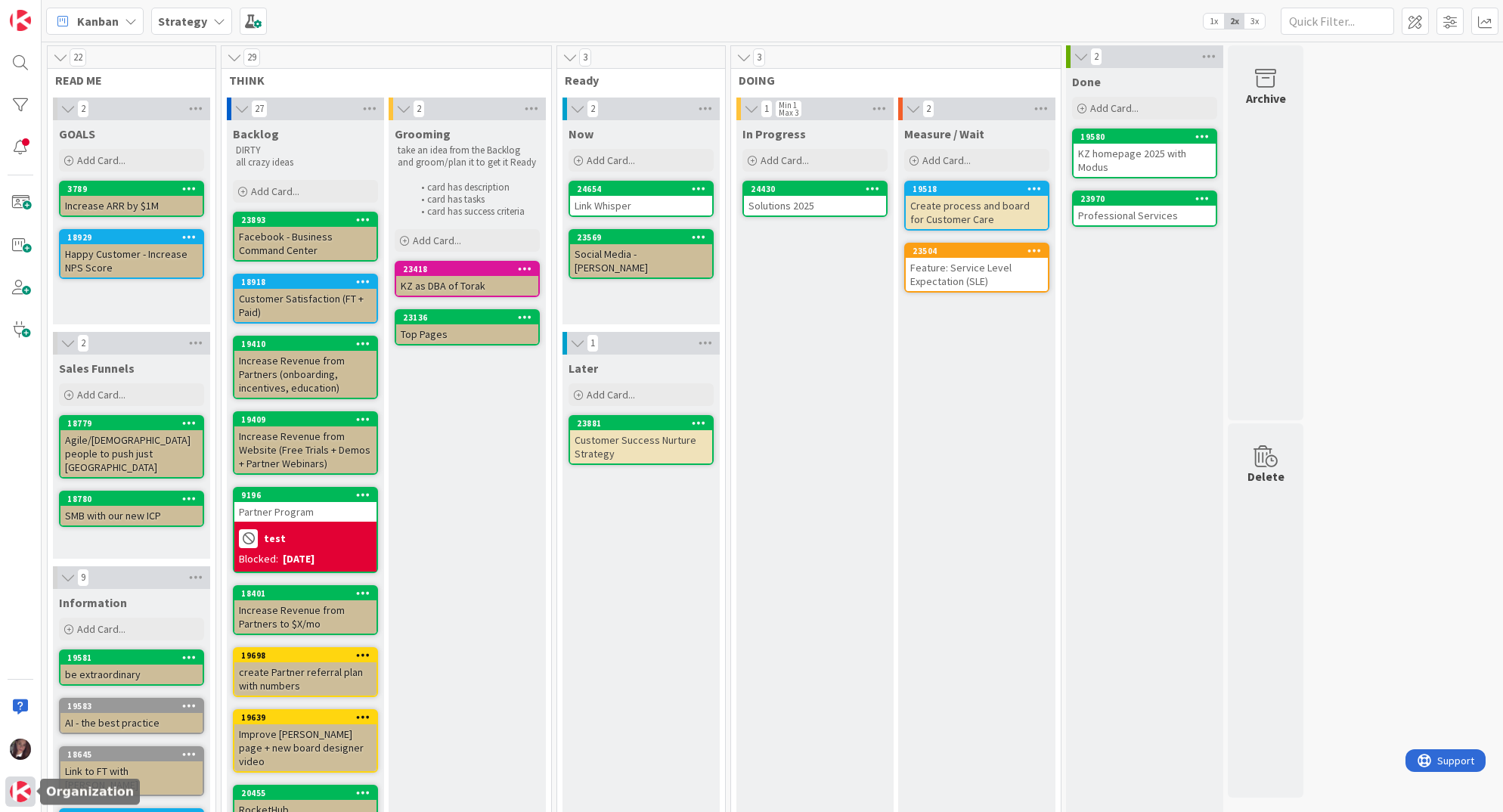
click at [13, 793] on img at bounding box center [20, 791] width 21 height 21
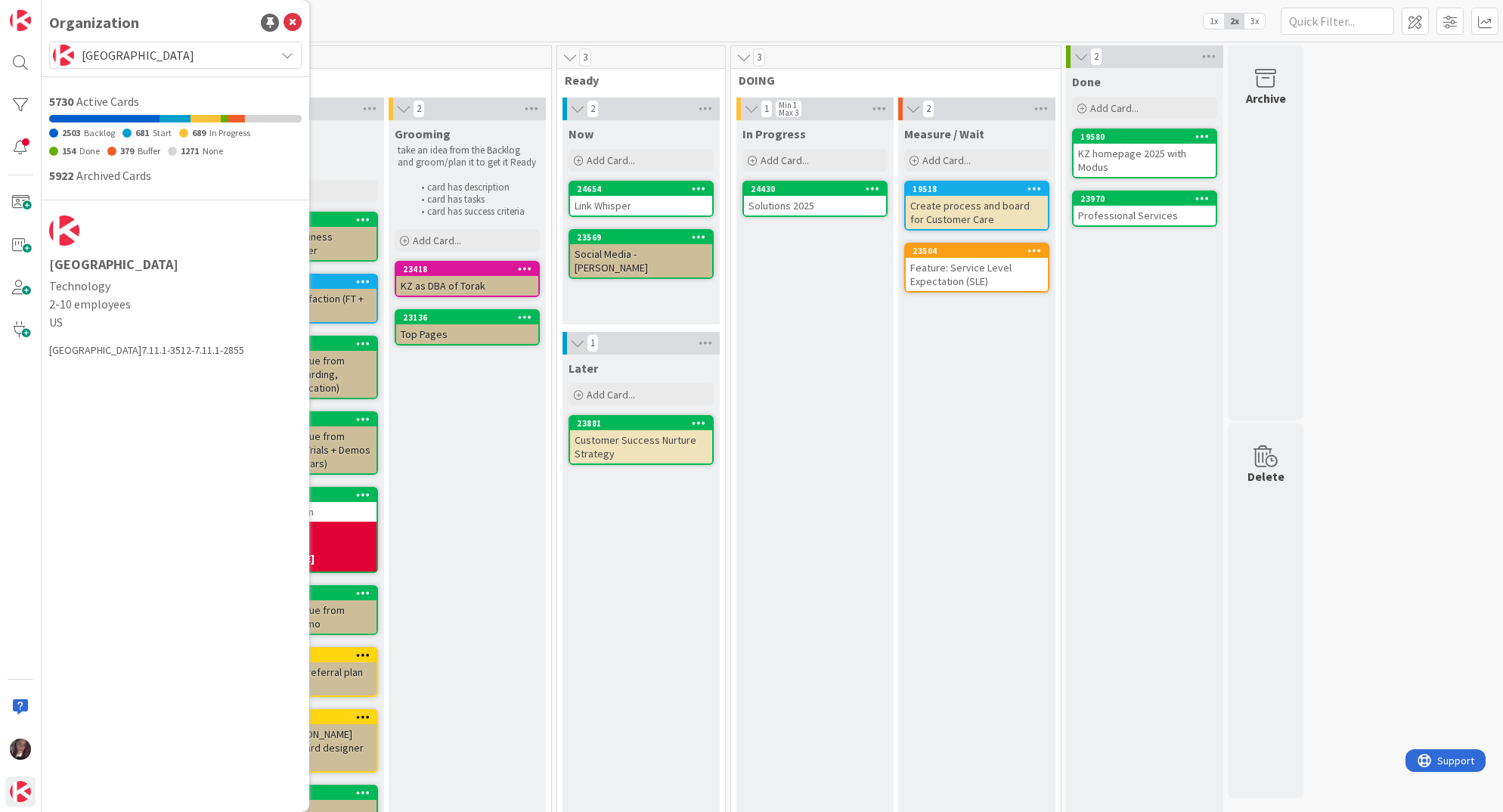
click at [190, 50] on span "[GEOGRAPHIC_DATA]" at bounding box center [175, 55] width 186 height 21
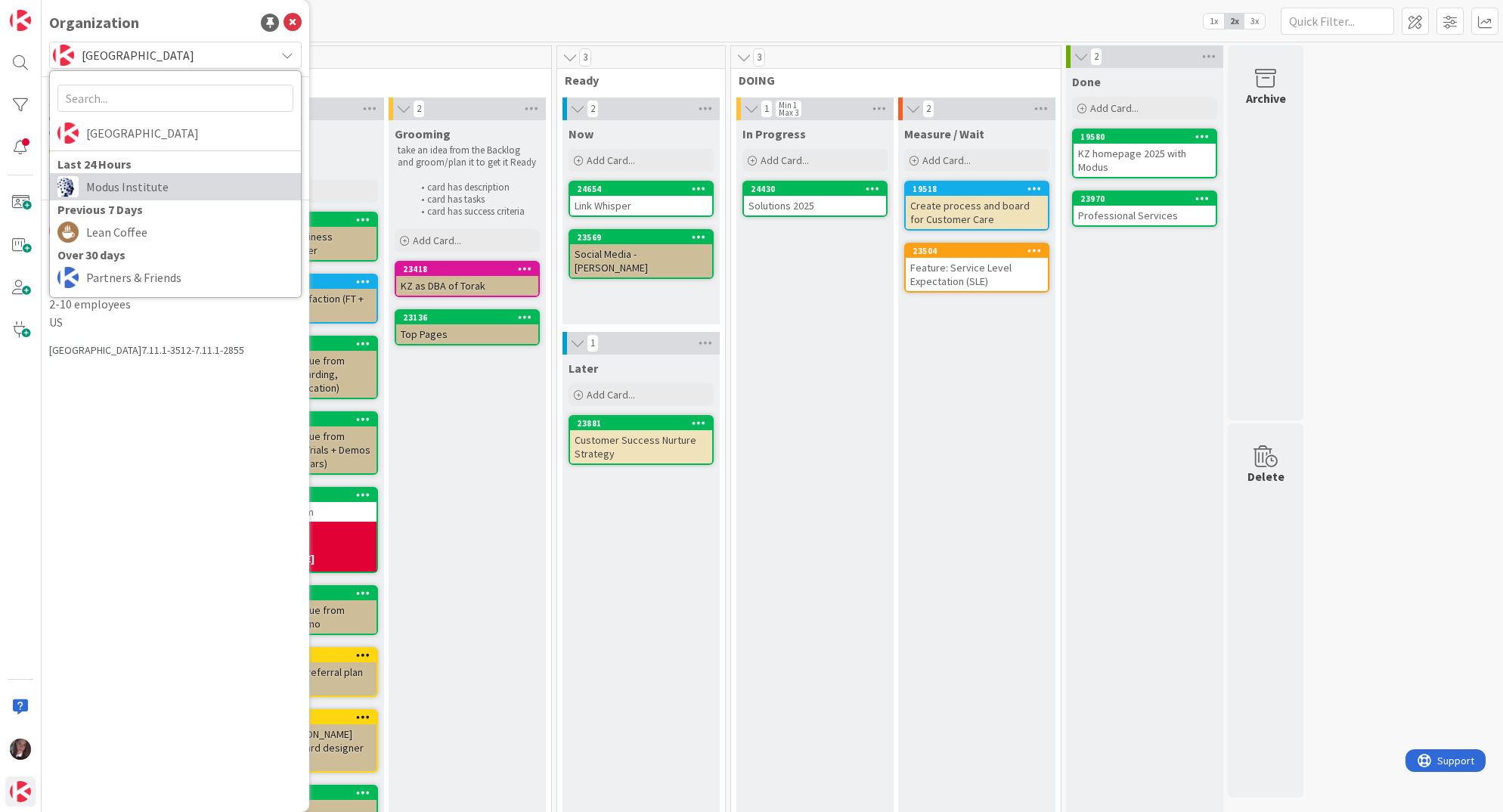
click at [114, 194] on span "Modus Institute" at bounding box center [190, 187] width 207 height 23
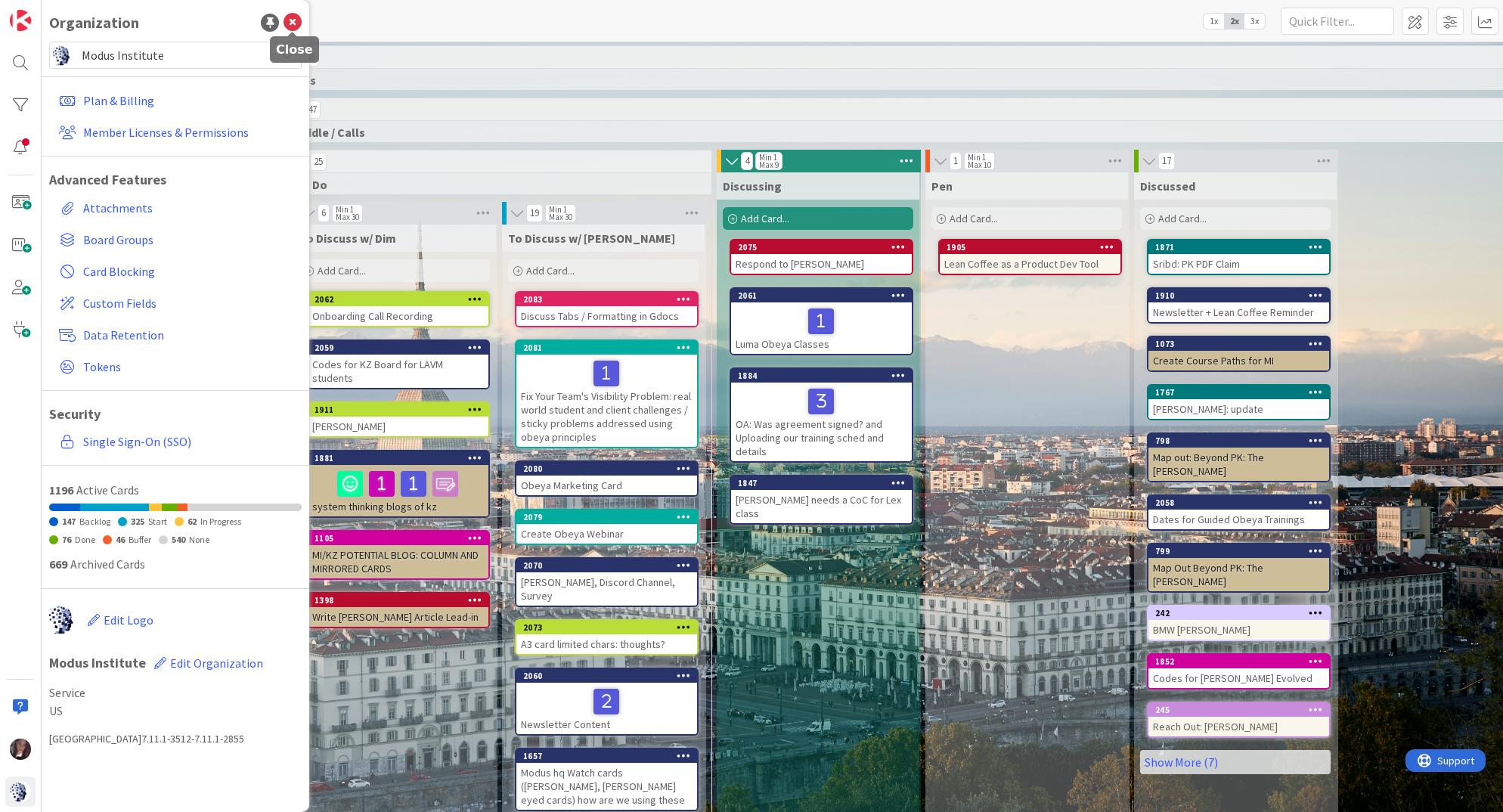
click at [292, 25] on icon at bounding box center [292, 22] width 18 height 18
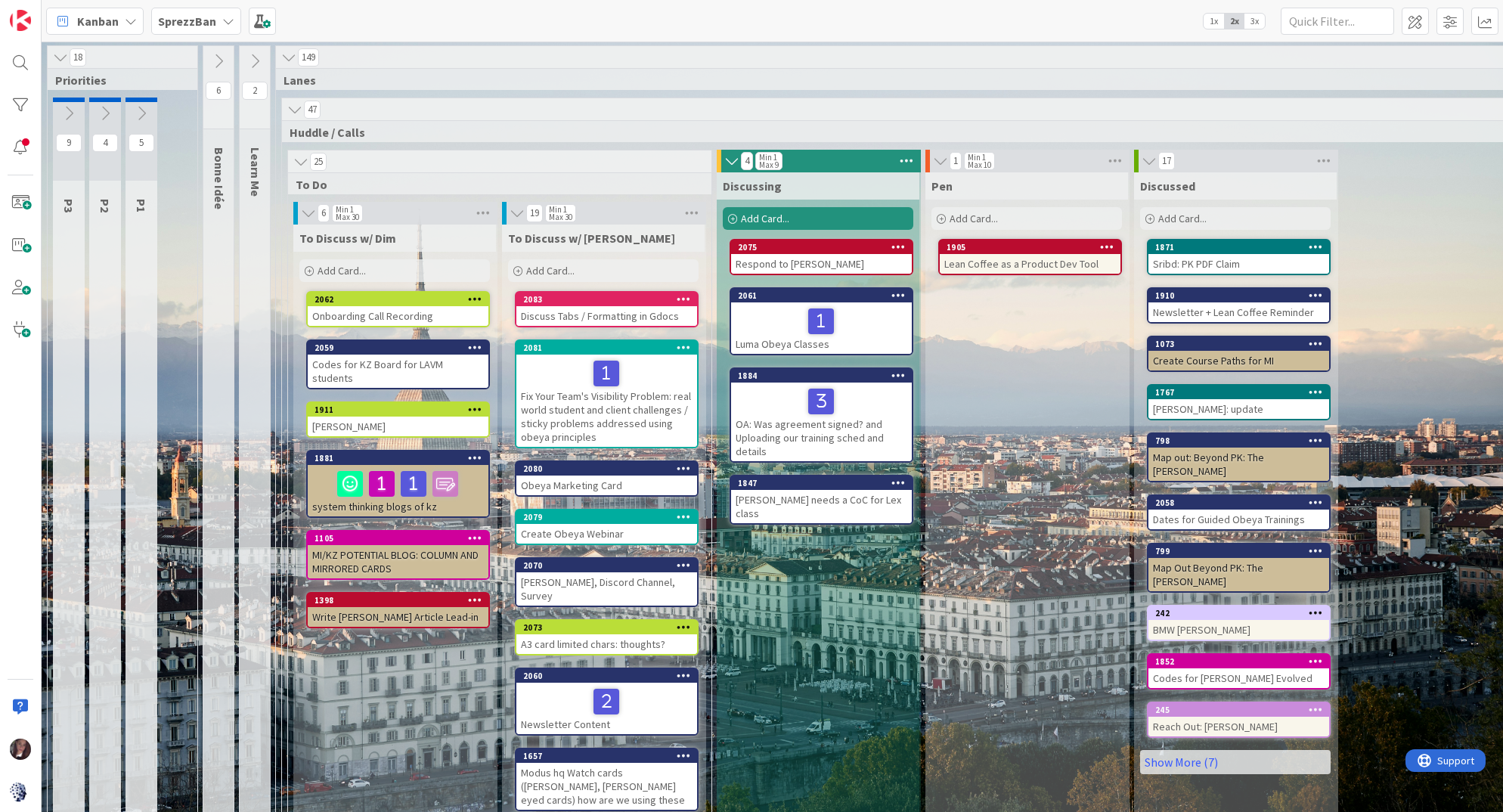
click at [191, 24] on b "SprezzBan" at bounding box center [186, 21] width 58 height 15
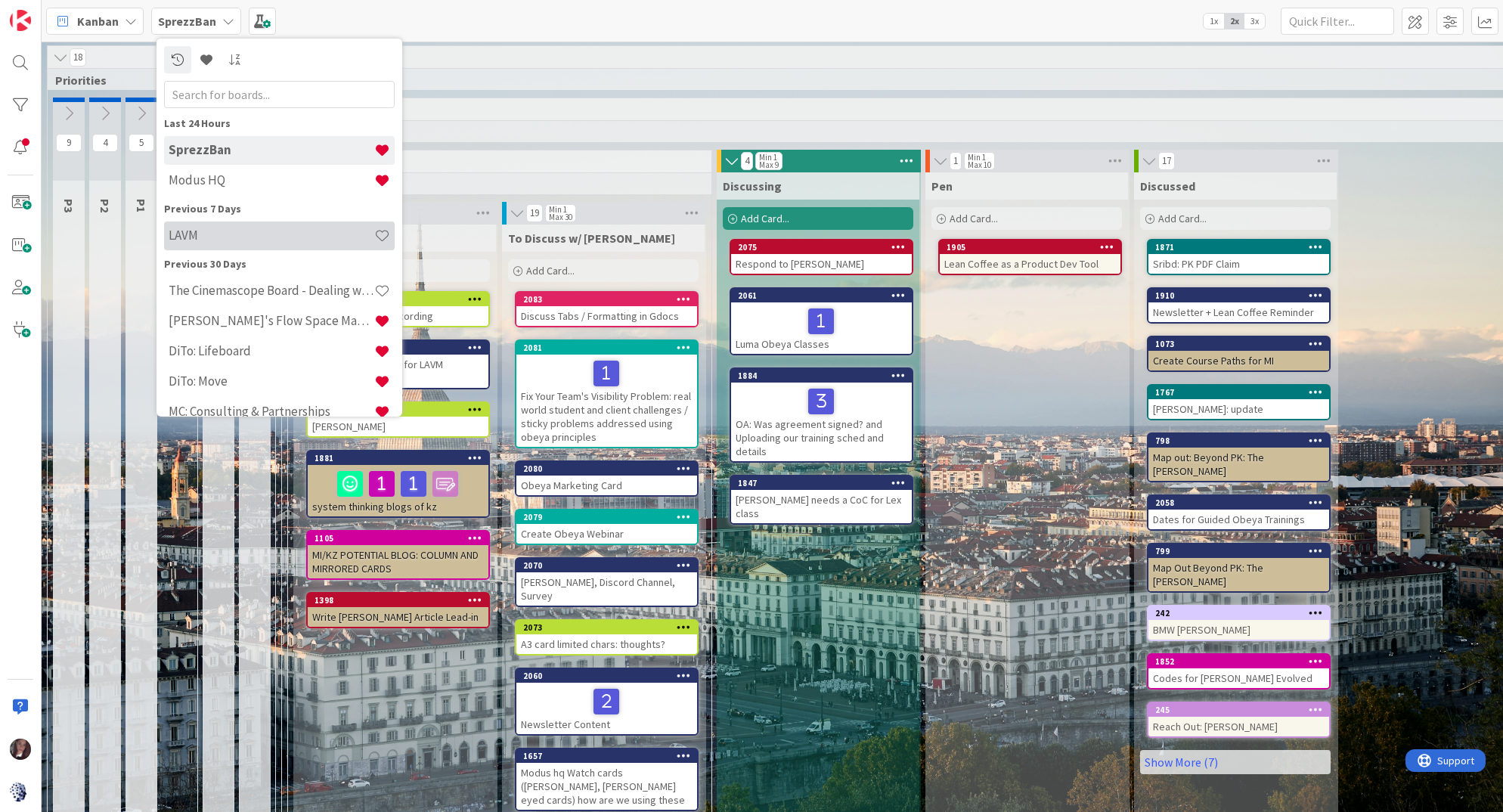
click at [201, 248] on div "LAVM" at bounding box center [279, 236] width 231 height 28
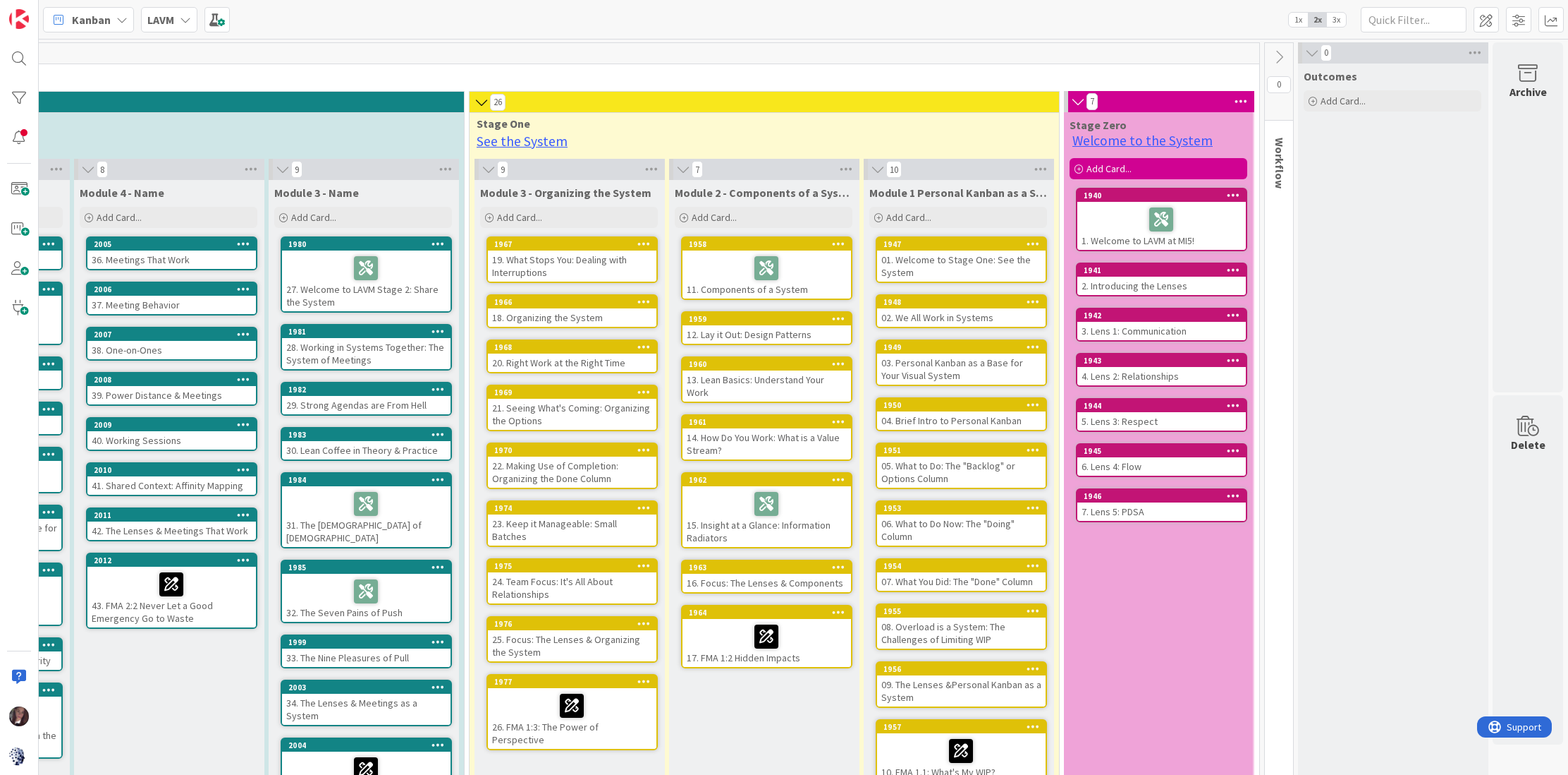
scroll to position [0, 988]
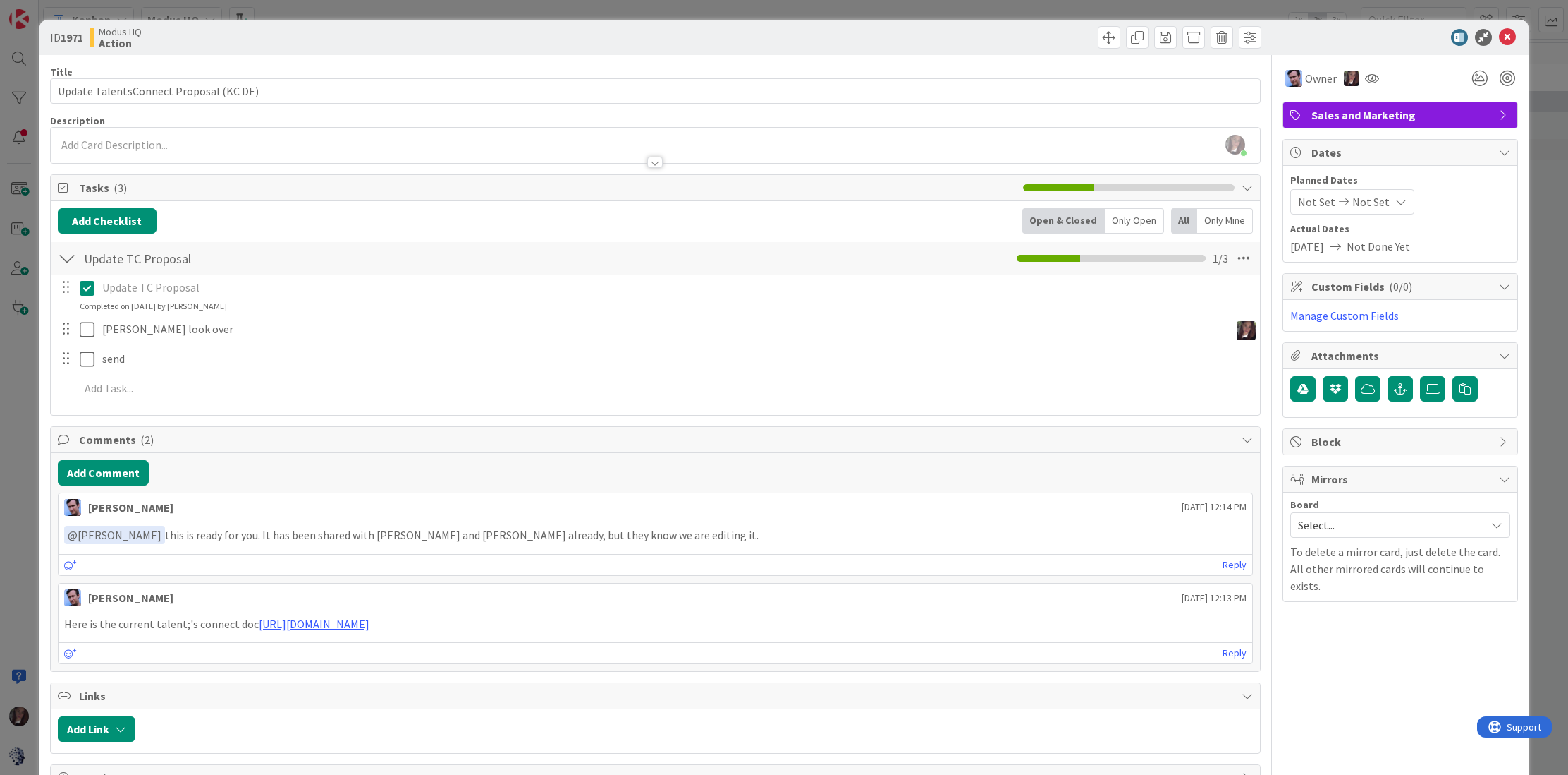
scroll to position [6, 554]
click at [1509, 38] on icon at bounding box center [1507, 37] width 17 height 17
